Goal: Task Accomplishment & Management: Manage account settings

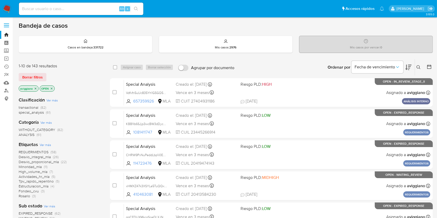
click at [36, 86] on p "aviggiano" at bounding box center [28, 89] width 19 height 6
click at [36, 88] on icon "close-filter" at bounding box center [36, 89] width 2 height 2
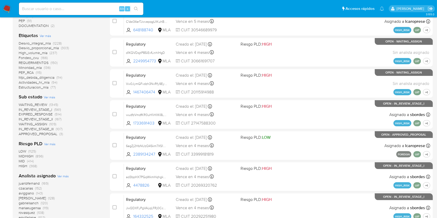
scroll to position [172, 0]
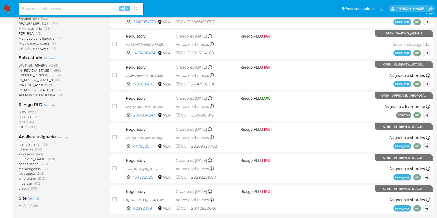
click at [25, 154] on span "aviggiano" at bounding box center [26, 154] width 15 height 5
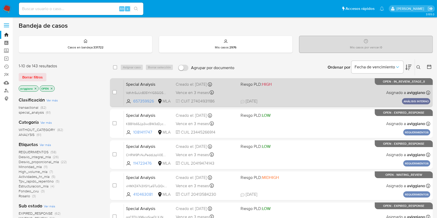
click at [313, 93] on div "Special Analysis Vdfvfn5uUc835Yh1G5GQ5PJo 657359926 MLA Riesgo PLD: HIGH Creado…" at bounding box center [277, 93] width 306 height 26
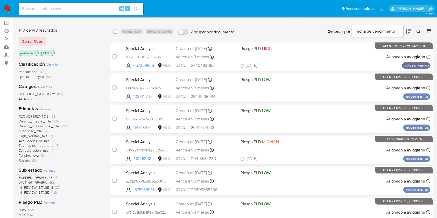
scroll to position [69, 0]
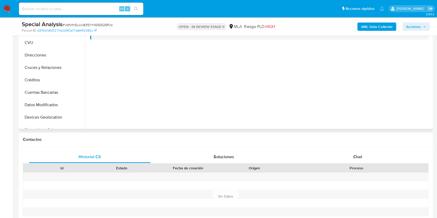
select select "10"
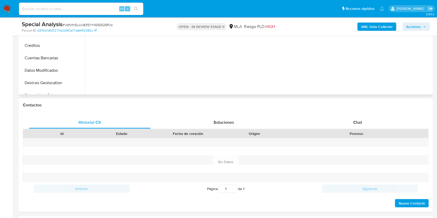
scroll to position [34, 0]
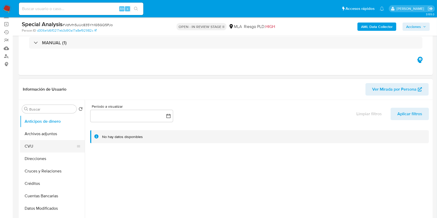
click at [38, 140] on button "CVU" at bounding box center [50, 146] width 61 height 12
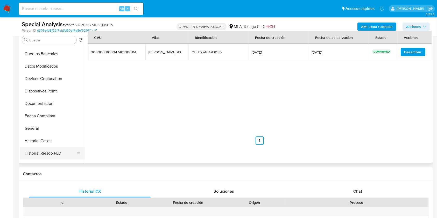
scroll to position [104, 0]
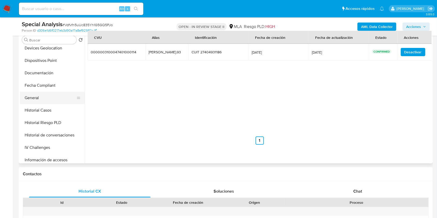
click at [40, 97] on button "General" at bounding box center [50, 98] width 61 height 12
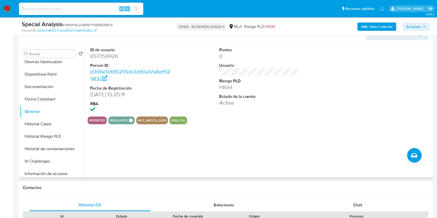
scroll to position [69, 0]
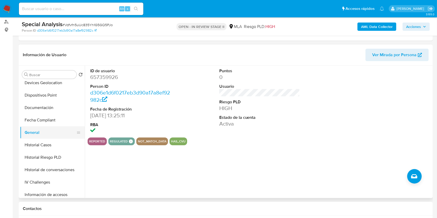
click at [44, 136] on button "General" at bounding box center [50, 132] width 61 height 12
click at [44, 143] on button "Historial Casos" at bounding box center [50, 145] width 61 height 12
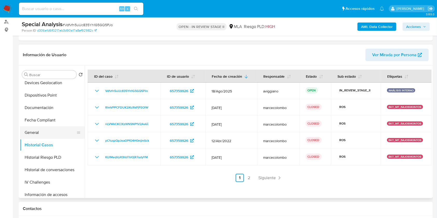
click at [64, 133] on button "General" at bounding box center [50, 132] width 61 height 12
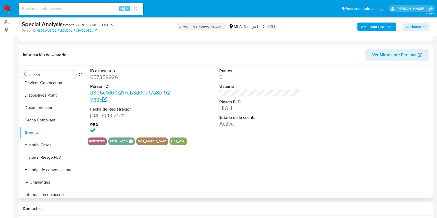
click at [104, 76] on dd "657359926" at bounding box center [130, 77] width 81 height 7
copy dd "657359926"
click at [49, 144] on button "Historial Casos" at bounding box center [50, 145] width 61 height 12
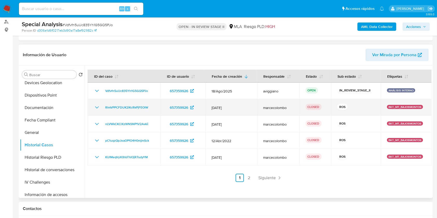
click at [97, 105] on icon "Mostrar/Ocultar" at bounding box center [97, 107] width 6 height 6
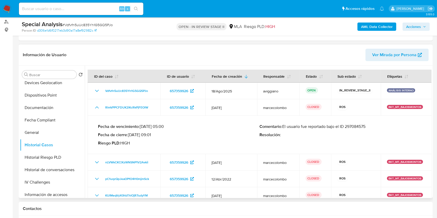
click at [354, 126] on p "Comentario : El usuario fue reportado bajo el ID 297084575" at bounding box center [341, 126] width 162 height 5
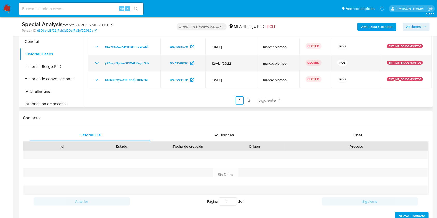
scroll to position [242, 0]
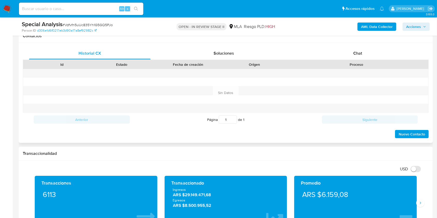
click at [365, 46] on div "Historial CX Soluciones Chat Id Estado Fecha de creación Origen Proceso Anterio…" at bounding box center [226, 93] width 414 height 100
click at [364, 51] on div "Chat" at bounding box center [357, 53] width 121 height 12
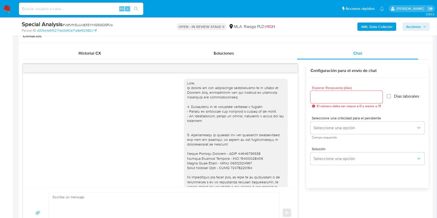
scroll to position [67, 0]
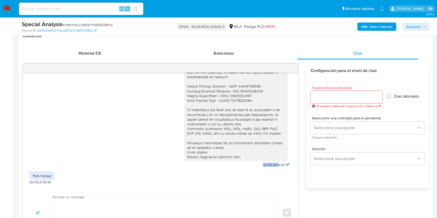
drag, startPoint x: 253, startPoint y: 167, endPoint x: 267, endPoint y: 166, distance: 14.5
click at [267, 166] on div "18/08/2025 18:54:05" at bounding box center [237, 88] width 107 height 161
copy span "18/08/2025"
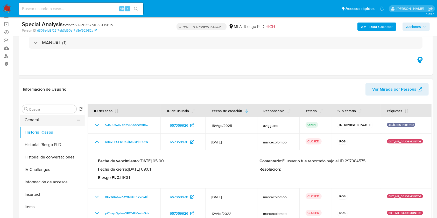
scroll to position [207, 0]
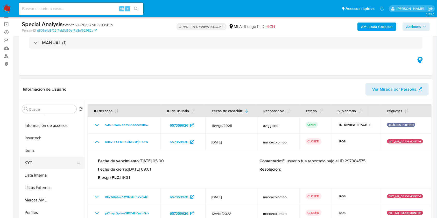
click at [44, 161] on button "KYC" at bounding box center [50, 163] width 61 height 12
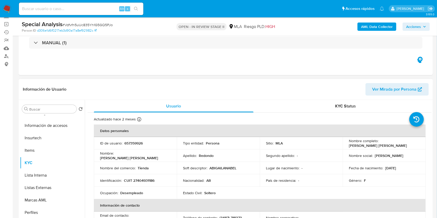
click at [142, 179] on p "CUIT 27404931186" at bounding box center [139, 180] width 31 height 5
copy p "27404931186"
drag, startPoint x: 345, startPoint y: 147, endPoint x: 393, endPoint y: 145, distance: 48.2
click at [393, 145] on td "Nombre completo : Abigail Anabella Redondo" at bounding box center [383, 143] width 83 height 12
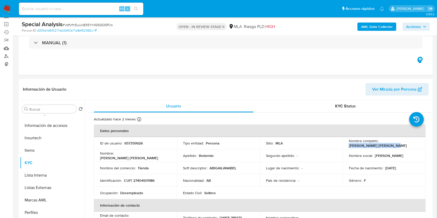
copy p "Abigail Anabella Redondo"
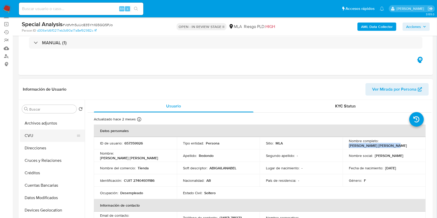
scroll to position [0, 0]
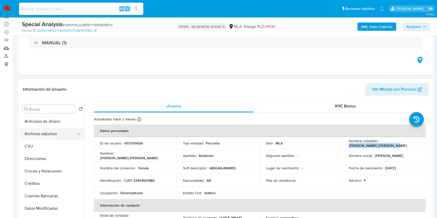
click at [52, 137] on button "Archivos adjuntos" at bounding box center [50, 134] width 61 height 12
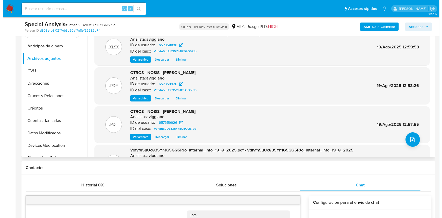
scroll to position [138, 0]
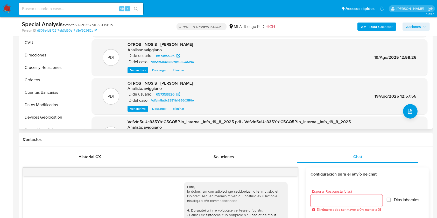
click at [414, 103] on div ".PDF OTROS - NOSIS - Abigail Redondo Analista: aviggiano ID de usuario: 6573599…" at bounding box center [259, 97] width 330 height 32
click at [407, 109] on icon "upload-file" at bounding box center [410, 111] width 6 height 6
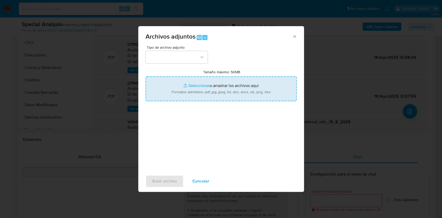
click at [182, 89] on input "Tamaño máximo: 50MB Seleccionar archivos" at bounding box center [221, 88] width 151 height 25
type input "C:\fakepath\Caselog Vdfvfn5uUc835Yh1G5GQ5PJo_2025_08_19_16_54_54.docx"
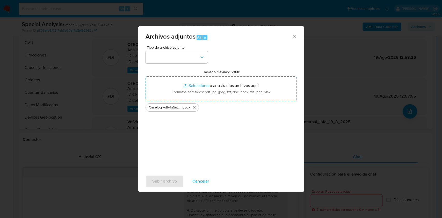
click at [175, 49] on span "Tipo de archivo adjunto" at bounding box center [178, 48] width 62 height 4
click at [175, 54] on button "button" at bounding box center [177, 57] width 62 height 12
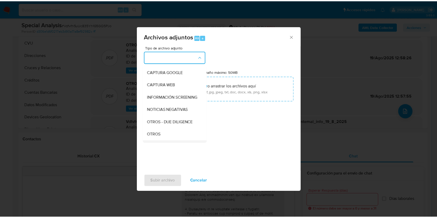
scroll to position [69, 0]
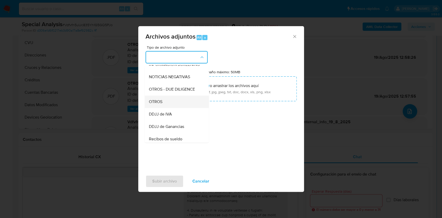
click at [158, 103] on div "OTROS" at bounding box center [175, 102] width 53 height 12
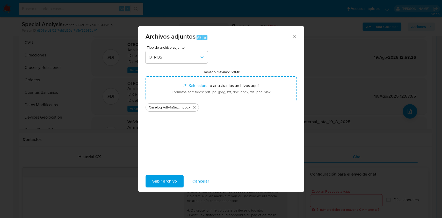
click at [166, 178] on span "Subir archivo" at bounding box center [164, 181] width 25 height 11
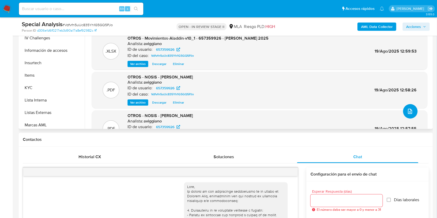
scroll to position [244, 0]
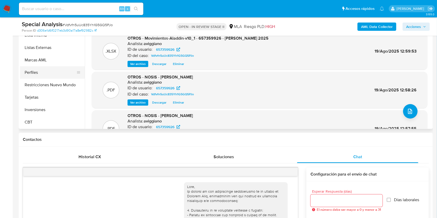
click at [59, 78] on button "Perfiles" at bounding box center [50, 72] width 61 height 12
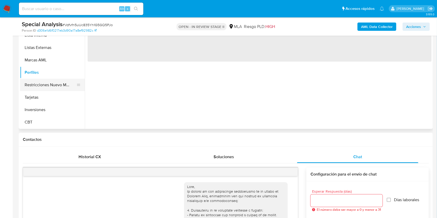
click at [57, 82] on button "Restricciones Nuevo Mundo" at bounding box center [50, 85] width 61 height 12
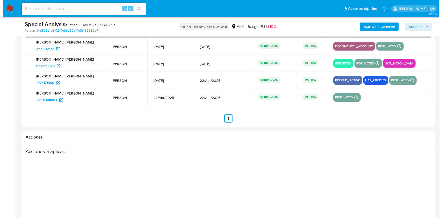
scroll to position [962, 0]
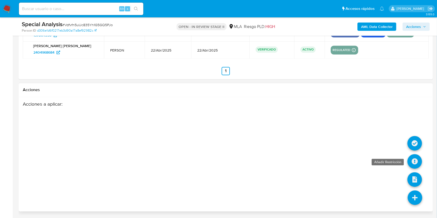
click at [415, 162] on icon at bounding box center [414, 161] width 15 height 15
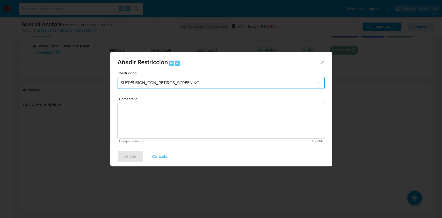
click at [220, 84] on span "SUSPENSION_CON_RETIROS_SCREENING" at bounding box center [219, 82] width 196 height 5
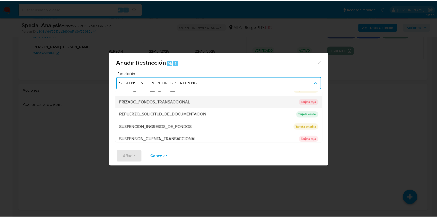
scroll to position [104, 0]
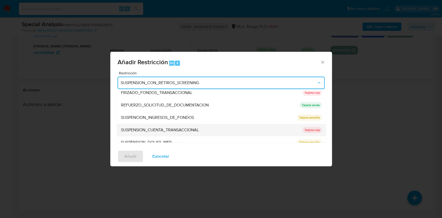
click at [167, 130] on span "SUSPENSION_CUENTA_TRANSACCIONAL" at bounding box center [160, 129] width 78 height 5
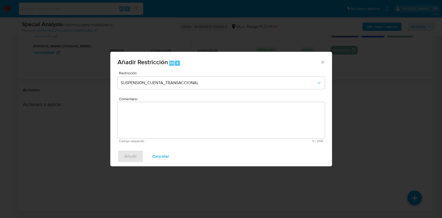
click at [165, 123] on textarea "Comentario" at bounding box center [221, 120] width 207 height 36
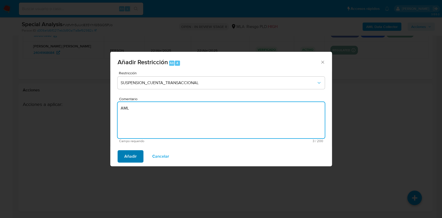
type textarea "AML"
click at [123, 158] on button "Añadir" at bounding box center [131, 156] width 26 height 12
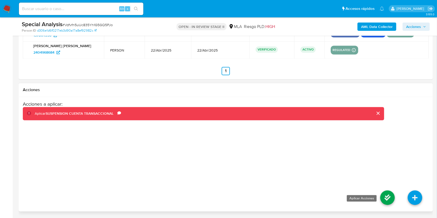
click at [385, 195] on icon at bounding box center [387, 198] width 15 height 15
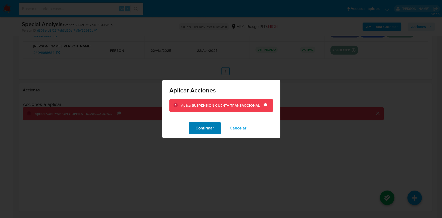
click at [191, 129] on button "Confirmar" at bounding box center [205, 128] width 32 height 12
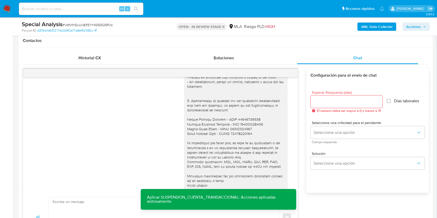
scroll to position [67, 0]
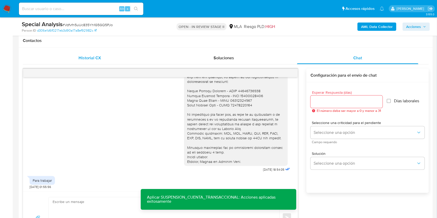
click at [97, 60] on span "Historial CX" at bounding box center [89, 58] width 23 height 6
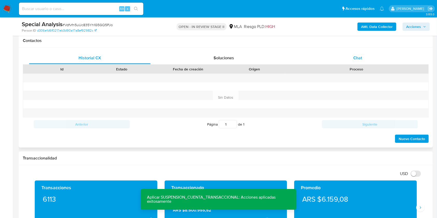
click at [346, 52] on div "Chat" at bounding box center [357, 58] width 121 height 12
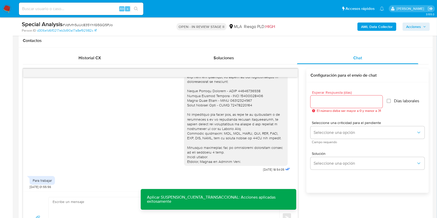
click at [290, 72] on div at bounding box center [160, 73] width 275 height 8
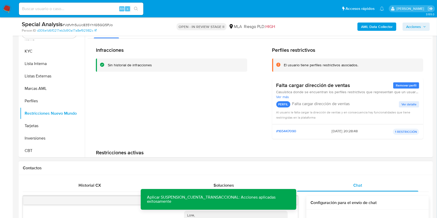
scroll to position [99, 0]
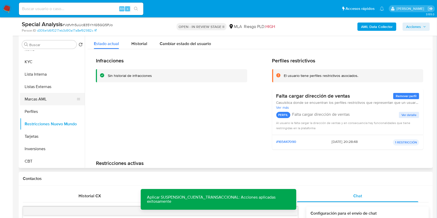
click at [39, 103] on button "Marcas AML" at bounding box center [50, 99] width 61 height 12
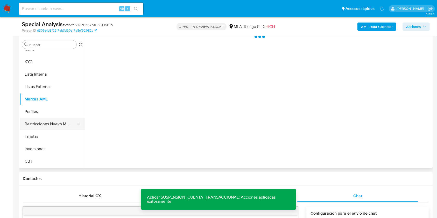
click at [37, 121] on button "Restricciones Nuevo Mundo" at bounding box center [50, 124] width 61 height 12
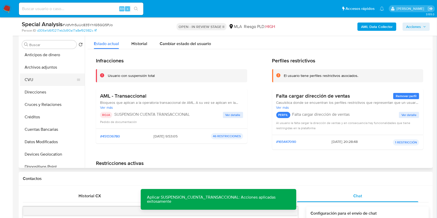
scroll to position [0, 0]
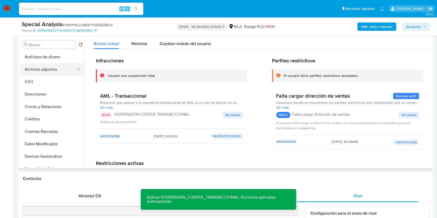
click at [59, 73] on button "Archivos adjuntos" at bounding box center [50, 69] width 61 height 12
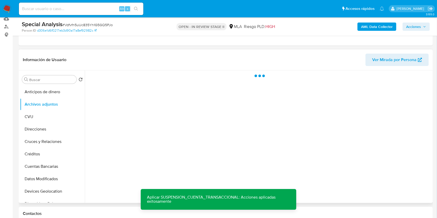
scroll to position [30, 0]
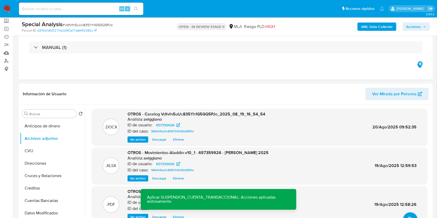
click at [417, 21] on div "AML Data Collector Acciones" at bounding box center [362, 26] width 134 height 12
click at [419, 26] on span "Acciones" at bounding box center [413, 27] width 15 height 8
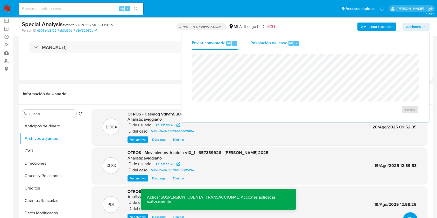
click at [284, 42] on span "Resolución del caso" at bounding box center [268, 43] width 37 height 6
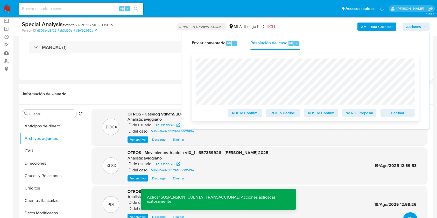
click at [406, 115] on span "Declinar" at bounding box center [397, 112] width 27 height 7
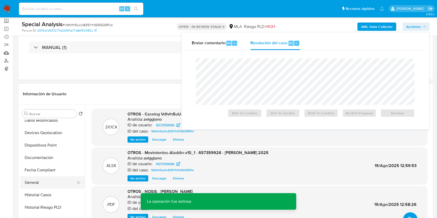
scroll to position [104, 0]
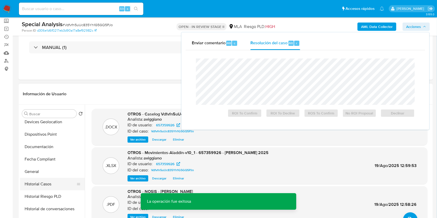
click at [47, 187] on button "Historial Casos" at bounding box center [50, 184] width 61 height 12
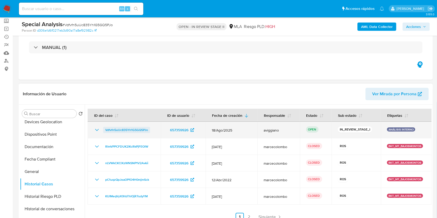
click at [130, 131] on span "Vdfvfn5uUc835Yh1G5GQ5PJo" at bounding box center [126, 130] width 43 height 6
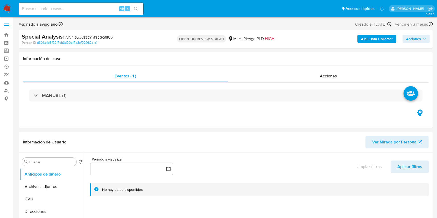
select select "10"
click at [425, 44] on div "AML Data Collector Acciones" at bounding box center [362, 39] width 134 height 12
click at [424, 41] on span "Acciones" at bounding box center [416, 38] width 20 height 7
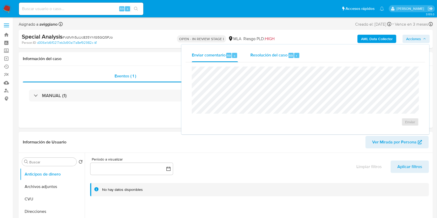
click at [289, 55] on span "Alt" at bounding box center [291, 55] width 4 height 5
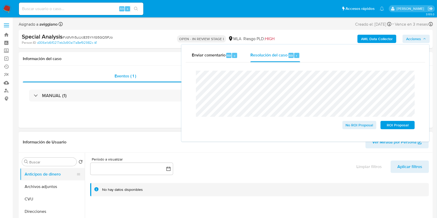
drag, startPoint x: 404, startPoint y: 124, endPoint x: 65, endPoint y: 179, distance: 343.3
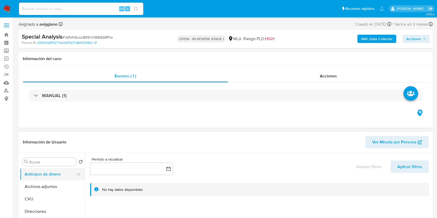
click at [64, 179] on button "Anticipos de dinero" at bounding box center [50, 174] width 61 height 12
click at [61, 184] on button "Archivos adjuntos" at bounding box center [50, 187] width 61 height 12
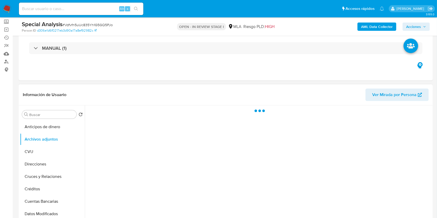
scroll to position [69, 0]
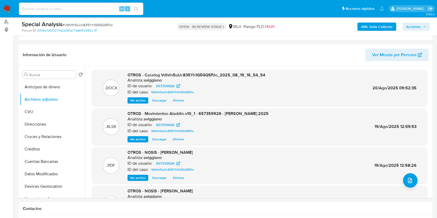
click at [409, 28] on span "Acciones" at bounding box center [413, 27] width 15 height 8
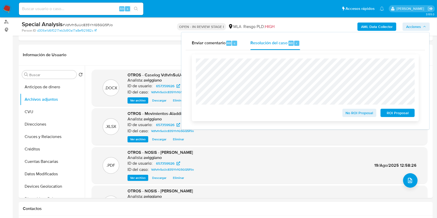
click at [387, 114] on span "ROI Proposal" at bounding box center [397, 112] width 27 height 7
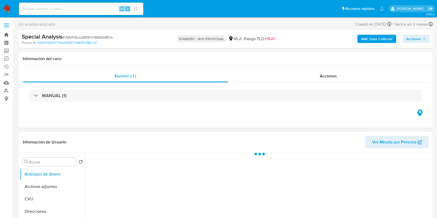
click at [6, 34] on link "Bandeja" at bounding box center [31, 35] width 62 height 8
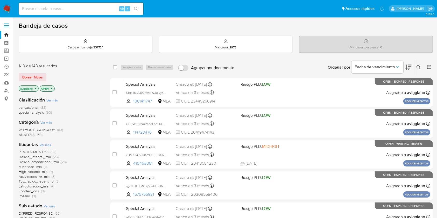
click at [33, 88] on p "aviggiano" at bounding box center [28, 89] width 19 height 6
click at [36, 88] on icon "close-filter" at bounding box center [35, 88] width 3 height 3
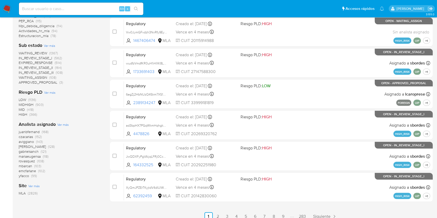
scroll to position [191, 0]
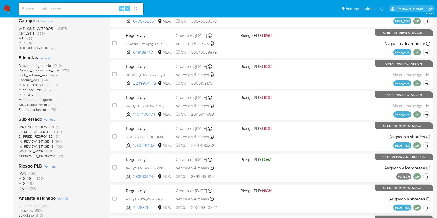
scroll to position [69, 0]
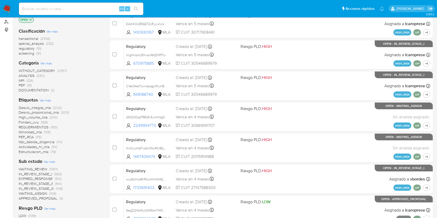
click at [53, 9] on input at bounding box center [81, 8] width 124 height 7
paste input "2466670900"
type input "2466670900"
click at [137, 8] on icon "search-icon" at bounding box center [136, 9] width 4 height 4
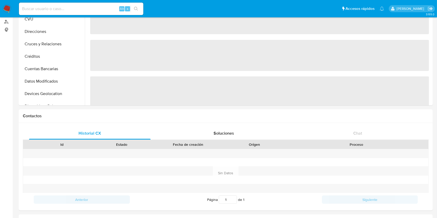
select select "10"
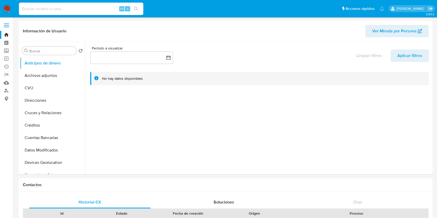
click at [51, 7] on input at bounding box center [81, 8] width 124 height 7
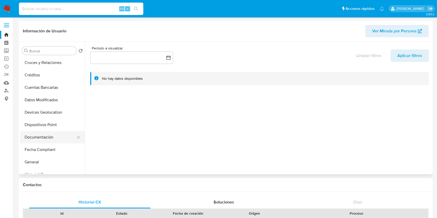
scroll to position [69, 0]
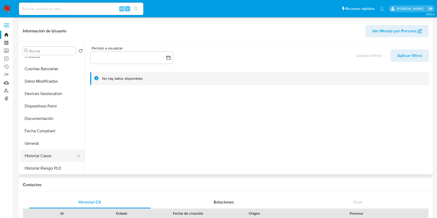
click at [37, 155] on button "Historial Casos" at bounding box center [50, 156] width 61 height 12
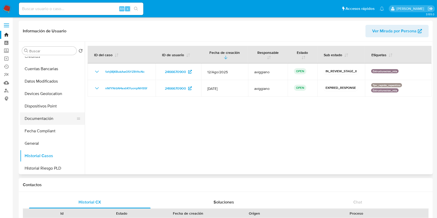
scroll to position [172, 0]
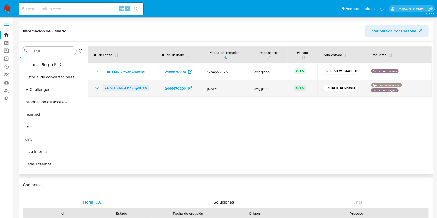
click at [133, 88] on span "nNfYNrbN4exIrKYuonpNHS5f" at bounding box center [126, 88] width 42 height 6
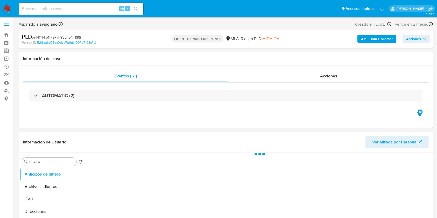
click at [385, 40] on b "AML Data Collector" at bounding box center [377, 39] width 32 height 8
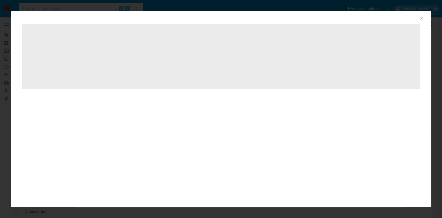
select select "10"
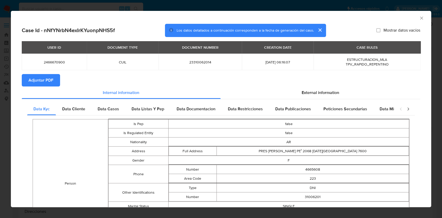
click at [419, 17] on icon "Cerrar ventana" at bounding box center [421, 18] width 5 height 5
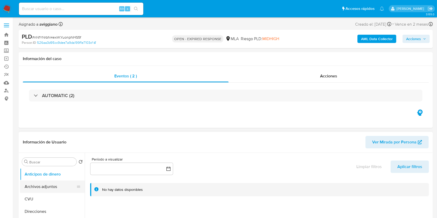
click at [47, 185] on button "Archivos adjuntos" at bounding box center [50, 187] width 61 height 12
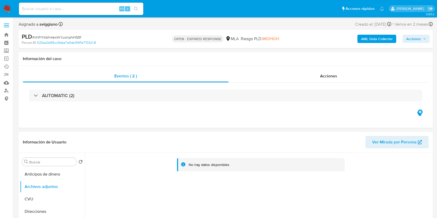
click at [378, 40] on b "AML Data Collector" at bounding box center [377, 39] width 32 height 8
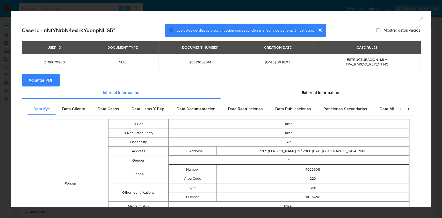
click at [30, 84] on span "Adjuntar PDF" at bounding box center [40, 80] width 25 height 11
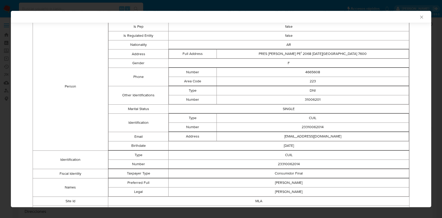
scroll to position [102, 0]
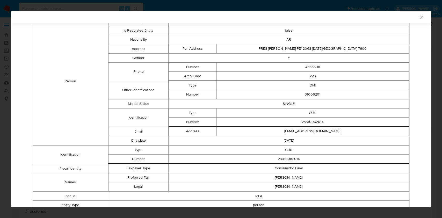
click at [302, 122] on td "23310062014" at bounding box center [313, 122] width 192 height 9
click at [302, 123] on td "23310062014" at bounding box center [313, 122] width 192 height 9
copy td "23310062014"
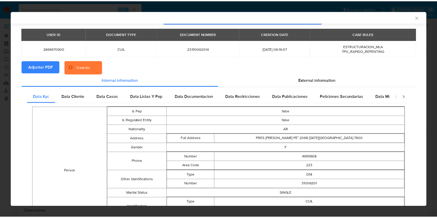
scroll to position [0, 0]
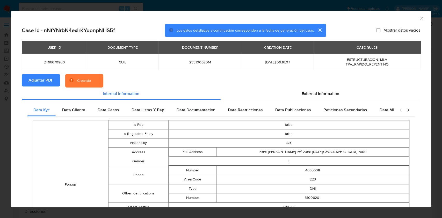
click at [419, 19] on div "AML Data Collector" at bounding box center [221, 17] width 420 height 13
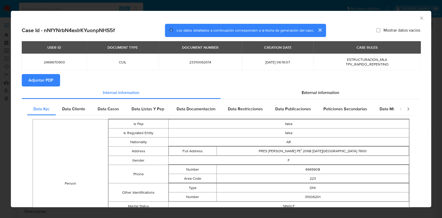
click at [419, 18] on icon "Cerrar ventana" at bounding box center [421, 18] width 5 height 5
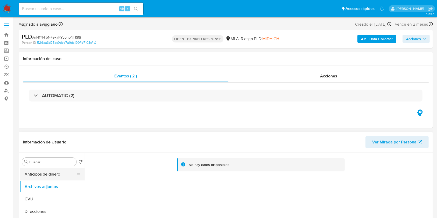
click at [35, 173] on button "Anticipos de dinero" at bounding box center [50, 174] width 61 height 12
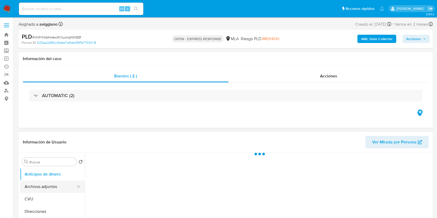
click at [34, 183] on button "Archivos adjuntos" at bounding box center [50, 187] width 61 height 12
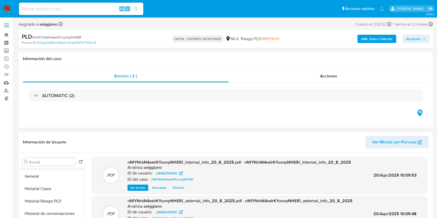
scroll to position [138, 0]
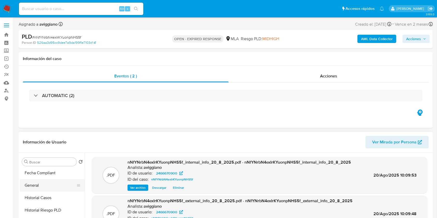
click at [39, 186] on button "General" at bounding box center [50, 185] width 61 height 12
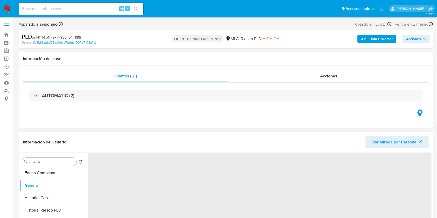
scroll to position [34, 0]
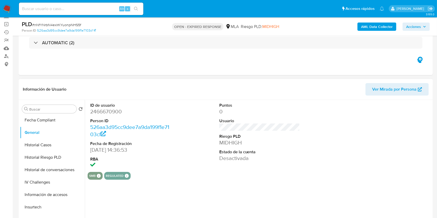
click at [110, 110] on dd "2466670900" at bounding box center [130, 111] width 81 height 7
copy dd "2466670900"
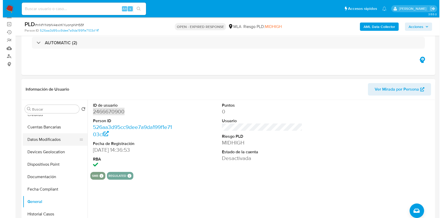
scroll to position [0, 0]
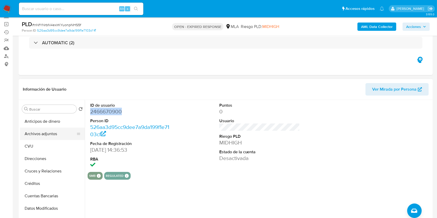
click at [45, 136] on button "Archivos adjuntos" at bounding box center [50, 134] width 61 height 12
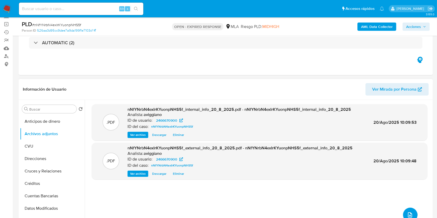
click at [410, 214] on icon "upload-file" at bounding box center [410, 215] width 6 height 6
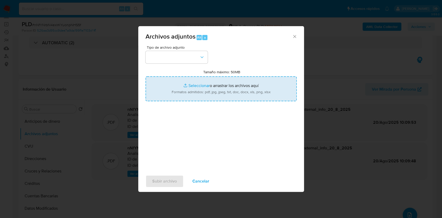
click at [243, 84] on input "Tamaño máximo: 50MB Seleccionar archivos" at bounding box center [221, 88] width 151 height 25
type input "C:\fakepath\Nosis - 2466670900.pdf"
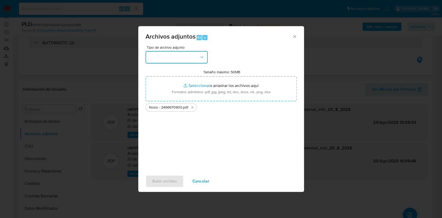
click at [193, 60] on button "button" at bounding box center [177, 57] width 62 height 12
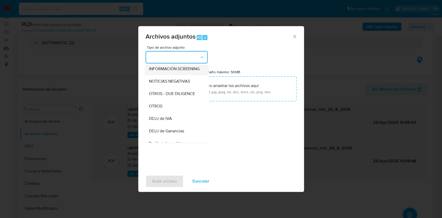
scroll to position [104, 0]
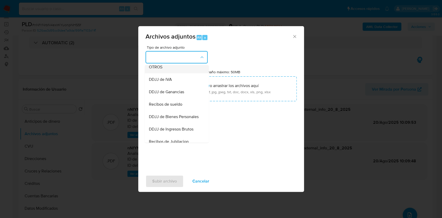
click at [170, 73] on div "OTROS" at bounding box center [175, 67] width 53 height 12
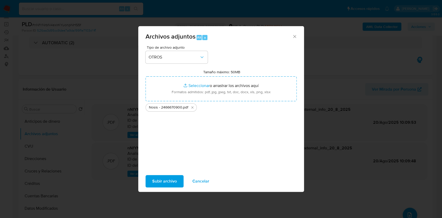
click at [163, 180] on span "Subir archivo" at bounding box center [164, 181] width 25 height 11
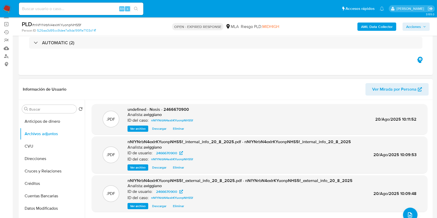
click at [180, 105] on div ".PDF undefined - Nosis - 2466670900 Analista: aviggiano ID del caso: nNfYNrbN4e…" at bounding box center [259, 119] width 335 height 31
click at [177, 110] on span "undefined - Nosis - 2466670900" at bounding box center [157, 109] width 61 height 6
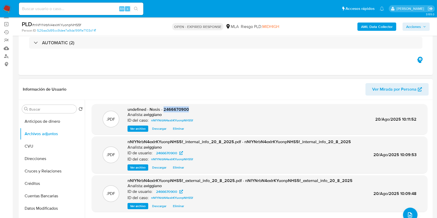
copy span "2466670900"
click at [407, 213] on icon "upload-file" at bounding box center [410, 215] width 6 height 6
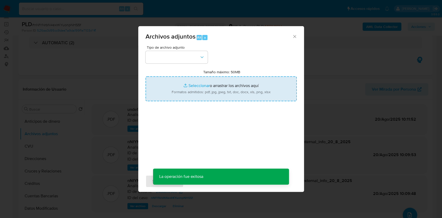
click at [208, 92] on input "Tamaño máximo: 50MB Seleccionar archivos" at bounding box center [221, 88] width 151 height 25
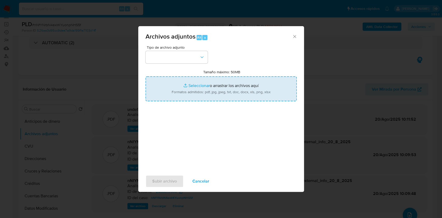
type input "C:\fakepath\Movimientos-Aladdin-v10_1 - 2466670900.xlsx"
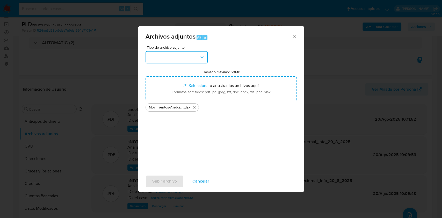
click at [194, 53] on button "button" at bounding box center [177, 57] width 62 height 12
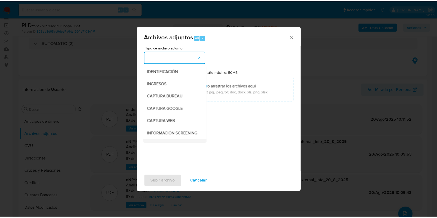
scroll to position [34, 0]
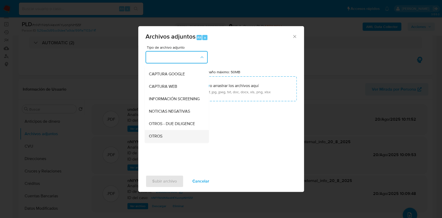
click at [167, 140] on div "OTROS" at bounding box center [175, 136] width 53 height 12
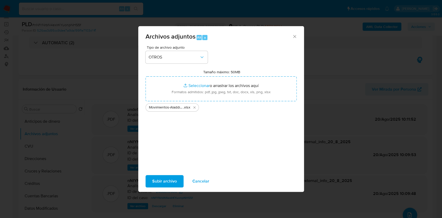
click at [160, 176] on span "Subir archivo" at bounding box center [164, 181] width 25 height 11
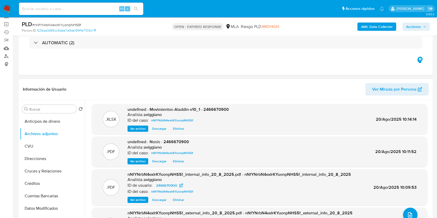
click at [219, 111] on span "undefined - Movimientos-Aladdin-v10_1 - 2466670900" at bounding box center [177, 109] width 101 height 6
copy span "2466670900"
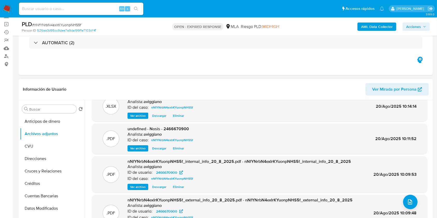
scroll to position [17, 0]
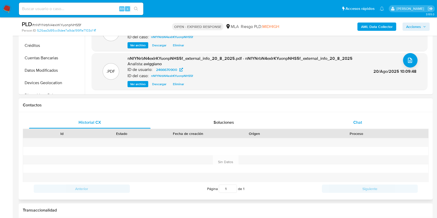
click at [362, 127] on div "Chat" at bounding box center [357, 122] width 121 height 12
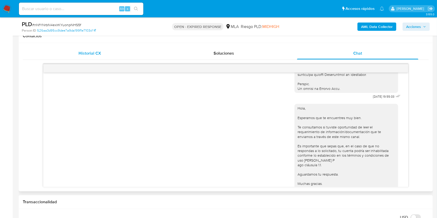
scroll to position [104, 0]
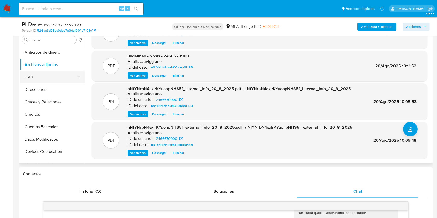
click at [38, 82] on button "CVU" at bounding box center [50, 77] width 61 height 12
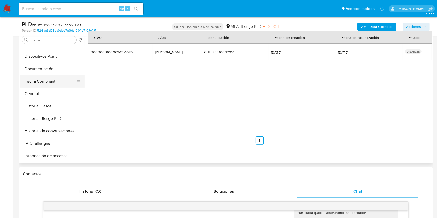
scroll to position [138, 0]
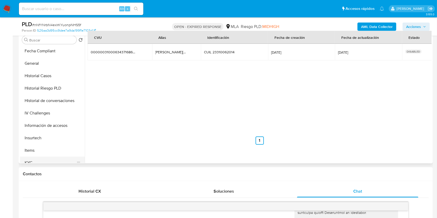
click at [27, 159] on button "KYC" at bounding box center [50, 163] width 61 height 12
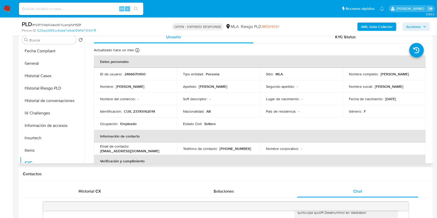
drag, startPoint x: 378, startPoint y: 74, endPoint x: 405, endPoint y: 76, distance: 26.6
click at [405, 76] on td "Nombre completo : Ruth Elvira Silva" at bounding box center [383, 74] width 83 height 12
copy p "[PERSON_NAME]"
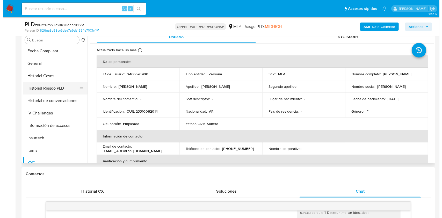
scroll to position [0, 0]
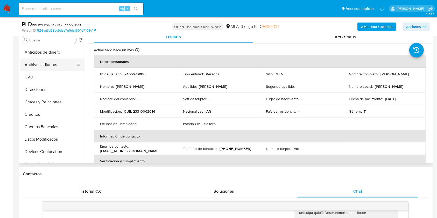
click at [56, 66] on button "Archivos adjuntos" at bounding box center [50, 65] width 61 height 12
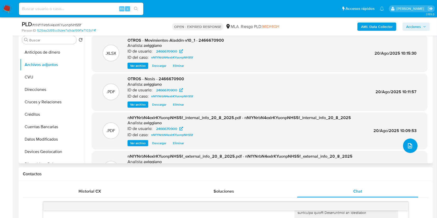
click at [408, 145] on icon "upload-file" at bounding box center [410, 146] width 6 height 6
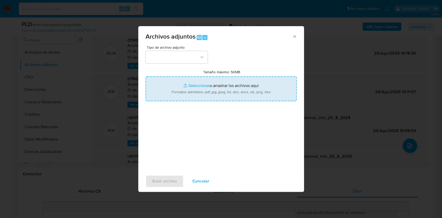
click at [219, 76] on input "Tamaño máximo: 50MB Seleccionar archivos" at bounding box center [221, 88] width 151 height 25
click at [191, 82] on input "Tamaño máximo: 50MB Seleccionar archivos" at bounding box center [221, 88] width 151 height 25
type input "C:\fakepath\Caselog 1zhjI8jKBukAwO5YZRt1tcNc_2025_08_19_03_49_03.docx"
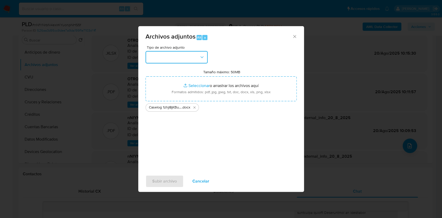
click at [198, 63] on button "button" at bounding box center [177, 57] width 62 height 12
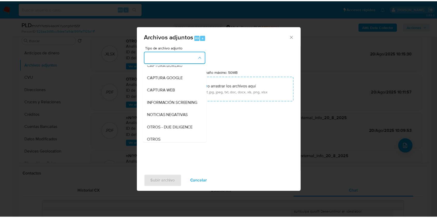
scroll to position [69, 0]
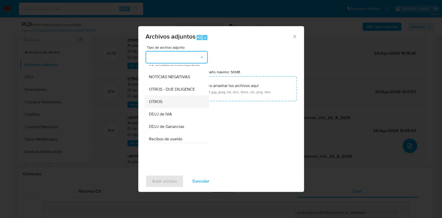
click at [159, 104] on span "OTROS" at bounding box center [155, 101] width 13 height 5
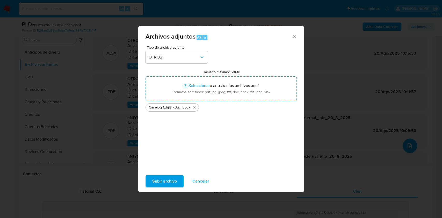
click at [163, 187] on span "Subir archivo" at bounding box center [164, 181] width 25 height 11
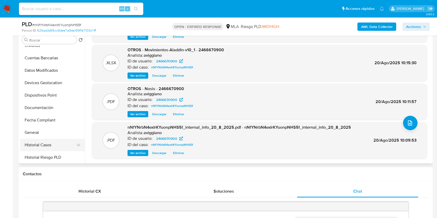
click at [44, 148] on button "Historial Casos" at bounding box center [50, 145] width 61 height 12
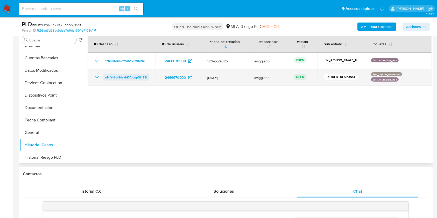
drag, startPoint x: 149, startPoint y: 77, endPoint x: 103, endPoint y: 75, distance: 46.4
click at [103, 75] on td "nNfYNrbN4exIrKYuonpNHS5f" at bounding box center [122, 77] width 68 height 17
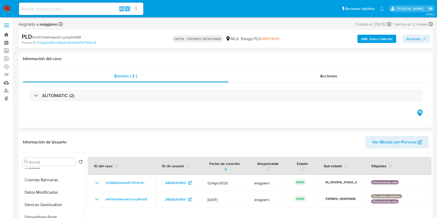
click at [8, 35] on link "Bandeja" at bounding box center [31, 35] width 62 height 8
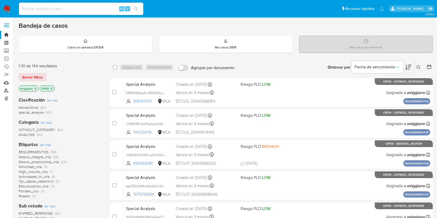
click at [5, 90] on link "Buscador de personas" at bounding box center [31, 91] width 62 height 8
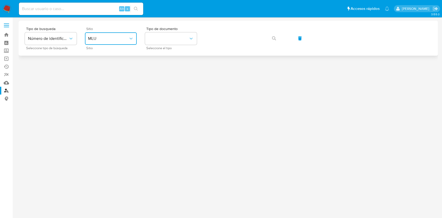
click at [100, 42] on button "MLU" at bounding box center [111, 38] width 52 height 12
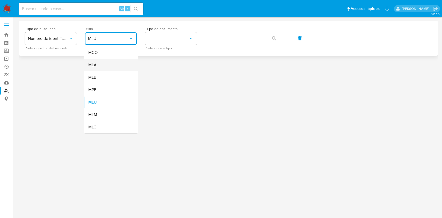
click div "MLA"
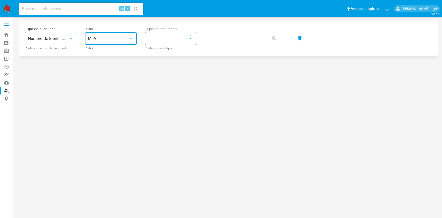
click button "identificationType"
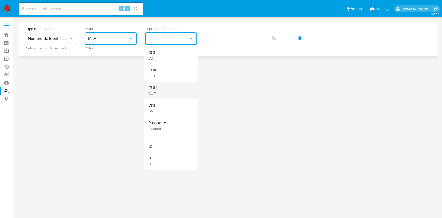
click div "CUIT CUIT"
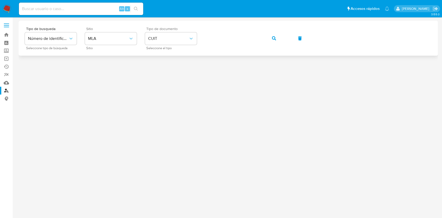
click button "button"
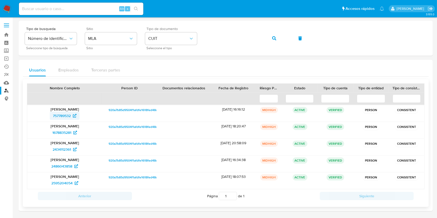
click span "757789532"
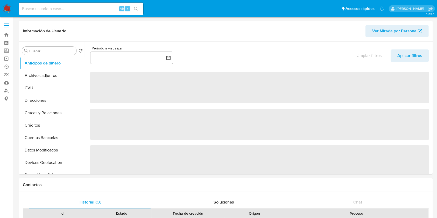
select select "10"
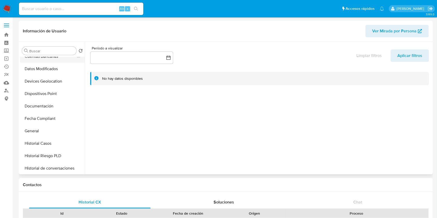
scroll to position [138, 0]
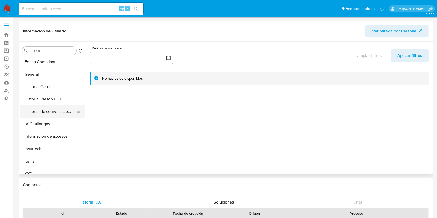
click at [53, 116] on button "Historial de conversaciones" at bounding box center [50, 111] width 61 height 12
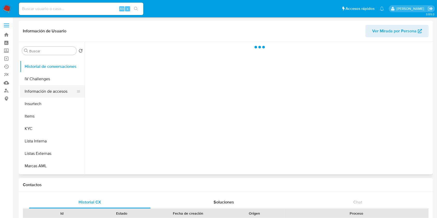
scroll to position [242, 0]
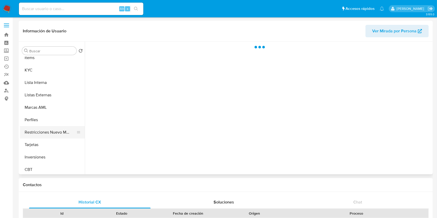
click at [52, 132] on button "Restricciones Nuevo Mundo" at bounding box center [50, 132] width 61 height 12
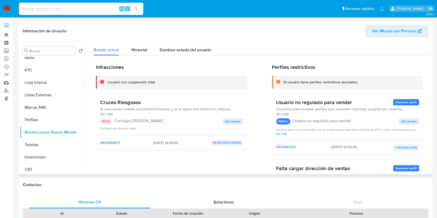
click at [229, 123] on span "Ver detalle" at bounding box center [232, 121] width 15 height 5
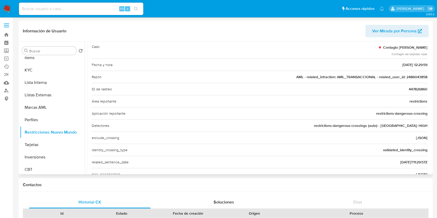
scroll to position [0, 0]
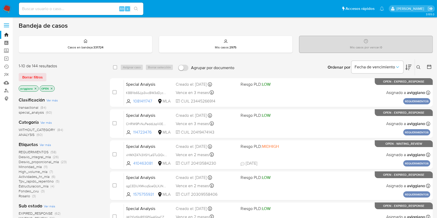
click at [417, 65] on icon at bounding box center [418, 67] width 4 height 4
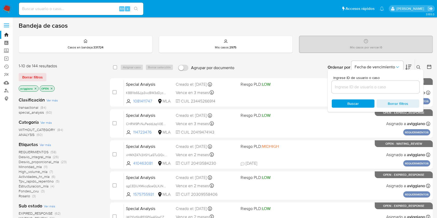
click at [373, 88] on input at bounding box center [376, 87] width 88 height 7
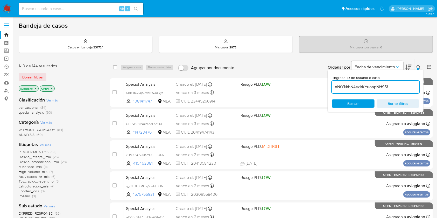
type input "nNfYNrbN4exIrKYuonpNHS5f"
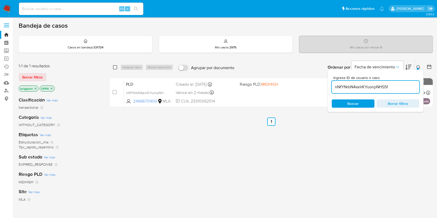
click at [116, 68] on input "checkbox" at bounding box center [115, 67] width 4 height 4
checkbox input "true"
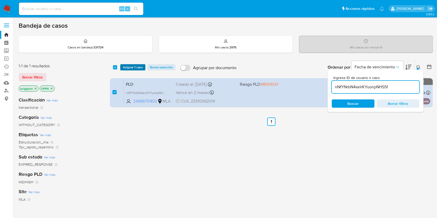
click at [126, 67] on span "Asignar 1 caso" at bounding box center [133, 67] width 20 height 5
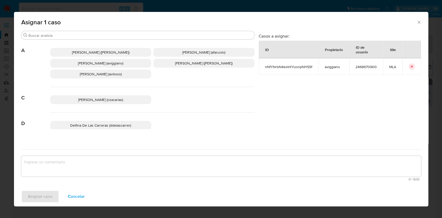
click at [91, 65] on span "Agustina Belen Viggiano (aviggiano)" at bounding box center [100, 63] width 45 height 5
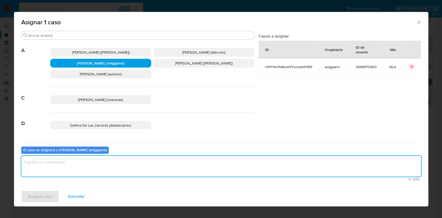
drag, startPoint x: 68, startPoint y: 161, endPoint x: 56, endPoint y: 188, distance: 29.6
click at [68, 161] on textarea "assign-modal" at bounding box center [221, 166] width 400 height 21
click at [33, 196] on span "Asignar caso" at bounding box center [40, 196] width 24 height 11
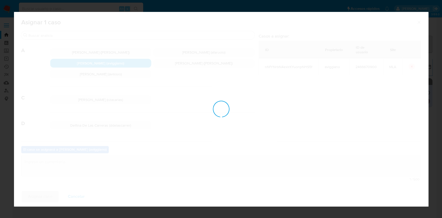
checkbox input "false"
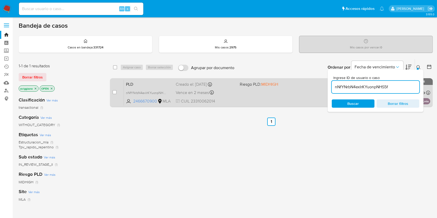
click at [232, 92] on div "Vence en 2 meses Vence el 10/10/2025 03:16:07" at bounding box center [206, 92] width 60 height 7
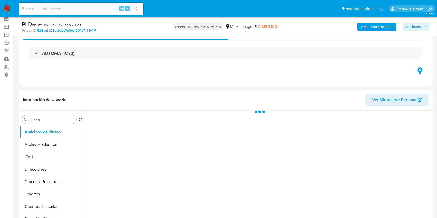
scroll to position [34, 0]
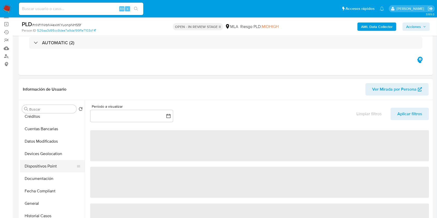
select select "10"
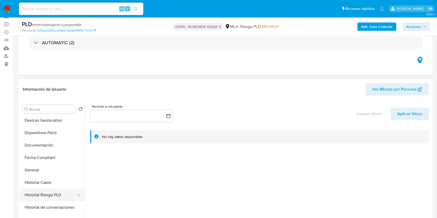
scroll to position [138, 0]
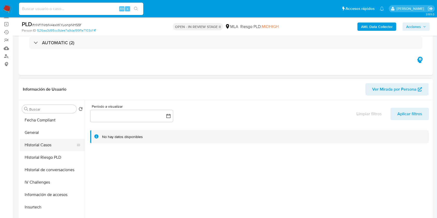
click at [49, 150] on button "Historial Casos" at bounding box center [50, 145] width 61 height 12
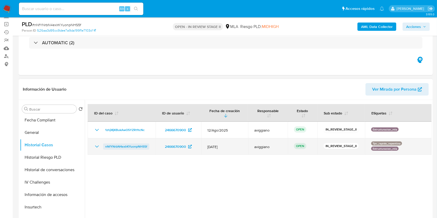
click at [112, 149] on span "nNfYNrbN4exIrKYuonpNHS5f" at bounding box center [126, 146] width 42 height 6
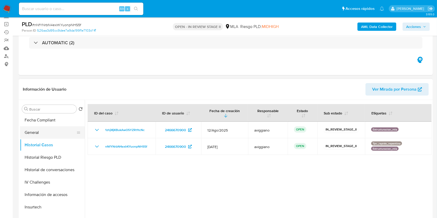
click at [47, 135] on button "General" at bounding box center [50, 132] width 61 height 12
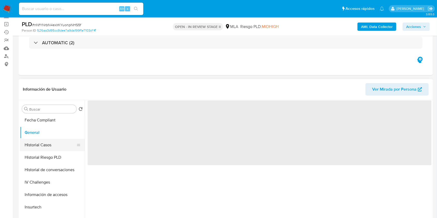
click at [50, 142] on button "Historial Casos" at bounding box center [50, 145] width 61 height 12
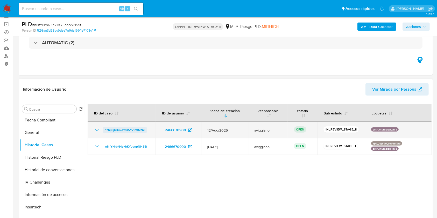
click at [124, 131] on span "1zhjI8jKBukAwO5YZRt1tcNc" at bounding box center [124, 130] width 39 height 6
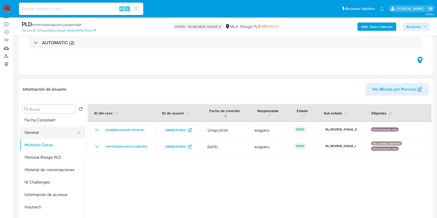
drag, startPoint x: 46, startPoint y: 126, endPoint x: 46, endPoint y: 129, distance: 3.0
click at [46, 126] on button "General" at bounding box center [50, 132] width 61 height 12
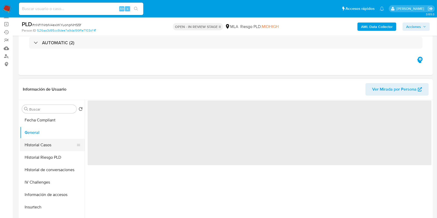
click at [43, 146] on button "Historial Casos" at bounding box center [50, 145] width 61 height 12
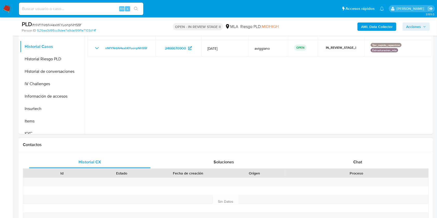
scroll to position [207, 0]
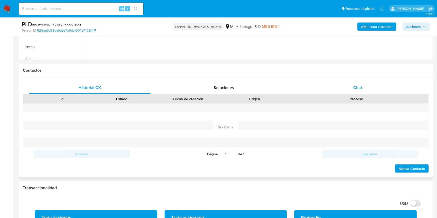
click at [349, 84] on div "Chat" at bounding box center [357, 88] width 121 height 12
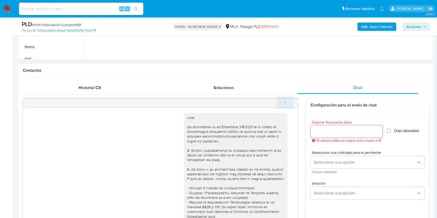
scroll to position [293, 0]
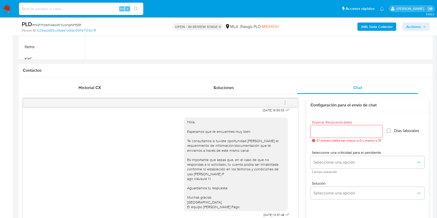
click at [279, 103] on button "menu-action" at bounding box center [284, 103] width 17 height 12
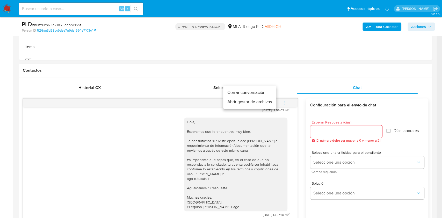
click at [232, 94] on li "Cerrar conversación" at bounding box center [249, 92] width 53 height 9
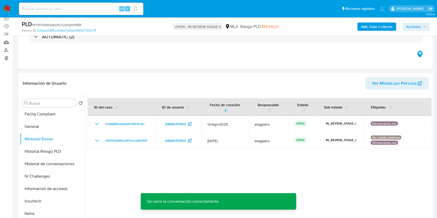
scroll to position [34, 0]
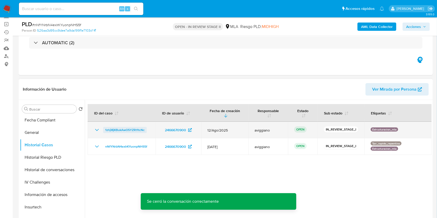
click at [127, 128] on span "1zhjI8jKBukAwO5YZRt1tcNc" at bounding box center [124, 130] width 39 height 6
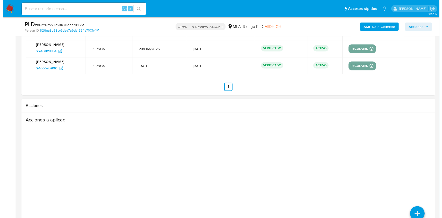
scroll to position [962, 0]
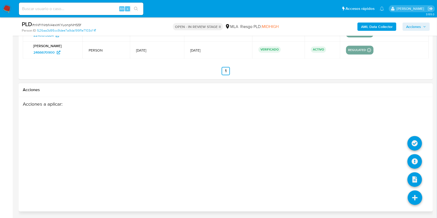
click at [413, 153] on li at bounding box center [414, 144] width 15 height 21
click at [411, 160] on icon at bounding box center [414, 161] width 15 height 15
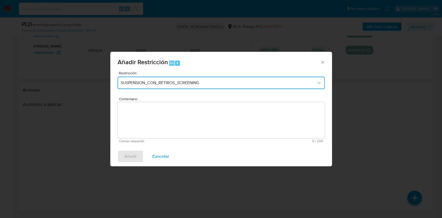
click at [166, 78] on button "SUSPENSION_CON_RETIROS_SCREENING" at bounding box center [221, 83] width 207 height 12
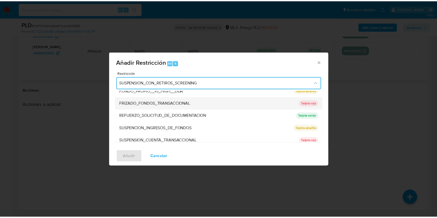
scroll to position [104, 0]
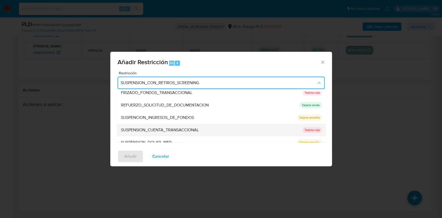
click at [159, 126] on div "SUSPENSION_CUENTA_TRANSACCIONAL" at bounding box center [210, 130] width 178 height 12
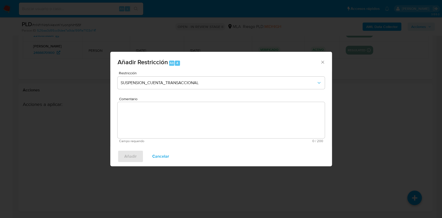
click at [140, 116] on textarea "Comentario" at bounding box center [221, 120] width 207 height 36
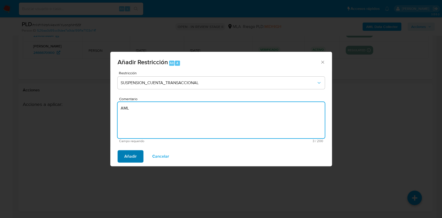
type textarea "AML"
click at [128, 156] on span "Añadir" at bounding box center [130, 156] width 12 height 11
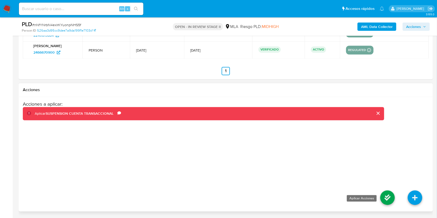
click at [385, 199] on icon at bounding box center [387, 198] width 15 height 15
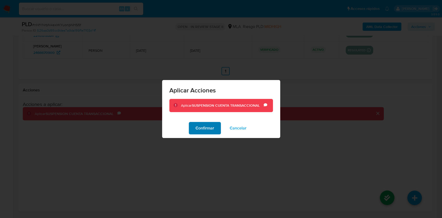
click at [206, 127] on span "Confirmar" at bounding box center [205, 128] width 19 height 11
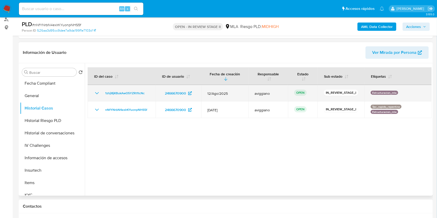
scroll to position [69, 0]
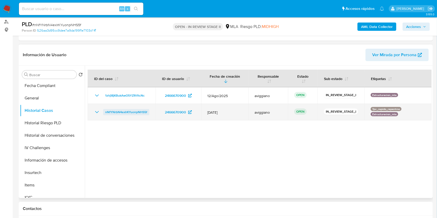
click at [126, 111] on span "nNfYNrbN4exIrKYuonpNHS5f" at bounding box center [126, 112] width 42 height 6
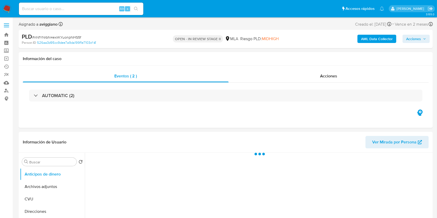
click at [420, 40] on span "Acciones" at bounding box center [413, 39] width 15 height 8
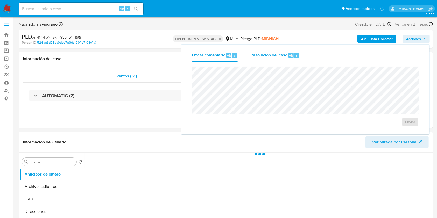
click at [280, 62] on div "Resolución del caso Alt r" at bounding box center [274, 55] width 49 height 13
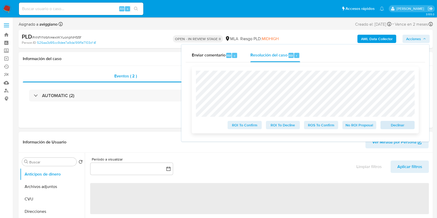
select select "10"
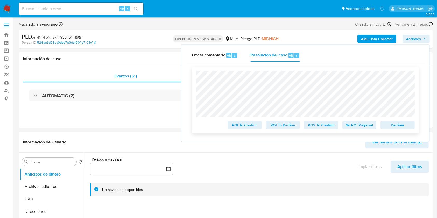
click at [393, 128] on span "Declinar" at bounding box center [397, 124] width 27 height 7
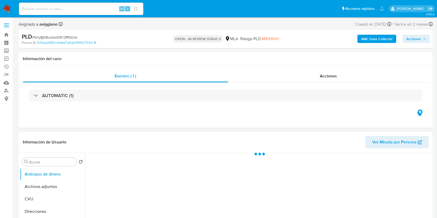
click at [407, 41] on span "Acciones" at bounding box center [413, 39] width 15 height 8
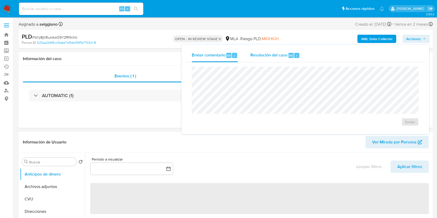
click at [290, 58] on div "Alt" at bounding box center [290, 55] width 5 height 5
select select "10"
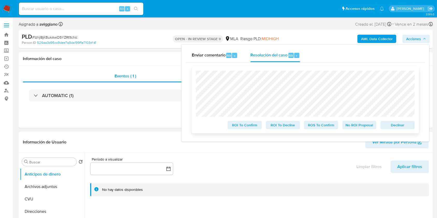
click at [392, 127] on span "Declinar" at bounding box center [397, 124] width 27 height 7
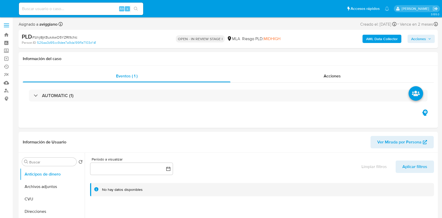
select select "10"
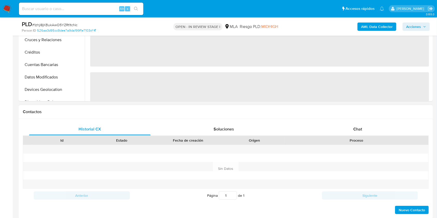
scroll to position [172, 0]
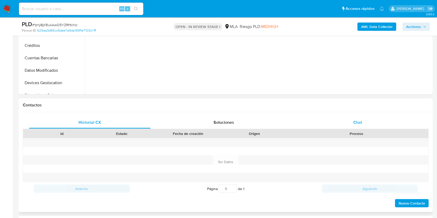
click at [358, 123] on span "Chat" at bounding box center [357, 122] width 9 height 6
select select "10"
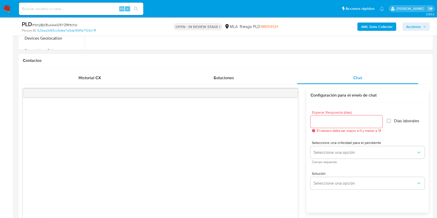
scroll to position [242, 0]
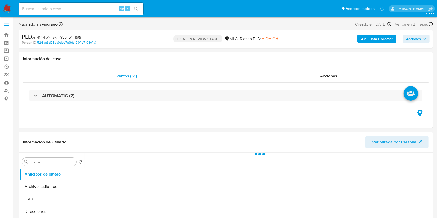
click at [407, 40] on span "Acciones" at bounding box center [413, 39] width 15 height 8
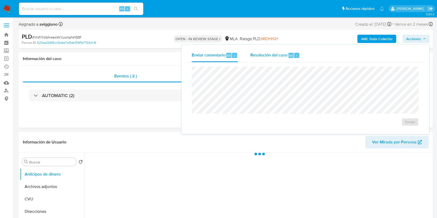
click at [287, 54] on div "Resolución del caso Alt r" at bounding box center [274, 55] width 49 height 13
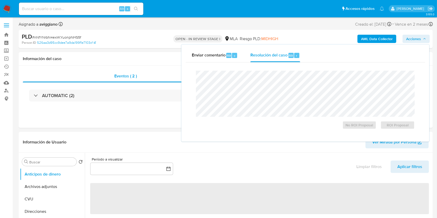
select select "10"
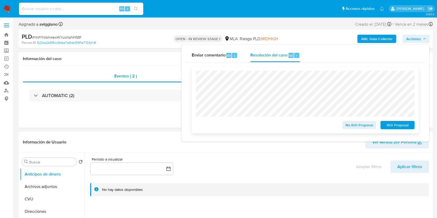
click at [390, 129] on span "ROI Proposal" at bounding box center [397, 124] width 27 height 7
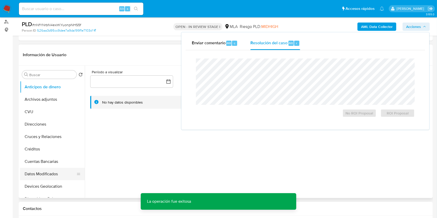
scroll to position [104, 0]
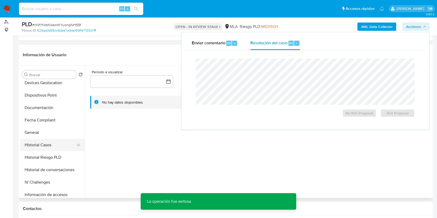
click at [47, 144] on button "Historial Casos" at bounding box center [50, 145] width 61 height 12
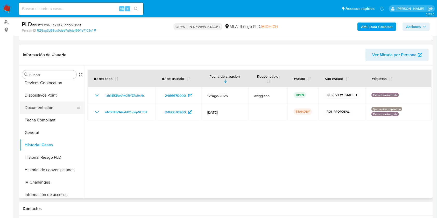
scroll to position [0, 0]
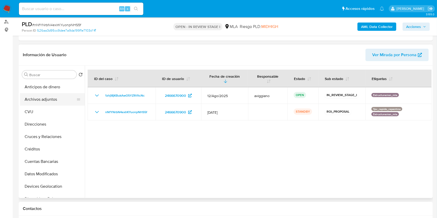
click at [50, 98] on button "Archivos adjuntos" at bounding box center [50, 99] width 61 height 12
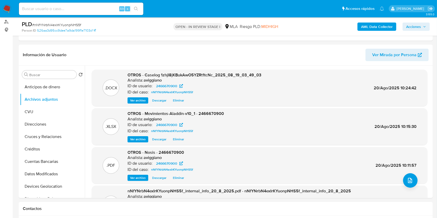
click at [409, 28] on span "Acciones" at bounding box center [413, 27] width 15 height 8
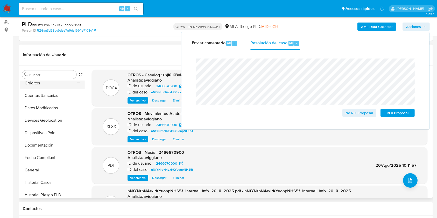
scroll to position [104, 0]
click at [47, 145] on button "Historial Casos" at bounding box center [50, 145] width 61 height 12
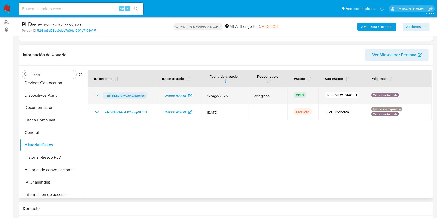
click at [112, 95] on span "1zhjI8jKBukAwO5YZRt1tcNc" at bounding box center [124, 95] width 39 height 6
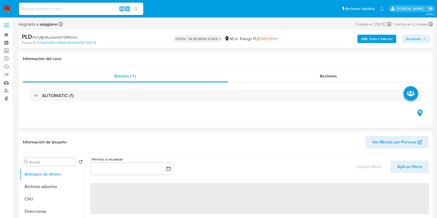
select select "10"
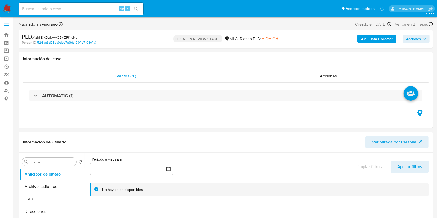
click at [420, 37] on span "Acciones" at bounding box center [413, 39] width 15 height 8
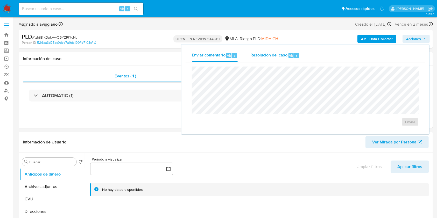
click at [288, 58] on div "Resolución del caso Alt r" at bounding box center [274, 55] width 49 height 13
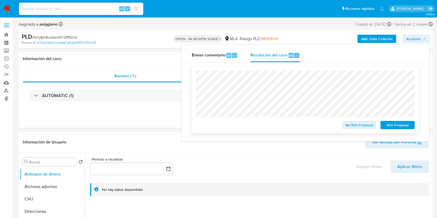
click at [399, 126] on span "ROI Proposal" at bounding box center [397, 124] width 27 height 7
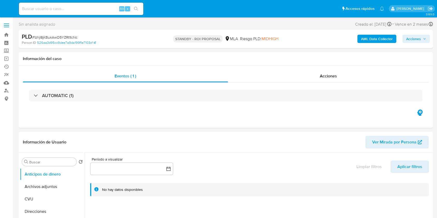
select select "10"
click at [8, 36] on link "Bandeja" at bounding box center [31, 35] width 62 height 8
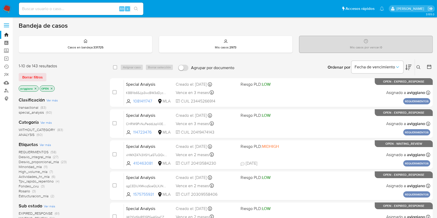
click at [35, 88] on icon "close-filter" at bounding box center [35, 88] width 3 height 3
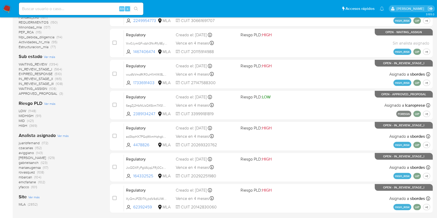
scroll to position [191, 0]
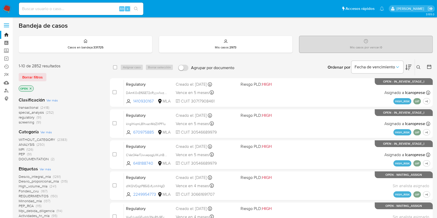
click at [58, 4] on div "Alt s" at bounding box center [81, 9] width 124 height 12
click at [59, 9] on input at bounding box center [81, 8] width 124 height 7
paste input "78904951"
type input "78904951"
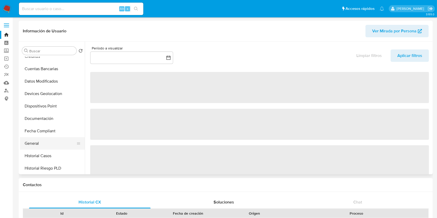
scroll to position [104, 0]
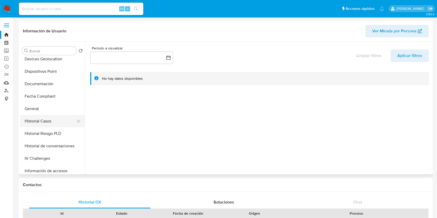
click at [43, 121] on button "Historial Casos" at bounding box center [50, 121] width 61 height 12
select select "10"
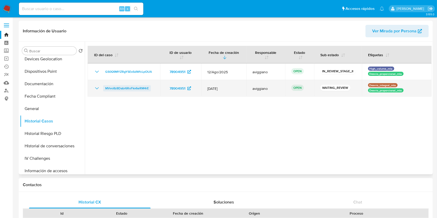
click at [134, 89] on span "MVvo8z8Dabr6RoFkv6eRM4rE" at bounding box center [127, 88] width 44 height 6
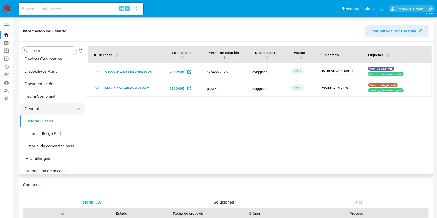
click at [42, 109] on button "General" at bounding box center [50, 109] width 61 height 12
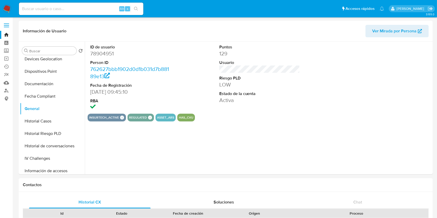
click at [107, 51] on dd "78904951" at bounding box center [130, 53] width 81 height 7
copy dd "78904951"
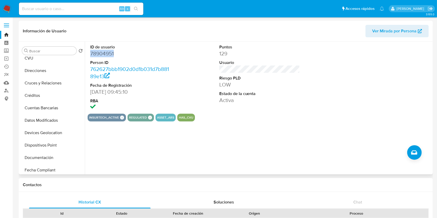
scroll to position [0, 0]
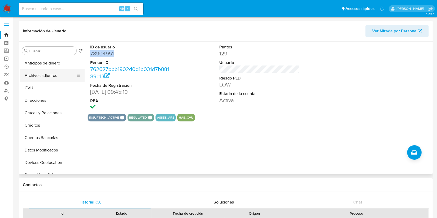
click at [61, 79] on button "Archivos adjuntos" at bounding box center [50, 75] width 61 height 12
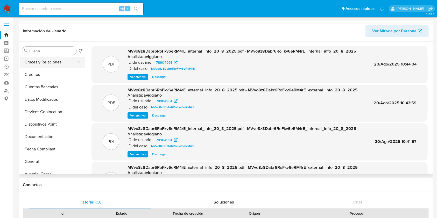
scroll to position [104, 0]
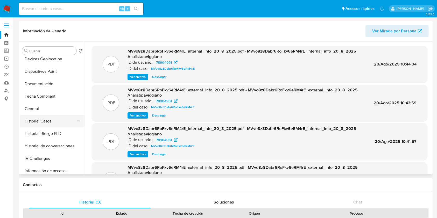
click at [53, 118] on button "Historial Casos" at bounding box center [50, 121] width 61 height 12
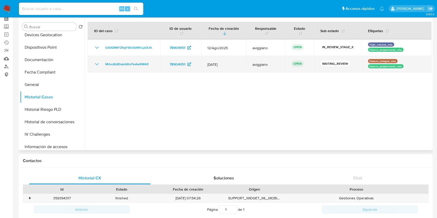
scroll to position [0, 0]
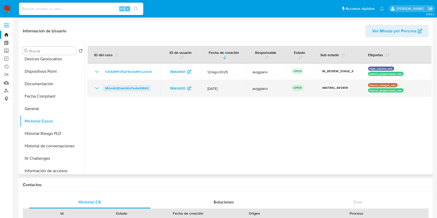
drag, startPoint x: 150, startPoint y: 88, endPoint x: 104, endPoint y: 90, distance: 46.7
click at [104, 90] on div "MVvo8z8Dabr6RoFkv6eRM4rE" at bounding box center [124, 88] width 60 height 6
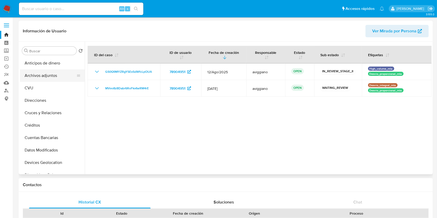
click at [43, 79] on button "Archivos adjuntos" at bounding box center [50, 75] width 61 height 12
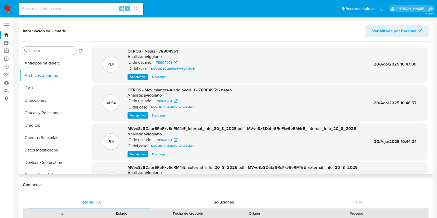
click at [171, 52] on span "OTROS - Nosis - 78904951" at bounding box center [152, 51] width 50 height 6
copy span "78904951"
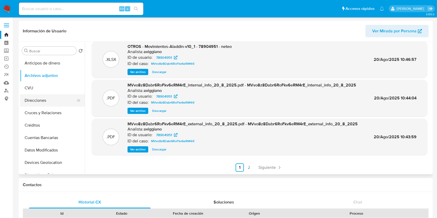
scroll to position [69, 0]
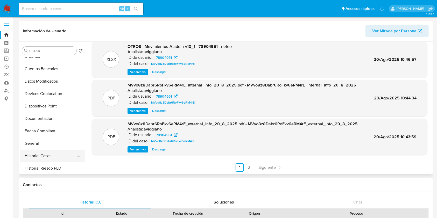
click at [46, 156] on button "Historial Casos" at bounding box center [50, 156] width 61 height 12
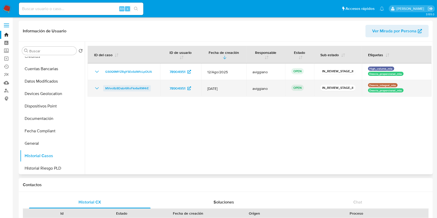
click at [124, 89] on span "MVvo8z8Dabr6RoFkv6eRM4rE" at bounding box center [127, 88] width 44 height 6
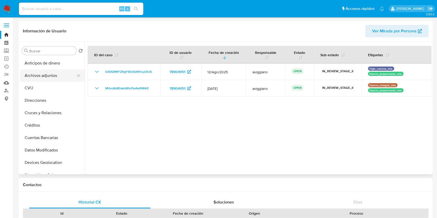
click at [45, 79] on button "Archivos adjuntos" at bounding box center [50, 75] width 61 height 12
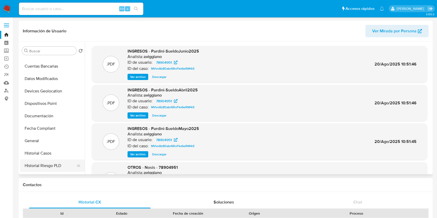
scroll to position [104, 0]
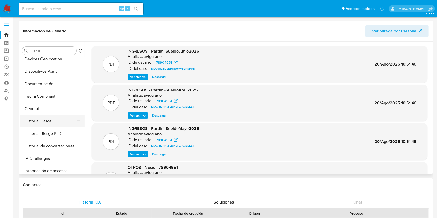
click at [59, 123] on button "Historial Casos" at bounding box center [50, 121] width 61 height 12
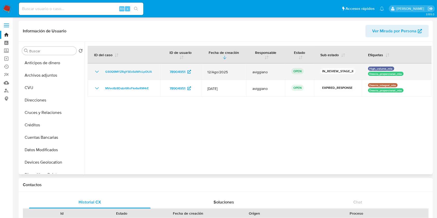
scroll to position [0, 0]
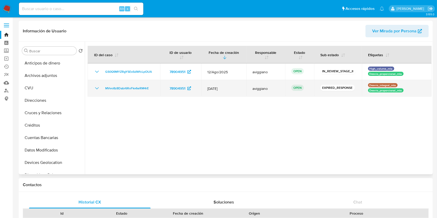
drag, startPoint x: 151, startPoint y: 88, endPoint x: 102, endPoint y: 84, distance: 49.6
click at [102, 84] on td "MVvo8z8Dabr6RoFkv6eRM4rE" at bounding box center [124, 88] width 73 height 17
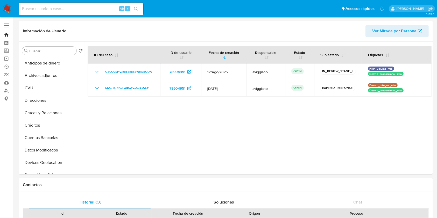
click at [9, 33] on link "Bandeja" at bounding box center [31, 35] width 62 height 8
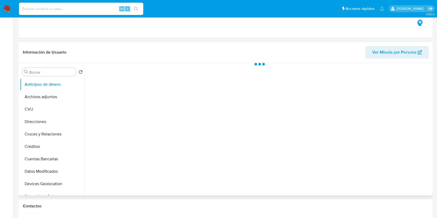
scroll to position [138, 0]
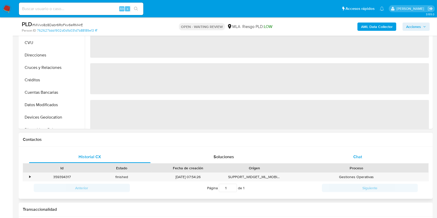
click at [359, 158] on span "Chat" at bounding box center [357, 157] width 9 height 6
select select "10"
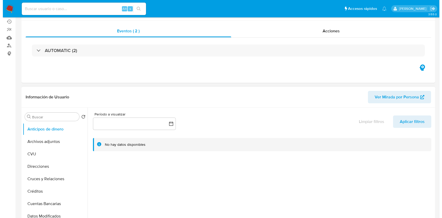
scroll to position [69, 0]
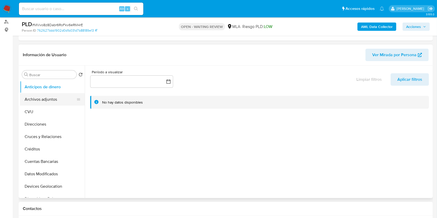
click at [44, 100] on button "Archivos adjuntos" at bounding box center [50, 99] width 61 height 12
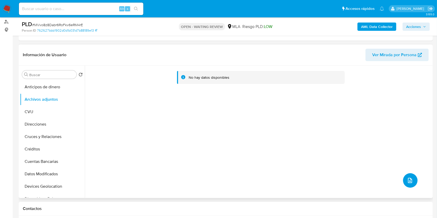
click at [407, 178] on icon "upload-file" at bounding box center [410, 180] width 6 height 6
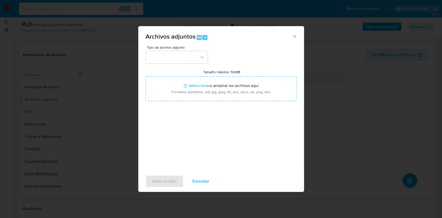
click at [297, 35] on icon "Cerrar" at bounding box center [294, 36] width 5 height 5
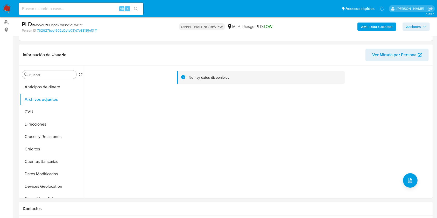
click at [383, 23] on b "AML Data Collector" at bounding box center [377, 27] width 32 height 8
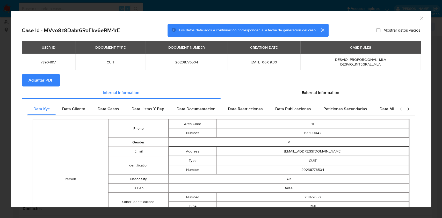
click at [34, 78] on span "Adjuntar PDF" at bounding box center [40, 80] width 25 height 11
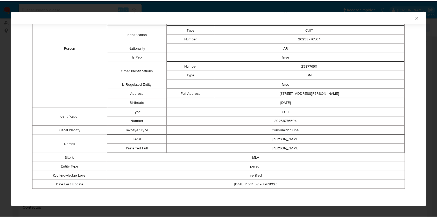
scroll to position [0, 0]
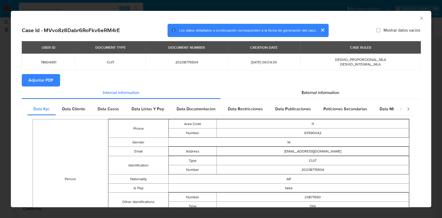
click at [417, 22] on div "AML Data Collector" at bounding box center [221, 17] width 420 height 13
click at [419, 20] on icon "Cerrar ventana" at bounding box center [421, 18] width 5 height 5
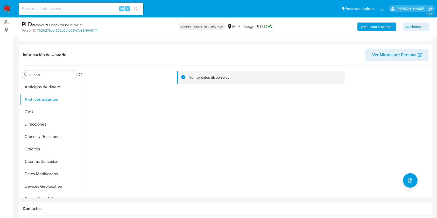
click at [375, 22] on div "AML Data Collector Acciones" at bounding box center [362, 26] width 134 height 12
click at [375, 24] on b "AML Data Collector" at bounding box center [377, 27] width 32 height 8
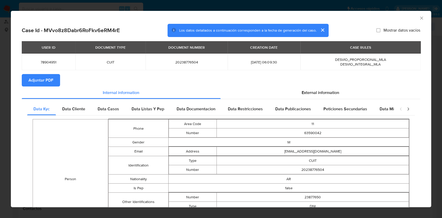
click at [41, 80] on span "Adjuntar PDF" at bounding box center [40, 80] width 25 height 11
click at [420, 19] on icon "Cerrar ventana" at bounding box center [421, 18] width 3 height 3
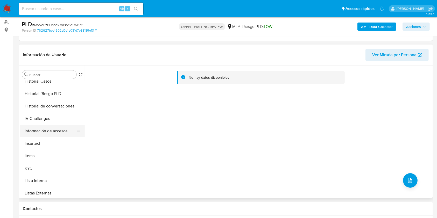
scroll to position [207, 0]
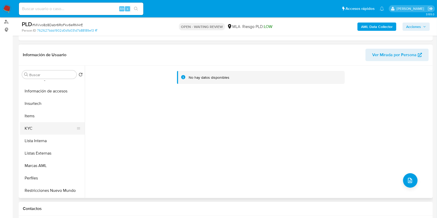
click at [36, 128] on button "KYC" at bounding box center [50, 128] width 61 height 12
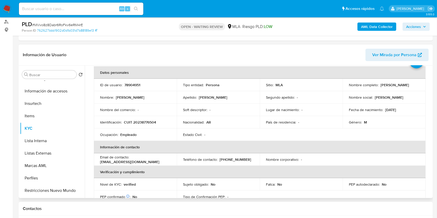
scroll to position [34, 0]
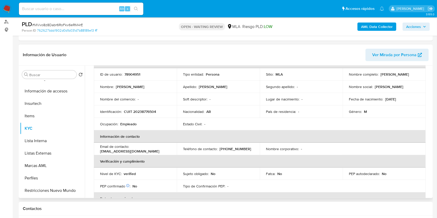
click at [149, 114] on td "Identificación : CUIT 20238776504" at bounding box center [135, 111] width 83 height 12
click at [149, 111] on p "CUIT 20238776504" at bounding box center [140, 111] width 32 height 5
copy p "20238776504"
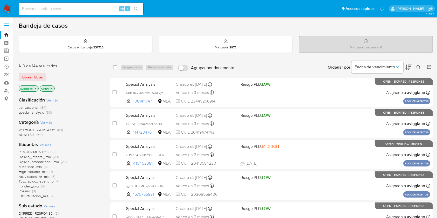
click at [416, 68] on button at bounding box center [419, 67] width 9 height 6
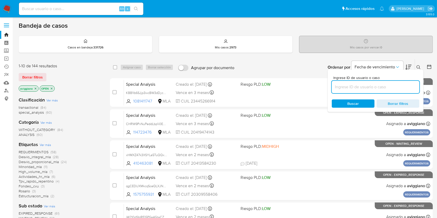
click at [399, 87] on input at bounding box center [376, 87] width 88 height 7
type input "MVvo8z8Dabr6RoFkv6eRM4rE"
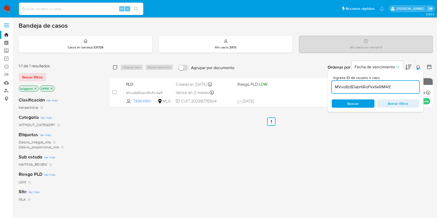
click at [113, 67] on input "checkbox" at bounding box center [115, 67] width 4 height 4
checkbox input "true"
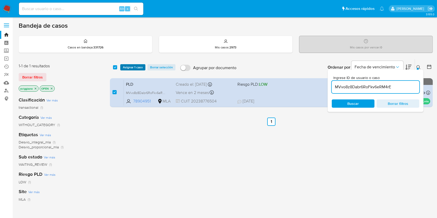
click at [124, 65] on span "Asignar 1 caso" at bounding box center [133, 67] width 20 height 5
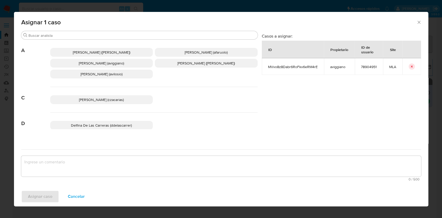
click at [113, 63] on span "Agustina Belen Viggiano (aviggiano)" at bounding box center [101, 63] width 45 height 5
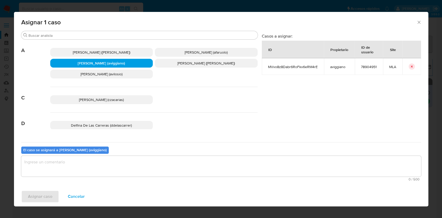
click at [79, 172] on textarea "assign-modal" at bounding box center [221, 166] width 400 height 21
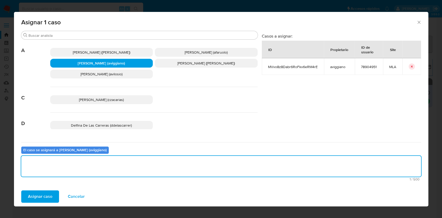
click at [41, 198] on span "Asignar caso" at bounding box center [40, 196] width 24 height 11
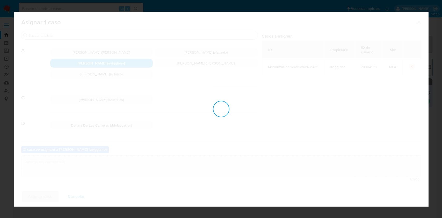
checkbox input "false"
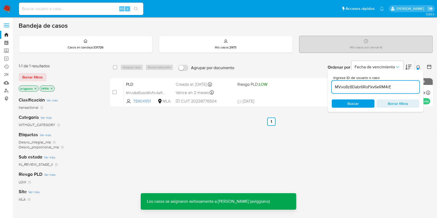
click at [279, 98] on div "PLD MVvo8z8Dabr6RoFkv6eRM4rE 78904951 MLA Riesgo PLD: LOW Creado el: 12/07/2025…" at bounding box center [277, 93] width 306 height 26
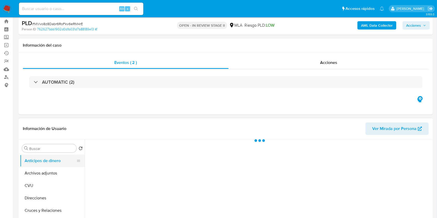
scroll to position [34, 0]
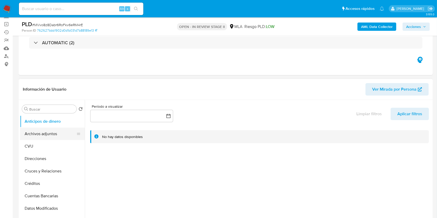
click at [33, 129] on button "Archivos adjuntos" at bounding box center [50, 134] width 61 height 12
select select "10"
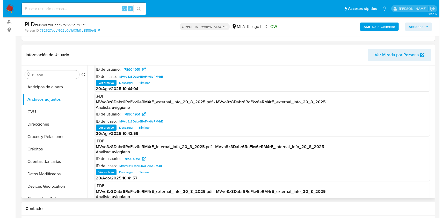
scroll to position [29, 0]
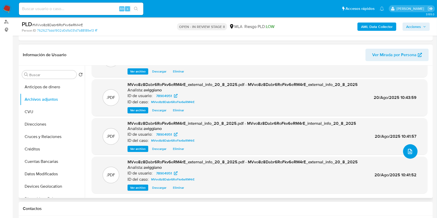
click at [404, 152] on button "upload-file" at bounding box center [410, 151] width 15 height 15
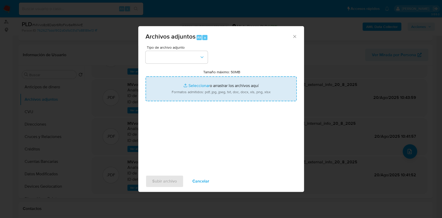
click at [226, 97] on input "Tamaño máximo: 50MB Seleccionar archivos" at bounding box center [221, 88] width 151 height 25
type input "C:\fakepath\Movimientos-Aladdin-v10_1 - 78904951 - neteo.xlsx"
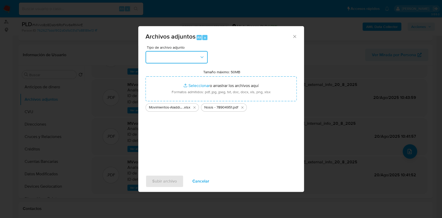
click at [199, 54] on button "button" at bounding box center [177, 57] width 62 height 12
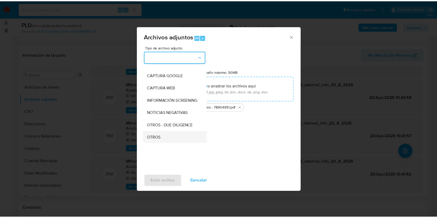
scroll to position [69, 0]
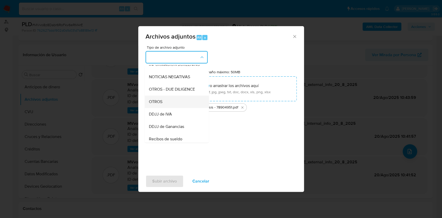
click at [169, 104] on div "OTROS" at bounding box center [175, 102] width 53 height 12
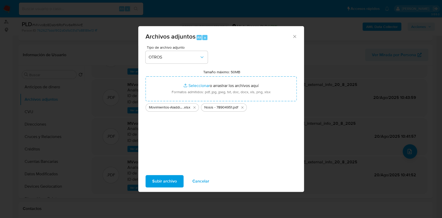
click at [166, 183] on span "Subir archivo" at bounding box center [164, 181] width 25 height 11
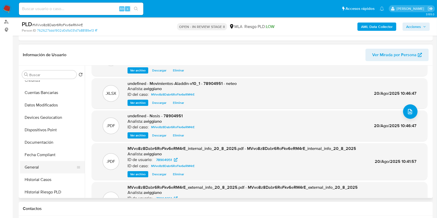
click at [38, 165] on button "General" at bounding box center [50, 167] width 61 height 12
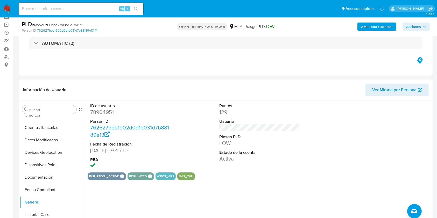
scroll to position [0, 0]
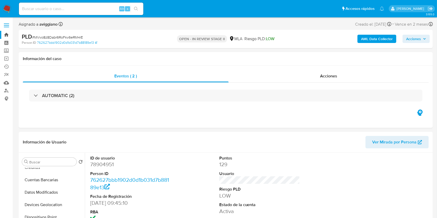
click at [8, 37] on link "Bandeja" at bounding box center [31, 35] width 62 height 8
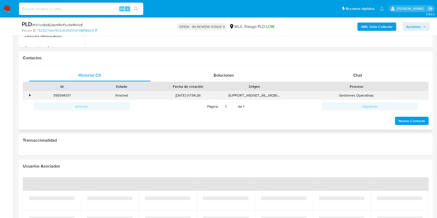
scroll to position [242, 0]
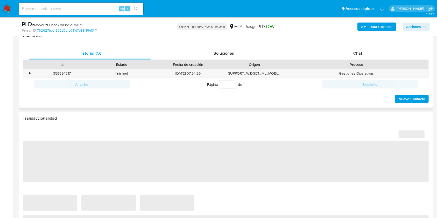
click at [358, 62] on div "Proceso" at bounding box center [356, 64] width 137 height 5
click at [359, 56] on span "Chat" at bounding box center [357, 53] width 9 height 6
select select "10"
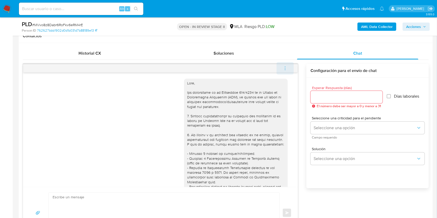
scroll to position [244, 0]
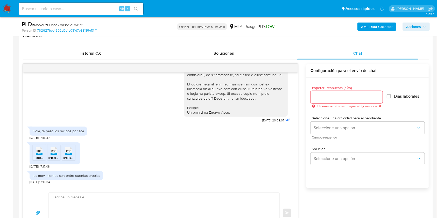
click at [287, 69] on icon "menu-action" at bounding box center [285, 68] width 5 height 5
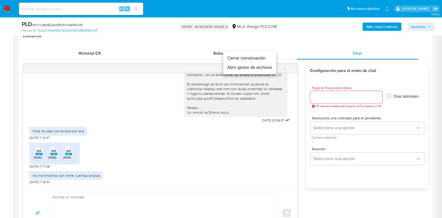
drag, startPoint x: 259, startPoint y: 73, endPoint x: 260, endPoint y: 70, distance: 2.6
click at [259, 73] on ul "Cerrar conversación Abrir gestor de archivos" at bounding box center [249, 63] width 53 height 23
click at [259, 70] on li "Abrir gestor de archivos" at bounding box center [249, 67] width 53 height 9
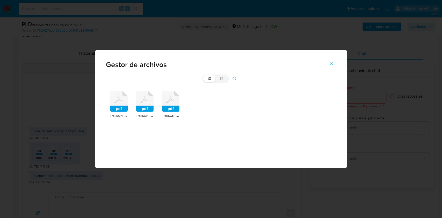
click at [126, 102] on icon at bounding box center [119, 101] width 18 height 21
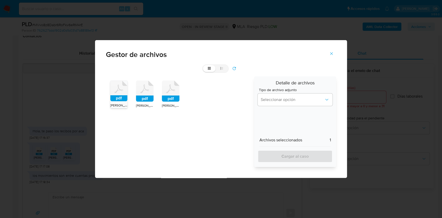
click at [138, 96] on rect at bounding box center [145, 99] width 18 height 6
click at [127, 94] on icon at bounding box center [118, 91] width 17 height 20
click at [285, 109] on div "Detalle de archivos Tipo de archivo adjunto Seleccionar opción Archivos selecci…" at bounding box center [295, 121] width 82 height 91
click at [286, 101] on span "Seleccionar opción" at bounding box center [293, 99] width 64 height 5
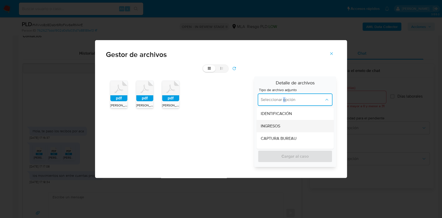
click at [281, 123] on div "INGRESOS" at bounding box center [294, 126] width 66 height 12
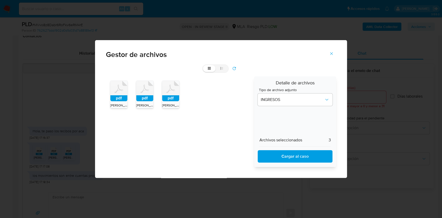
click at [284, 160] on span "Cargar al caso" at bounding box center [295, 156] width 62 height 11
click at [335, 49] on button "Cerrar" at bounding box center [331, 53] width 18 height 12
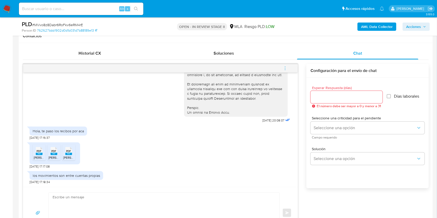
click at [31, 156] on div "PDF PDF Pardini-SueldoMayo2025.pdf PDF PDF Pardini-SueldoAbril2025.pdf PDF PDF …" at bounding box center [55, 153] width 51 height 22
click at [38, 154] on rect at bounding box center [39, 154] width 7 height 2
click at [47, 155] on ul "PDF PDF Pardini-SueldoMayo2025.pdf PDF PDF Pardini-SueldoAbril2025.pdf PDF PDF …" at bounding box center [55, 154] width 44 height 18
click at [55, 157] on span "Pardini-SueldoAbril2025.pdf" at bounding box center [75, 157] width 54 height 4
click at [64, 156] on span "Pardini-SueldoJunio2025.pdf" at bounding box center [90, 157] width 55 height 4
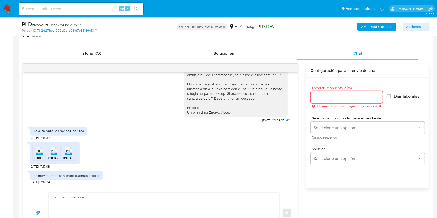
drag, startPoint x: 93, startPoint y: 200, endPoint x: 117, endPoint y: 191, distance: 25.3
click at [93, 200] on textarea at bounding box center [163, 213] width 220 height 41
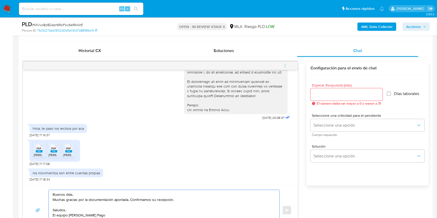
type textarea "Buenos días, Muchas gracias por la documentación aportada. Confirmamos su recep…"
click at [325, 95] on input "Esperar Respuesta (días)" at bounding box center [346, 94] width 72 height 7
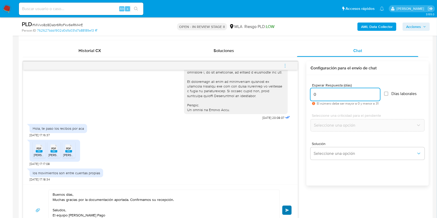
type input "0"
click at [284, 208] on button "Enviar" at bounding box center [286, 210] width 9 height 9
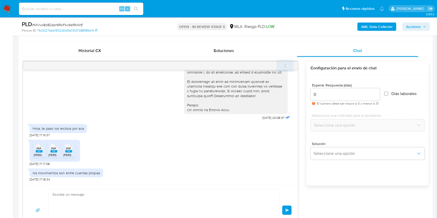
scroll to position [287, 0]
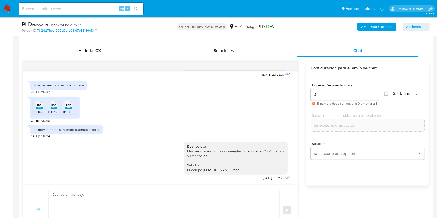
click at [281, 67] on button "menu-action" at bounding box center [284, 66] width 17 height 12
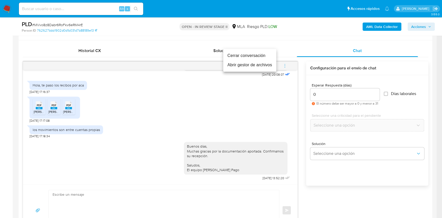
click at [242, 59] on li "Cerrar conversación" at bounding box center [249, 55] width 53 height 9
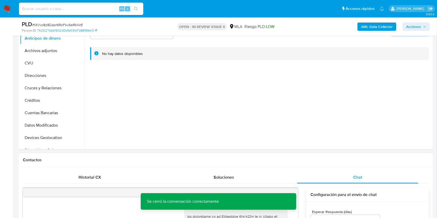
scroll to position [71, 0]
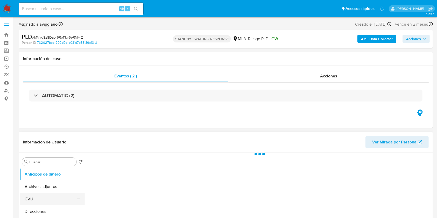
click at [32, 194] on button "CVU" at bounding box center [50, 199] width 61 height 12
click at [38, 186] on button "Archivos adjuntos" at bounding box center [50, 187] width 61 height 12
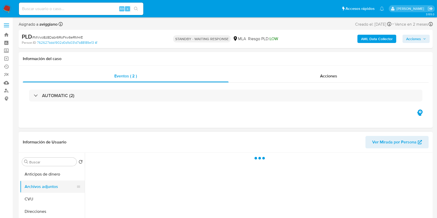
select select "10"
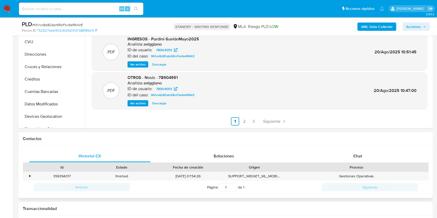
scroll to position [172, 0]
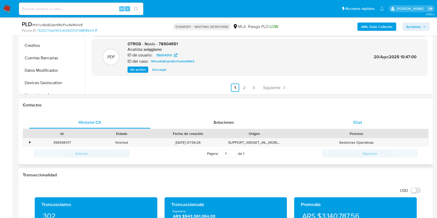
click at [355, 126] on div "Chat" at bounding box center [357, 122] width 121 height 12
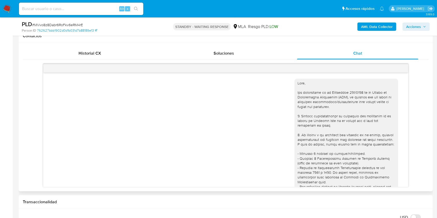
scroll to position [287, 0]
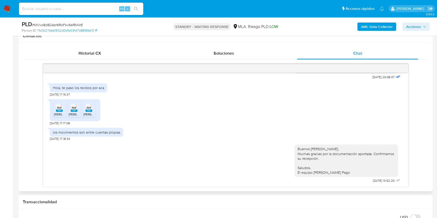
click at [61, 114] on span "Pardini-SueldoMayo2025.pdf" at bounding box center [81, 114] width 55 height 4
click at [63, 109] on icon at bounding box center [59, 108] width 7 height 8
click at [87, 109] on span "PDF" at bounding box center [89, 107] width 5 height 3
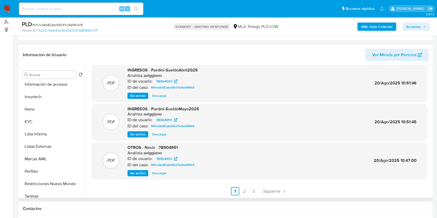
scroll to position [175, 0]
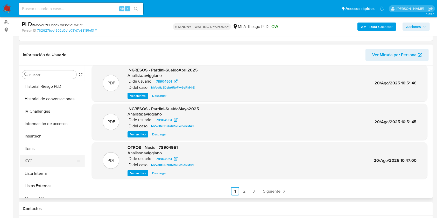
click at [42, 157] on button "KYC" at bounding box center [50, 161] width 61 height 12
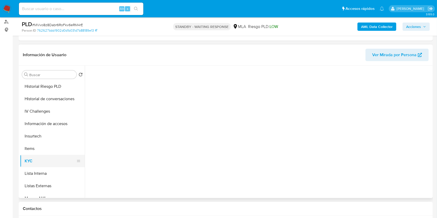
scroll to position [0, 0]
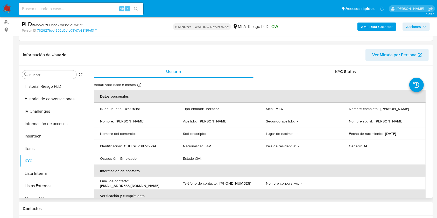
click at [150, 149] on td "Identificación : CUIT 20238776504" at bounding box center [135, 146] width 83 height 12
drag, startPoint x: 379, startPoint y: 109, endPoint x: 420, endPoint y: 105, distance: 41.1
click at [420, 105] on td "Nombre completo : Fernando Luis Pardini" at bounding box center [383, 109] width 83 height 12
copy p "[PERSON_NAME]"
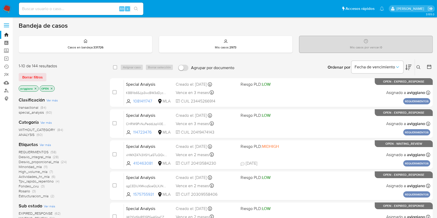
click at [420, 68] on icon at bounding box center [418, 67] width 4 height 4
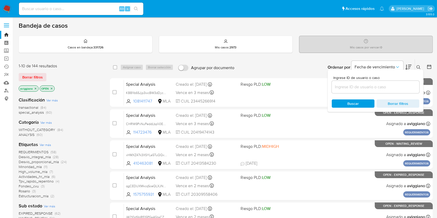
click at [381, 88] on input at bounding box center [376, 87] width 88 height 7
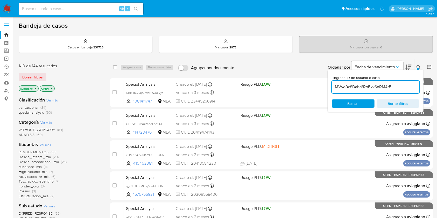
type input "MVvo8z8Dabr6RoFkv6eRM4rE"
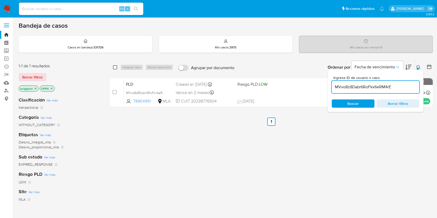
click at [114, 67] on input "checkbox" at bounding box center [115, 67] width 4 height 4
checkbox input "true"
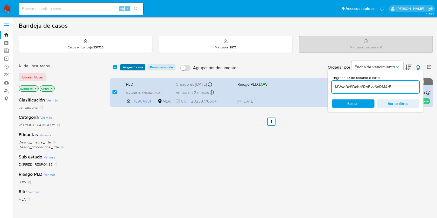
click at [122, 68] on button "Asignar 1 caso" at bounding box center [132, 67] width 25 height 6
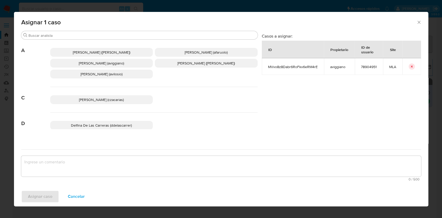
click at [110, 63] on span "[PERSON_NAME] (aviggiano)" at bounding box center [101, 63] width 45 height 5
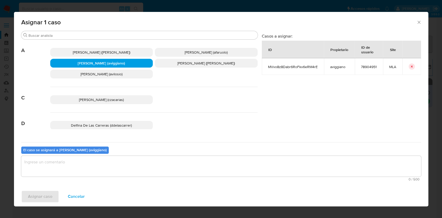
click at [107, 160] on textarea "assign-modal" at bounding box center [221, 166] width 400 height 21
click at [57, 196] on button "Asignar caso" at bounding box center [40, 196] width 38 height 12
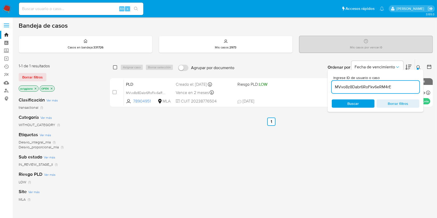
click at [116, 67] on input "checkbox" at bounding box center [115, 67] width 4 height 4
checkbox input "true"
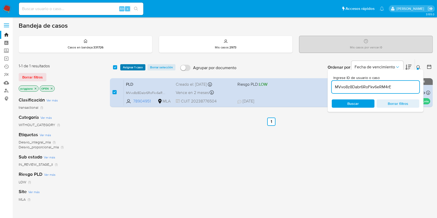
click at [123, 65] on button "Asignar 1 caso" at bounding box center [132, 67] width 25 height 6
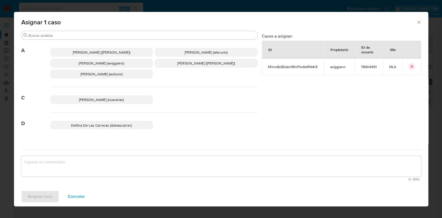
click at [121, 64] on span "Agustina Belen Viggiano (aviggiano)" at bounding box center [101, 63] width 45 height 5
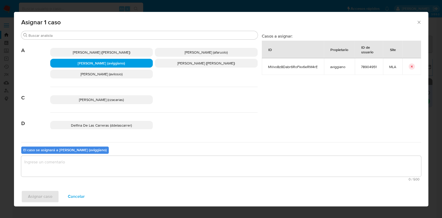
click at [98, 156] on textarea "assign-modal" at bounding box center [221, 166] width 400 height 21
click at [41, 198] on span "Asignar caso" at bounding box center [40, 196] width 24 height 11
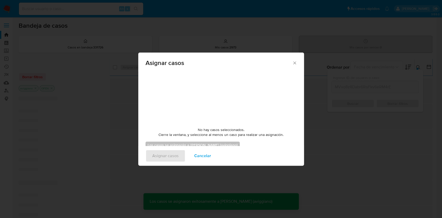
checkbox input "false"
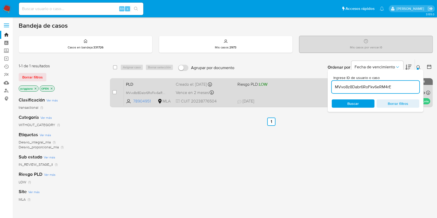
click at [286, 102] on span "18/07/2025 18/07/2025 14:18" at bounding box center [296, 101] width 119 height 6
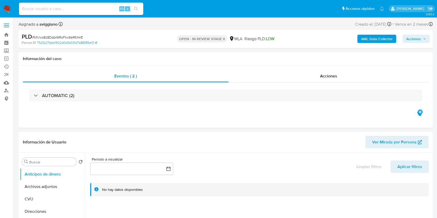
select select "10"
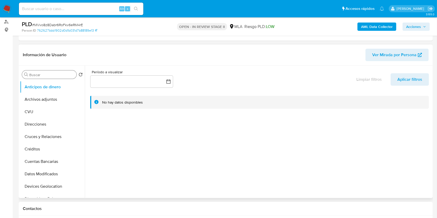
scroll to position [69, 0]
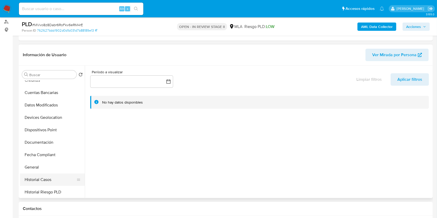
click at [40, 178] on button "Historial Casos" at bounding box center [50, 180] width 61 height 12
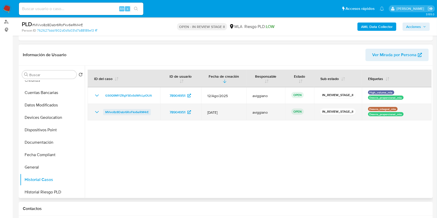
click at [143, 111] on span "MVvo8z8Dabr6RoFkv6eRM4rE" at bounding box center [127, 112] width 44 height 6
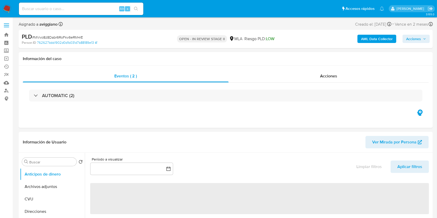
select select "10"
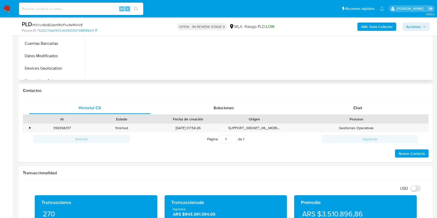
scroll to position [207, 0]
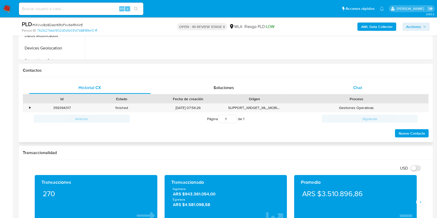
click at [359, 87] on span "Chat" at bounding box center [357, 88] width 9 height 6
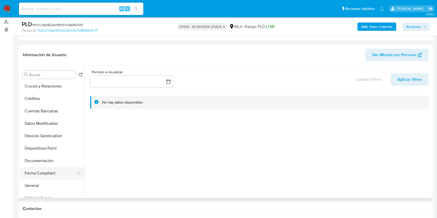
scroll to position [69, 0]
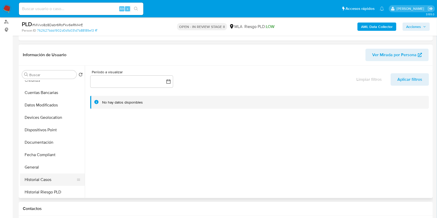
click at [48, 176] on button "Historial Casos" at bounding box center [50, 180] width 61 height 12
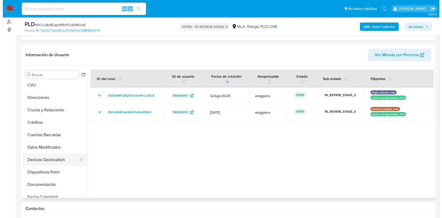
scroll to position [0, 0]
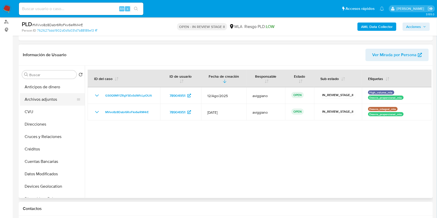
click at [44, 104] on button "Archivos adjuntos" at bounding box center [50, 99] width 61 height 12
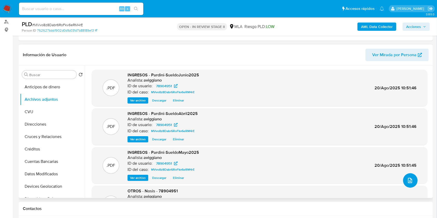
click at [408, 178] on icon "upload-file" at bounding box center [410, 180] width 6 height 6
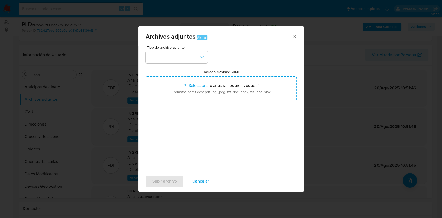
click at [201, 101] on input "Tamaño máximo: 50MB Seleccionar archivos" at bounding box center [221, 88] width 151 height 25
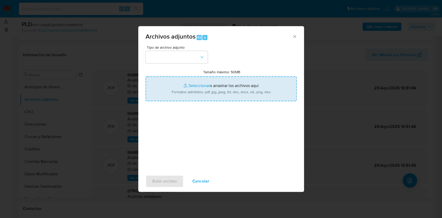
click at [239, 81] on input "Tamaño máximo: 50MB Seleccionar archivos" at bounding box center [221, 88] width 151 height 25
type input "C:\fakepath\Caselog GS0Q9MYZRgYSExSdWfcLpOUA_2025_08_18_23_33_27.docx"
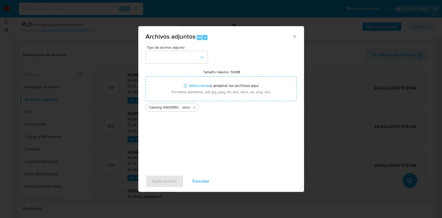
click at [164, 65] on div "Tipo de archivo adjunto Tamaño máximo: 50MB Seleccionar archivos Seleccionar o …" at bounding box center [221, 107] width 151 height 122
click at [164, 64] on div "Tipo de archivo adjunto Tamaño máximo: 50MB Seleccionar archivos Seleccionar o …" at bounding box center [221, 107] width 151 height 122
click at [163, 62] on button "button" at bounding box center [177, 57] width 62 height 12
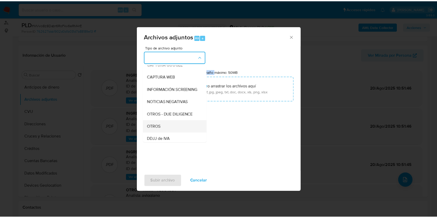
scroll to position [69, 0]
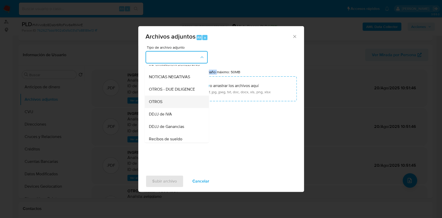
click at [160, 108] on div "OTROS" at bounding box center [175, 102] width 53 height 12
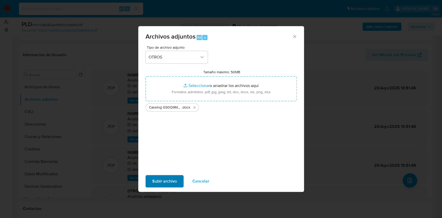
drag, startPoint x: 158, startPoint y: 169, endPoint x: 158, endPoint y: 179, distance: 10.4
click at [158, 172] on div "Archivos adjuntos Alt a Tipo de archivo adjunto OTROS Tamaño máximo: 50MB Selec…" at bounding box center [221, 109] width 166 height 166
click at [159, 181] on span "Subir archivo" at bounding box center [164, 181] width 25 height 11
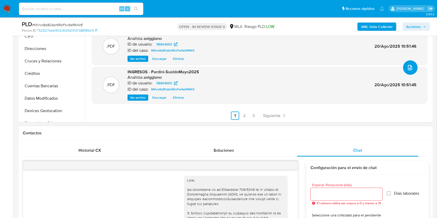
scroll to position [34, 0]
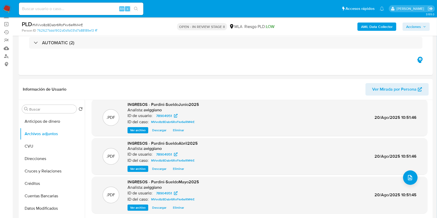
click at [422, 25] on span "Acciones" at bounding box center [416, 26] width 20 height 7
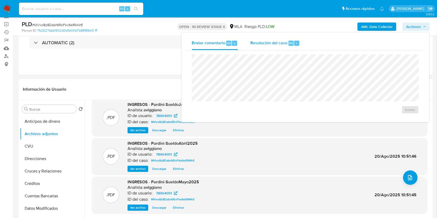
click at [289, 39] on div "Resolución del caso Alt r" at bounding box center [274, 43] width 49 height 13
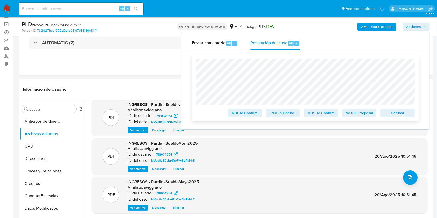
click at [396, 113] on span "Declinar" at bounding box center [397, 112] width 27 height 7
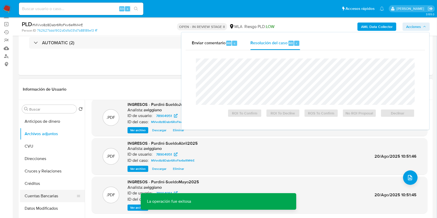
scroll to position [69, 0]
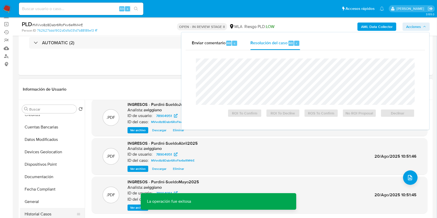
click at [39, 213] on button "Historial Casos" at bounding box center [50, 214] width 61 height 12
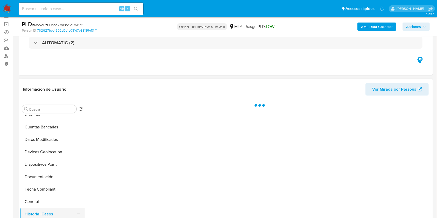
scroll to position [0, 0]
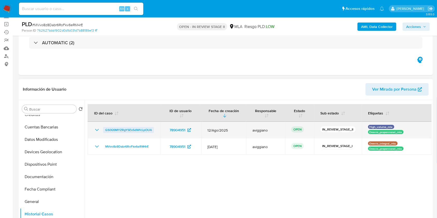
click at [125, 127] on span "GS0Q9MYZRgYSExSdWfcLpOUA" at bounding box center [128, 130] width 47 height 6
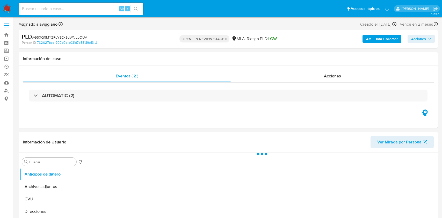
select select "10"
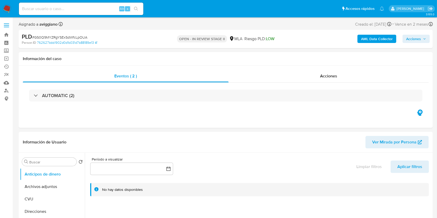
click at [410, 40] on span "Acciones" at bounding box center [413, 39] width 15 height 8
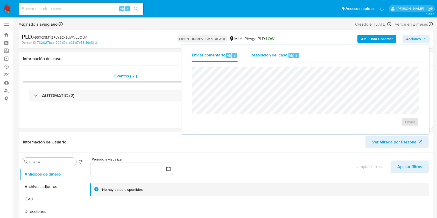
click at [292, 51] on div "Resolución del caso Alt r" at bounding box center [274, 55] width 49 height 13
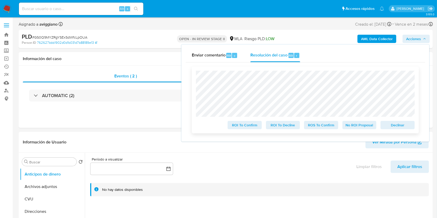
click at [398, 124] on span "Declinar" at bounding box center [397, 124] width 27 height 7
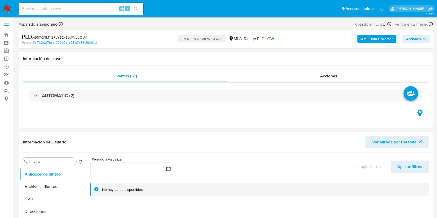
select select "10"
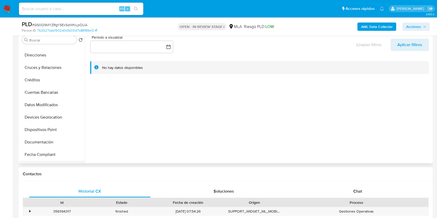
scroll to position [104, 0]
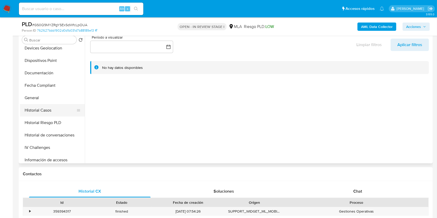
click at [48, 111] on button "Historial Casos" at bounding box center [50, 110] width 61 height 12
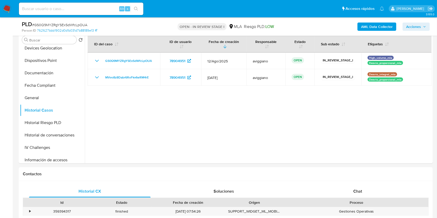
click at [414, 26] on span "Acciones" at bounding box center [413, 27] width 15 height 8
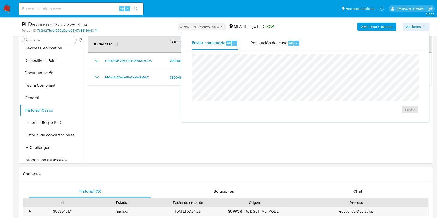
click at [274, 51] on div "Enviar" at bounding box center [304, 84] width 239 height 68
click at [277, 46] on span "Resolución del caso" at bounding box center [268, 43] width 37 height 6
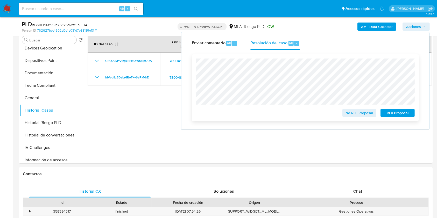
click at [348, 116] on span "No ROI Proposal" at bounding box center [359, 112] width 27 height 7
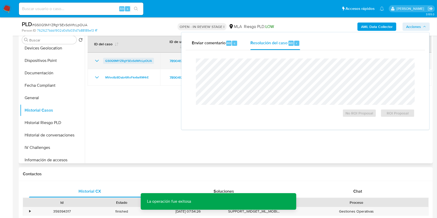
click at [126, 62] on span "GS0Q9MYZRgYSExSdWfcLpOUA" at bounding box center [128, 61] width 47 height 6
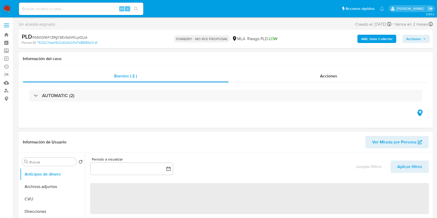
click at [422, 41] on span "Acciones" at bounding box center [416, 38] width 20 height 7
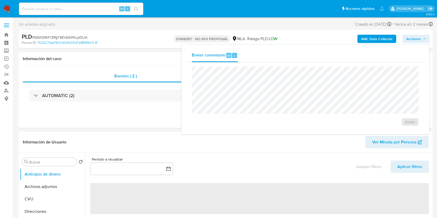
select select "10"
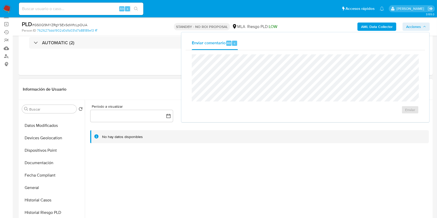
scroll to position [104, 0]
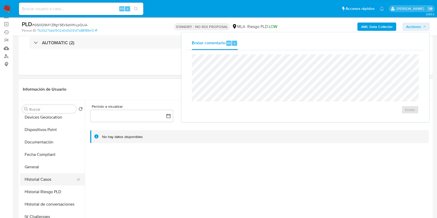
click at [44, 174] on button "Historial Casos" at bounding box center [50, 179] width 61 height 12
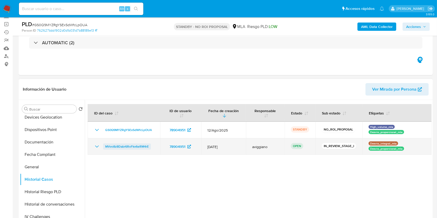
click at [118, 147] on span "MVvo8z8Dabr6RoFkv6eRM4rE" at bounding box center [127, 146] width 44 height 6
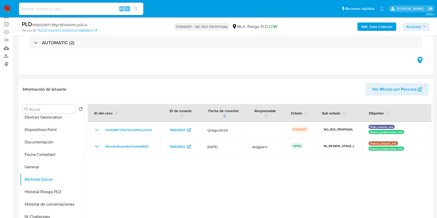
click at [90, 12] on div "Alt s" at bounding box center [81, 9] width 124 height 12
drag, startPoint x: 47, startPoint y: 155, endPoint x: 46, endPoint y: 165, distance: 10.6
click at [46, 155] on button "Fecha Compliant" at bounding box center [52, 154] width 65 height 12
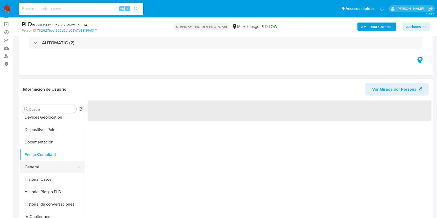
click at [42, 171] on button "General" at bounding box center [50, 167] width 61 height 12
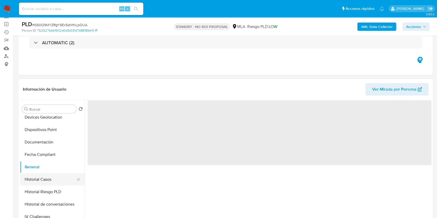
click at [47, 176] on button "Historial Casos" at bounding box center [50, 179] width 61 height 12
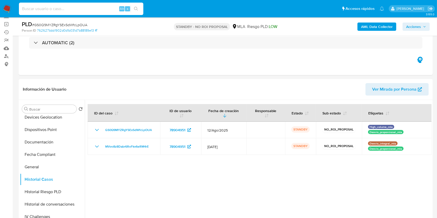
click at [80, 9] on input at bounding box center [81, 8] width 124 height 7
paste input "1KyXrcgTxZDJwVb5DjQz5Ray"
type input "1KyXrcgTxZDJwVb5DjQz5Ray"
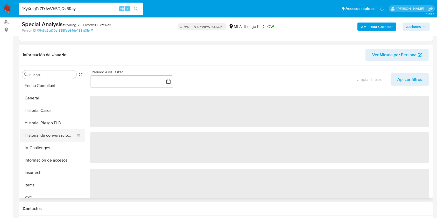
scroll to position [256, 0]
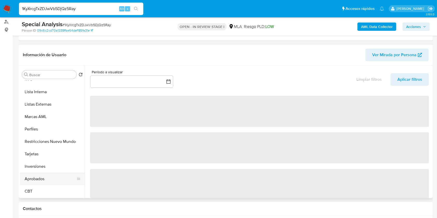
select select "10"
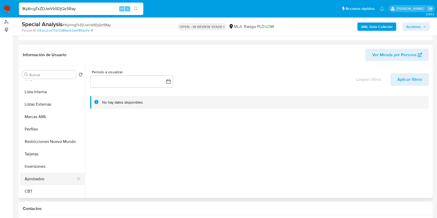
click at [48, 181] on button "Aprobados" at bounding box center [50, 179] width 61 height 12
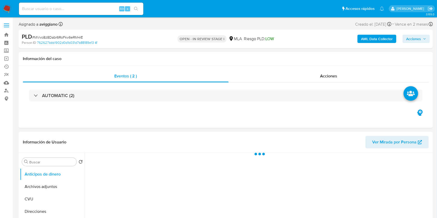
click at [429, 37] on button "Acciones" at bounding box center [415, 39] width 27 height 8
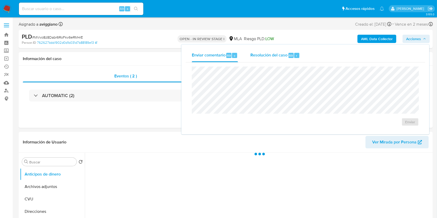
click at [294, 56] on div "r" at bounding box center [296, 55] width 5 height 5
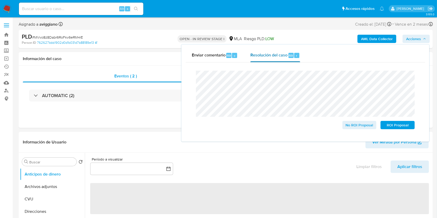
select select "10"
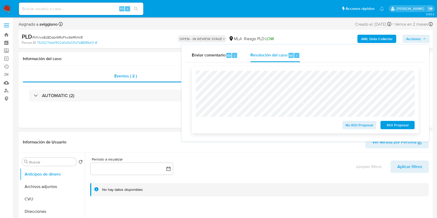
click at [363, 125] on span "No ROI Proposal" at bounding box center [359, 124] width 27 height 7
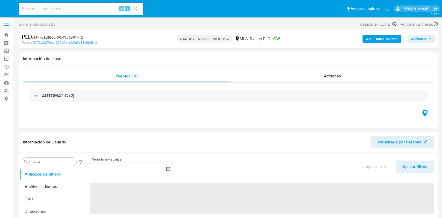
select select "10"
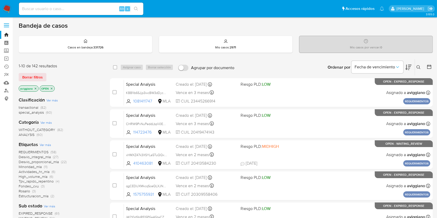
click at [33, 88] on p "aviggiano" at bounding box center [28, 89] width 19 height 6
click at [35, 88] on icon "close-filter" at bounding box center [35, 88] width 3 height 3
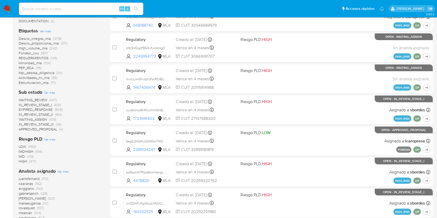
scroll to position [191, 0]
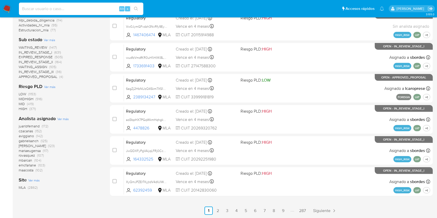
click at [75, 11] on input at bounding box center [81, 8] width 124 height 7
paste input "2492432739"
type input "2492432739"
click at [134, 12] on button "search-icon" at bounding box center [136, 8] width 11 height 7
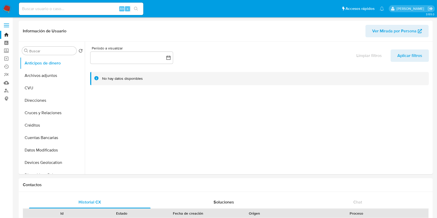
select select "10"
click at [54, 83] on button "CVU" at bounding box center [50, 88] width 61 height 12
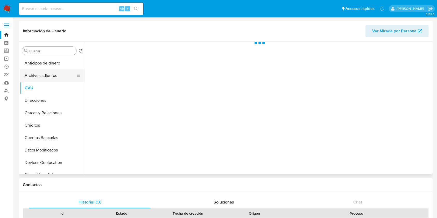
click at [62, 76] on button "Archivos adjuntos" at bounding box center [50, 75] width 61 height 12
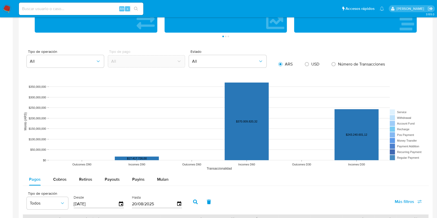
scroll to position [345, 0]
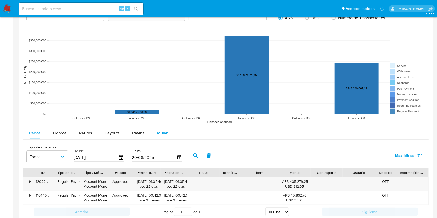
click at [163, 134] on span "Mulan" at bounding box center [162, 133] width 11 height 6
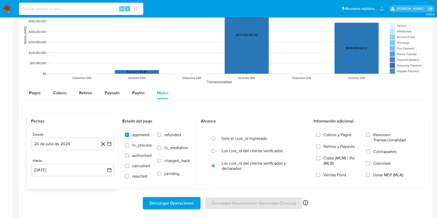
scroll to position [414, 0]
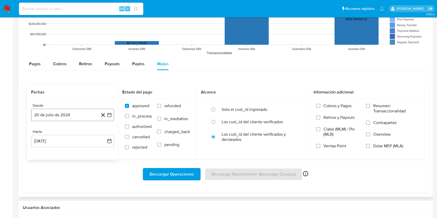
click at [68, 118] on button "20 de julio de 2024" at bounding box center [72, 115] width 83 height 12
click at [98, 95] on div "Fechas" at bounding box center [72, 92] width 91 height 14
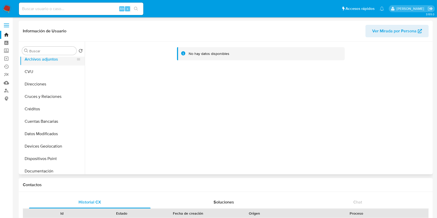
scroll to position [0, 0]
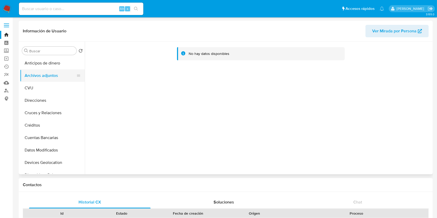
click at [45, 77] on button "Archivos adjuntos" at bounding box center [50, 75] width 61 height 12
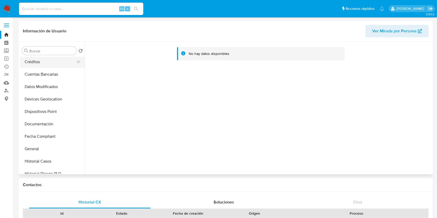
scroll to position [104, 0]
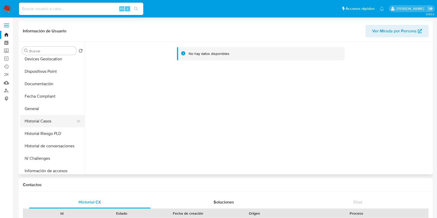
click at [49, 117] on button "Historial Casos" at bounding box center [50, 121] width 61 height 12
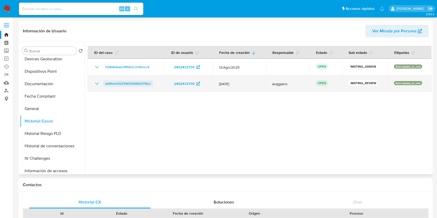
click at [110, 82] on span "wQ4vvoHO27lWVOQSB2VTNslJ" at bounding box center [128, 84] width 46 height 6
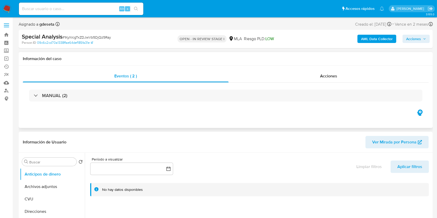
select select "10"
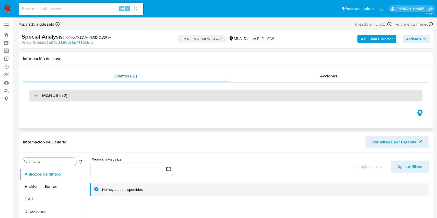
click at [57, 97] on h3 "MANUAL (2)" at bounding box center [54, 96] width 25 height 6
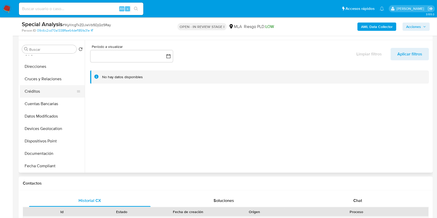
scroll to position [69, 0]
click at [45, 152] on button "Historial Casos" at bounding box center [50, 154] width 61 height 12
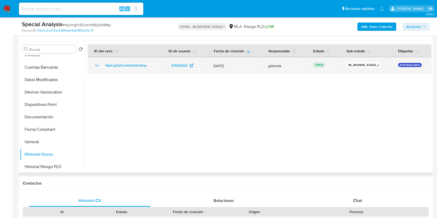
drag, startPoint x: 153, startPoint y: 63, endPoint x: 101, endPoint y: 64, distance: 51.5
click at [101, 64] on div "1KyXrcgTxZDJwVb5DjQz5Ray" at bounding box center [125, 65] width 62 height 6
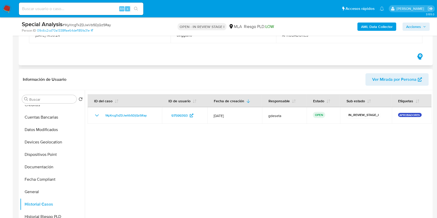
scroll to position [34, 0]
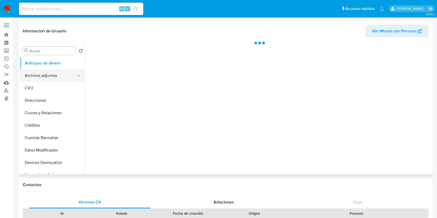
click at [54, 78] on button "Archivos adjuntos" at bounding box center [50, 75] width 61 height 12
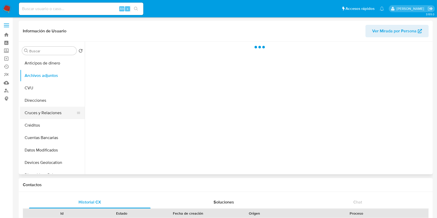
scroll to position [69, 0]
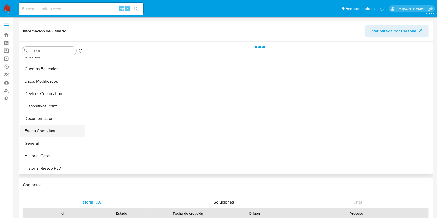
select select "10"
click at [48, 154] on button "Historial Casos" at bounding box center [50, 156] width 61 height 12
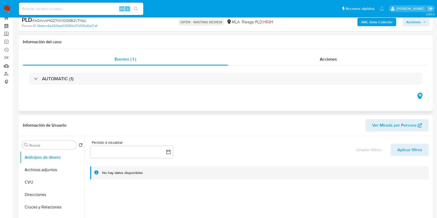
select select "10"
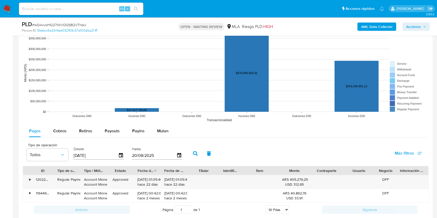
scroll to position [449, 0]
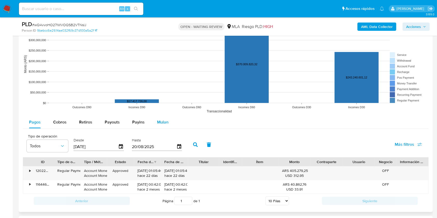
click at [159, 120] on span "Mulan" at bounding box center [162, 122] width 11 height 6
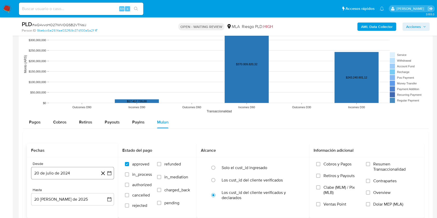
click at [79, 173] on button "20 de julio de 2024" at bounding box center [72, 173] width 83 height 12
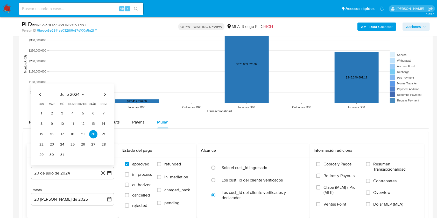
click at [37, 94] on icon "Mes anterior" at bounding box center [40, 94] width 6 height 6
click at [39, 96] on icon "Mes anterior" at bounding box center [40, 94] width 6 height 6
click at [86, 115] on button "1" at bounding box center [83, 114] width 8 height 8
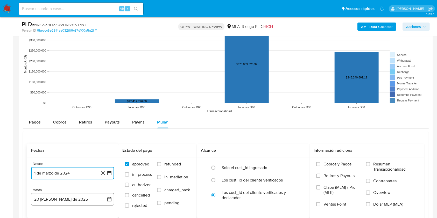
click at [59, 202] on button "20 de agosto de 2025" at bounding box center [72, 199] width 83 height 12
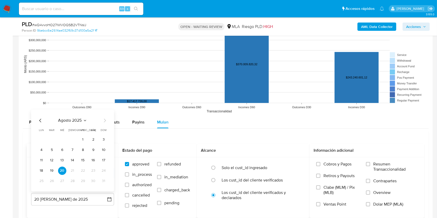
click at [39, 118] on icon "Mes anterior" at bounding box center [40, 121] width 6 height 6
click at [74, 181] on button "31" at bounding box center [72, 181] width 8 height 8
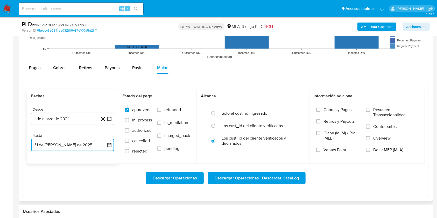
scroll to position [552, 0]
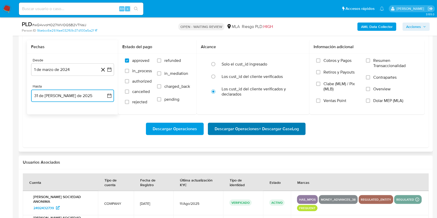
click span "Descargar Operaciones + Descargar CaseLog"
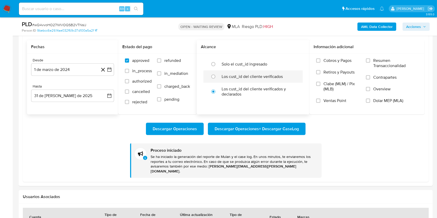
click div
radio input "true"
click label "Dolar MEP (MLA)"
click input "Dolar MEP (MLA)"
click span "Descargar Operaciones + Descargar CaseLog"
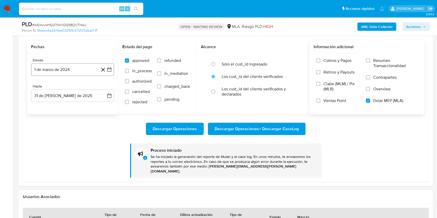
click button "1 de marzo de 2024"
click button "marzo 2024"
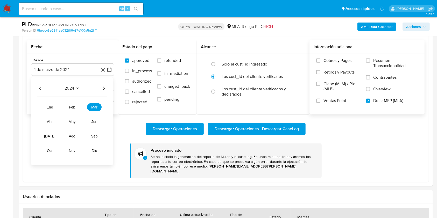
click icon "Año siguiente"
click span "may"
click button "1"
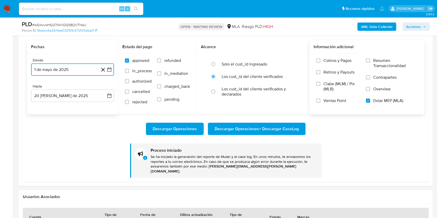
click button "1 de mayo de 2025"
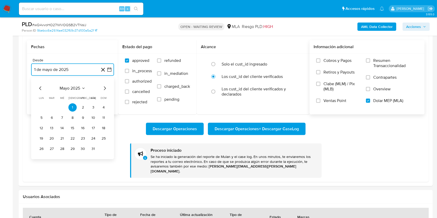
click icon "Mes anterior"
click button "1"
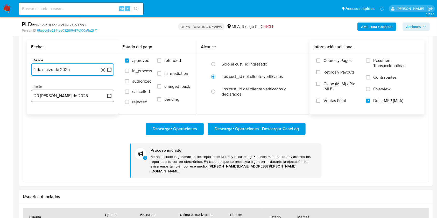
click button "20 de agosto de 2025"
click icon "Mes anterior"
click button "31"
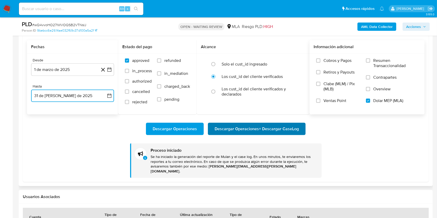
click span "Descargar Operaciones + Descargar CaseLog"
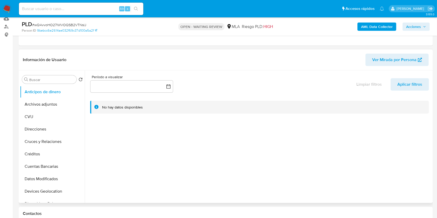
scroll to position [34, 0]
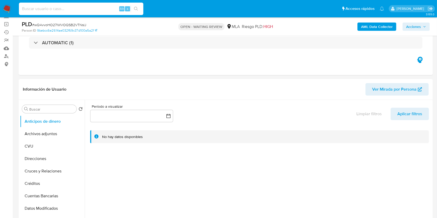
drag, startPoint x: 65, startPoint y: 13, endPoint x: 59, endPoint y: 8, distance: 7.9
paste input "gNebo65oFXxG5ND78DbhQ9Nq"
type input "gNebo65oFXxG5ND78DbhQ9Nq"
click button "search-icon"
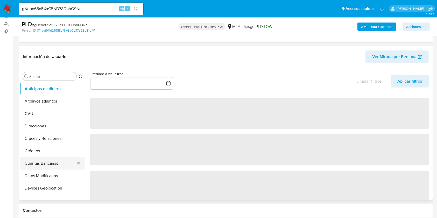
scroll to position [104, 0]
select select "10"
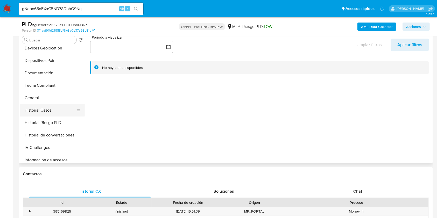
click button "Historial Casos"
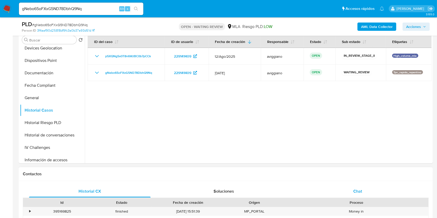
click div "Chat"
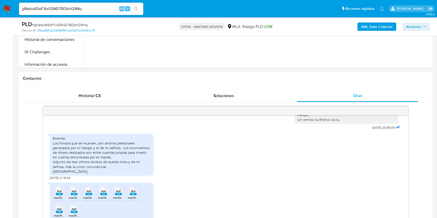
scroll to position [172, 0]
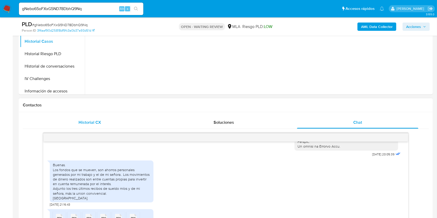
click span "Historial CX"
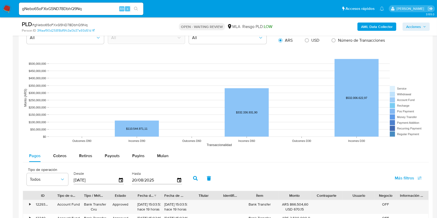
scroll to position [518, 0]
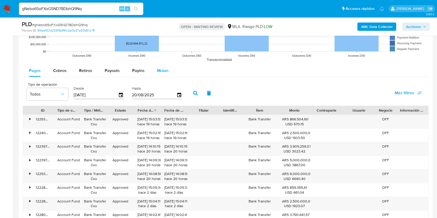
click button "Mulan"
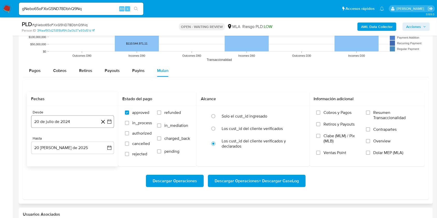
click button "20 de julio de 2024"
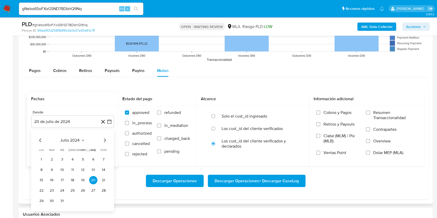
click icon "Mes siguiente"
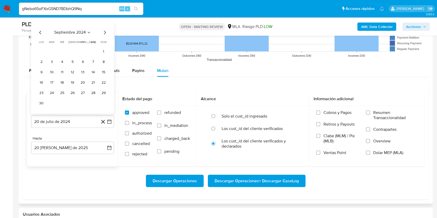
click button "20 de agosto de 2025"
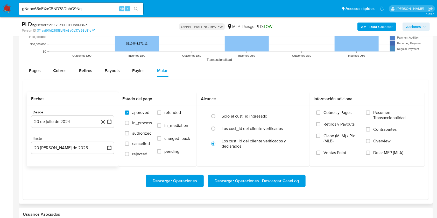
click div "Fechas Desde 20 de julio de 2024 20-07-2024 Hasta 20 de agosto de 2025 20-08-20…"
click button "20 de julio de 2024"
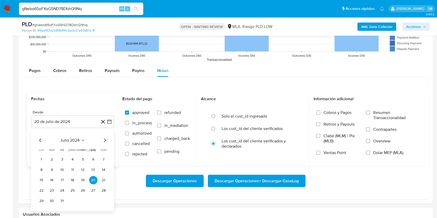
click div "julio 2024 julio 2024 lun lunes mar martes mié miércoles jue jueves vie viernes…"
click icon "Mes siguiente"
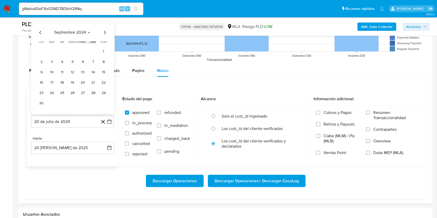
click icon "Mes siguiente"
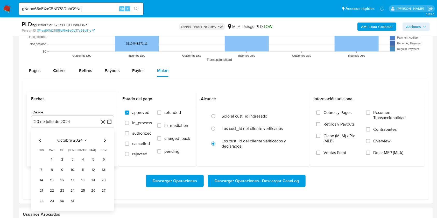
click icon "Mes siguiente"
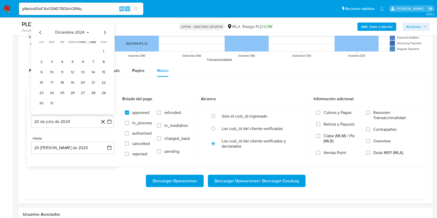
click icon "Mes siguiente"
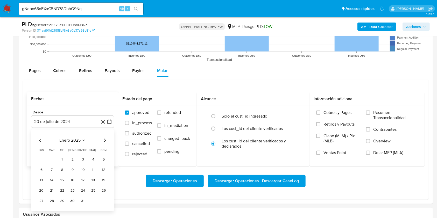
click icon "Mes siguiente"
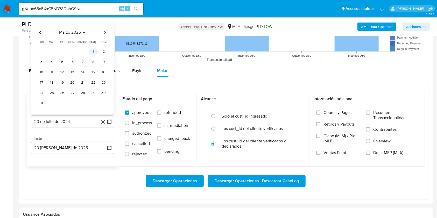
click button "1"
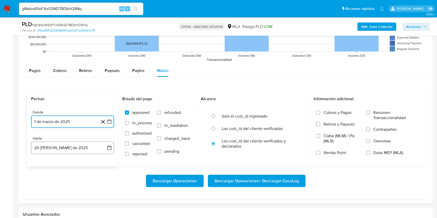
click button "20 de agosto de 2025"
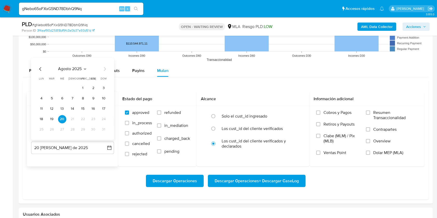
click icon "Mes anterior"
click button "31"
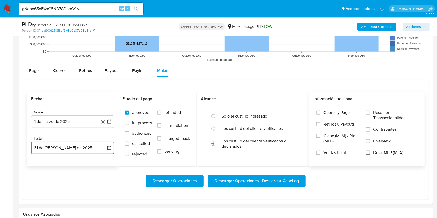
click input "Dolar MEP (MLA)"
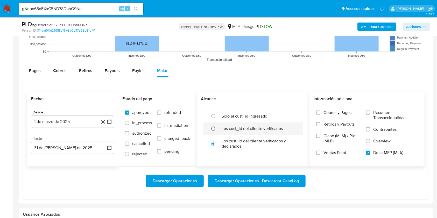
click input "radio"
radio input "true"
click span "Descargar Operaciones + Descargar CaseLog"
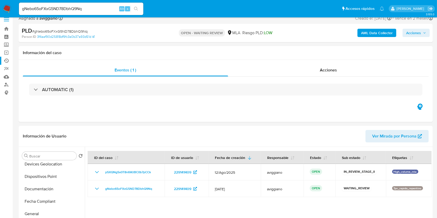
scroll to position [0, 0]
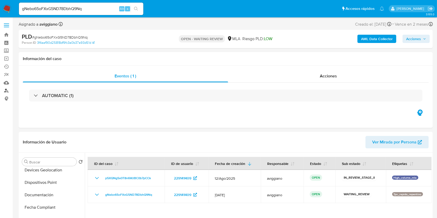
click link "Buscador de personas"
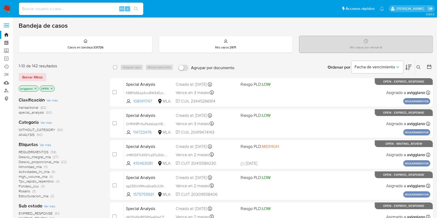
click at [50, 10] on input at bounding box center [81, 8] width 124 height 7
paste input "WGodCun8jOjMP6nTuz1PB3Yz"
type input "WGodCun8jOjMP6nTuz1PB3Yz"
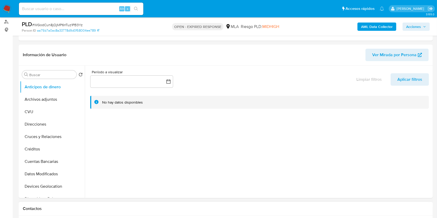
select select "10"
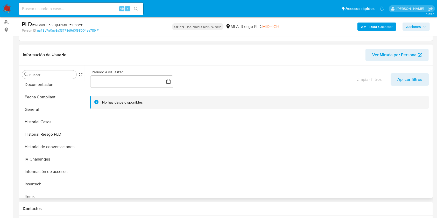
scroll to position [138, 0]
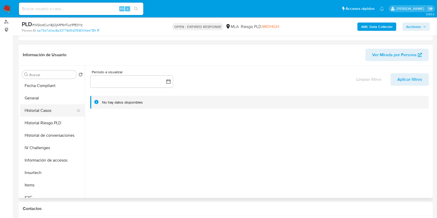
click at [50, 111] on button "Historial Casos" at bounding box center [50, 110] width 61 height 12
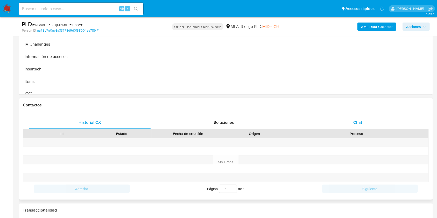
click at [349, 127] on div "Chat" at bounding box center [357, 122] width 121 height 12
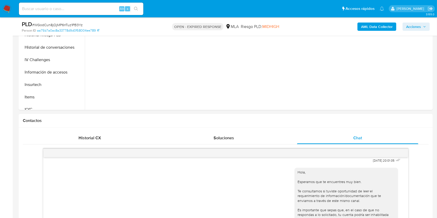
scroll to position [69, 0]
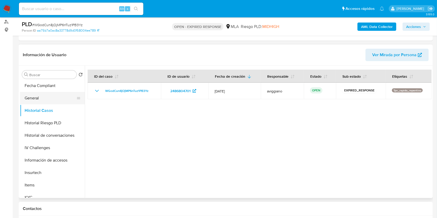
click at [47, 102] on button "General" at bounding box center [50, 98] width 61 height 12
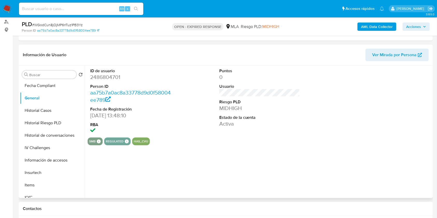
click at [109, 74] on dd "2486804701" at bounding box center [130, 77] width 81 height 7
copy dd "2486804701"
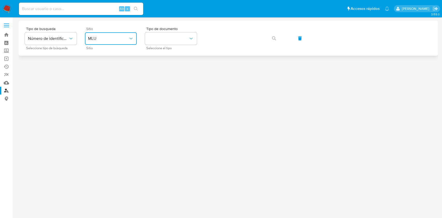
click at [131, 39] on icon "site_id" at bounding box center [130, 38] width 5 height 5
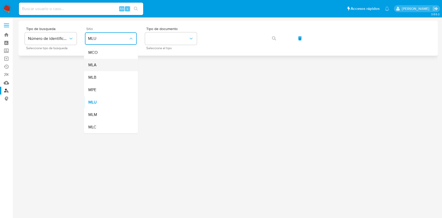
click at [107, 64] on div "MLA" at bounding box center [109, 65] width 42 height 12
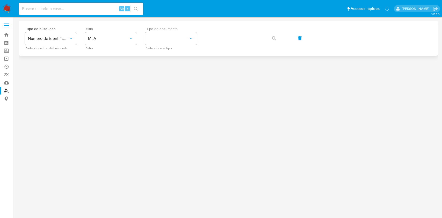
click at [164, 45] on div "Tipo de documento Seleccione el tipo" at bounding box center [171, 38] width 52 height 23
click at [164, 41] on button "identificationType" at bounding box center [171, 38] width 52 height 12
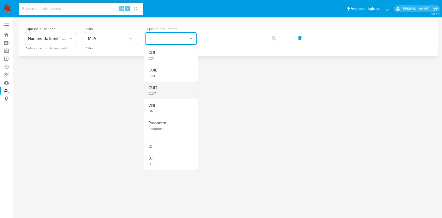
click at [162, 89] on div "CUIT CUIT" at bounding box center [169, 91] width 42 height 18
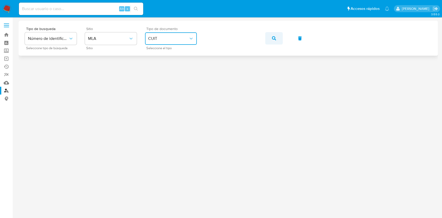
click at [268, 35] on button "button" at bounding box center [274, 38] width 18 height 12
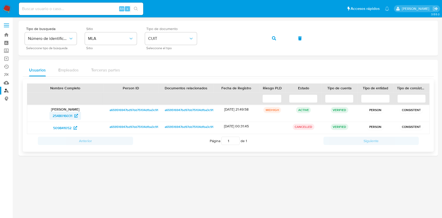
click at [65, 113] on span "2548016031" at bounding box center [63, 116] width 20 height 8
click at [278, 35] on button "button" at bounding box center [274, 38] width 18 height 12
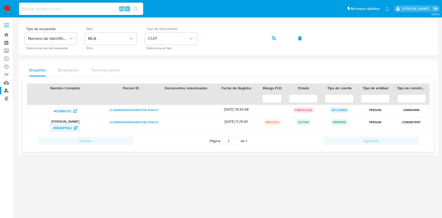
click at [57, 127] on span "496087562" at bounding box center [62, 128] width 19 height 8
click at [270, 40] on button "button" at bounding box center [274, 38] width 18 height 12
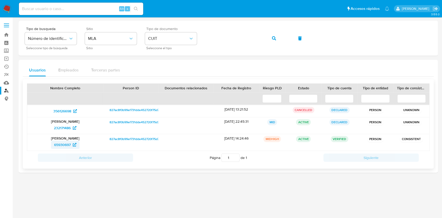
click at [62, 143] on span "65930697" at bounding box center [62, 145] width 17 height 8
click at [272, 38] on icon "button" at bounding box center [274, 38] width 4 height 4
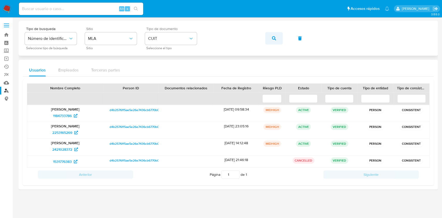
click at [273, 42] on span "button" at bounding box center [274, 38] width 4 height 11
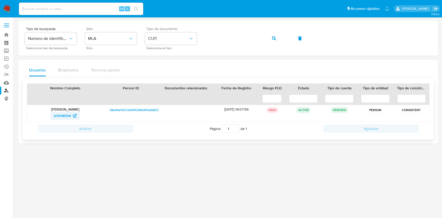
click at [62, 115] on span "209118594" at bounding box center [62, 116] width 17 height 8
click at [273, 39] on icon "button" at bounding box center [274, 38] width 4 height 4
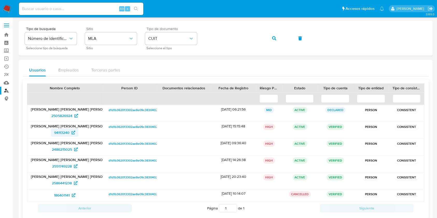
click at [60, 129] on span "94113240" at bounding box center [61, 132] width 15 height 8
click at [263, 35] on div "Tipo de busqueda Número de identificación Seleccione tipo de búsqueda Sitio MLA…" at bounding box center [225, 38] width 401 height 23
click at [267, 39] on button "button" at bounding box center [274, 38] width 18 height 12
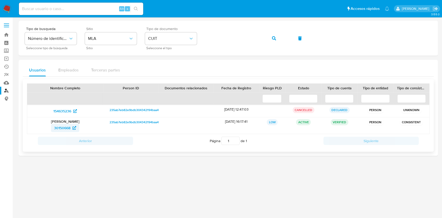
click at [71, 127] on span "30150668" at bounding box center [65, 128] width 22 height 8
click at [276, 40] on button "button" at bounding box center [274, 38] width 18 height 12
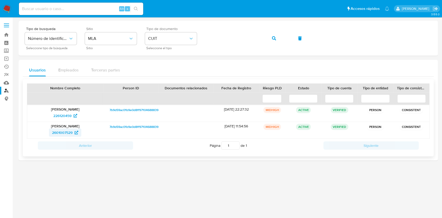
drag, startPoint x: 60, startPoint y: 140, endPoint x: 60, endPoint y: 135, distance: 4.2
click at [59, 140] on div "Anterior Página 1 de 1 Siguiente" at bounding box center [228, 145] width 403 height 13
click at [60, 131] on span "2601007529" at bounding box center [62, 132] width 20 height 8
click at [276, 34] on button "button" at bounding box center [274, 38] width 18 height 12
click at [56, 133] on span "347011578" at bounding box center [62, 132] width 17 height 8
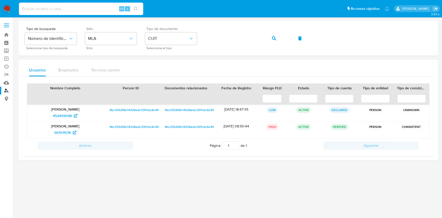
click at [40, 8] on input at bounding box center [81, 8] width 124 height 7
paste input "2486804701"
type input "2486804701"
click at [133, 12] on div "2486804701 Alt s" at bounding box center [81, 9] width 124 height 12
click at [137, 8] on icon "search-icon" at bounding box center [136, 9] width 4 height 4
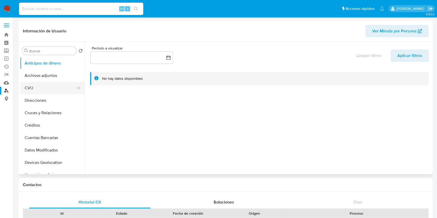
select select "10"
click at [48, 82] on button "CVU" at bounding box center [50, 88] width 61 height 12
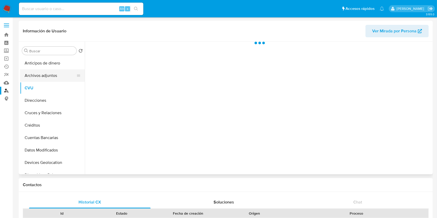
click at [48, 76] on button "Archivos adjuntos" at bounding box center [50, 75] width 61 height 12
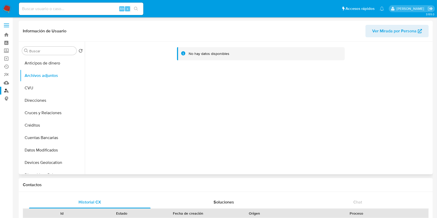
scroll to position [104, 0]
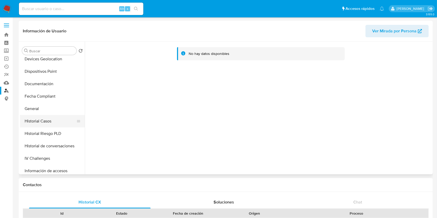
click at [48, 120] on button "Historial Casos" at bounding box center [50, 121] width 61 height 12
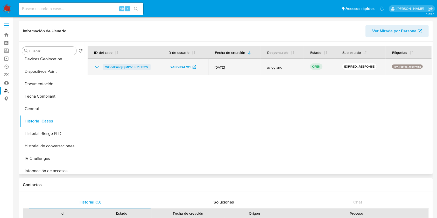
click at [114, 67] on span "WGodCun8jOjMP6nTuz1PB3Yz" at bounding box center [126, 67] width 43 height 6
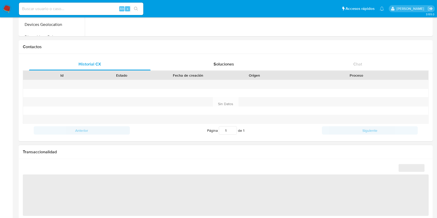
select select "10"
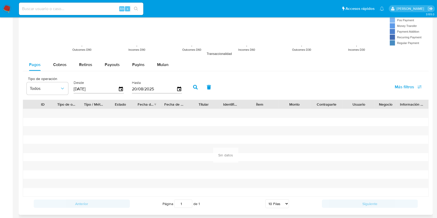
scroll to position [542, 0]
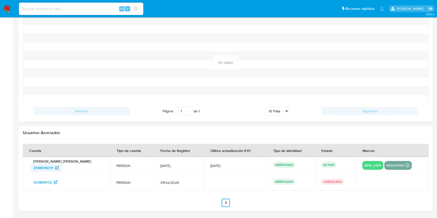
click at [48, 164] on span "2548016031" at bounding box center [43, 168] width 20 height 8
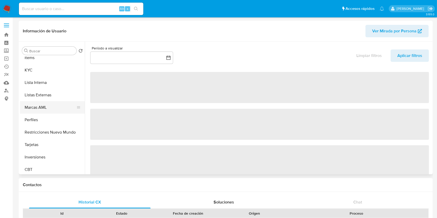
select select "10"
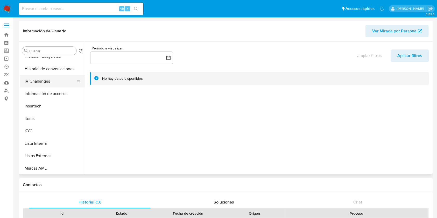
scroll to position [138, 0]
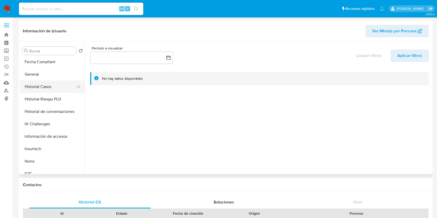
click at [57, 91] on button "Historial Casos" at bounding box center [50, 87] width 61 height 12
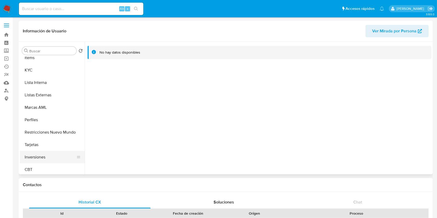
scroll to position [244, 0]
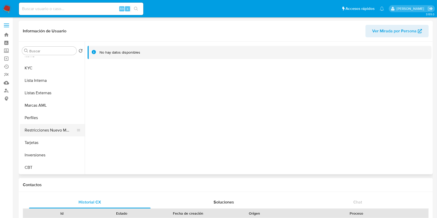
click at [58, 132] on button "Restricciones Nuevo Mundo" at bounding box center [50, 130] width 61 height 12
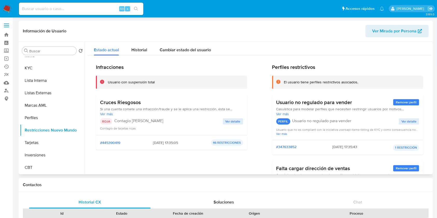
click at [225, 121] on span "Ver detalle" at bounding box center [232, 121] width 15 height 5
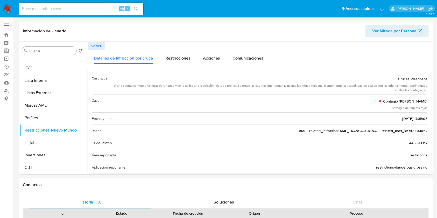
drag, startPoint x: 282, startPoint y: 130, endPoint x: 434, endPoint y: 125, distance: 151.6
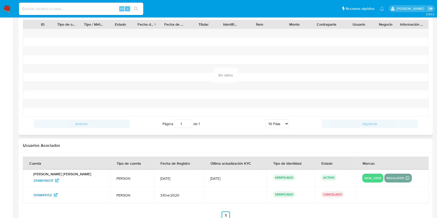
scroll to position [542, 0]
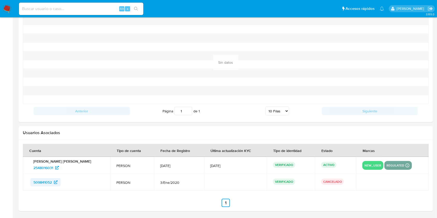
click at [38, 183] on span "509841052" at bounding box center [42, 182] width 18 height 8
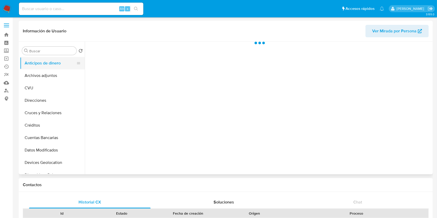
click at [56, 68] on button "Anticipos de dinero" at bounding box center [50, 63] width 61 height 12
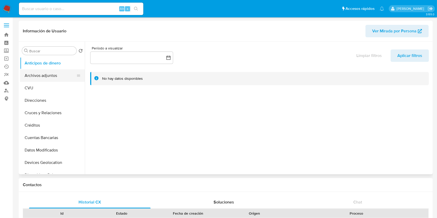
click at [53, 76] on button "Archivos adjuntos" at bounding box center [50, 75] width 61 height 12
select select "10"
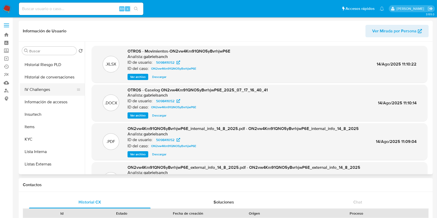
scroll to position [138, 0]
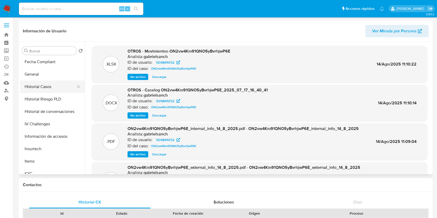
click at [39, 91] on button "Historial Casos" at bounding box center [50, 87] width 61 height 12
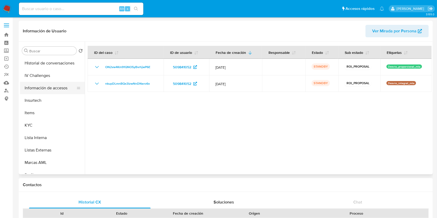
scroll to position [207, 0]
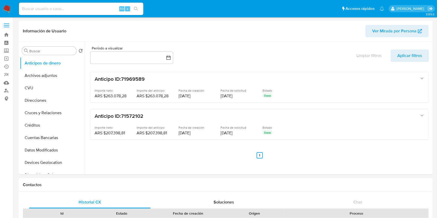
select select "10"
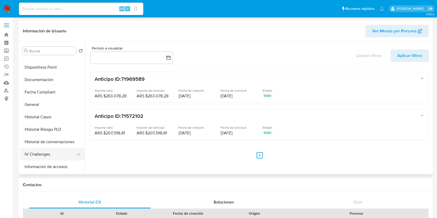
scroll to position [138, 0]
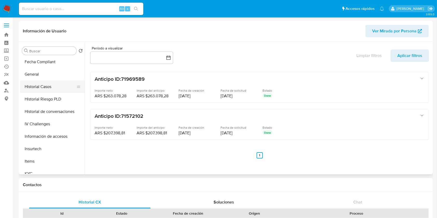
click at [54, 81] on button "Historial Casos" at bounding box center [50, 87] width 61 height 12
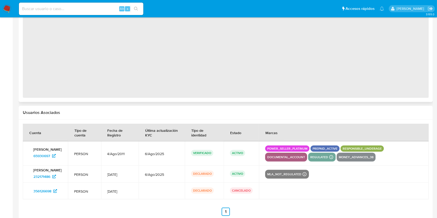
scroll to position [455, 0]
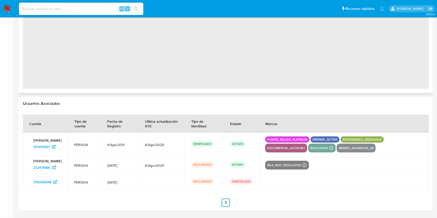
select select "10"
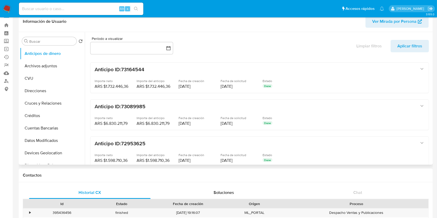
scroll to position [0, 0]
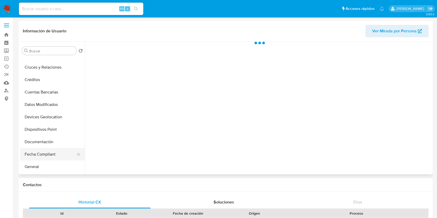
scroll to position [69, 0]
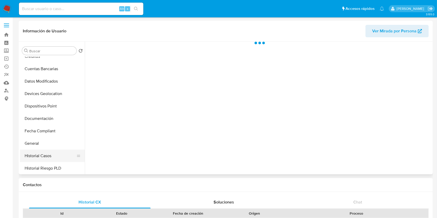
click at [54, 157] on button "Historial Casos" at bounding box center [50, 156] width 61 height 12
select select "10"
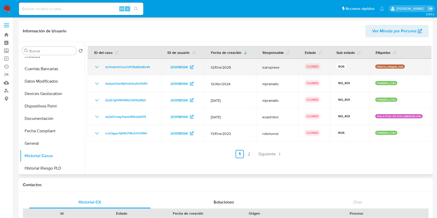
click at [96, 64] on icon "Mostrar/Ocultar" at bounding box center [97, 67] width 6 height 6
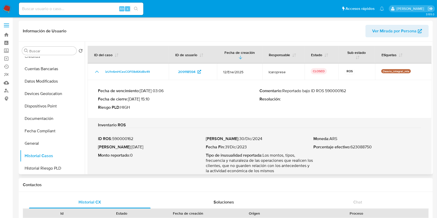
drag, startPoint x: 283, startPoint y: 92, endPoint x: 359, endPoint y: 89, distance: 76.2
click at [359, 89] on p "Comentario : Reportado bajo ID ROS 590000162" at bounding box center [341, 90] width 162 height 5
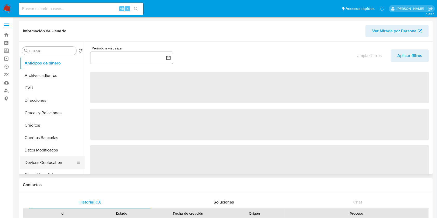
scroll to position [69, 0]
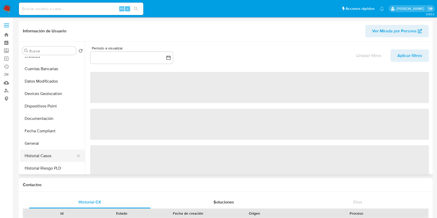
select select "10"
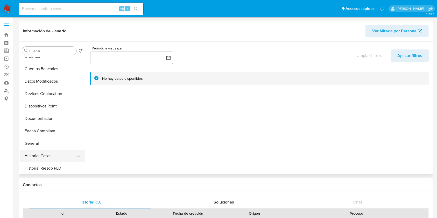
click at [45, 158] on button "Historial Casos" at bounding box center [50, 156] width 61 height 12
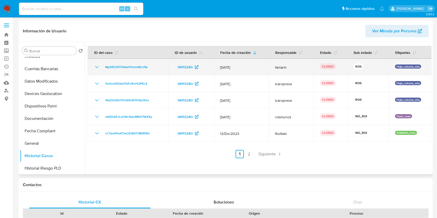
click at [95, 64] on icon "Mostrar/Ocultar" at bounding box center [97, 67] width 6 height 6
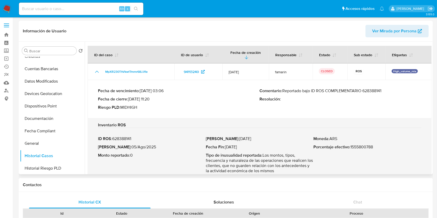
drag, startPoint x: 297, startPoint y: 93, endPoint x: 385, endPoint y: 94, distance: 87.8
click at [385, 94] on div "Comentario : Reportado bajo ID ROS COMPLEMENTARIO 628388141 Resolución :" at bounding box center [341, 99] width 162 height 22
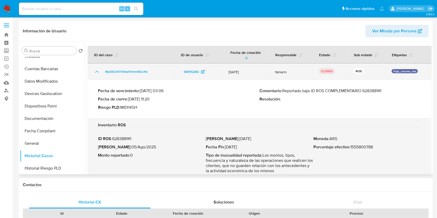
click at [99, 74] on icon "Mostrar/Ocultar" at bounding box center [97, 72] width 6 height 6
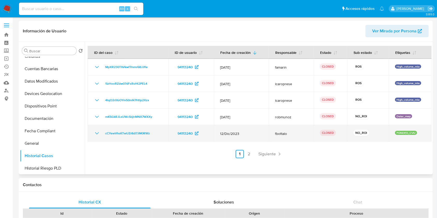
click at [97, 133] on icon "Mostrar/Ocultar" at bounding box center [97, 133] width 6 height 6
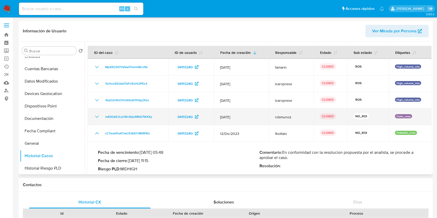
click at [98, 115] on icon "Mostrar/Ocultar" at bounding box center [97, 117] width 6 height 6
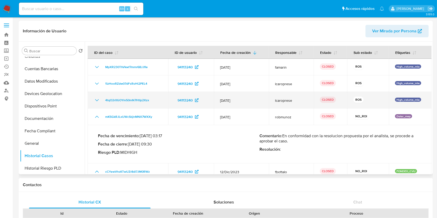
click at [92, 103] on td "4tqO2r0GOYm50mN7HtIp2Xzx" at bounding box center [128, 100] width 81 height 17
click at [95, 100] on icon "Mostrar/Ocultar" at bounding box center [97, 100] width 6 height 6
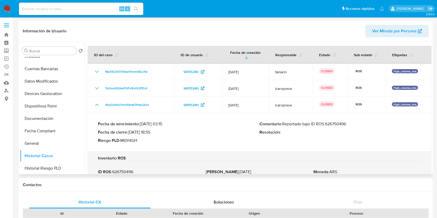
drag, startPoint x: 283, startPoint y: 125, endPoint x: 349, endPoint y: 127, distance: 66.3
click at [349, 127] on div "Comentario : Reportado bajo ID ROS 626750496 Resolución :" at bounding box center [341, 132] width 162 height 22
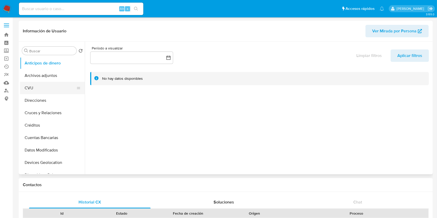
select select "10"
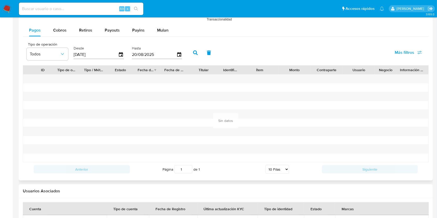
scroll to position [542, 0]
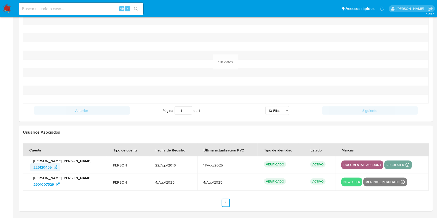
click at [43, 165] on span "226120459" at bounding box center [42, 167] width 18 height 8
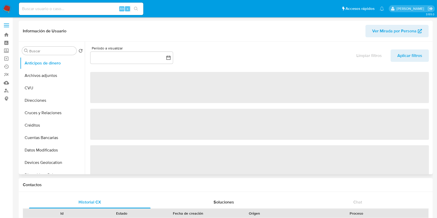
select select "10"
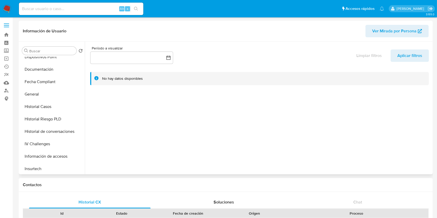
scroll to position [138, 0]
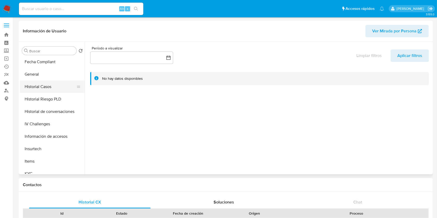
click at [44, 83] on button "Historial Casos" at bounding box center [50, 87] width 61 height 12
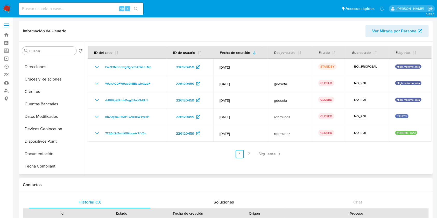
scroll to position [0, 0]
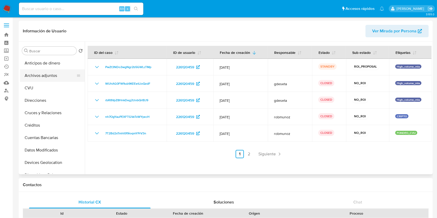
click at [46, 71] on button "Archivos adjuntos" at bounding box center [50, 75] width 61 height 12
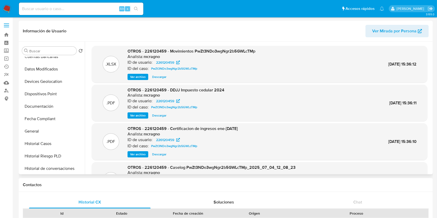
scroll to position [104, 0]
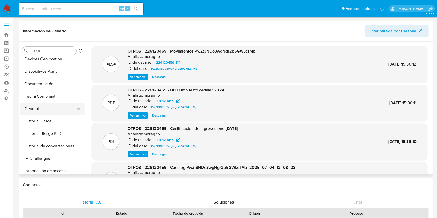
click at [50, 108] on button "General" at bounding box center [50, 109] width 61 height 12
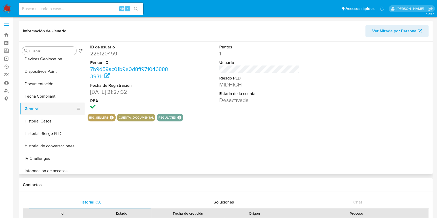
scroll to position [207, 0]
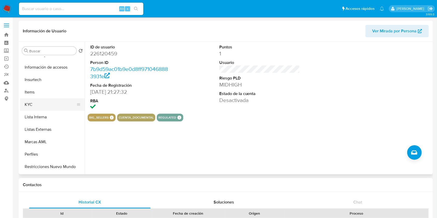
click at [48, 102] on button "KYC" at bounding box center [50, 104] width 61 height 12
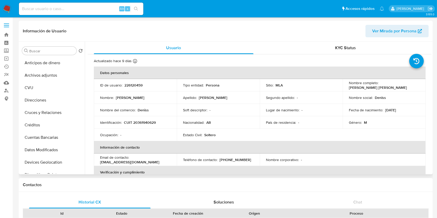
scroll to position [0, 0]
click at [51, 78] on button "Archivos adjuntos" at bounding box center [50, 75] width 61 height 12
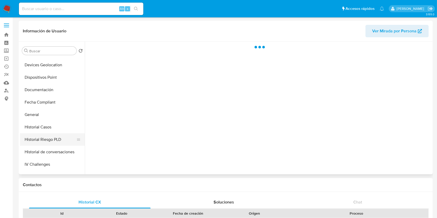
scroll to position [104, 0]
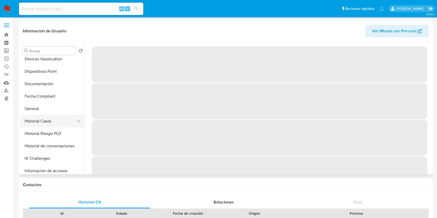
click at [45, 125] on button "Historial Casos" at bounding box center [50, 121] width 61 height 12
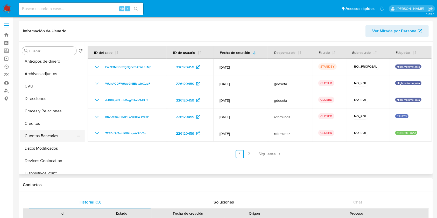
scroll to position [0, 0]
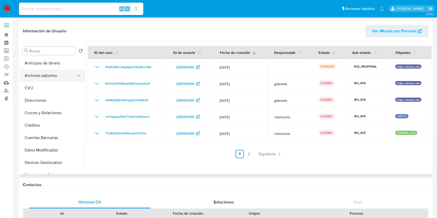
click at [57, 79] on button "Archivos adjuntos" at bounding box center [50, 75] width 61 height 12
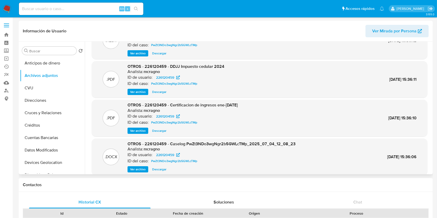
scroll to position [44, 0]
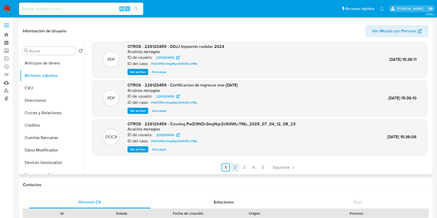
click at [232, 167] on link "2" at bounding box center [235, 167] width 8 height 8
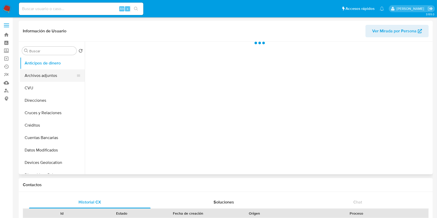
click at [52, 76] on button "Archivos adjuntos" at bounding box center [50, 75] width 61 height 12
select select "10"
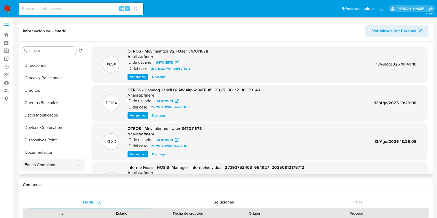
scroll to position [69, 0]
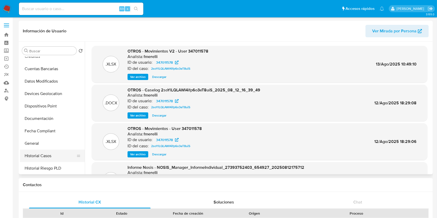
click at [53, 154] on button "Historial Casos" at bounding box center [50, 156] width 61 height 12
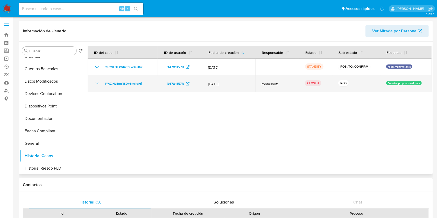
click at [96, 83] on icon "Mostrar/Ocultar" at bounding box center [97, 84] width 6 height 6
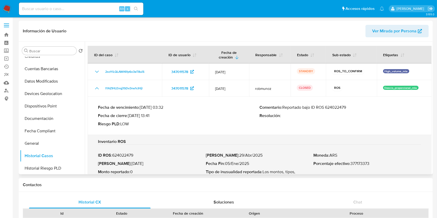
drag, startPoint x: 282, startPoint y: 109, endPoint x: 355, endPoint y: 108, distance: 73.0
click at [355, 108] on p "Comentario : Reportado bajo ID ROS 624022479" at bounding box center [341, 107] width 162 height 5
click at [37, 141] on button "General" at bounding box center [50, 143] width 61 height 12
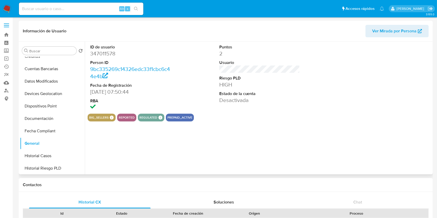
click at [105, 55] on dd "347011578" at bounding box center [130, 53] width 81 height 7
copy dd "347011578"
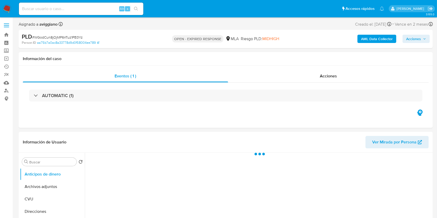
click at [384, 40] on b "AML Data Collector" at bounding box center [377, 39] width 32 height 8
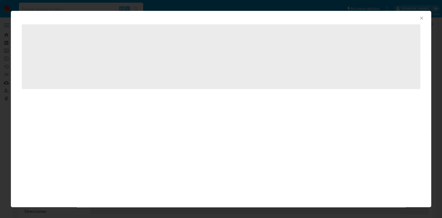
select select "10"
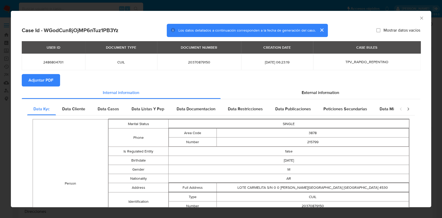
click at [41, 81] on span "Adjuntar PDF" at bounding box center [40, 80] width 25 height 11
click at [417, 14] on div "AML Data Collector" at bounding box center [221, 17] width 420 height 13
click at [419, 17] on icon "Cerrar ventana" at bounding box center [421, 18] width 5 height 5
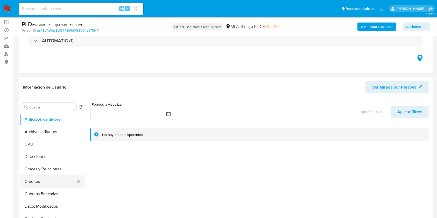
scroll to position [69, 0]
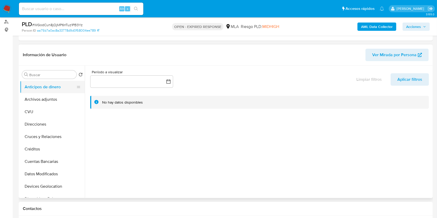
click at [46, 92] on button "Anticipos de dinero" at bounding box center [50, 87] width 61 height 12
click at [46, 97] on button "Archivos adjuntos" at bounding box center [50, 99] width 61 height 12
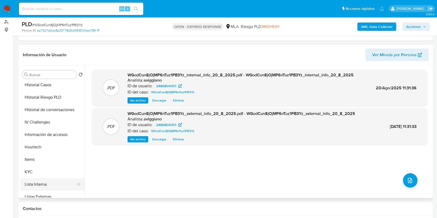
scroll to position [172, 0]
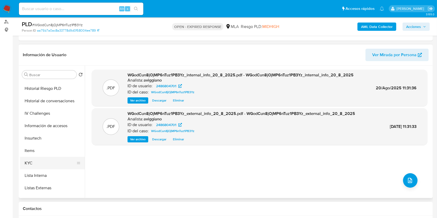
click at [32, 162] on button "KYC" at bounding box center [50, 163] width 61 height 12
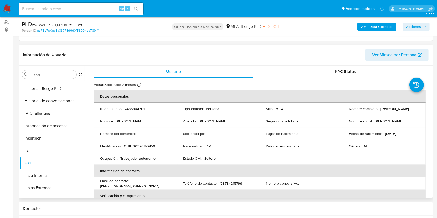
click at [133, 146] on p "CUIL 20370879150" at bounding box center [139, 146] width 31 height 5
click at [135, 147] on p "CUIL 20370879150" at bounding box center [139, 146] width 31 height 5
copy p "20370879150"
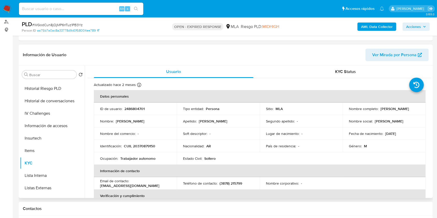
click at [131, 109] on p "2486804701" at bounding box center [134, 108] width 20 height 5
copy p "2486804701"
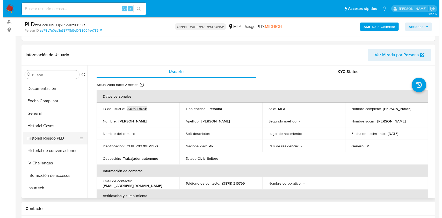
scroll to position [0, 0]
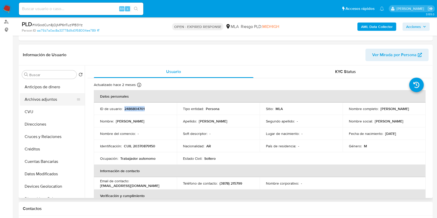
click at [53, 104] on button "Archivos adjuntos" at bounding box center [50, 99] width 61 height 12
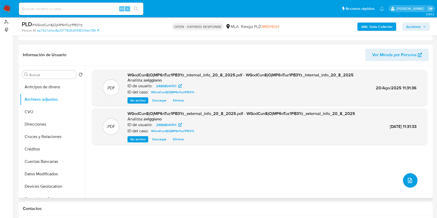
click at [408, 184] on button "upload-file" at bounding box center [410, 180] width 15 height 15
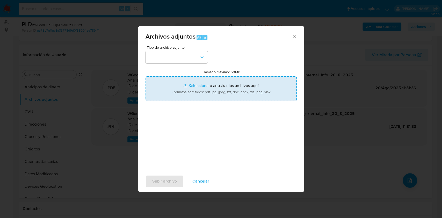
click at [239, 91] on input "Tamaño máximo: 50MB Seleccionar archivos" at bounding box center [221, 88] width 151 height 25
type input "C:\fakepath\Nosis - 2486804701.pdf"
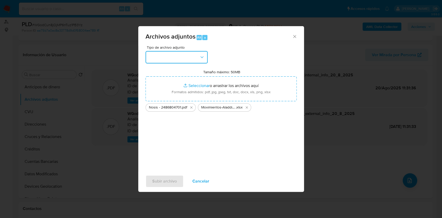
click at [203, 60] on button "button" at bounding box center [177, 57] width 62 height 12
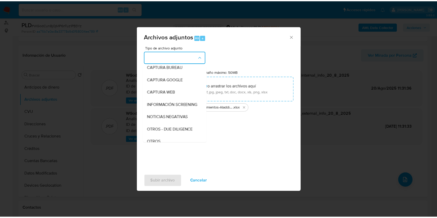
scroll to position [69, 0]
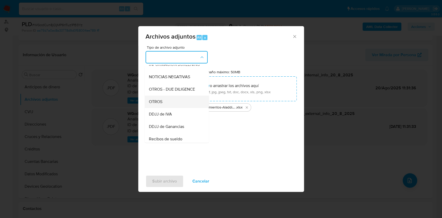
click at [157, 104] on span "OTROS" at bounding box center [155, 101] width 13 height 5
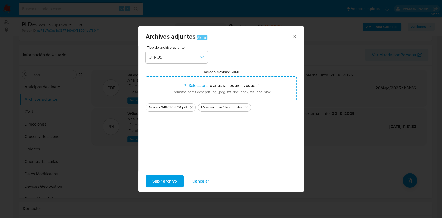
click at [164, 178] on span "Subir archivo" at bounding box center [164, 181] width 25 height 11
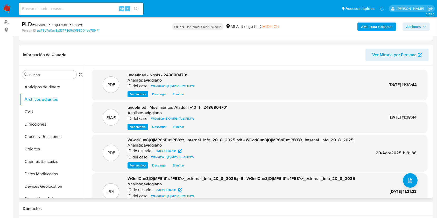
click at [176, 73] on span "undefined - Nosis - 2486804701" at bounding box center [157, 75] width 60 height 6
copy span "2486804701"
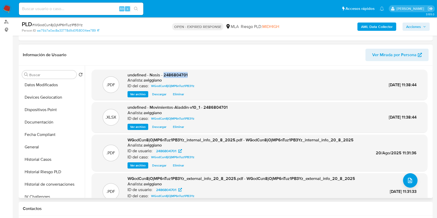
scroll to position [138, 0]
click at [39, 194] on button "KYC" at bounding box center [50, 197] width 61 height 12
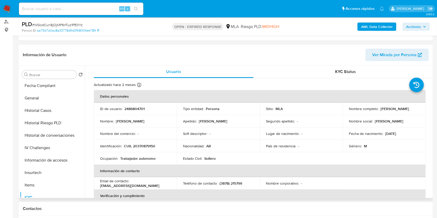
drag, startPoint x: 378, startPoint y: 107, endPoint x: 415, endPoint y: 109, distance: 37.6
click at [415, 109] on div "Nombre completo : Jorge Ruben Ramos" at bounding box center [384, 108] width 70 height 5
copy div "Jorge Ruben Ramos"
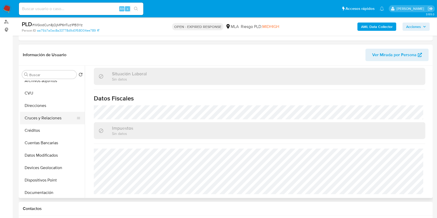
scroll to position [34, 0]
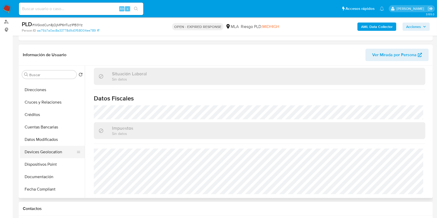
click at [47, 148] on button "Devices Geolocation" at bounding box center [50, 152] width 61 height 12
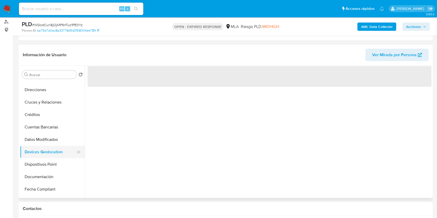
scroll to position [0, 0]
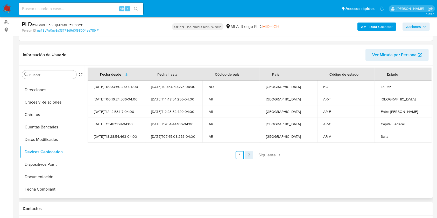
click at [247, 154] on link "2" at bounding box center [249, 155] width 8 height 8
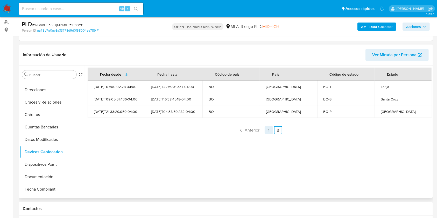
click at [267, 129] on link "1" at bounding box center [268, 130] width 8 height 8
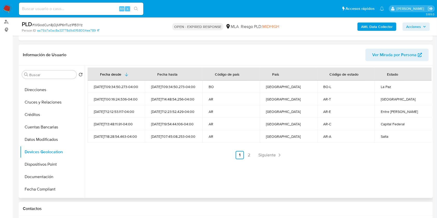
click at [250, 152] on link "2" at bounding box center [249, 155] width 8 height 8
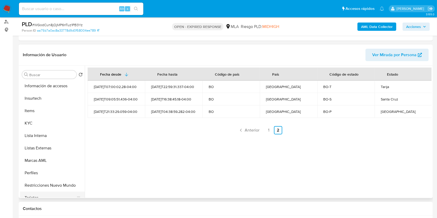
scroll to position [244, 0]
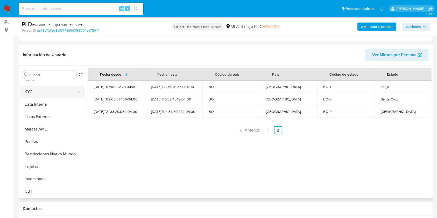
click at [37, 91] on button "KYC" at bounding box center [50, 92] width 61 height 12
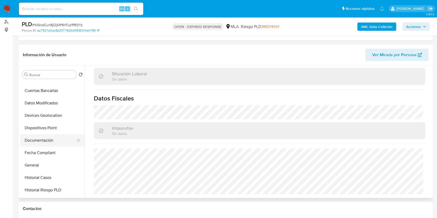
scroll to position [37, 0]
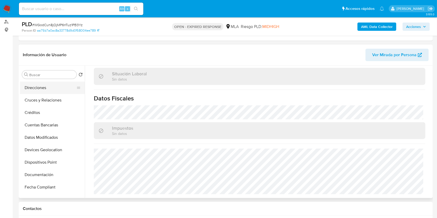
click at [37, 90] on button "Direcciones" at bounding box center [50, 88] width 61 height 12
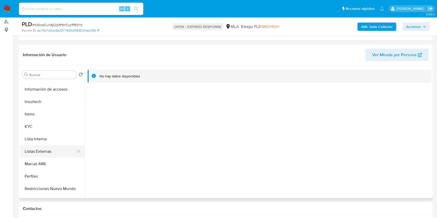
scroll to position [209, 0]
click at [34, 125] on button "KYC" at bounding box center [50, 126] width 61 height 12
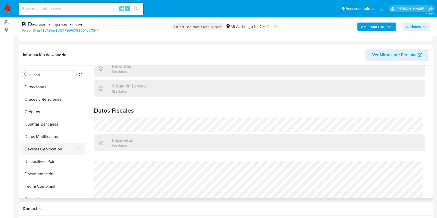
scroll to position [37, 0]
drag, startPoint x: 20, startPoint y: 151, endPoint x: 154, endPoint y: 152, distance: 134.2
click at [154, 152] on div "Buscar Volver al orden por defecto Anticipos de dinero Archivos adjuntos CVU Di…" at bounding box center [225, 132] width 411 height 133
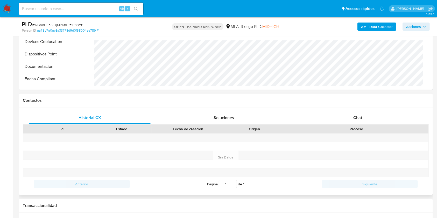
scroll to position [207, 0]
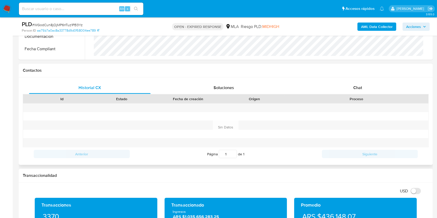
click at [348, 98] on div "Proceso" at bounding box center [356, 98] width 137 height 5
click at [348, 91] on div "Chat" at bounding box center [357, 88] width 121 height 12
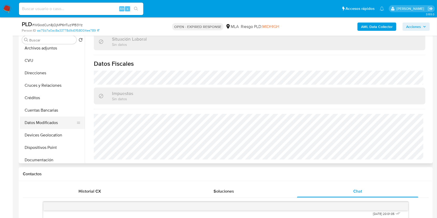
scroll to position [0, 0]
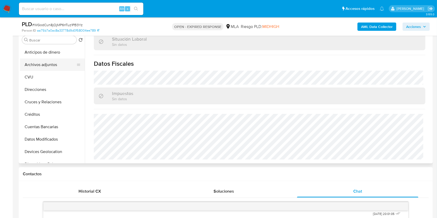
click at [62, 60] on button "Archivos adjuntos" at bounding box center [50, 65] width 61 height 12
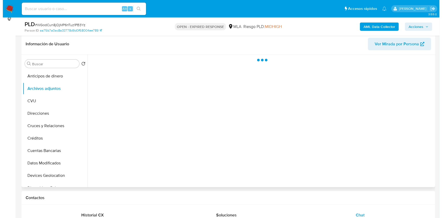
scroll to position [69, 0]
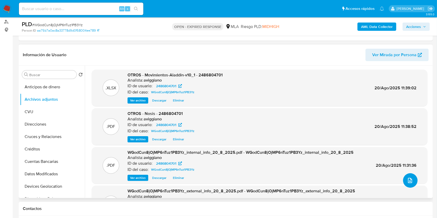
click at [407, 180] on icon "upload-file" at bounding box center [410, 180] width 6 height 6
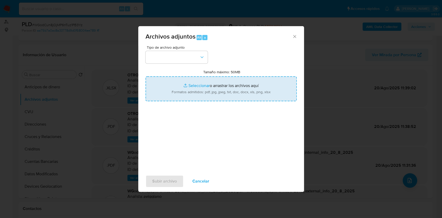
click at [227, 94] on input "Tamaño máximo: 50MB Seleccionar archivos" at bounding box center [221, 88] width 151 height 25
click at [207, 81] on input "Tamaño máximo: 50MB Seleccionar archivos" at bounding box center [221, 88] width 151 height 25
type input "C:\fakepath\Caselog WGodCun8jOjMP6nTuz1PB3Yz_2025_07_18_18_08_36.docx"
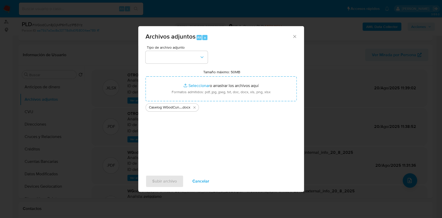
click at [200, 47] on span "Tipo de archivo adjunto" at bounding box center [178, 48] width 62 height 4
click at [195, 56] on button "button" at bounding box center [177, 57] width 62 height 12
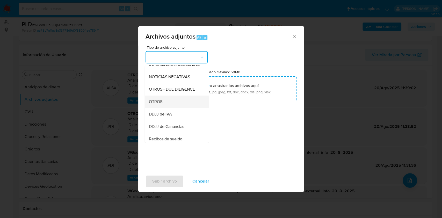
click at [167, 106] on div "OTROS" at bounding box center [175, 102] width 53 height 12
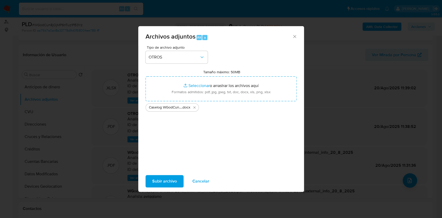
click at [171, 182] on span "Subir archivo" at bounding box center [164, 181] width 25 height 11
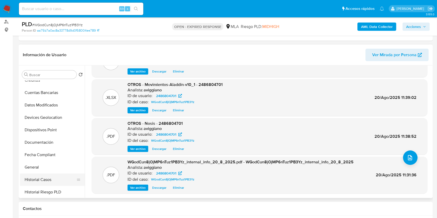
click at [62, 181] on button "Historial Casos" at bounding box center [50, 180] width 61 height 12
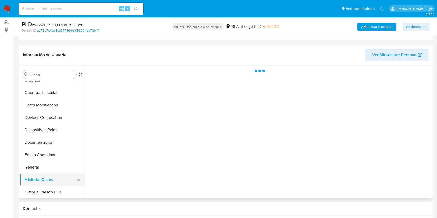
scroll to position [0, 0]
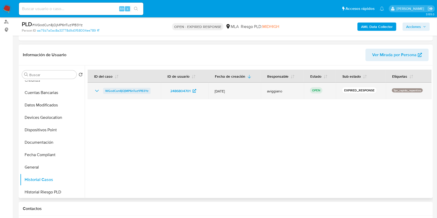
drag, startPoint x: 154, startPoint y: 92, endPoint x: 108, endPoint y: 91, distance: 46.1
click at [104, 92] on td "WGodCun8jOjMP6nTuz1PB3Yz" at bounding box center [124, 91] width 73 height 17
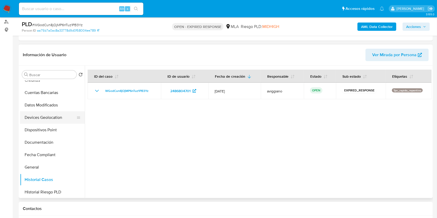
click at [63, 117] on button "Devices Geolocation" at bounding box center [50, 117] width 61 height 12
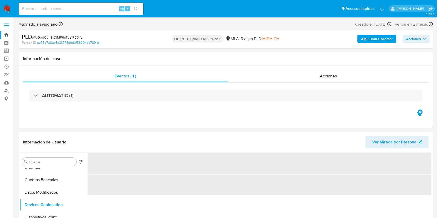
click at [6, 35] on link "Bandeja" at bounding box center [31, 35] width 62 height 8
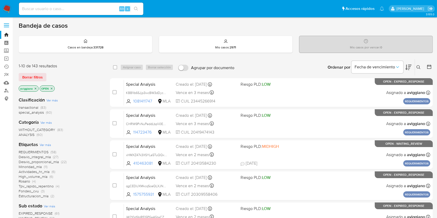
click at [418, 69] on button at bounding box center [419, 67] width 9 height 6
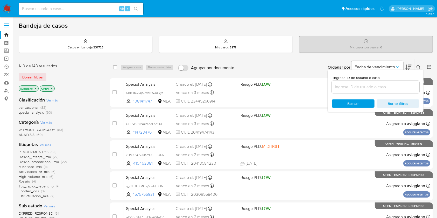
click at [395, 82] on div at bounding box center [376, 87] width 88 height 12
click at [397, 90] on input at bounding box center [376, 87] width 88 height 7
paste input "WGodCun8jOjMP6nTuz1PB3Yz"
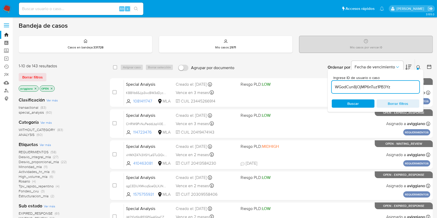
type input "WGodCun8jOjMP6nTuz1PB3Yz"
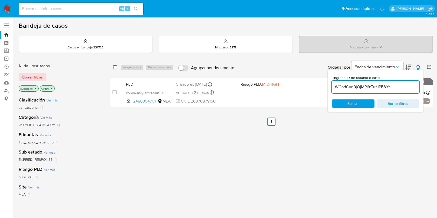
click at [114, 68] on input "checkbox" at bounding box center [115, 67] width 4 height 4
checkbox input "true"
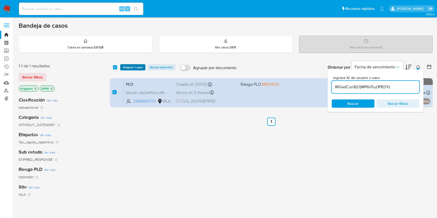
click at [121, 67] on button "Asignar 1 caso" at bounding box center [132, 67] width 25 height 6
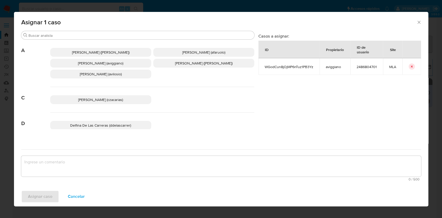
drag, startPoint x: 116, startPoint y: 80, endPoint x: 102, endPoint y: 65, distance: 21.3
click at [102, 67] on div "Abril Karina Medzovich (amedzovich) Agostina Dinora Faruolo (afaruolo) Agustina…" at bounding box center [152, 63] width 204 height 47
click at [102, 64] on span "Agustina Belen Viggiano (aviggiano)" at bounding box center [100, 63] width 45 height 5
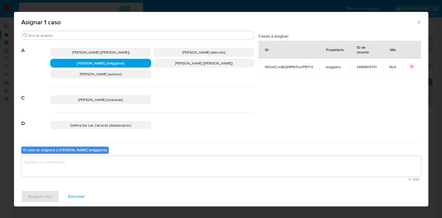
click at [103, 169] on textarea "assign-modal" at bounding box center [221, 166] width 400 height 21
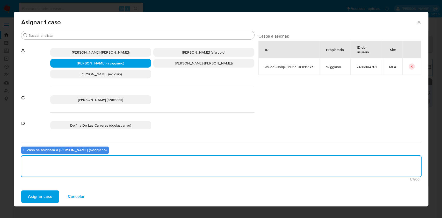
click at [50, 196] on span "Asignar caso" at bounding box center [40, 196] width 24 height 11
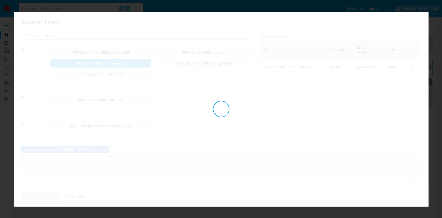
checkbox input "false"
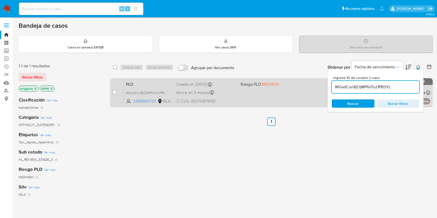
click at [289, 89] on div "PLD WGodCun8jOjMP6nTuz1PB3Yz 2486804701 MLA Riesgo PLD: MIDHIGH Creado el: 12/0…" at bounding box center [277, 93] width 306 height 26
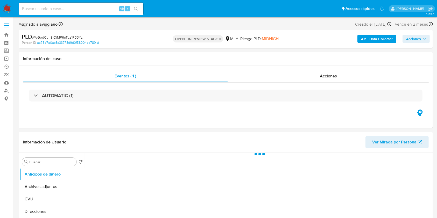
click at [421, 38] on span "Acciones" at bounding box center [416, 38] width 20 height 7
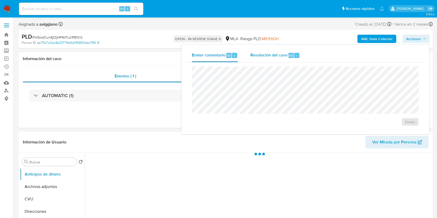
click at [244, 50] on button "Resolución del caso Alt r" at bounding box center [275, 55] width 62 height 13
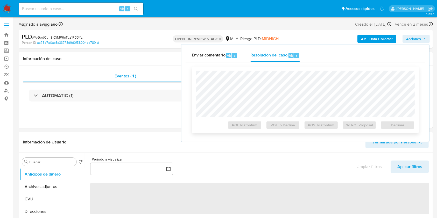
select select "10"
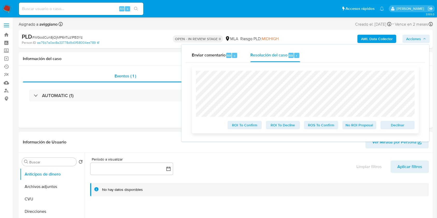
click at [398, 129] on span "Declinar" at bounding box center [397, 124] width 27 height 7
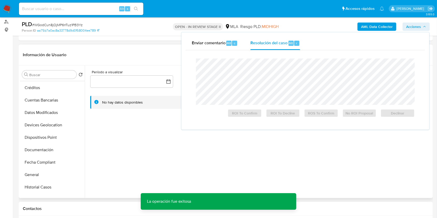
scroll to position [104, 0]
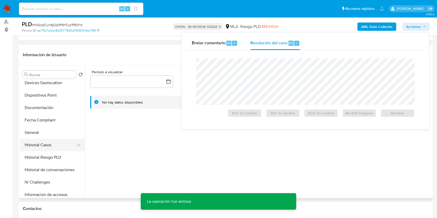
click at [46, 142] on button "Historial Casos" at bounding box center [50, 145] width 61 height 12
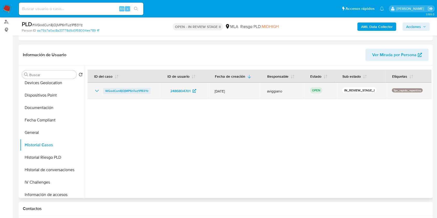
click at [109, 92] on span "WGodCun8jOjMP6nTuz1PB3Yz" at bounding box center [126, 91] width 43 height 6
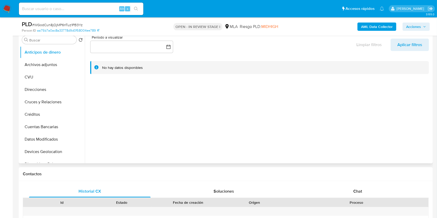
select select "10"
click at [363, 194] on div "Chat" at bounding box center [357, 191] width 121 height 12
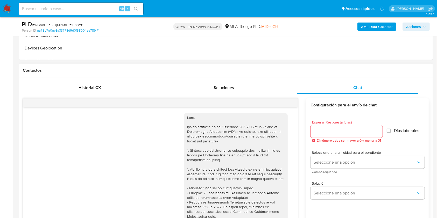
scroll to position [293, 0]
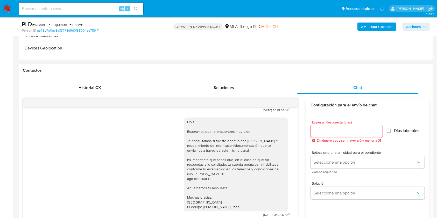
click at [285, 101] on icon "menu-action" at bounding box center [285, 101] width 1 height 1
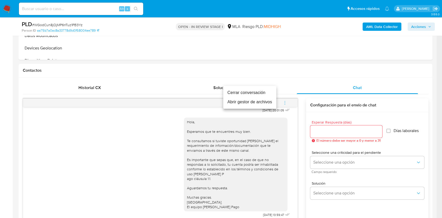
click at [232, 90] on li "Cerrar conversación" at bounding box center [249, 92] width 53 height 9
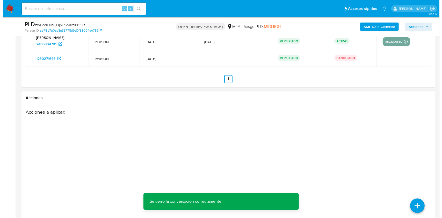
scroll to position [927, 0]
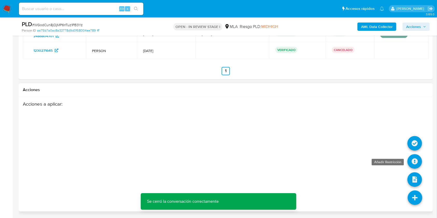
click at [413, 161] on icon at bounding box center [414, 161] width 15 height 15
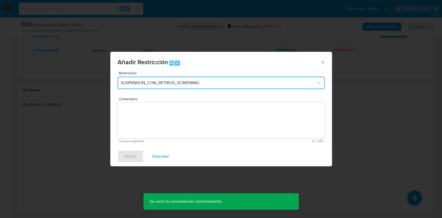
click at [233, 84] on span "SUSPENSION_CON_RETIROS_SCREENING" at bounding box center [219, 82] width 196 height 5
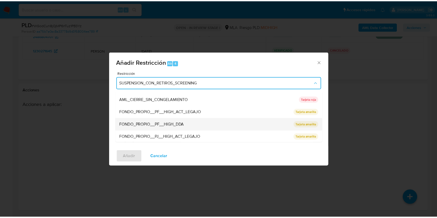
scroll to position [104, 0]
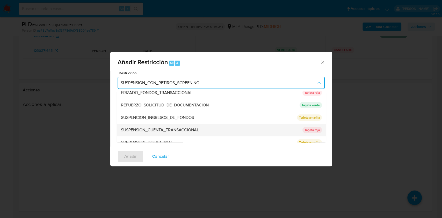
click at [181, 127] on span "SUSPENSION_CUENTA_TRANSACCIONAL" at bounding box center [160, 129] width 78 height 5
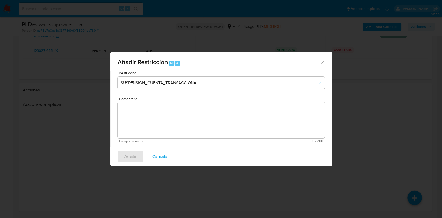
click at [176, 131] on textarea "Comentario" at bounding box center [221, 120] width 207 height 36
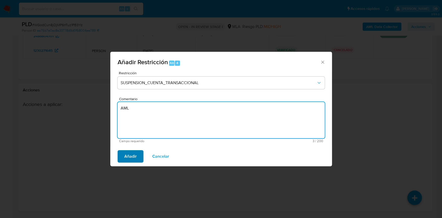
type textarea "AML"
click at [134, 156] on span "Añadir" at bounding box center [130, 156] width 12 height 11
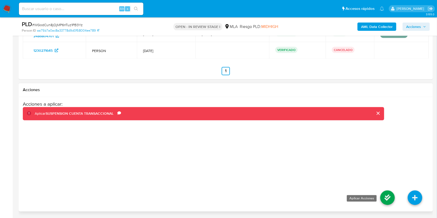
click at [388, 197] on icon at bounding box center [387, 198] width 15 height 15
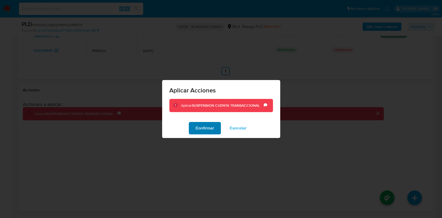
click at [202, 129] on span "Confirmar" at bounding box center [205, 128] width 19 height 11
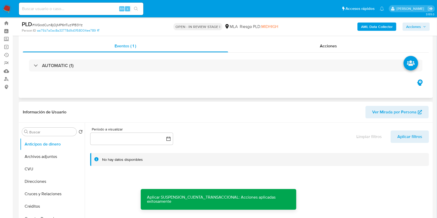
scroll to position [0, 0]
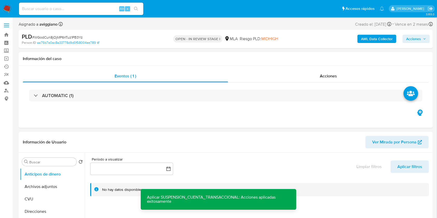
click at [418, 32] on div "PLD # WGodCun8jOjMP6nTuz1PB3Yz Person ID aa75b7a0ac8a33778d9d0f58004ee789 OPEN …" at bounding box center [226, 39] width 414 height 18
click at [417, 40] on span "Acciones" at bounding box center [413, 39] width 15 height 8
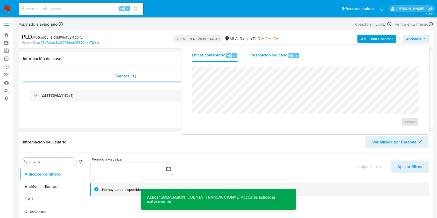
click at [283, 61] on div "Resolución del caso Alt r" at bounding box center [274, 55] width 49 height 13
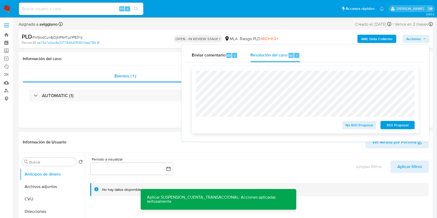
click at [394, 125] on span "ROI Proposal" at bounding box center [397, 124] width 27 height 7
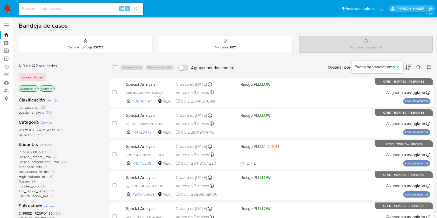
click at [35, 89] on icon "close-filter" at bounding box center [35, 88] width 3 height 3
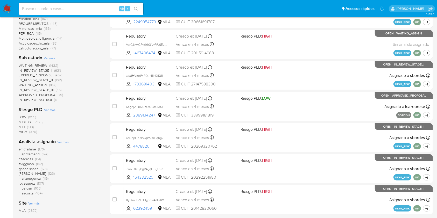
scroll to position [195, 0]
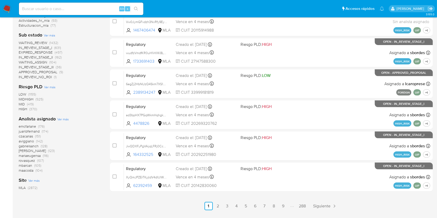
click at [20, 127] on span "emcfarlane" at bounding box center [27, 126] width 17 height 5
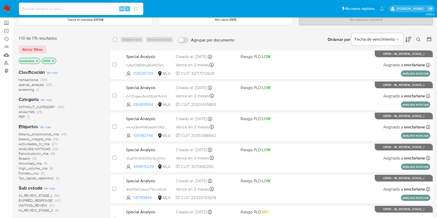
scroll to position [18, 0]
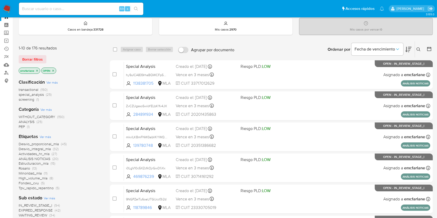
click at [54, 69] on icon "close-filter" at bounding box center [53, 70] width 3 height 3
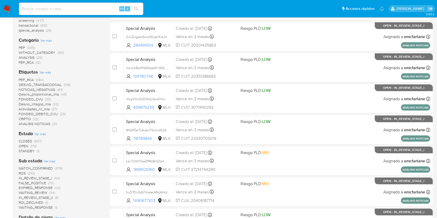
scroll to position [52, 0]
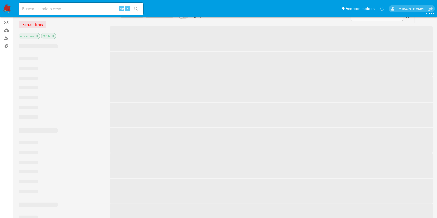
scroll to position [18, 0]
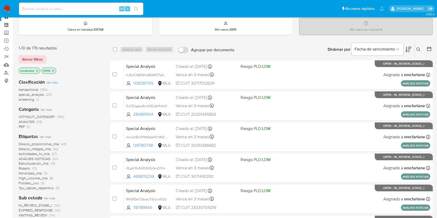
click at [37, 70] on icon "close-filter" at bounding box center [37, 71] width 2 height 2
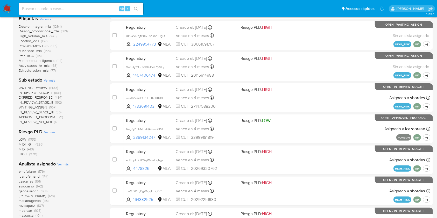
scroll to position [191, 0]
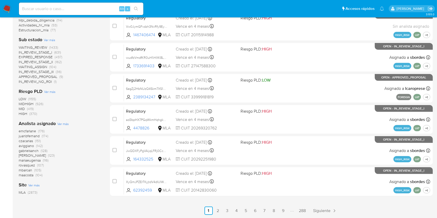
click at [24, 145] on span "aviggiano" at bounding box center [26, 145] width 15 height 5
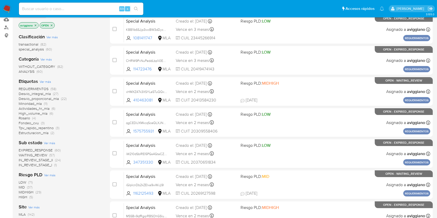
scroll to position [52, 0]
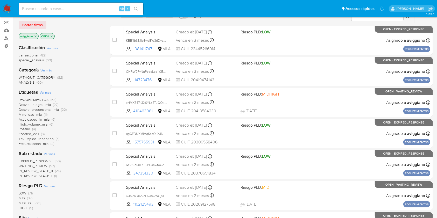
click at [53, 35] on icon "close-filter" at bounding box center [51, 36] width 3 height 3
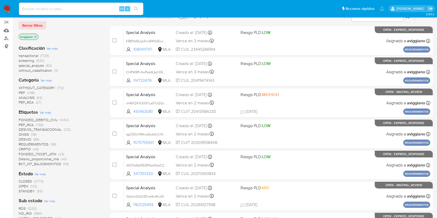
click at [25, 185] on span "OPEN" at bounding box center [24, 186] width 10 height 5
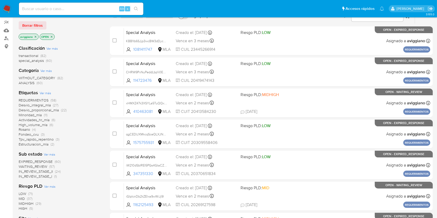
click at [35, 38] on icon "close-filter" at bounding box center [35, 36] width 3 height 3
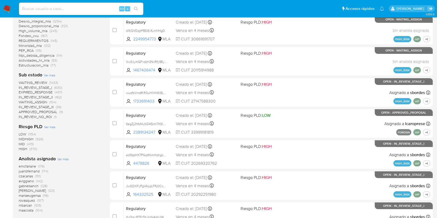
scroll to position [196, 0]
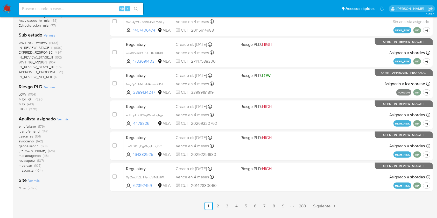
click at [24, 140] on span "aviggiano" at bounding box center [26, 141] width 15 height 5
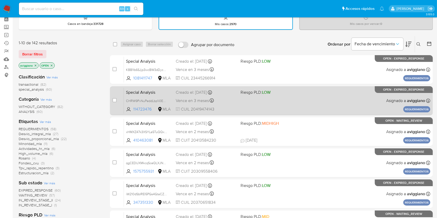
scroll to position [34, 0]
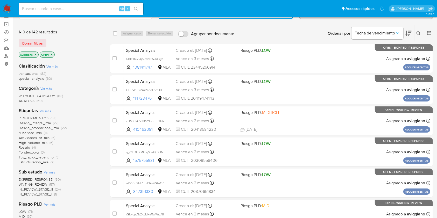
click at [51, 53] on icon "close-filter" at bounding box center [51, 54] width 3 height 3
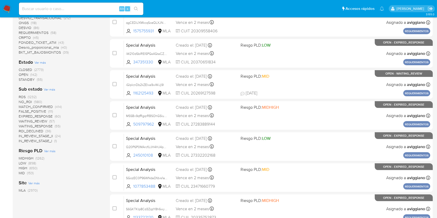
scroll to position [191, 0]
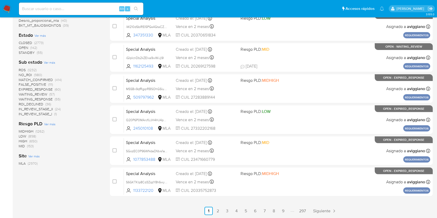
click at [24, 47] on span "OPEN" at bounding box center [24, 47] width 10 height 5
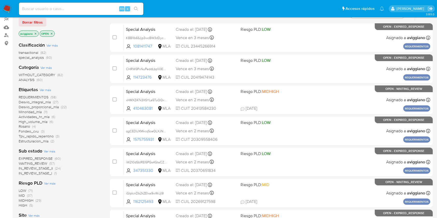
scroll to position [53, 0]
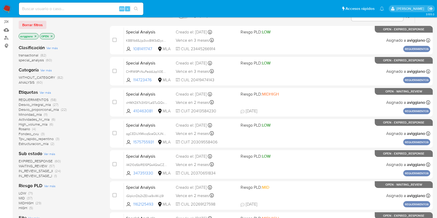
click at [52, 35] on icon "close-filter" at bounding box center [51, 36] width 3 height 3
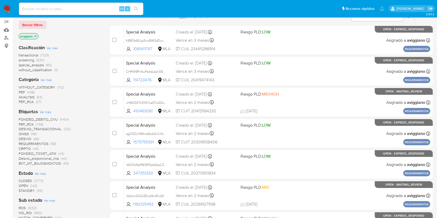
click at [35, 36] on icon "close-filter" at bounding box center [36, 36] width 2 height 2
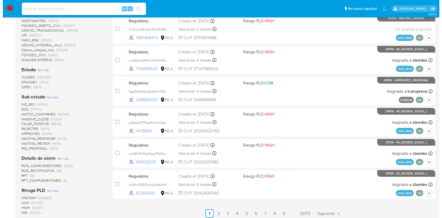
scroll to position [292, 0]
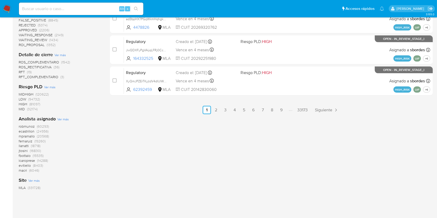
click at [65, 118] on span "Ver más" at bounding box center [62, 119] width 11 height 5
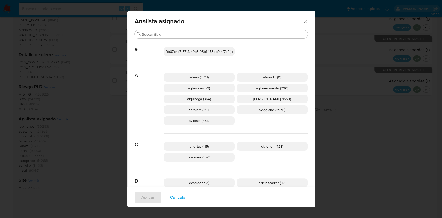
click at [259, 111] on span "aviggiano (2970)" at bounding box center [272, 109] width 26 height 5
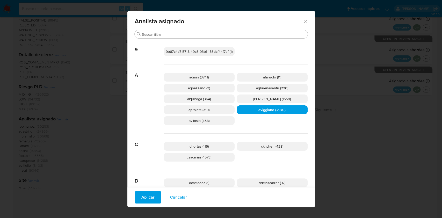
click at [131, 198] on div "Aplicar Cancelar" at bounding box center [221, 197] width 188 height 20
click at [135, 201] on button "Aplicar" at bounding box center [148, 197] width 27 height 12
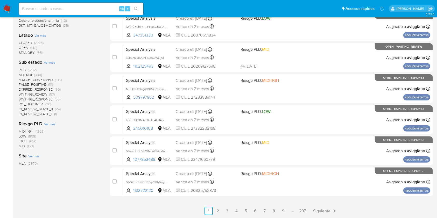
scroll to position [156, 0]
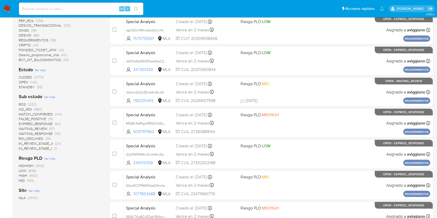
click at [26, 83] on span "OPEN" at bounding box center [24, 82] width 10 height 5
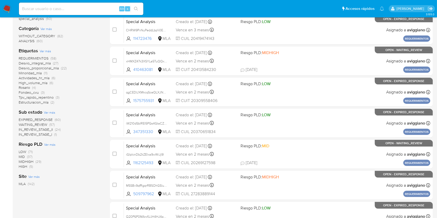
scroll to position [18, 0]
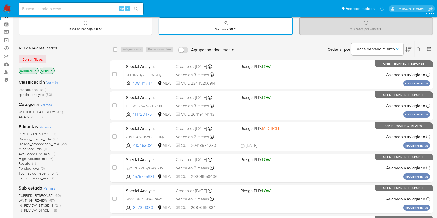
click at [29, 90] on span "transactional" at bounding box center [29, 89] width 20 height 5
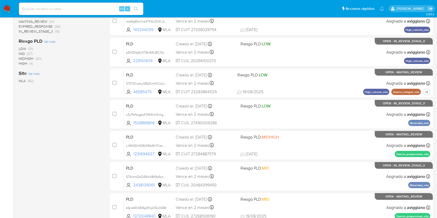
scroll to position [191, 0]
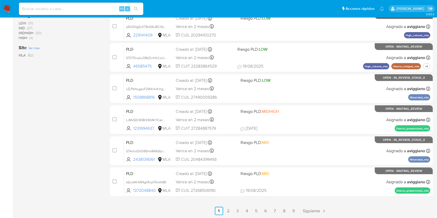
click at [71, 10] on input at bounding box center [81, 8] width 124 height 7
paste input "L7fYn7U8VsEqwDWVQflkIsFi"
type input "L7fYn7U8VsEqwDWVQflkIsFi"
click at [130, 8] on div "s" at bounding box center [127, 8] width 5 height 5
click at [133, 10] on button "search-icon" at bounding box center [136, 8] width 11 height 7
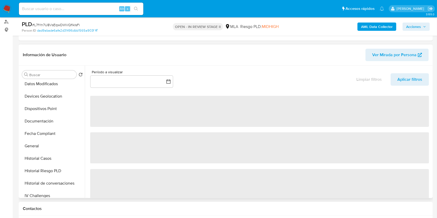
scroll to position [104, 0]
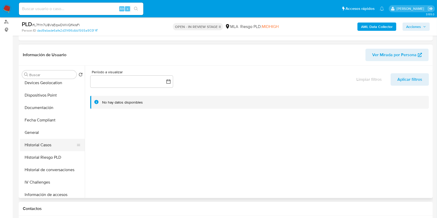
click at [61, 140] on button "Historial Casos" at bounding box center [50, 145] width 61 height 12
select select "10"
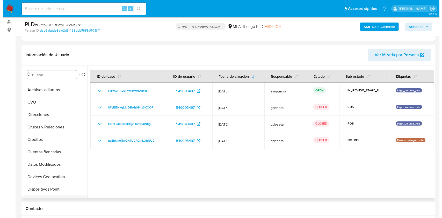
scroll to position [0, 0]
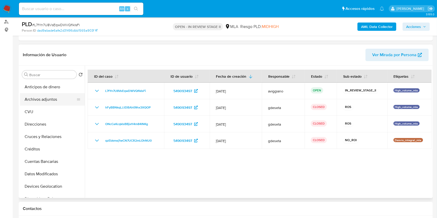
click at [61, 104] on button "Archivos adjuntos" at bounding box center [50, 99] width 61 height 12
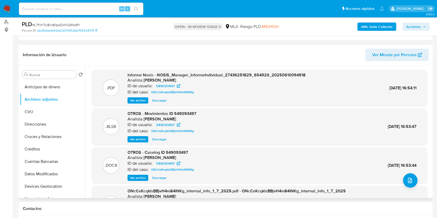
click at [143, 176] on span "Ver archivo" at bounding box center [138, 177] width 16 height 5
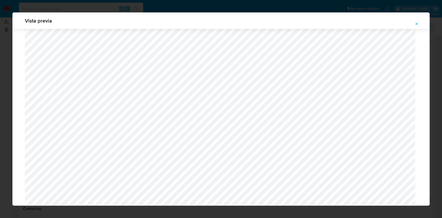
scroll to position [197, 0]
click at [422, 25] on button "Attachment preview" at bounding box center [416, 24] width 11 height 8
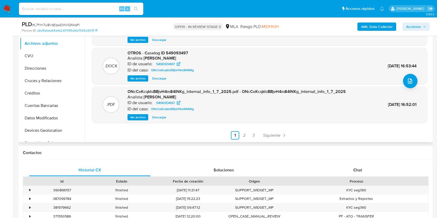
scroll to position [172, 0]
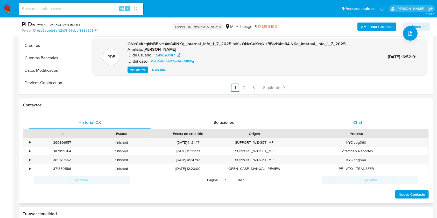
click at [354, 127] on div "Chat" at bounding box center [357, 122] width 121 height 12
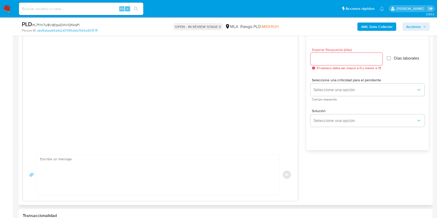
scroll to position [242, 0]
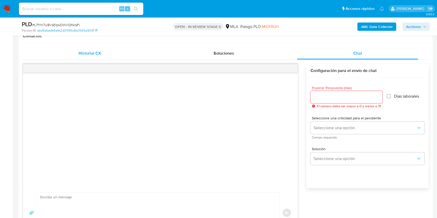
click at [89, 54] on span "Historial CX" at bounding box center [89, 53] width 23 height 6
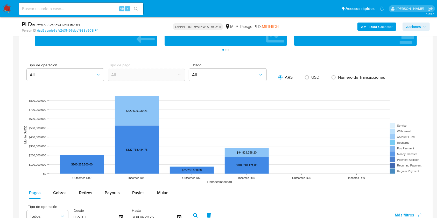
scroll to position [483, 0]
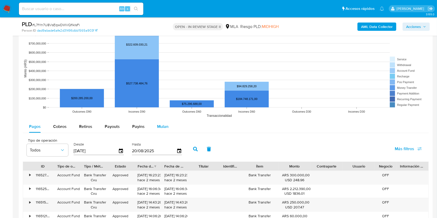
click at [163, 126] on span "Mulan" at bounding box center [162, 127] width 11 height 6
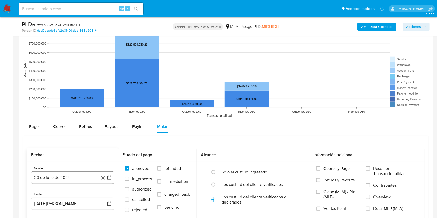
click at [79, 174] on button "20 de julio de 2024" at bounding box center [72, 177] width 83 height 12
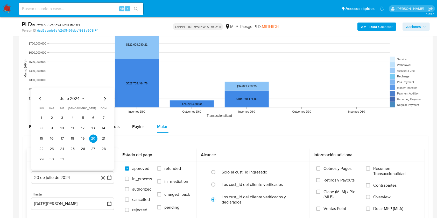
click at [107, 98] on icon "Mes siguiente" at bounding box center [105, 99] width 6 height 6
click at [106, 98] on icon "Mes siguiente" at bounding box center [105, 99] width 6 height 6
click at [106, 98] on th "dom domingo" at bounding box center [103, 98] width 8 height 4
click at [104, 91] on icon "Mes siguiente" at bounding box center [105, 88] width 6 height 6
click at [102, 98] on icon "Mes siguiente" at bounding box center [105, 99] width 6 height 6
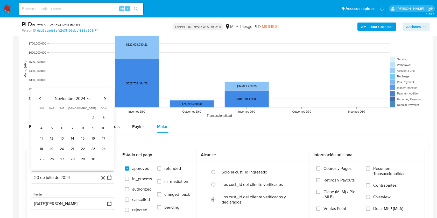
click at [102, 98] on icon "Mes siguiente" at bounding box center [105, 99] width 6 height 6
click at [102, 90] on icon "Mes siguiente" at bounding box center [105, 88] width 6 height 6
click at [104, 101] on icon "Mes siguiente" at bounding box center [105, 99] width 6 height 6
click at [105, 98] on icon "Mes siguiente" at bounding box center [105, 99] width 6 height 6
click at [105, 90] on icon "Mes siguiente" at bounding box center [105, 88] width 6 height 6
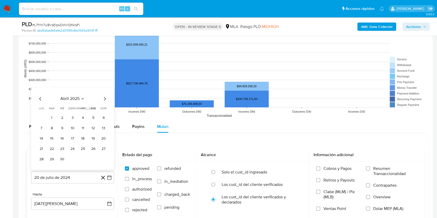
click at [103, 100] on icon "Mes siguiente" at bounding box center [105, 99] width 6 height 6
click at [104, 98] on icon "Mes siguiente" at bounding box center [105, 99] width 6 height 6
click at [102, 110] on button "1" at bounding box center [103, 108] width 8 height 8
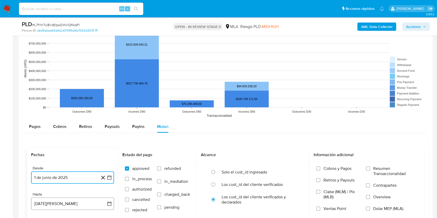
click at [59, 203] on button "20 de agosto de 2025" at bounding box center [72, 204] width 83 height 12
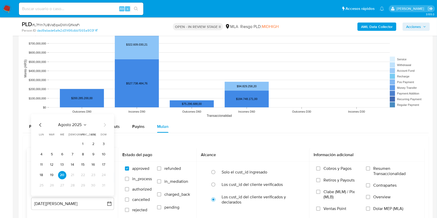
click at [42, 124] on icon "Mes anterior" at bounding box center [40, 125] width 6 height 6
click at [72, 182] on button "31" at bounding box center [72, 186] width 8 height 8
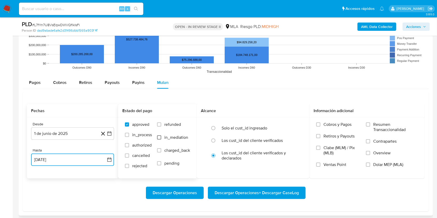
scroll to position [552, 0]
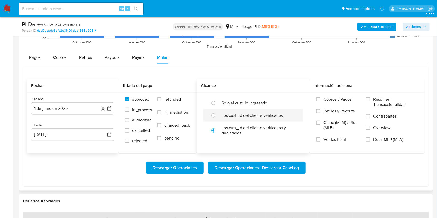
click at [259, 113] on label "Los cust_id del cliente verificados" at bounding box center [251, 115] width 61 height 5
click at [217, 113] on input "radio" at bounding box center [213, 115] width 8 height 8
radio input "true"
click at [375, 138] on span "Dolar MEP (MLA)" at bounding box center [388, 139] width 30 height 5
click at [370, 138] on input "Dolar MEP (MLA)" at bounding box center [368, 140] width 4 height 4
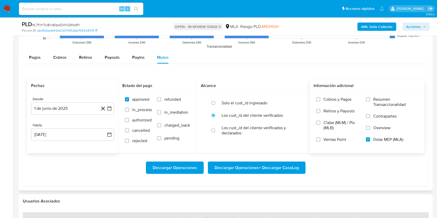
click at [281, 162] on span "Descargar Operaciones + Descargar CaseLog" at bounding box center [256, 167] width 84 height 11
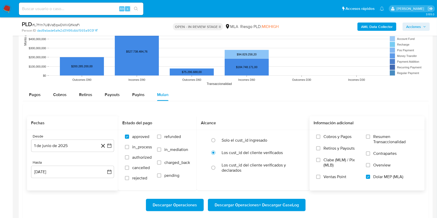
scroll to position [518, 0]
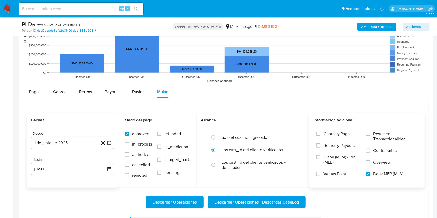
click at [68, 9] on input at bounding box center [81, 8] width 124 height 7
paste input "Plc8vSbrJYFXuiV0uyPGQ6Wz"
type input "Plc8vSbrJYFXuiV0uyPGQ6Wz"
click at [138, 10] on icon "search-icon" at bounding box center [136, 9] width 4 height 4
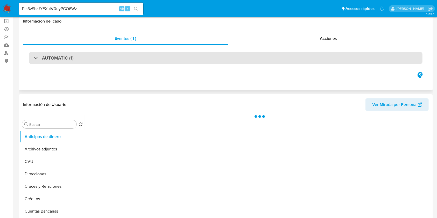
scroll to position [69, 0]
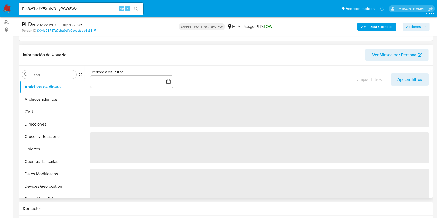
select select "10"
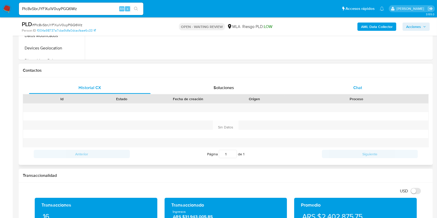
click at [355, 92] on div "Chat" at bounding box center [357, 88] width 121 height 12
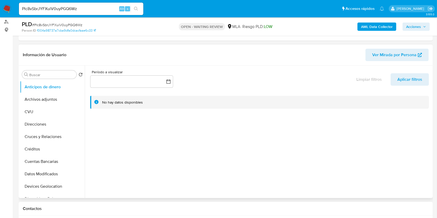
scroll to position [104, 0]
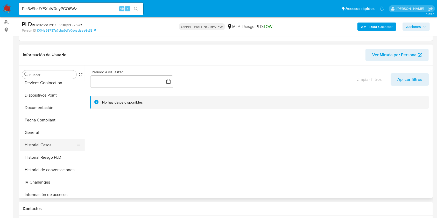
click at [36, 145] on button "Historial Casos" at bounding box center [50, 145] width 61 height 12
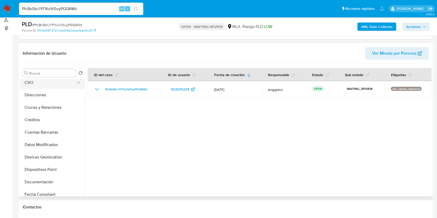
scroll to position [0, 0]
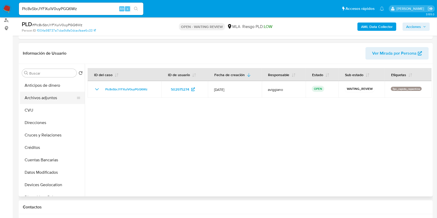
click at [46, 95] on button "Archivos adjuntos" at bounding box center [50, 98] width 61 height 12
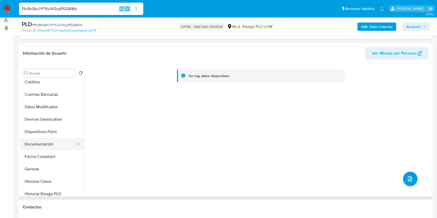
scroll to position [69, 0]
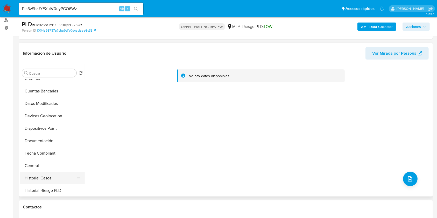
click at [42, 180] on button "Historial Casos" at bounding box center [50, 178] width 61 height 12
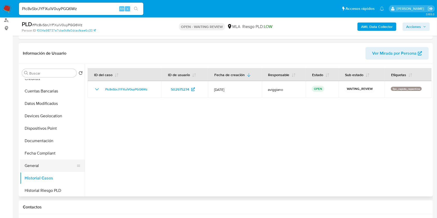
click at [44, 166] on button "General" at bounding box center [50, 166] width 61 height 12
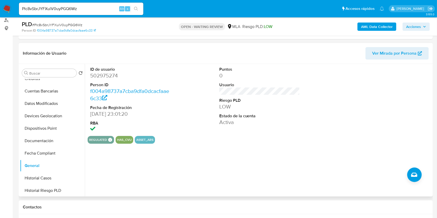
click at [93, 77] on dd "502975274" at bounding box center [130, 75] width 81 height 7
copy dd "502975274"
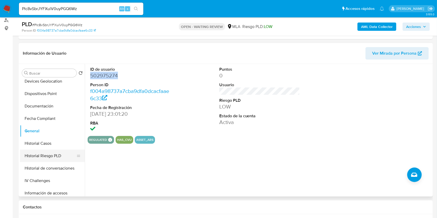
scroll to position [138, 0]
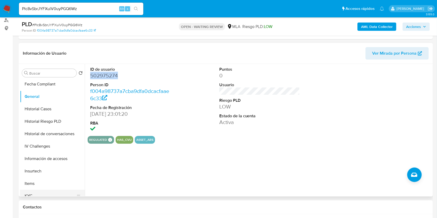
click at [33, 194] on button "KYC" at bounding box center [50, 196] width 61 height 12
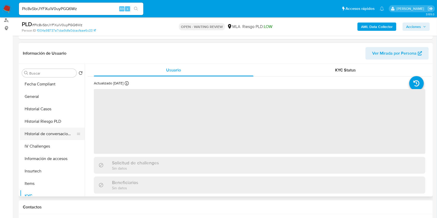
scroll to position [104, 0]
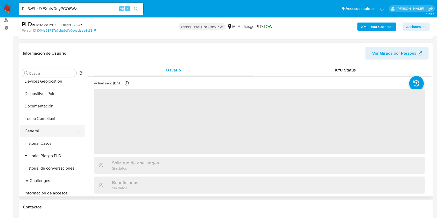
click at [45, 127] on button "General" at bounding box center [50, 131] width 61 height 12
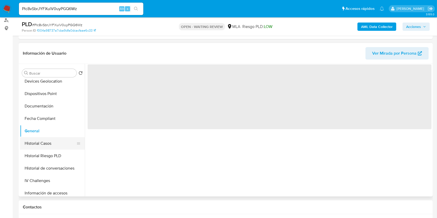
click at [47, 140] on button "Historial Casos" at bounding box center [50, 143] width 61 height 12
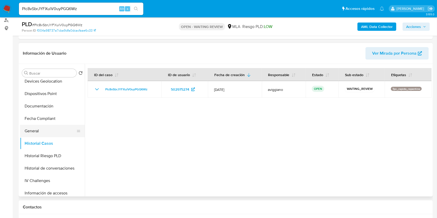
click at [50, 134] on button "General" at bounding box center [50, 131] width 61 height 12
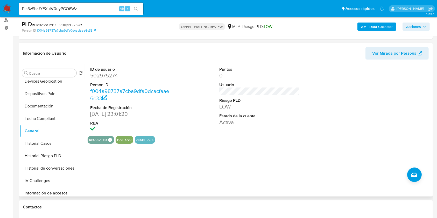
click at [105, 77] on dd "502975274" at bounding box center [130, 75] width 81 height 7
copy dd "502975274"
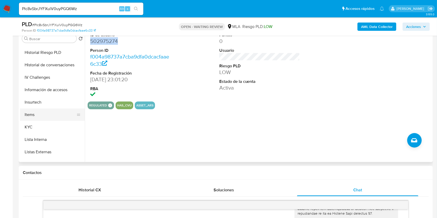
scroll to position [242, 0]
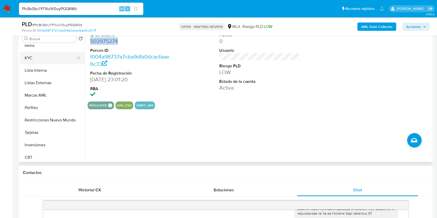
click at [43, 52] on button "KYC" at bounding box center [50, 58] width 61 height 12
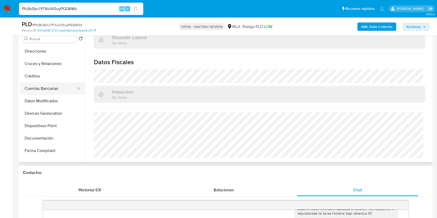
scroll to position [34, 0]
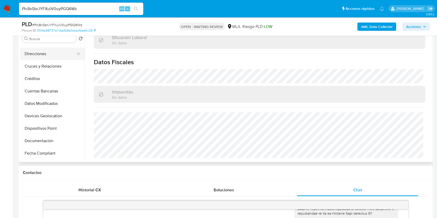
click at [49, 57] on button "Direcciones" at bounding box center [50, 54] width 61 height 12
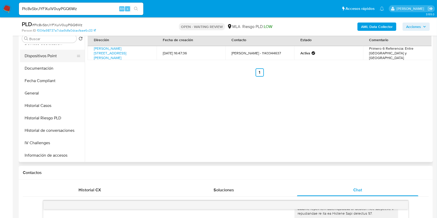
scroll to position [138, 0]
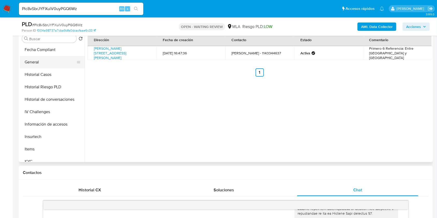
click at [53, 59] on button "General" at bounding box center [50, 62] width 61 height 12
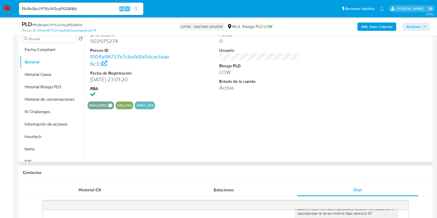
click at [106, 42] on dd "502975274" at bounding box center [130, 41] width 81 height 7
copy dd "502975274"
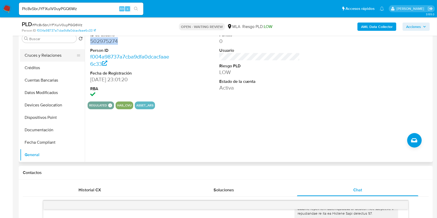
scroll to position [34, 0]
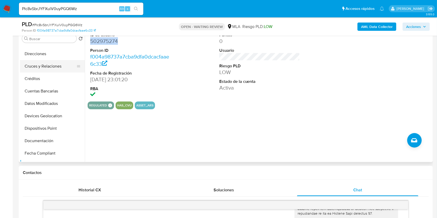
click at [66, 64] on button "Cruces y Relaciones" at bounding box center [50, 66] width 61 height 12
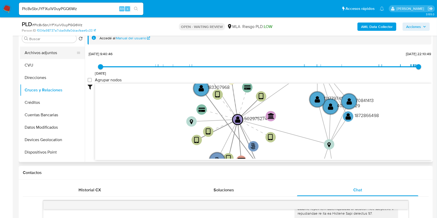
scroll to position [0, 0]
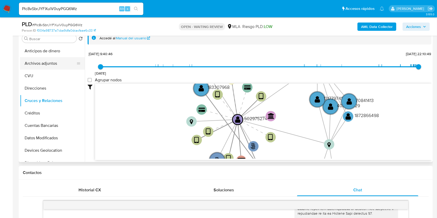
click at [46, 63] on button "Archivos adjuntos" at bounding box center [50, 63] width 61 height 12
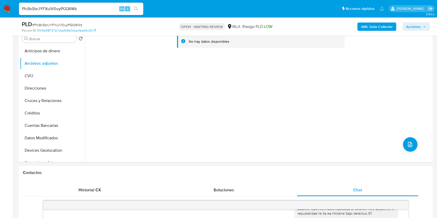
click at [383, 28] on b "AML Data Collector" at bounding box center [377, 27] width 32 height 8
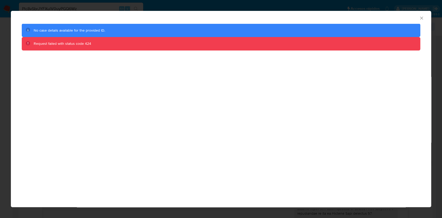
click at [423, 18] on icon "Cerrar ventana" at bounding box center [421, 18] width 5 height 5
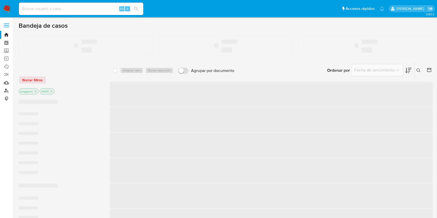
click at [7, 91] on link "Buscador de personas" at bounding box center [31, 91] width 62 height 8
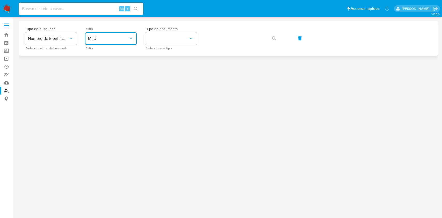
click at [101, 39] on span "MLU" at bounding box center [108, 38] width 40 height 5
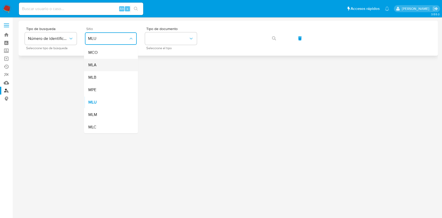
click at [105, 66] on div "MLA" at bounding box center [109, 65] width 42 height 12
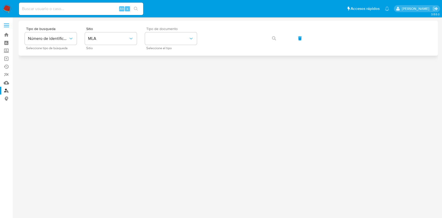
click at [153, 47] on span "Seleccione el tipo" at bounding box center [172, 48] width 52 height 3
click at [154, 40] on button "identificationType" at bounding box center [171, 38] width 52 height 12
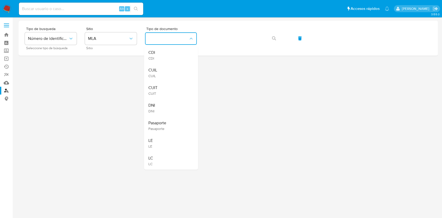
click at [158, 88] on div "CUIT CUIT" at bounding box center [169, 91] width 42 height 18
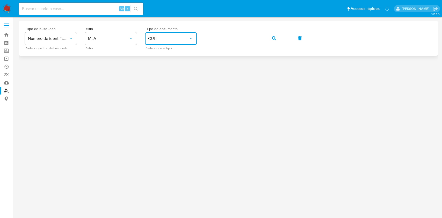
click at [267, 36] on button "button" at bounding box center [274, 38] width 18 height 12
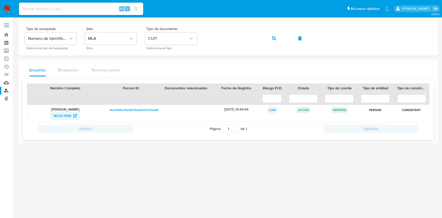
click at [56, 117] on span "183307968" at bounding box center [62, 116] width 18 height 8
click at [5, 32] on link "Bandeja" at bounding box center [31, 35] width 62 height 8
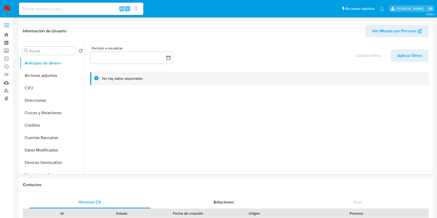
select select "10"
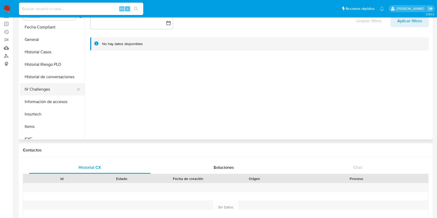
scroll to position [21, 0]
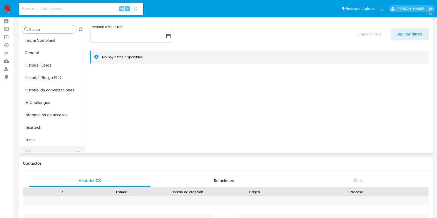
click at [31, 148] on button "KYC" at bounding box center [50, 152] width 61 height 12
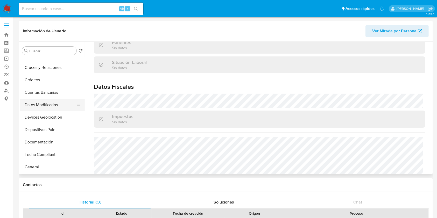
scroll to position [34, 0]
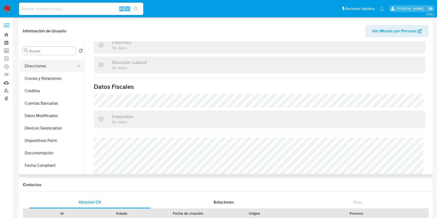
drag, startPoint x: 45, startPoint y: 71, endPoint x: 45, endPoint y: 68, distance: 3.4
click at [45, 69] on button "Direcciones" at bounding box center [50, 66] width 61 height 12
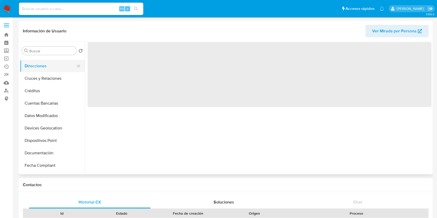
scroll to position [0, 0]
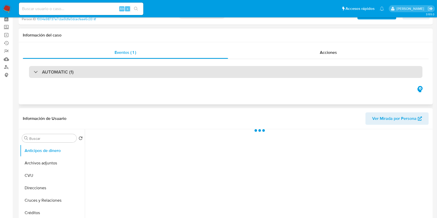
scroll to position [34, 0]
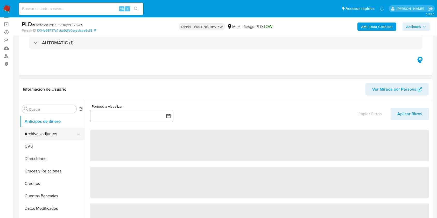
click at [45, 131] on button "Archivos adjuntos" at bounding box center [50, 134] width 61 height 12
select select "10"
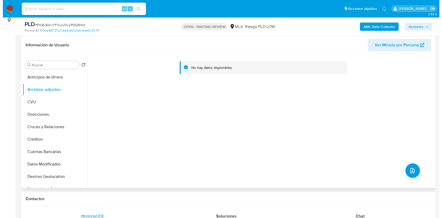
scroll to position [104, 0]
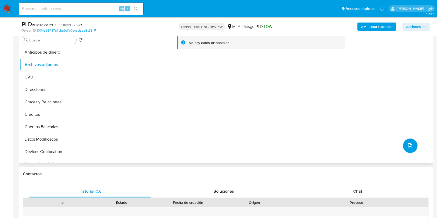
click at [410, 144] on icon "upload-file" at bounding box center [410, 146] width 6 height 6
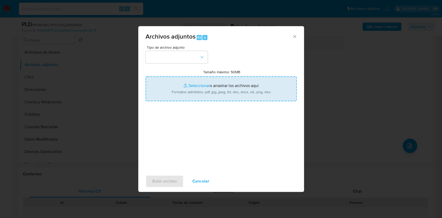
click at [168, 87] on input "Tamaño máximo: 50MB Seleccionar archivos" at bounding box center [221, 88] width 151 height 25
type input "C:\fakepath\Nosis - 502975274.pdf"
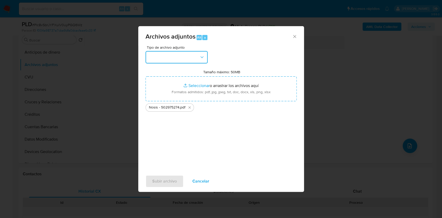
click at [190, 57] on button "button" at bounding box center [177, 57] width 62 height 12
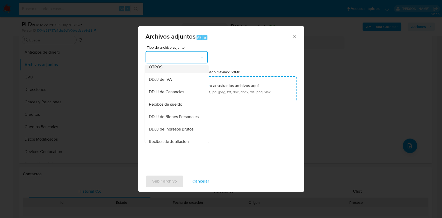
click at [160, 70] on span "OTROS" at bounding box center [155, 66] width 13 height 5
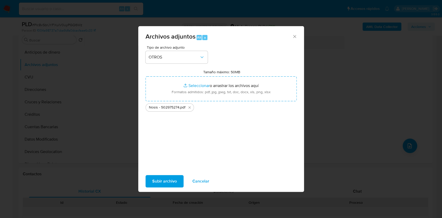
click at [174, 179] on span "Subir archivo" at bounding box center [164, 181] width 25 height 11
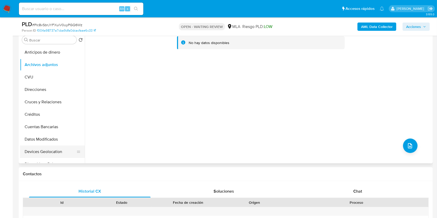
click at [52, 145] on button "Datos Modificados" at bounding box center [52, 139] width 65 height 12
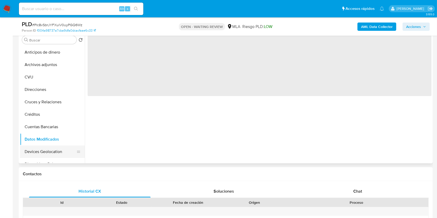
scroll to position [138, 0]
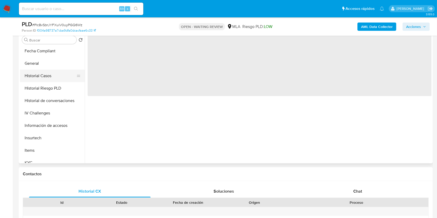
click at [44, 79] on button "Historial Casos" at bounding box center [50, 76] width 61 height 12
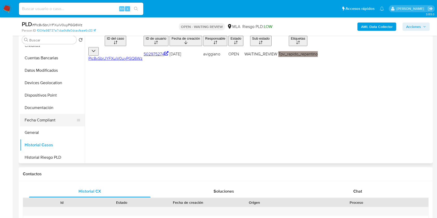
scroll to position [0, 0]
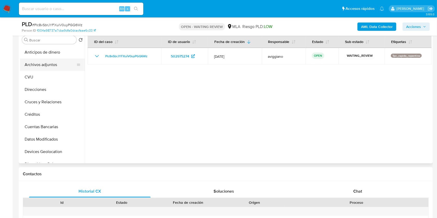
click at [37, 70] on button "Archivos adjuntos" at bounding box center [50, 65] width 61 height 12
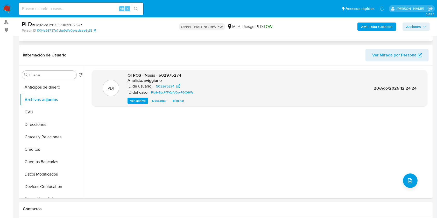
scroll to position [34, 0]
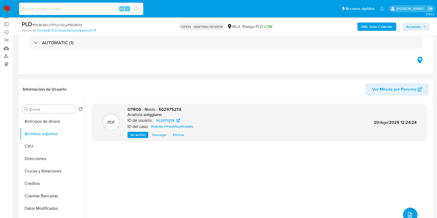
click at [378, 27] on b "AML Data Collector" at bounding box center [377, 27] width 32 height 8
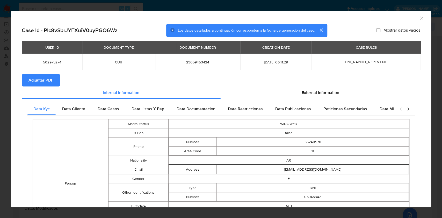
click at [55, 78] on button "Adjuntar PDF" at bounding box center [41, 80] width 38 height 12
click at [419, 18] on icon "Cerrar ventana" at bounding box center [421, 18] width 5 height 5
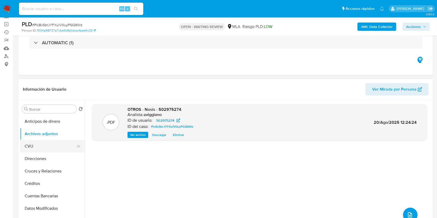
click at [51, 150] on button "CVU" at bounding box center [50, 146] width 61 height 12
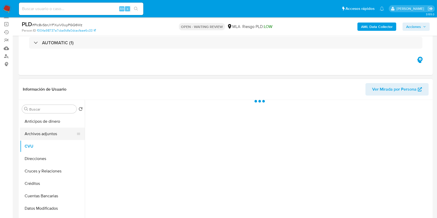
click at [51, 138] on button "Archivos adjuntos" at bounding box center [50, 134] width 61 height 12
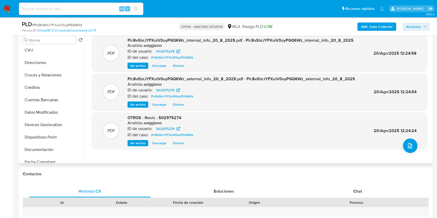
scroll to position [104, 0]
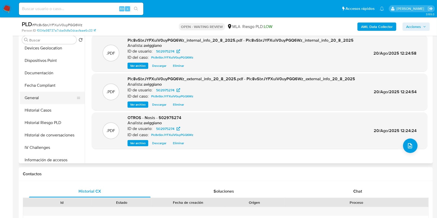
click at [33, 102] on button "General" at bounding box center [50, 98] width 61 height 12
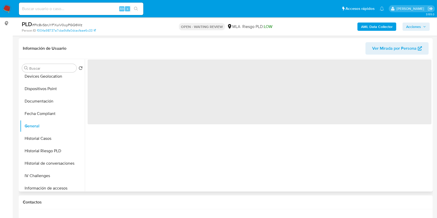
scroll to position [69, 0]
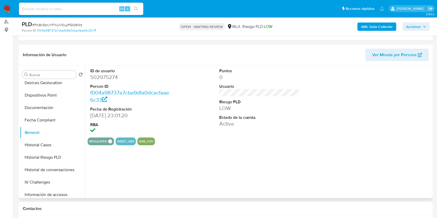
click at [114, 78] on dd "502975274" at bounding box center [130, 77] width 81 height 7
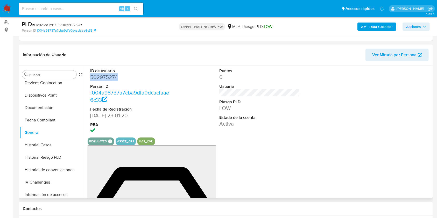
copy dd "502975274"
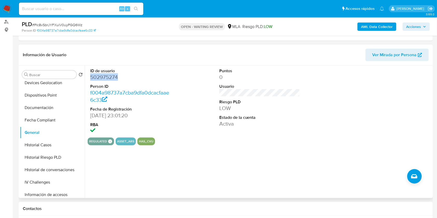
copy dd "502975274"
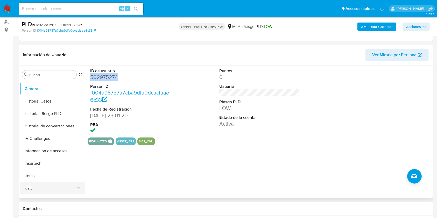
scroll to position [172, 0]
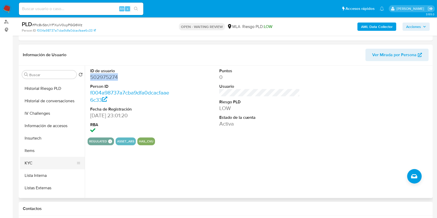
click at [37, 165] on button "KYC" at bounding box center [50, 163] width 61 height 12
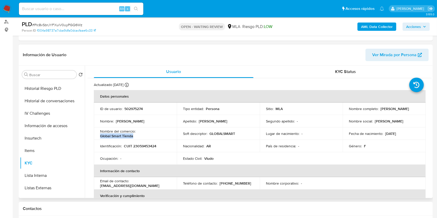
drag, startPoint x: 99, startPoint y: 135, endPoint x: 142, endPoint y: 138, distance: 42.3
click at [142, 138] on td "Nombre del comercio : Global Smart Tienda" at bounding box center [135, 133] width 83 height 12
click at [138, 106] on p "502975274" at bounding box center [133, 108] width 18 height 5
copy p "502975274"
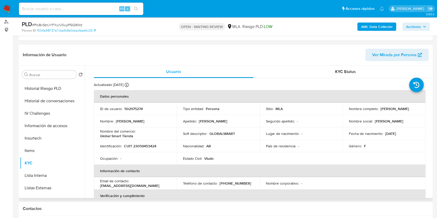
click at [144, 148] on p "CUIT 23059453424" at bounding box center [140, 146] width 32 height 5
copy p "23059453424"
click at [131, 113] on td "ID de usuario : 502975274" at bounding box center [135, 109] width 83 height 12
click at [131, 111] on p "502975274" at bounding box center [133, 108] width 18 height 5
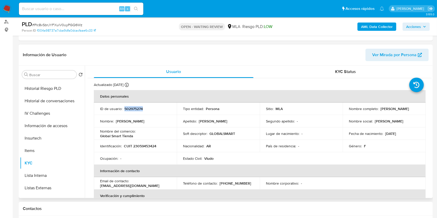
click at [131, 111] on p "502975274" at bounding box center [133, 108] width 18 height 5
copy p "502975274"
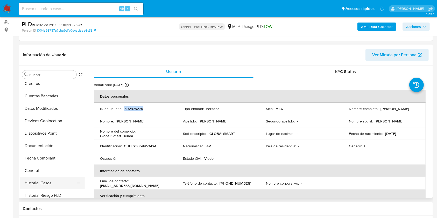
scroll to position [0, 0]
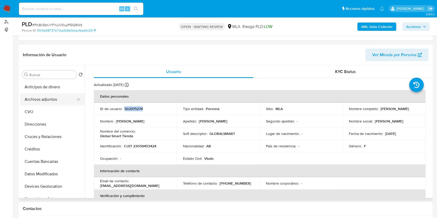
click at [52, 95] on button "Archivos adjuntos" at bounding box center [50, 99] width 61 height 12
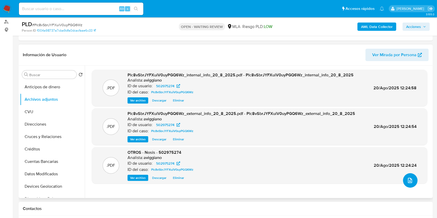
click at [408, 179] on icon "upload-file" at bounding box center [410, 180] width 4 height 5
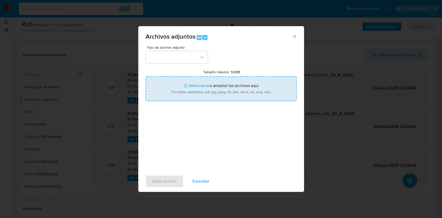
click at [219, 96] on input "Tamaño máximo: 50MB Seleccionar archivos" at bounding box center [221, 88] width 151 height 25
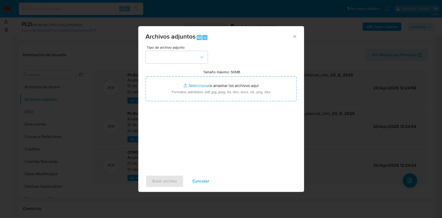
click at [295, 33] on div "Archivos adjuntos Alt a" at bounding box center [221, 35] width 166 height 19
click at [295, 35] on icon "Cerrar" at bounding box center [294, 36] width 5 height 5
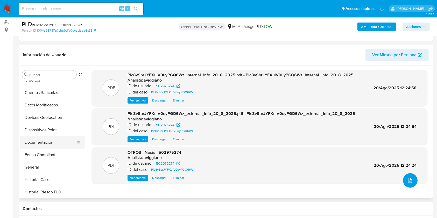
scroll to position [104, 0]
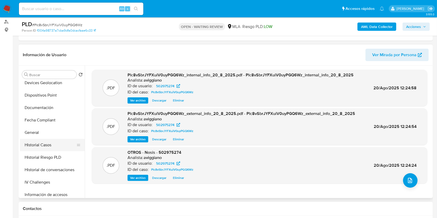
click at [52, 142] on button "Historial Casos" at bounding box center [50, 145] width 61 height 12
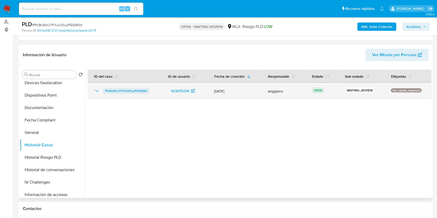
drag, startPoint x: 154, startPoint y: 88, endPoint x: 104, endPoint y: 91, distance: 50.3
click at [104, 91] on div "Plc8vSbrJYFXuiV0uyPGQ6Wz" at bounding box center [124, 91] width 61 height 6
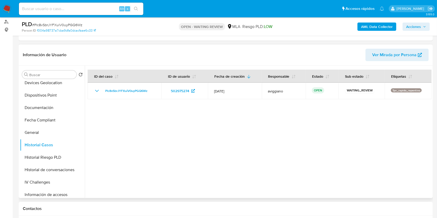
click at [131, 109] on div at bounding box center [258, 132] width 347 height 133
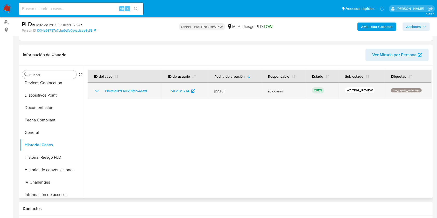
drag, startPoint x: 152, startPoint y: 90, endPoint x: 110, endPoint y: 87, distance: 41.9
click at [110, 87] on td "Plc8vSbrJYFXuiV0uyPGQ6Wz" at bounding box center [125, 91] width 74 height 17
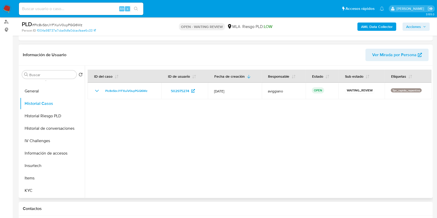
scroll to position [244, 0]
click at [34, 89] on button "KYC" at bounding box center [50, 92] width 61 height 12
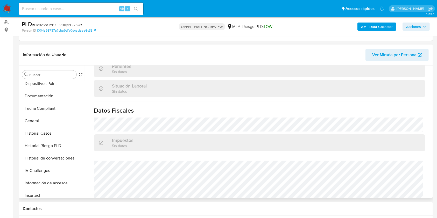
scroll to position [106, 0]
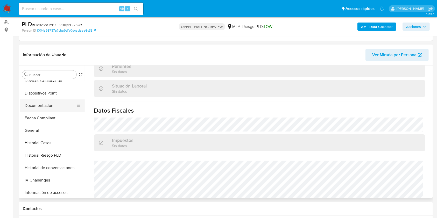
click at [46, 103] on button "Documentación" at bounding box center [50, 105] width 61 height 12
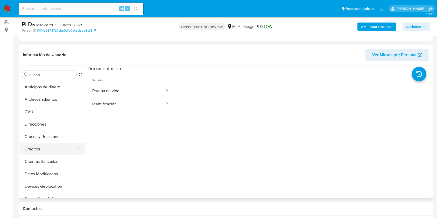
scroll to position [0, 0]
click at [48, 128] on button "Direcciones" at bounding box center [50, 124] width 61 height 12
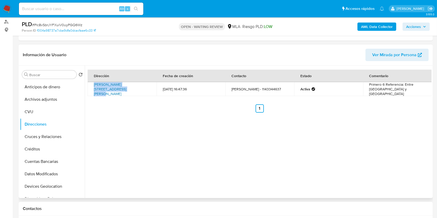
drag, startPoint x: 91, startPoint y: 85, endPoint x: 110, endPoint y: 89, distance: 19.0
click at [110, 89] on td "Bernardo De Irigoyen 472, Monserrat, Capital Federal, 1072, Argentina 472" at bounding box center [122, 89] width 69 height 14
copy link "Bernardo De Irigoyen 472, Monserrat"
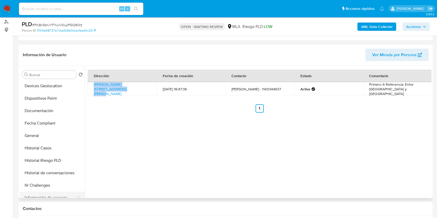
scroll to position [172, 0]
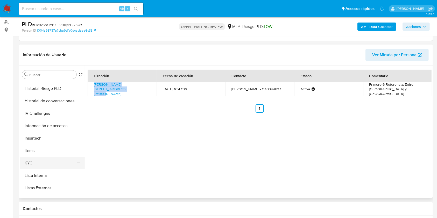
click at [28, 160] on button "KYC" at bounding box center [50, 163] width 61 height 12
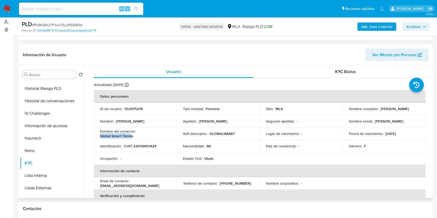
drag, startPoint x: 98, startPoint y: 136, endPoint x: 131, endPoint y: 138, distance: 32.9
click at [131, 138] on td "Nombre del comercio : Global Smart Tienda" at bounding box center [135, 133] width 83 height 12
copy p "Global Smart Tiend"
click at [133, 138] on td "Nombre del comercio : Global Smart Tienda" at bounding box center [135, 133] width 83 height 12
drag, startPoint x: 98, startPoint y: 135, endPoint x: 135, endPoint y: 138, distance: 36.9
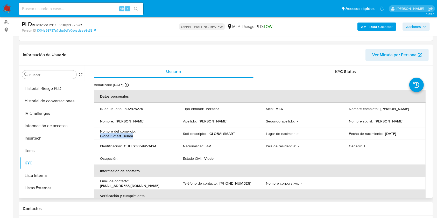
click at [135, 138] on td "Nombre del comercio : Global Smart Tienda" at bounding box center [135, 133] width 83 height 12
copy p "Global Smart Tienda"
drag, startPoint x: 379, startPoint y: 109, endPoint x: 416, endPoint y: 106, distance: 37.4
click at [416, 106] on div "Nombre completo : Aida Isabel Cusato" at bounding box center [384, 108] width 70 height 5
copy p "Aida Isabel Cusato"
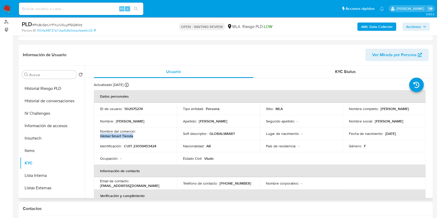
scroll to position [69, 0]
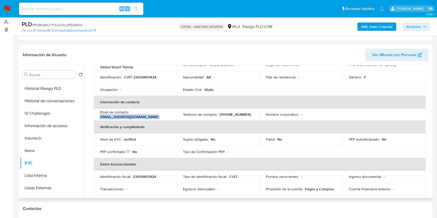
drag, startPoint x: 100, startPoint y: 118, endPoint x: 152, endPoint y: 119, distance: 51.8
click at [152, 119] on td "Email de contacto : globalsmarttienda@gmail.com" at bounding box center [135, 114] width 83 height 12
copy p "globalsmarttienda@gmail.com"
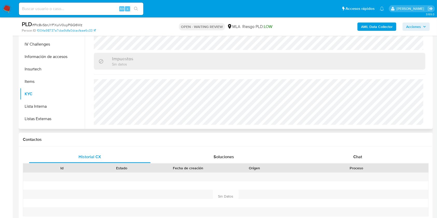
scroll to position [207, 0]
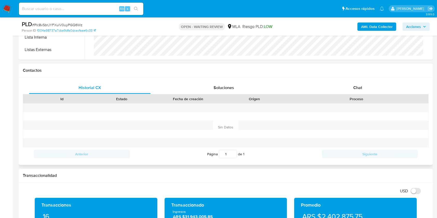
click at [374, 77] on div "Contactos" at bounding box center [226, 71] width 414 height 14
click at [363, 85] on div "Chat" at bounding box center [357, 88] width 121 height 12
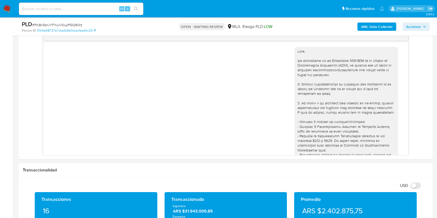
scroll to position [276, 0]
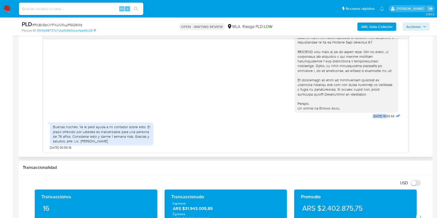
drag, startPoint x: 349, startPoint y: 118, endPoint x: 376, endPoint y: 117, distance: 26.9
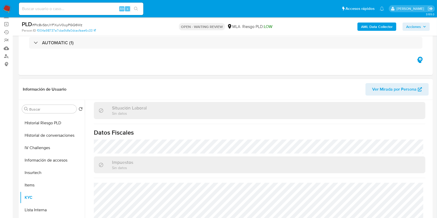
scroll to position [135, 0]
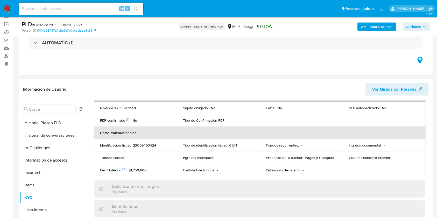
click at [139, 146] on p "23059453424" at bounding box center [144, 145] width 23 height 5
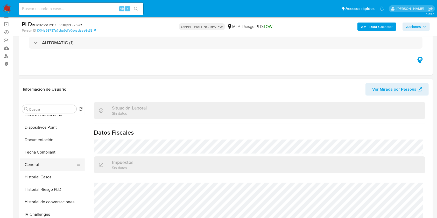
scroll to position [104, 0]
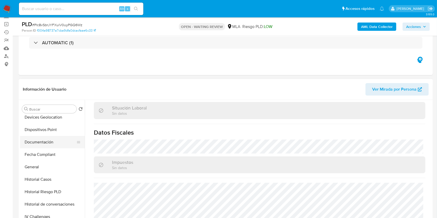
click at [44, 140] on button "Documentación" at bounding box center [50, 142] width 61 height 12
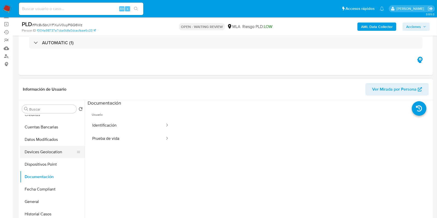
scroll to position [34, 0]
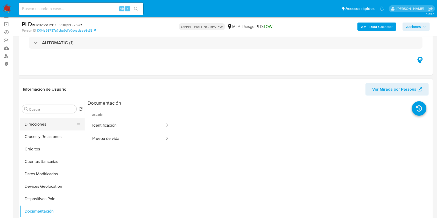
click at [48, 129] on button "Direcciones" at bounding box center [50, 124] width 61 height 12
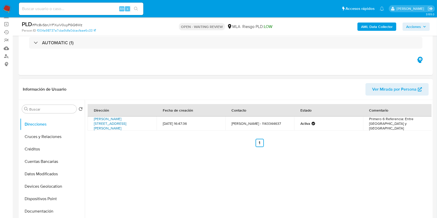
click at [100, 126] on link "Bernardo De Irigoyen 472, Monserrat, Capital Federal, 1072, Argentina 472" at bounding box center [110, 123] width 32 height 15
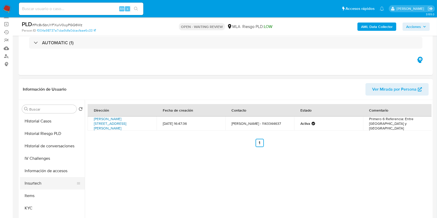
scroll to position [172, 0]
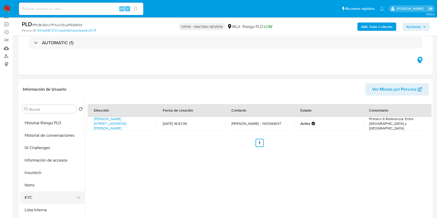
click at [27, 196] on button "KYC" at bounding box center [50, 197] width 61 height 12
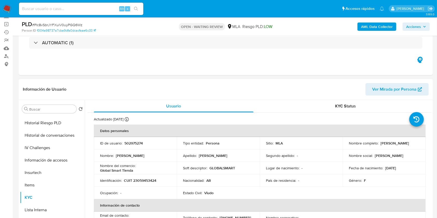
click at [135, 178] on p "CUIT 23059453424" at bounding box center [140, 180] width 32 height 5
click at [136, 178] on p "CUIT 23059453424" at bounding box center [140, 180] width 32 height 5
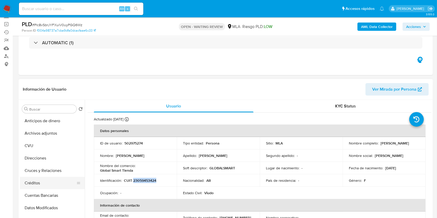
scroll to position [0, 0]
click at [53, 134] on button "Archivos adjuntos" at bounding box center [50, 134] width 61 height 12
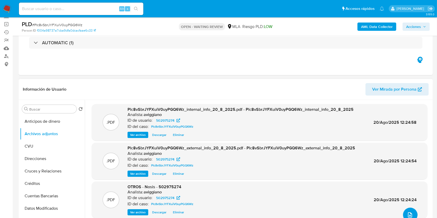
click at [410, 211] on button "upload-file" at bounding box center [410, 215] width 15 height 15
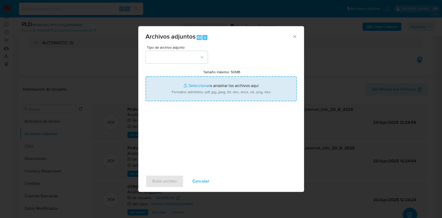
click at [244, 83] on input "Tamaño máximo: 50MB Seleccionar archivos" at bounding box center [221, 88] width 151 height 25
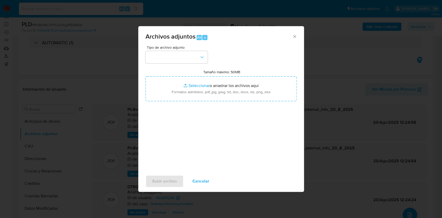
click at [295, 39] on div "Archivos adjuntos Alt a" at bounding box center [221, 35] width 166 height 19
click at [293, 37] on icon "Cerrar" at bounding box center [294, 36] width 5 height 5
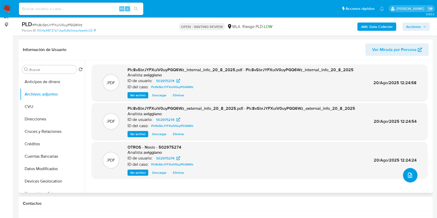
scroll to position [104, 0]
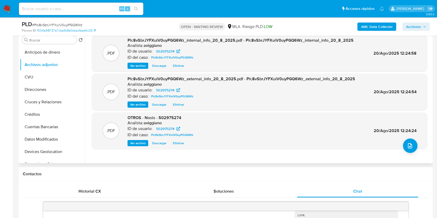
click at [165, 119] on span "OTROS - Nosis - 502975274" at bounding box center [154, 118] width 54 height 6
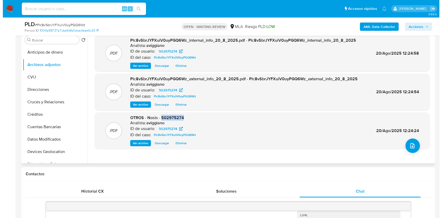
scroll to position [69, 0]
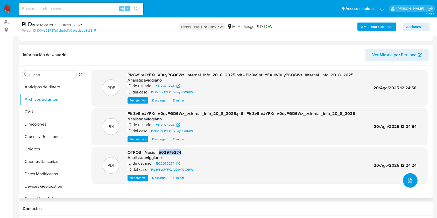
click at [413, 177] on button "upload-file" at bounding box center [410, 180] width 15 height 15
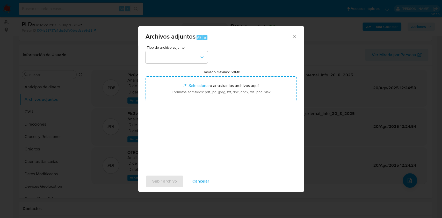
click at [249, 103] on div "Tipo de archivo adjunto Tamaño máximo: 50MB Seleccionar archivos Seleccionar o …" at bounding box center [221, 107] width 151 height 122
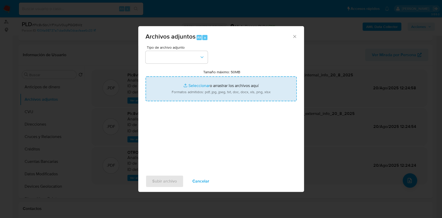
click at [245, 97] on input "Tamaño máximo: 50MB Seleccionar archivos" at bounding box center [221, 88] width 151 height 25
type input "C:\fakepath\Caselog Plc8vSbrJYFXuiV0uyPGQ6Wz_2025_07_18_09_44_54.docx"
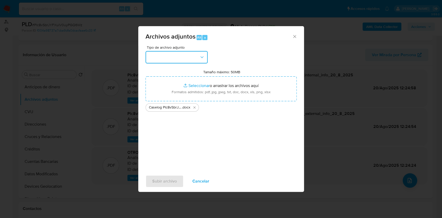
click at [198, 60] on button "button" at bounding box center [177, 57] width 62 height 12
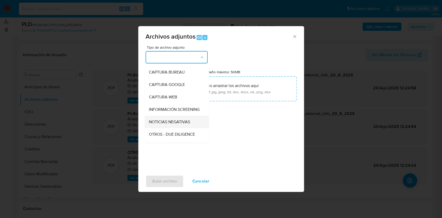
scroll to position [34, 0]
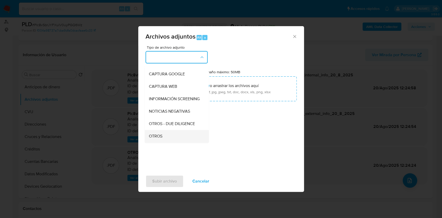
click at [162, 139] on span "OTROS" at bounding box center [155, 136] width 13 height 5
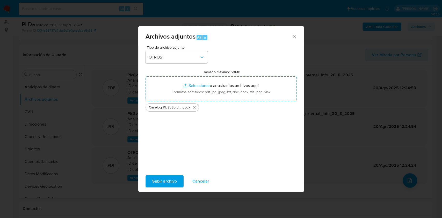
click at [160, 178] on span "Subir archivo" at bounding box center [164, 181] width 25 height 11
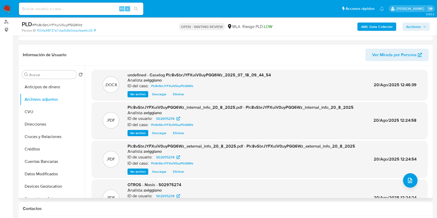
click at [173, 184] on span "OTROS - Nosis - 502975274" at bounding box center [154, 185] width 54 height 6
click at [413, 185] on div ".PDF OTROS - Nosis - 502975274 Analista: aviggiano ID de usuario: 502975274 ID …" at bounding box center [259, 198] width 330 height 32
click at [410, 182] on span "upload-file" at bounding box center [410, 180] width 6 height 6
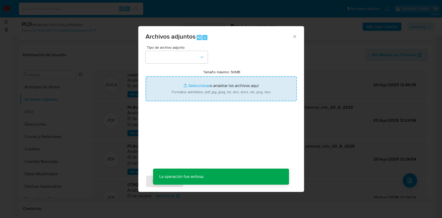
click at [249, 95] on input "Tamaño máximo: 50MB Seleccionar archivos" at bounding box center [221, 88] width 151 height 25
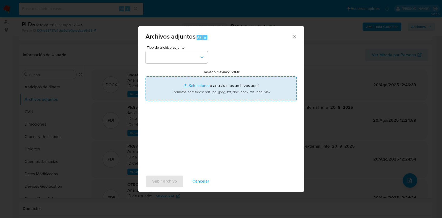
type input "C:\fakepath\Movimientos-Aladdin-v10_1 - 502975274.xlsx"
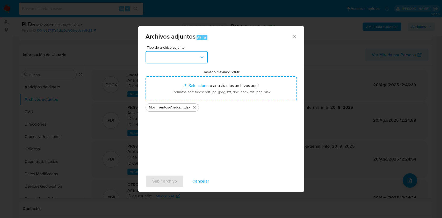
drag, startPoint x: 249, startPoint y: 95, endPoint x: 191, endPoint y: 65, distance: 64.9
click at [191, 65] on div "Tipo de archivo adjunto Tamaño máximo: 50MB Seleccionar archivos Seleccionar o …" at bounding box center [221, 107] width 151 height 122
click at [191, 60] on button "button" at bounding box center [177, 57] width 62 height 12
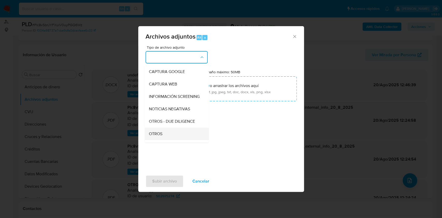
scroll to position [69, 0]
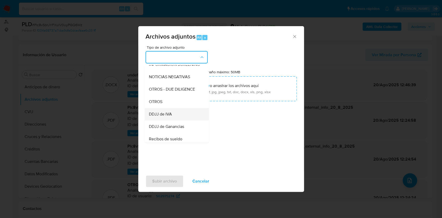
click at [166, 113] on div "DDJJ de IVA" at bounding box center [175, 114] width 53 height 12
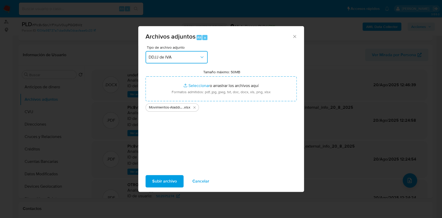
click at [163, 55] on span "DDJJ de IVA" at bounding box center [174, 57] width 51 height 5
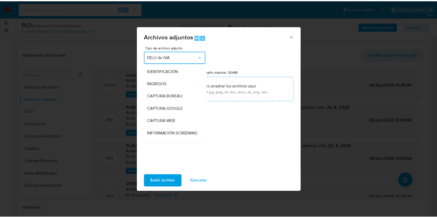
scroll to position [84, 0]
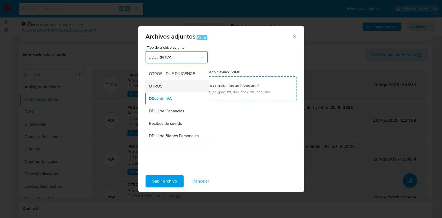
click at [160, 89] on span "OTROS" at bounding box center [155, 86] width 13 height 5
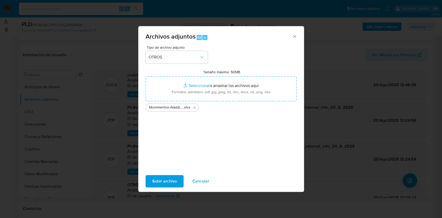
click at [165, 178] on span "Subir archivo" at bounding box center [164, 181] width 25 height 11
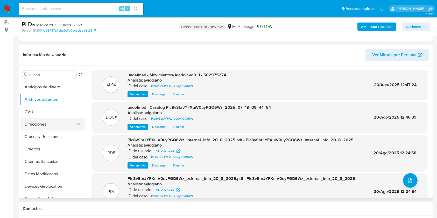
click at [49, 127] on button "Direcciones" at bounding box center [50, 124] width 61 height 12
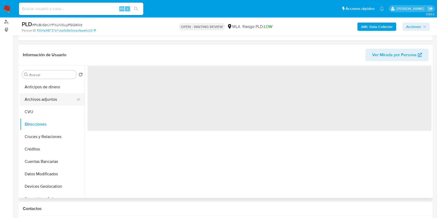
click at [45, 98] on button "Archivos adjuntos" at bounding box center [50, 99] width 61 height 12
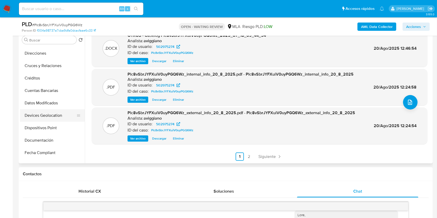
scroll to position [69, 0]
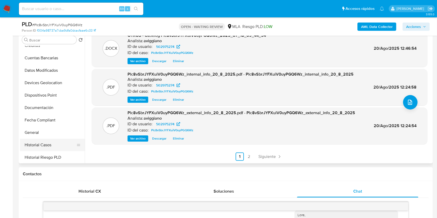
click at [38, 143] on button "Historial Casos" at bounding box center [50, 145] width 61 height 12
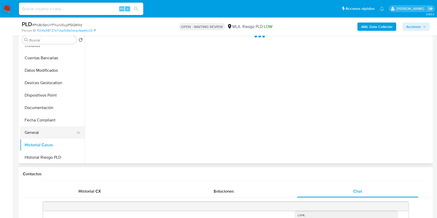
scroll to position [0, 0]
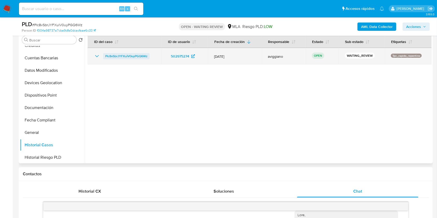
drag, startPoint x: 157, startPoint y: 53, endPoint x: 104, endPoint y: 59, distance: 53.1
click at [104, 59] on td "Plc8vSbrJYFXuiV0uyPGQ6Wz" at bounding box center [125, 56] width 74 height 17
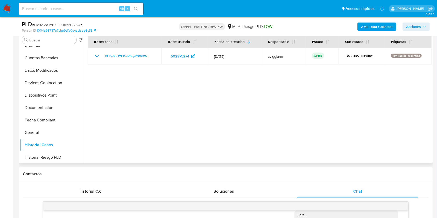
drag, startPoint x: 108, startPoint y: 59, endPoint x: 105, endPoint y: 69, distance: 9.7
click at [99, 73] on div at bounding box center [258, 97] width 347 height 133
drag, startPoint x: 156, startPoint y: 75, endPoint x: 154, endPoint y: 71, distance: 4.3
click at [156, 75] on div at bounding box center [258, 97] width 347 height 133
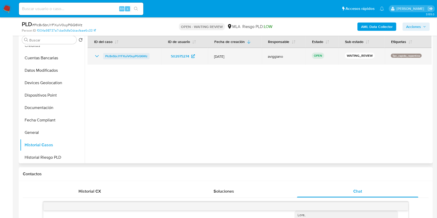
drag, startPoint x: 153, startPoint y: 59, endPoint x: 105, endPoint y: 55, distance: 48.6
click at [105, 55] on div "Plc8vSbrJYFXuiV0uyPGQ6Wz" at bounding box center [124, 56] width 61 height 6
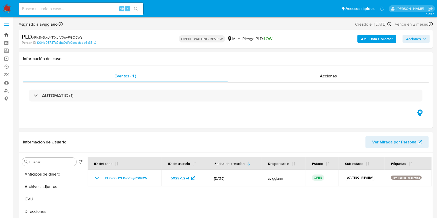
click at [6, 35] on link "Bandeja" at bounding box center [31, 35] width 62 height 8
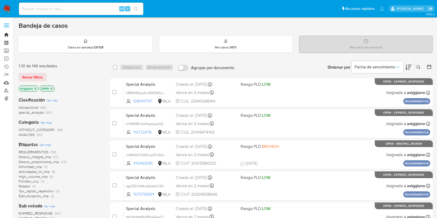
click at [5, 35] on link "Bandeja" at bounding box center [31, 35] width 62 height 8
click at [420, 68] on icon at bounding box center [418, 67] width 4 height 4
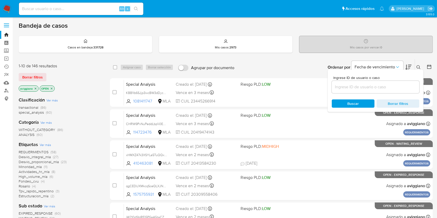
click at [380, 90] on div at bounding box center [376, 87] width 88 height 12
click at [379, 89] on input at bounding box center [376, 87] width 88 height 7
paste input "Plc8vSbrJYFXuiV0uyPGQ6Wz"
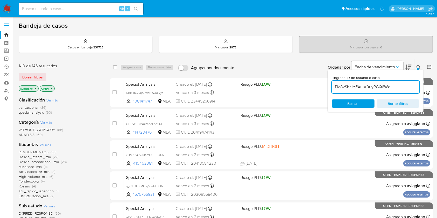
type input "Plc8vSbrJYFXuiV0uyPGQ6Wz"
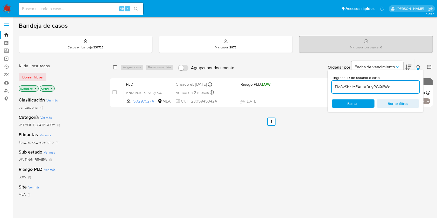
click at [114, 67] on input "checkbox" at bounding box center [115, 67] width 4 height 4
checkbox input "true"
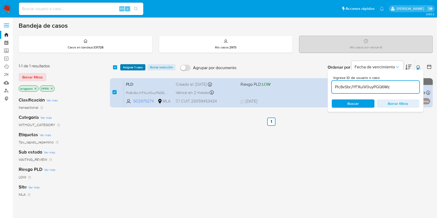
click at [132, 69] on span "Asignar 1 caso" at bounding box center [133, 67] width 20 height 5
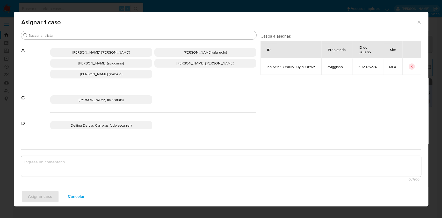
click at [106, 65] on span "[PERSON_NAME] (aviggiano)" at bounding box center [100, 63] width 45 height 5
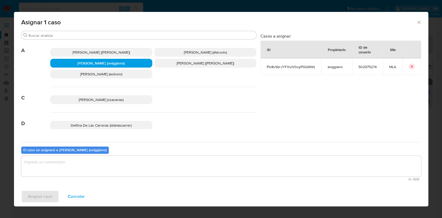
click at [89, 169] on textarea "assign-modal" at bounding box center [221, 166] width 400 height 21
drag, startPoint x: 47, startPoint y: 189, endPoint x: 47, endPoint y: 192, distance: 3.1
click at [46, 189] on div "Asignar caso Cancelar" at bounding box center [221, 197] width 414 height 20
click at [47, 192] on span "Asignar caso" at bounding box center [40, 196] width 24 height 11
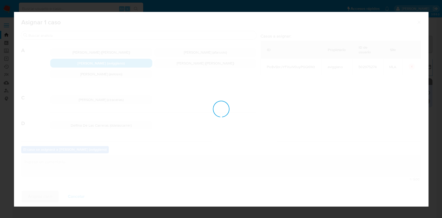
checkbox input "false"
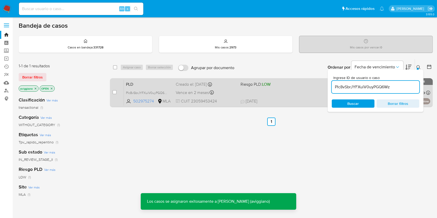
click at [252, 104] on div "PLD Plc8vSbrJYFXuiV0uyPGQ6Wz 502975274 MLA Riesgo PLD: LOW Creado el: [DATE] Cr…" at bounding box center [277, 93] width 306 height 26
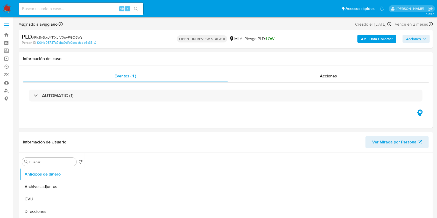
select select "10"
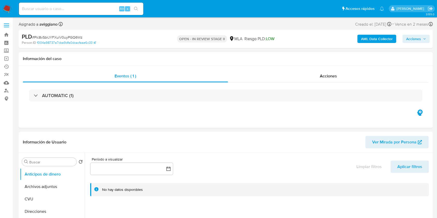
click at [413, 41] on span "Acciones" at bounding box center [413, 39] width 15 height 8
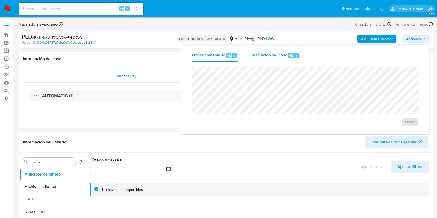
click at [278, 59] on div "Resolución del caso Alt r" at bounding box center [274, 55] width 49 height 13
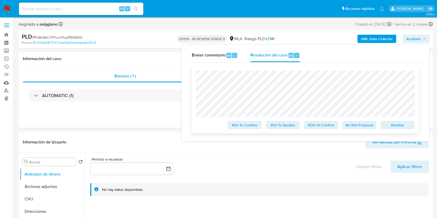
click at [394, 129] on span "Declinar" at bounding box center [397, 124] width 27 height 7
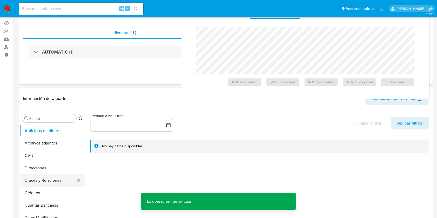
scroll to position [69, 0]
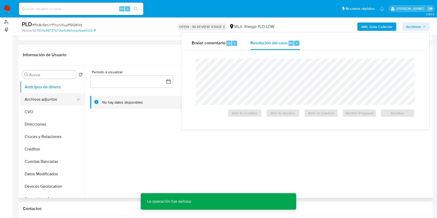
click at [48, 93] on button "Archivos adjuntos" at bounding box center [50, 99] width 61 height 12
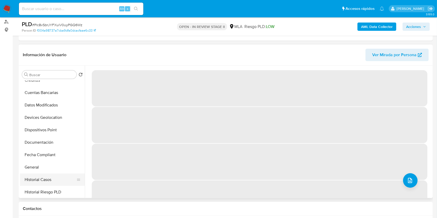
click at [37, 181] on button "Historial Casos" at bounding box center [50, 180] width 61 height 12
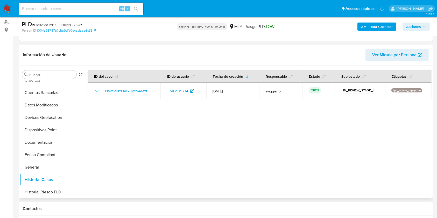
scroll to position [172, 0]
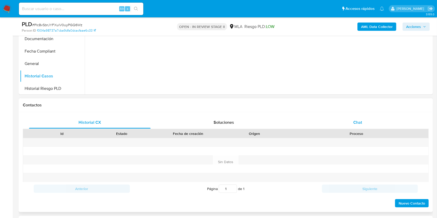
click at [354, 122] on span "Chat" at bounding box center [357, 122] width 9 height 6
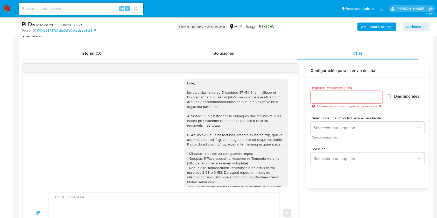
scroll to position [213, 0]
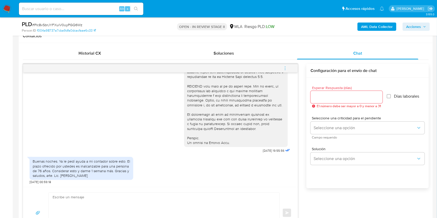
click at [284, 67] on icon "menu-action" at bounding box center [285, 68] width 5 height 5
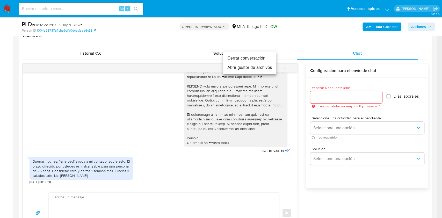
click at [239, 53] on ul "Cerrar conversación Abrir gestor de archivos" at bounding box center [249, 63] width 53 height 23
click at [238, 56] on li "Cerrar conversación" at bounding box center [249, 58] width 53 height 9
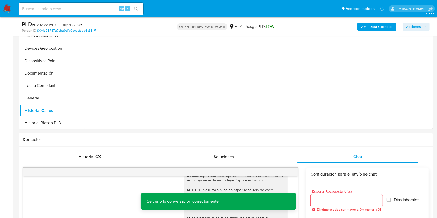
scroll to position [0, 0]
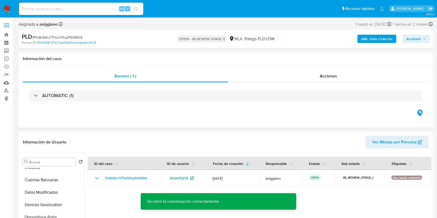
click at [408, 43] on div "AML Data Collector Acciones" at bounding box center [362, 39] width 134 height 12
click at [407, 38] on span "Acciones" at bounding box center [413, 39] width 15 height 8
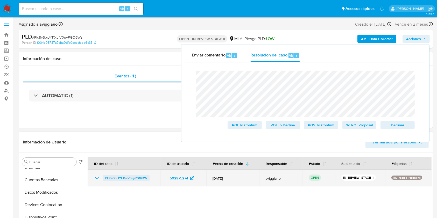
click at [111, 178] on span "Plc8vSbrJYFXuiV0uyPGQ6Wz" at bounding box center [126, 178] width 42 height 6
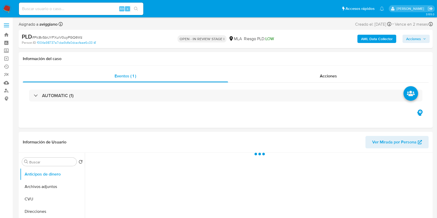
select select "10"
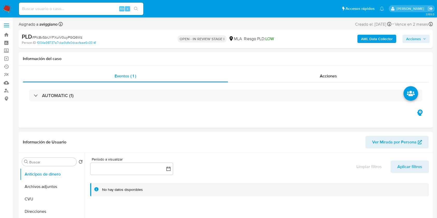
click at [418, 37] on span "Acciones" at bounding box center [413, 39] width 15 height 8
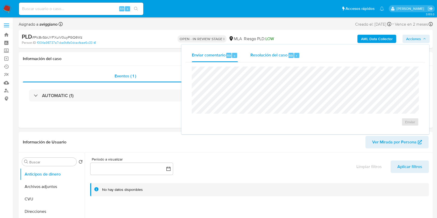
click at [276, 56] on span "Resolución del caso" at bounding box center [268, 55] width 37 height 6
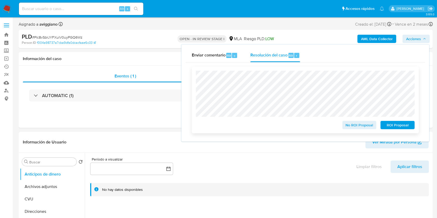
click at [355, 121] on div "No ROI Proposal" at bounding box center [359, 124] width 38 height 10
click at [354, 126] on span "No ROI Proposal" at bounding box center [359, 124] width 27 height 7
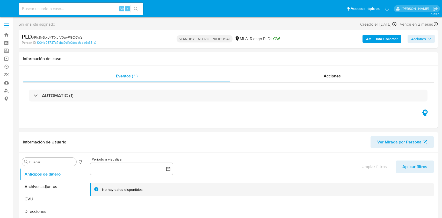
select select "10"
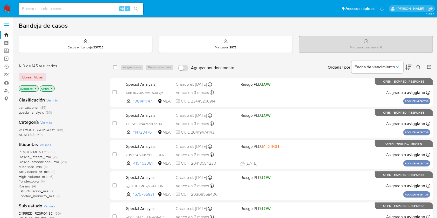
click at [35, 88] on icon "close-filter" at bounding box center [35, 88] width 3 height 3
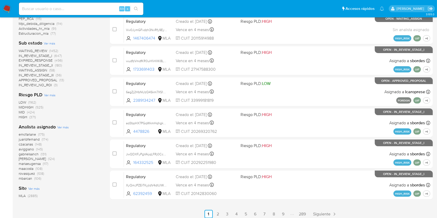
scroll to position [195, 0]
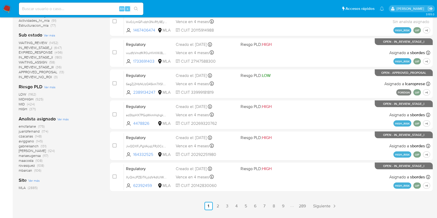
click at [82, 7] on input at bounding box center [81, 8] width 124 height 7
paste input "wQ4vvoHO27lWVOQSB2VTNslJ"
type input "wQ4vvoHO27lWVOQSB2VTNslJ"
click at [136, 9] on icon "search-icon" at bounding box center [136, 9] width 4 height 4
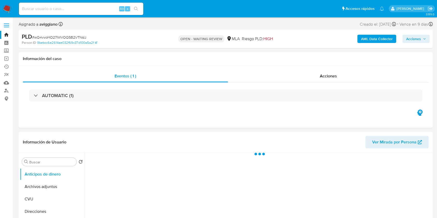
select select "10"
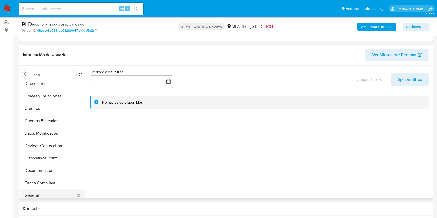
scroll to position [104, 0]
click at [49, 145] on button "Historial Casos" at bounding box center [50, 145] width 61 height 12
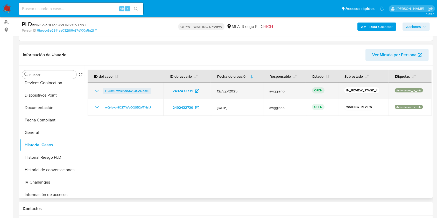
drag, startPoint x: 155, startPoint y: 87, endPoint x: 105, endPoint y: 88, distance: 50.0
click at [105, 88] on td "H28xK0wasL99SXvCJCADoccS" at bounding box center [126, 91] width 76 height 17
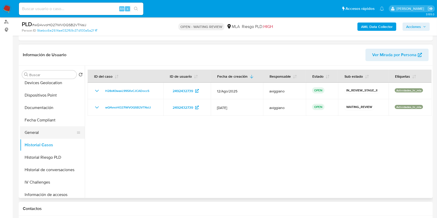
click at [38, 133] on button "General" at bounding box center [50, 132] width 61 height 12
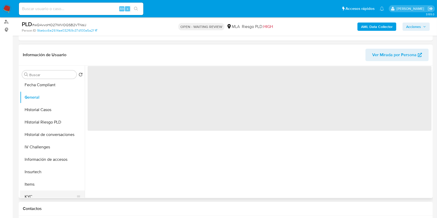
scroll to position [172, 0]
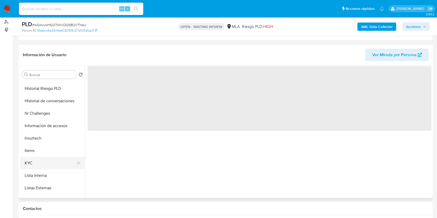
click at [38, 164] on button "KYC" at bounding box center [50, 163] width 61 height 12
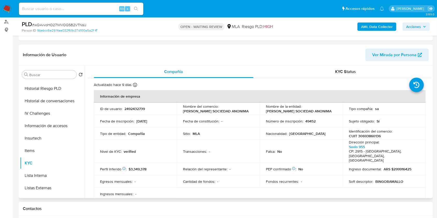
click at [315, 123] on div "Número de inscripción : 49452" at bounding box center [301, 121] width 70 height 5
click at [311, 119] on p "49452" at bounding box center [310, 121] width 10 height 5
copy p "49452"
drag, startPoint x: 135, startPoint y: 120, endPoint x: 155, endPoint y: 123, distance: 19.8
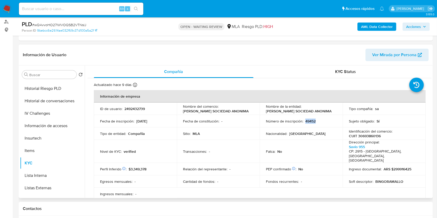
click at [155, 123] on div "Fecha de inscripción : [DATE]" at bounding box center [135, 121] width 70 height 5
copy p "[DATE]"
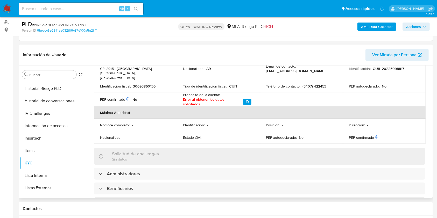
scroll to position [159, 0]
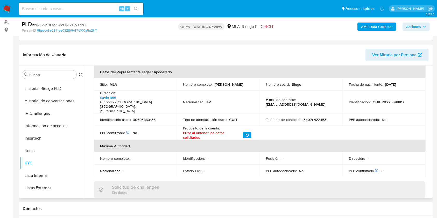
click at [315, 117] on p "(3407) 422453" at bounding box center [314, 119] width 24 height 5
copy p "422453"
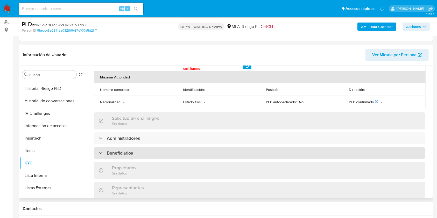
scroll to position [90, 0]
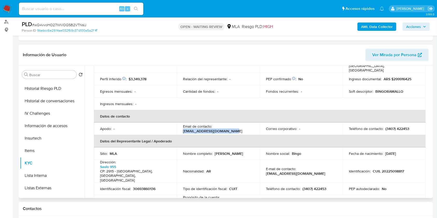
drag, startPoint x: 181, startPoint y: 126, endPoint x: 232, endPoint y: 127, distance: 51.5
click at [232, 127] on td "Email de contacto : [EMAIL_ADDRESS][DOMAIN_NAME]" at bounding box center [218, 129] width 83 height 12
copy p "[EMAIL_ADDRESS][DOMAIN_NAME]"
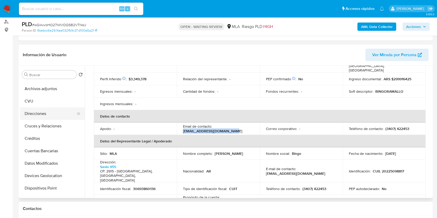
scroll to position [0, 0]
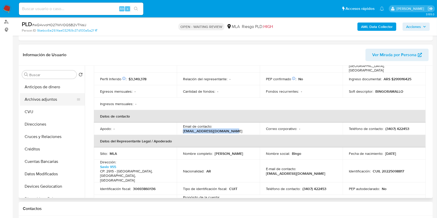
click at [47, 103] on button "Archivos adjuntos" at bounding box center [50, 99] width 61 height 12
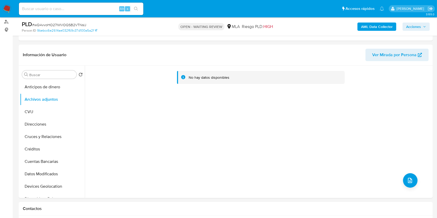
click at [374, 26] on b "AML Data Collector" at bounding box center [377, 27] width 32 height 8
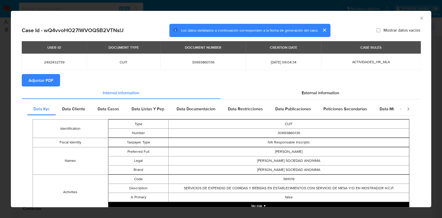
click at [49, 80] on span "Adjuntar PDF" at bounding box center [40, 80] width 25 height 11
click at [415, 15] on div "AML Data Collector" at bounding box center [221, 17] width 420 height 13
click at [420, 18] on icon "Cerrar ventana" at bounding box center [421, 18] width 3 height 3
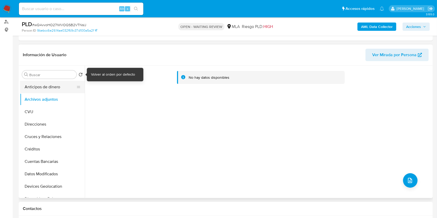
click at [46, 88] on button "Anticipos de dinero" at bounding box center [50, 87] width 61 height 12
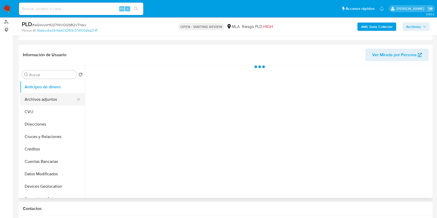
click at [44, 96] on button "Archivos adjuntos" at bounding box center [50, 99] width 61 height 12
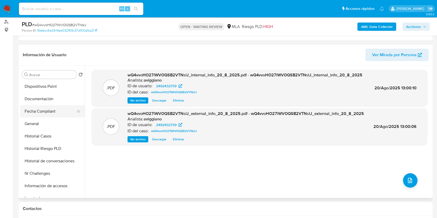
scroll to position [172, 0]
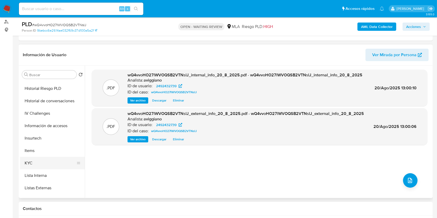
click at [40, 157] on button "KYC" at bounding box center [50, 163] width 61 height 12
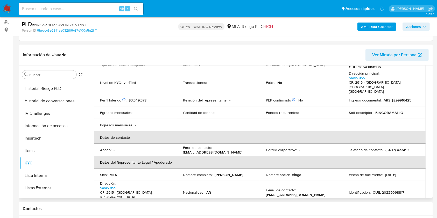
scroll to position [104, 0]
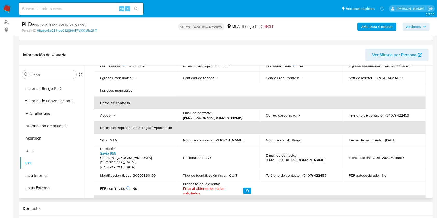
click at [145, 173] on p "30693860136" at bounding box center [144, 175] width 23 height 5
copy p "30693860136"
drag, startPoint x: 144, startPoint y: 169, endPoint x: 139, endPoint y: 166, distance: 6.0
click at [139, 173] on p "30693860136" at bounding box center [144, 175] width 23 height 5
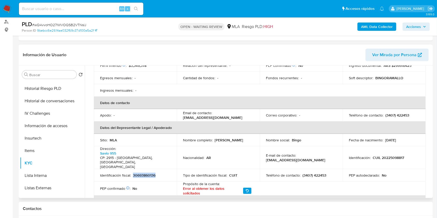
click at [139, 173] on p "30693860136" at bounding box center [144, 175] width 23 height 5
copy p "30693860136"
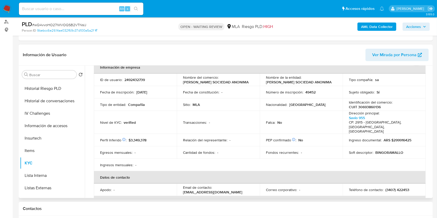
scroll to position [0, 0]
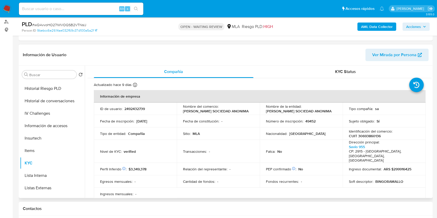
click at [130, 105] on td "ID de usuario : 2492432739" at bounding box center [135, 109] width 83 height 12
copy p "2492432739"
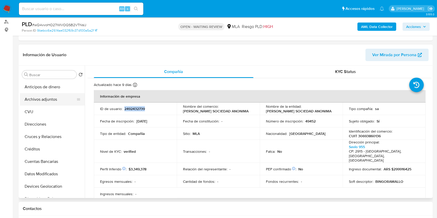
click at [58, 98] on button "Archivos adjuntos" at bounding box center [50, 99] width 61 height 12
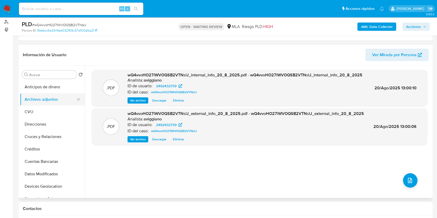
click at [45, 96] on button "Archivos adjuntos" at bounding box center [50, 99] width 61 height 12
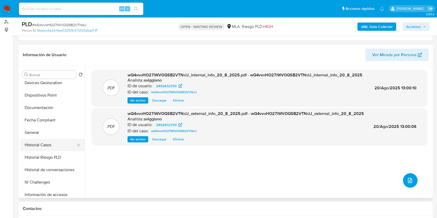
click at [44, 143] on button "Historial Casos" at bounding box center [50, 145] width 61 height 12
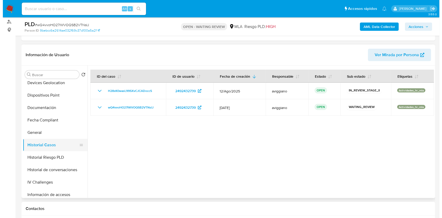
scroll to position [0, 0]
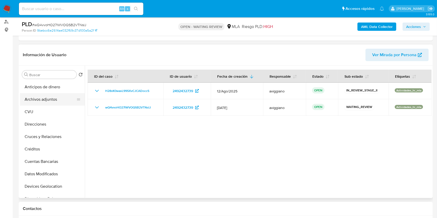
click at [51, 99] on button "Archivos adjuntos" at bounding box center [50, 99] width 61 height 12
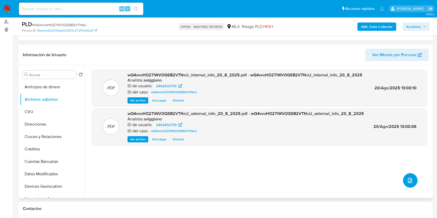
click at [409, 179] on icon "upload-file" at bounding box center [410, 180] width 6 height 6
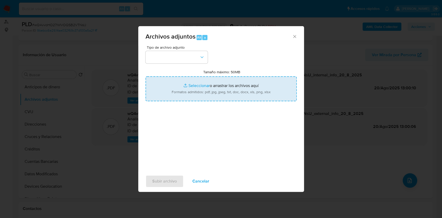
click at [261, 96] on input "Tamaño máximo: 50MB Seleccionar archivos" at bounding box center [221, 88] width 151 height 25
type input "C:\fakepath\Inscripción SO - BINGO [PERSON_NAME].pdf"
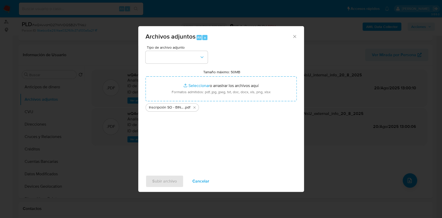
click at [190, 63] on div "Tipo de archivo adjunto Tamaño máximo: 50MB Seleccionar archivos Seleccionar o …" at bounding box center [221, 107] width 151 height 122
click at [189, 62] on button "button" at bounding box center [177, 57] width 62 height 12
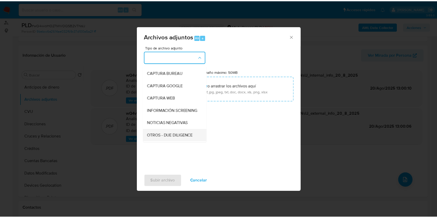
scroll to position [69, 0]
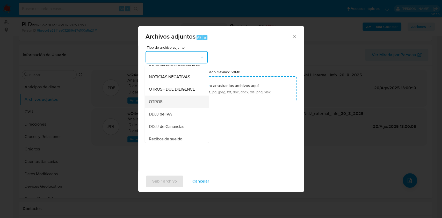
click at [170, 108] on div "OTROS" at bounding box center [175, 102] width 53 height 12
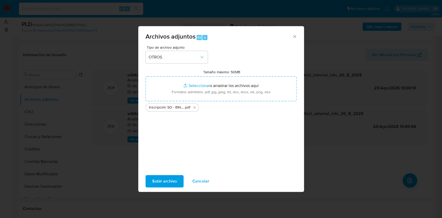
click at [159, 180] on span "Subir archivo" at bounding box center [164, 181] width 25 height 11
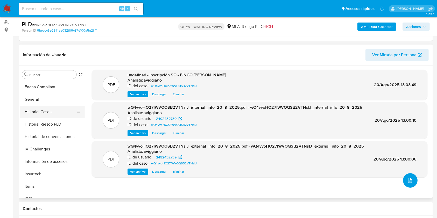
scroll to position [138, 0]
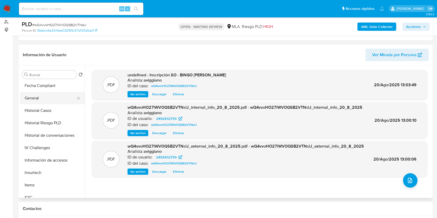
click at [39, 100] on button "General" at bounding box center [50, 98] width 61 height 12
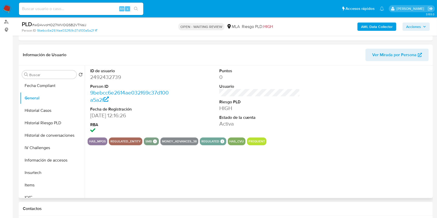
click at [107, 79] on dd "2492432739" at bounding box center [130, 77] width 81 height 7
copy dd "2492432739"
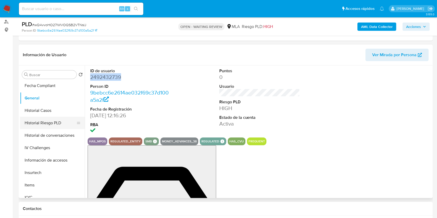
scroll to position [207, 0]
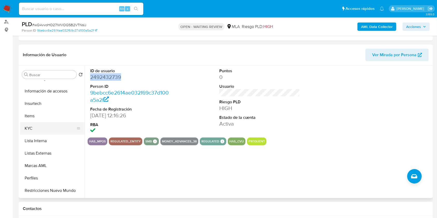
click at [37, 132] on button "KYC" at bounding box center [50, 128] width 61 height 12
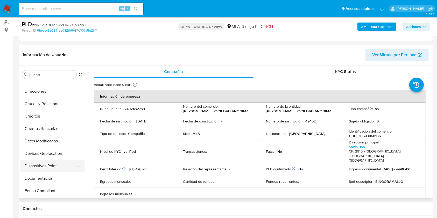
scroll to position [0, 0]
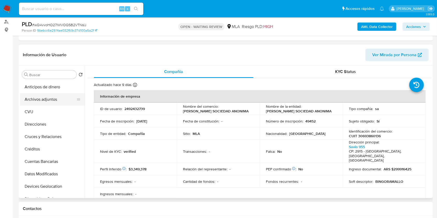
click at [50, 97] on button "Archivos adjuntos" at bounding box center [50, 99] width 61 height 12
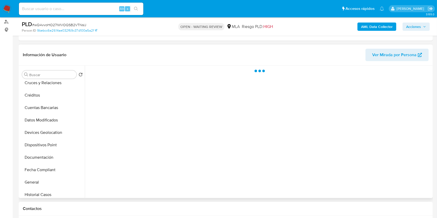
scroll to position [69, 0]
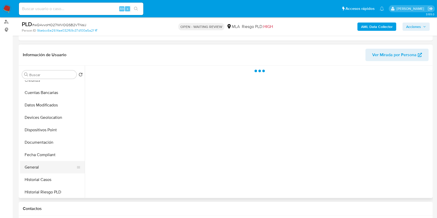
click at [46, 162] on button "General" at bounding box center [50, 167] width 61 height 12
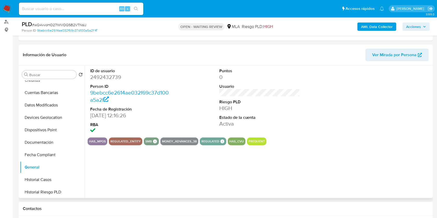
click at [114, 77] on dd "2492432739" at bounding box center [130, 77] width 81 height 7
copy dd "2492432739"
drag, startPoint x: 116, startPoint y: 80, endPoint x: 122, endPoint y: 83, distance: 7.2
click at [122, 84] on dt "Person ID" at bounding box center [130, 87] width 81 height 6
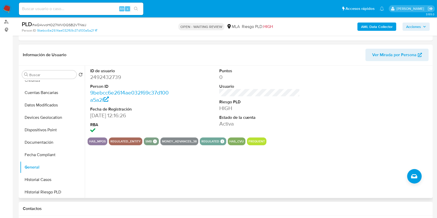
click at [109, 80] on dd "2492432739" at bounding box center [130, 77] width 81 height 7
copy dd "2492432739"
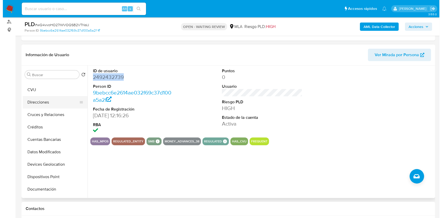
scroll to position [0, 0]
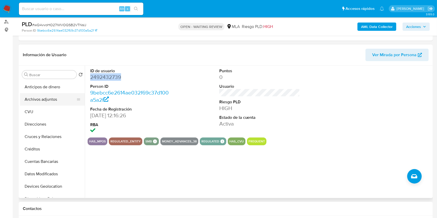
click at [56, 94] on button "Archivos adjuntos" at bounding box center [50, 99] width 61 height 12
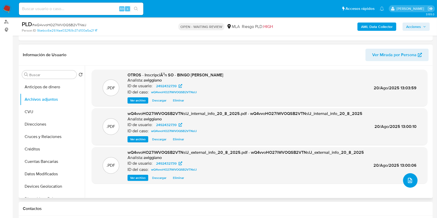
click at [408, 180] on icon "upload-file" at bounding box center [410, 180] width 6 height 6
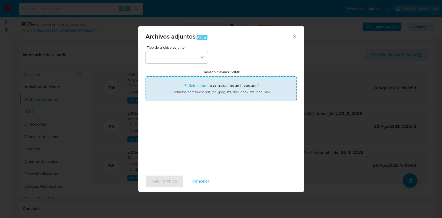
click at [211, 81] on input "Tamaño máximo: 50MB Seleccionar archivos" at bounding box center [221, 88] width 151 height 25
type input "C:\fakepath\NOSIS - 2492432739.pdf"
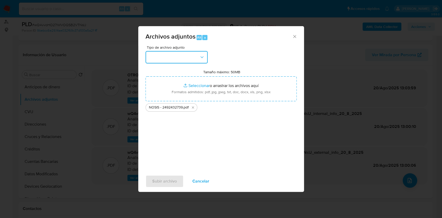
click at [196, 54] on button "button" at bounding box center [177, 57] width 62 height 12
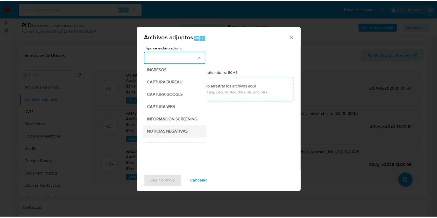
scroll to position [34, 0]
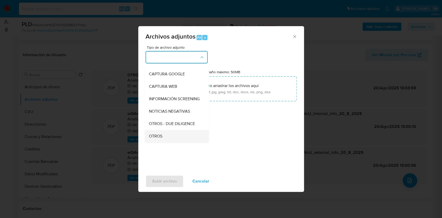
click at [149, 137] on div "OTROS" at bounding box center [175, 136] width 53 height 12
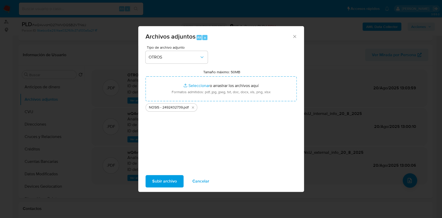
click at [153, 173] on div "Subir archivo Cancelar" at bounding box center [221, 181] width 166 height 20
click at [153, 179] on span "Subir archivo" at bounding box center [164, 181] width 25 height 11
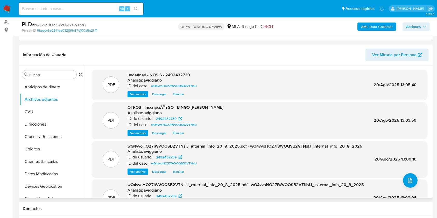
click at [178, 73] on span "undefined - NOSIS - 2492432739" at bounding box center [158, 75] width 62 height 6
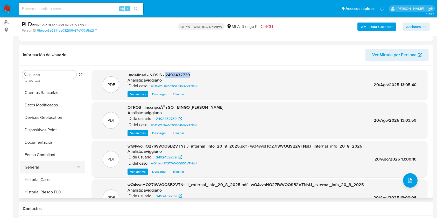
click at [37, 164] on button "General" at bounding box center [50, 167] width 61 height 12
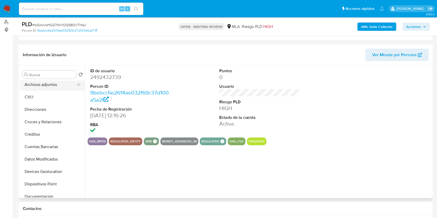
scroll to position [0, 0]
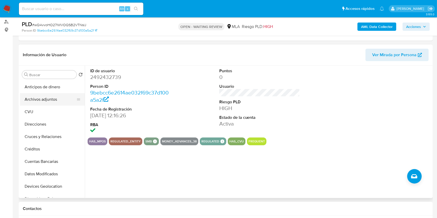
click at [46, 95] on button "Archivos adjuntos" at bounding box center [50, 99] width 61 height 12
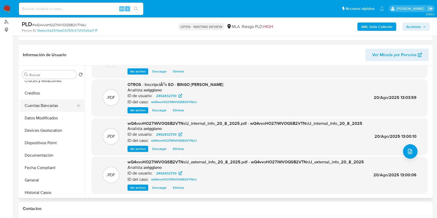
scroll to position [138, 0]
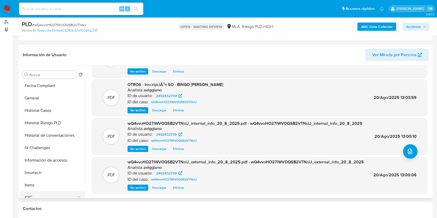
click at [27, 195] on button "KYC" at bounding box center [50, 197] width 61 height 12
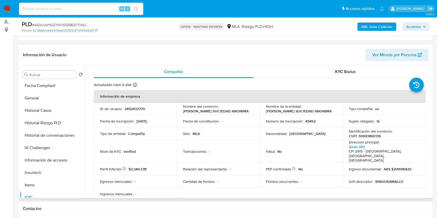
click at [127, 106] on p "2492432739" at bounding box center [134, 108] width 20 height 5
drag, startPoint x: 133, startPoint y: 113, endPoint x: 129, endPoint y: 110, distance: 4.9
click at [129, 110] on p "2492432739" at bounding box center [134, 108] width 20 height 5
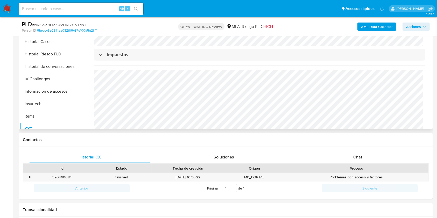
scroll to position [207, 0]
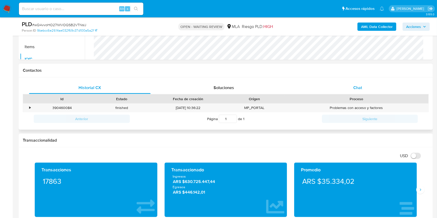
click at [355, 88] on span "Chat" at bounding box center [357, 88] width 9 height 6
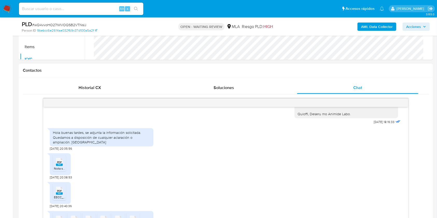
scroll to position [103, 0]
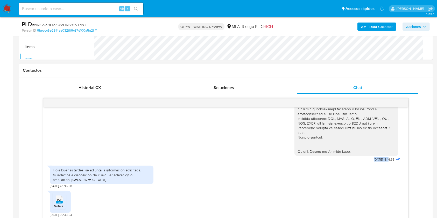
drag, startPoint x: 361, startPoint y: 156, endPoint x: 379, endPoint y: 157, distance: 18.2
click at [379, 157] on div "[DATE] 18:16:33" at bounding box center [347, 85] width 107 height 156
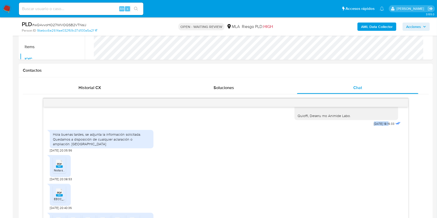
scroll to position [172, 0]
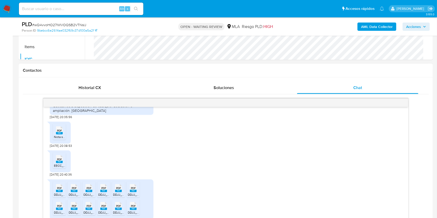
click at [59, 161] on rect at bounding box center [59, 162] width 7 height 2
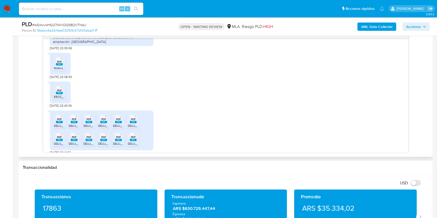
click at [61, 111] on rect at bounding box center [65, 113] width 8 height 7
click at [63, 115] on icon at bounding box center [59, 119] width 7 height 8
click at [83, 114] on div "PDF PDF" at bounding box center [88, 119] width 11 height 10
click at [63, 116] on icon at bounding box center [59, 119] width 7 height 8
click at [116, 124] on span "DDJJ_Mensual_390501983 CM 05 2025 Acuse.pdf" at bounding box center [148, 126] width 71 height 4
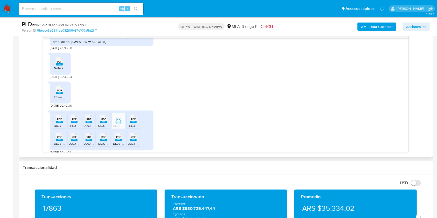
drag, startPoint x: 127, startPoint y: 120, endPoint x: 128, endPoint y: 126, distance: 6.2
click at [127, 120] on li "PDF PDF DDJJ_Mensual_390501983 CM 03 2025 Acuse.pdf" at bounding box center [133, 121] width 13 height 16
click at [128, 133] on div "PDF PDF" at bounding box center [133, 137] width 11 height 10
click at [121, 139] on rect at bounding box center [118, 140] width 7 height 2
click at [107, 141] on span "DDJJ_Mensual_390501983 CM 02 2025.pdf" at bounding box center [128, 143] width 61 height 4
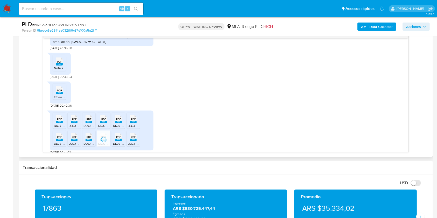
click at [86, 139] on rect at bounding box center [88, 140] width 7 height 2
click at [78, 136] on div "PDF PDF" at bounding box center [74, 137] width 11 height 10
drag, startPoint x: 56, startPoint y: 135, endPoint x: 67, endPoint y: 140, distance: 11.4
click at [56, 139] on rect at bounding box center [59, 140] width 7 height 2
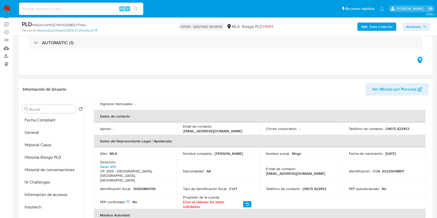
scroll to position [0, 0]
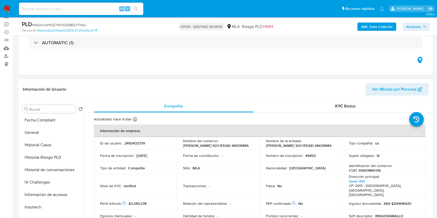
click at [133, 147] on td "ID de usuario : 2492432739" at bounding box center [135, 143] width 83 height 12
click at [133, 144] on p "2492432739" at bounding box center [134, 143] width 20 height 5
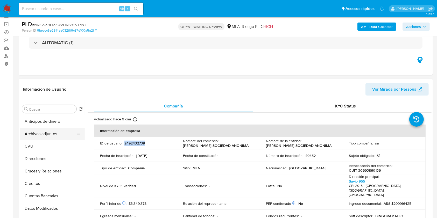
click at [41, 131] on button "Archivos adjuntos" at bounding box center [50, 134] width 61 height 12
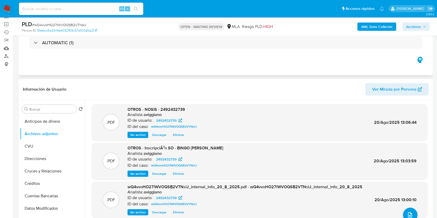
click at [288, 73] on div "Eventos ( 1 ) Acciones AUTOMATIC (1)" at bounding box center [226, 44] width 414 height 62
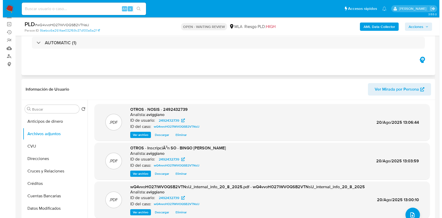
scroll to position [69, 0]
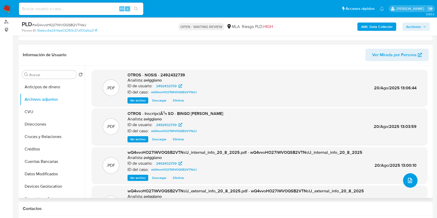
click at [407, 179] on icon "upload-file" at bounding box center [410, 180] width 6 height 6
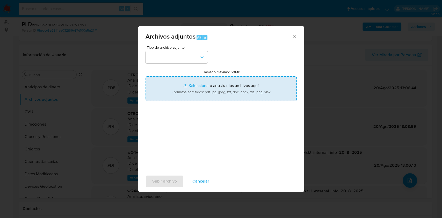
click at [232, 87] on input "Tamaño máximo: 50MB Seleccionar archivos" at bounding box center [221, 88] width 151 height 25
type input "C:\fakepath\Movimientos-Aladdin-v10_1 - 2492432739.xlsx"
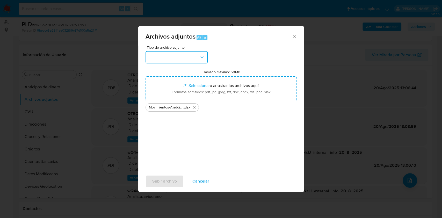
click at [206, 57] on button "button" at bounding box center [177, 57] width 62 height 12
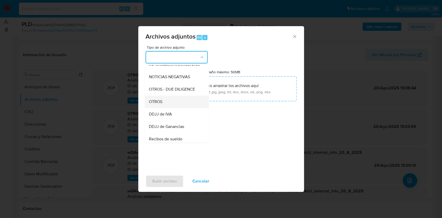
click at [167, 107] on div "OTROS" at bounding box center [175, 102] width 53 height 12
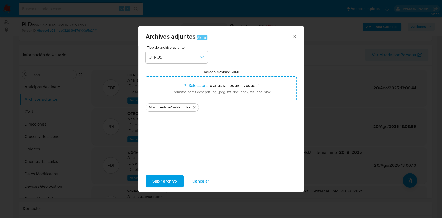
click at [161, 178] on span "Subir archivo" at bounding box center [164, 181] width 25 height 11
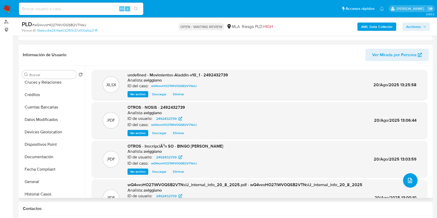
scroll to position [104, 0]
click at [27, 131] on button "General" at bounding box center [50, 132] width 61 height 12
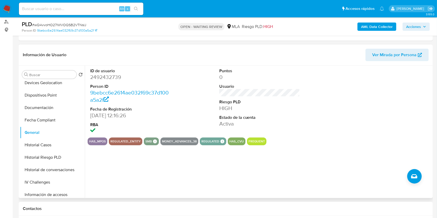
click at [98, 78] on dd "2492432739" at bounding box center [130, 77] width 81 height 7
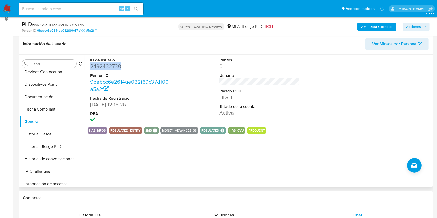
scroll to position [69, 0]
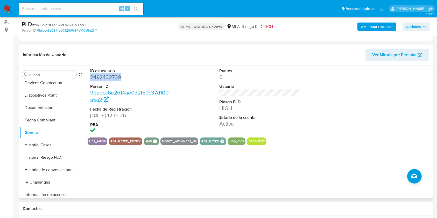
drag, startPoint x: 99, startPoint y: 75, endPoint x: 104, endPoint y: 78, distance: 5.9
click at [104, 78] on dd "2492432739" at bounding box center [130, 77] width 81 height 7
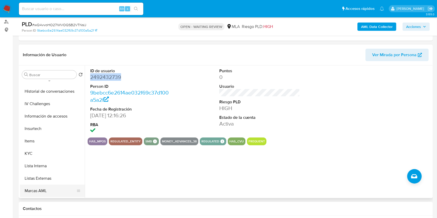
scroll to position [207, 0]
click at [54, 134] on button "KYC" at bounding box center [50, 128] width 61 height 12
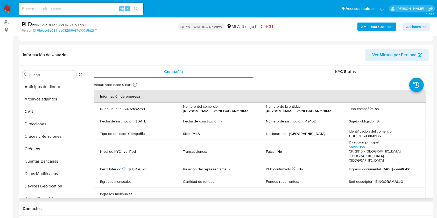
scroll to position [0, 0]
click at [56, 97] on button "Archivos adjuntos" at bounding box center [50, 99] width 61 height 12
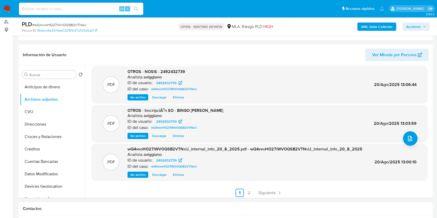
scroll to position [44, 0]
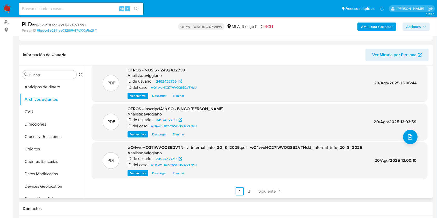
click at [176, 68] on span "OTROS - NOSIS - 2492432739" at bounding box center [155, 70] width 57 height 6
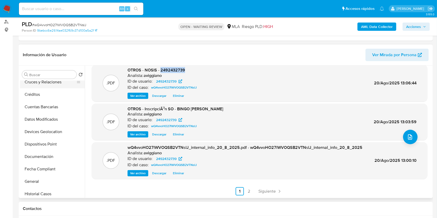
scroll to position [69, 0]
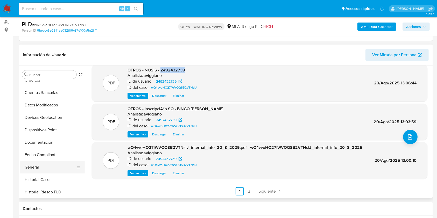
click at [42, 170] on button "General" at bounding box center [50, 167] width 61 height 12
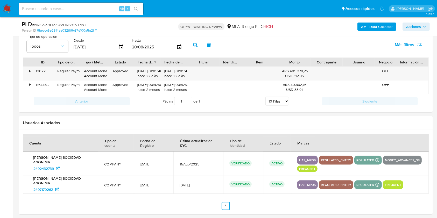
scroll to position [647, 0]
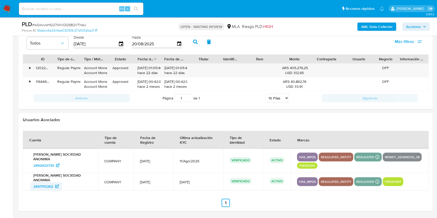
drag, startPoint x: 27, startPoint y: 185, endPoint x: 55, endPoint y: 187, distance: 28.3
click at [55, 187] on td "BINGO RAMALLO SOCIEDAD ANONIMA 2497170262" at bounding box center [60, 182] width 75 height 18
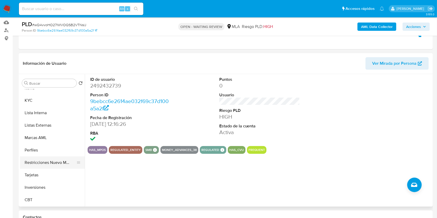
scroll to position [175, 0]
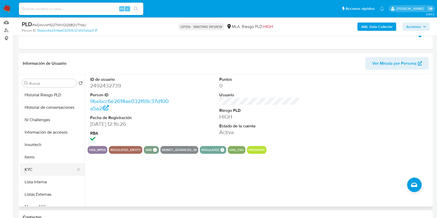
click at [35, 163] on button "KYC" at bounding box center [50, 169] width 61 height 12
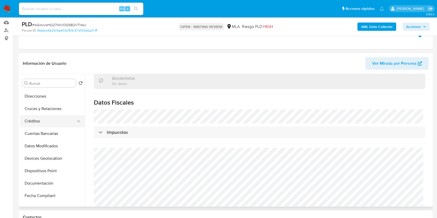
scroll to position [2, 0]
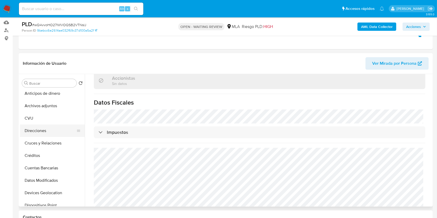
click at [39, 133] on button "Direcciones" at bounding box center [50, 131] width 61 height 12
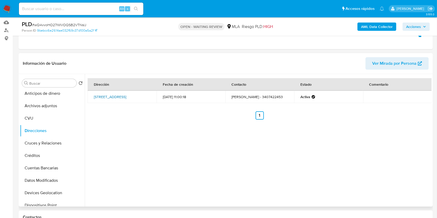
click at [111, 97] on link "Savio 953, Ramallo, Buenos Aires, 2915, Argentina 953" at bounding box center [110, 97] width 32 height 15
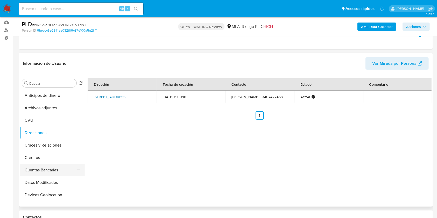
scroll to position [104, 0]
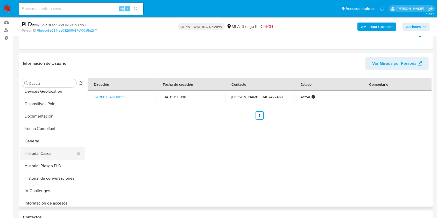
click at [46, 149] on button "Historial Casos" at bounding box center [50, 153] width 61 height 12
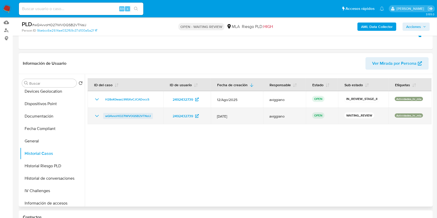
drag, startPoint x: 154, startPoint y: 117, endPoint x: 104, endPoint y: 117, distance: 50.0
click at [104, 117] on div "wQ4vvoHO27lWVOQSB2VTNslJ" at bounding box center [125, 116] width 63 height 6
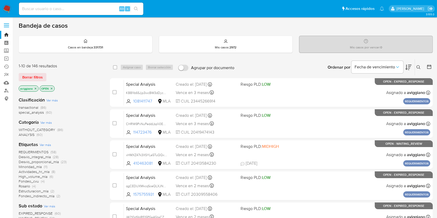
click at [417, 69] on button at bounding box center [419, 67] width 9 height 6
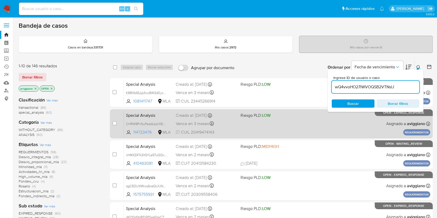
type input "wQ4vvoHO27lWVOQSB2VTNslJ"
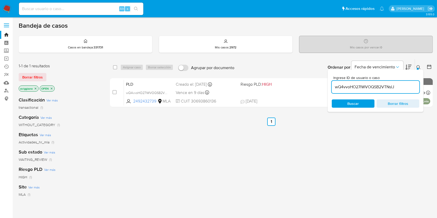
click at [33, 87] on p "aviggiano" at bounding box center [28, 89] width 19 height 6
click at [35, 88] on icon "close-filter" at bounding box center [36, 89] width 2 height 2
click at [31, 87] on icon "close-filter" at bounding box center [30, 88] width 3 height 3
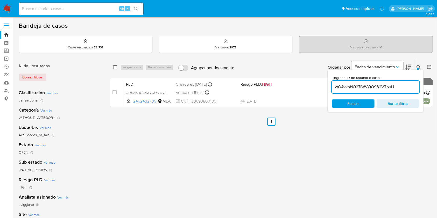
click at [116, 69] on input "checkbox" at bounding box center [115, 67] width 4 height 4
checkbox input "true"
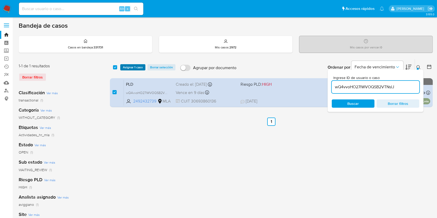
click at [124, 67] on span "Asignar 1 caso" at bounding box center [133, 67] width 20 height 5
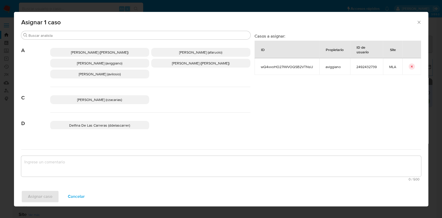
click at [122, 64] on span "[PERSON_NAME] (aviggiano)" at bounding box center [99, 63] width 45 height 5
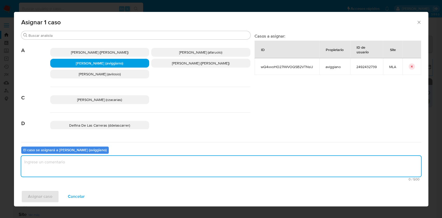
click at [128, 169] on textarea "assign-modal" at bounding box center [221, 166] width 400 height 21
paste textarea "wQ4vvoHO27lWVOQSB2VTNslJ"
type textarea "wQ4vvoHO27lWVOQSB2VTNslJ"
drag, startPoint x: 102, startPoint y: 169, endPoint x: 7, endPoint y: 173, distance: 95.1
click at [7, 173] on div "Asignar 1 caso Buscar A [PERSON_NAME] ([PERSON_NAME]) [PERSON_NAME] (afaruolo) …" at bounding box center [221, 109] width 442 height 218
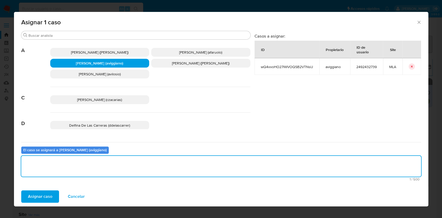
click at [36, 191] on span "Asignar caso" at bounding box center [40, 196] width 24 height 11
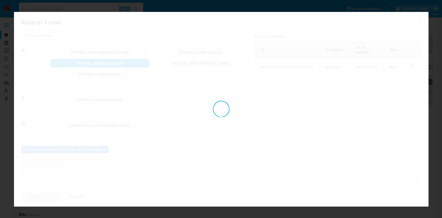
checkbox input "false"
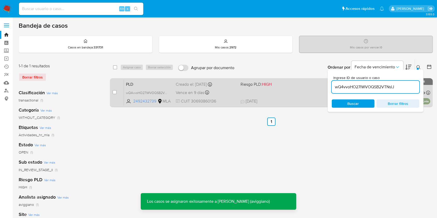
click at [257, 94] on div "PLD wQ4vvoHO27lWVOQSB2VTNslJ 2492432739 MLA Riesgo PLD: HIGH Creado el: [DATE] …" at bounding box center [277, 93] width 306 height 26
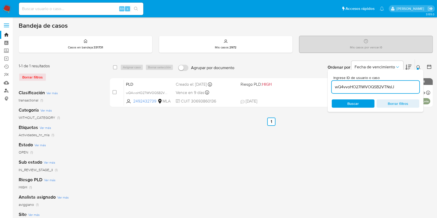
click at [6, 88] on link "Buscador de personas" at bounding box center [31, 91] width 62 height 8
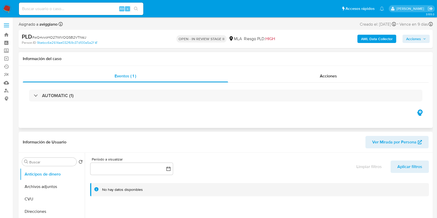
select select "10"
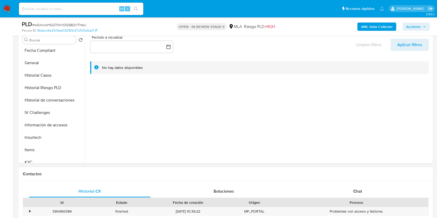
scroll to position [172, 0]
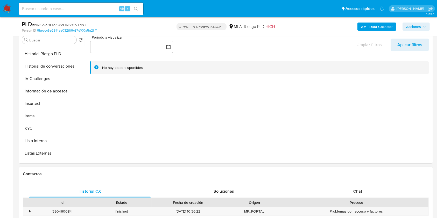
click at [351, 184] on div "Historial CX Soluciones Chat Id Estado Fecha de creación Origen Proceso • 39046…" at bounding box center [226, 213] width 414 height 65
click at [352, 189] on div "Chat" at bounding box center [357, 191] width 121 height 12
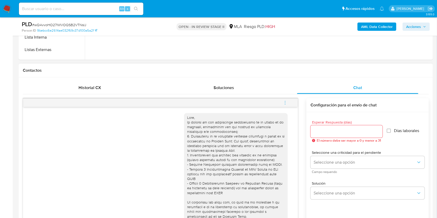
scroll to position [172, 0]
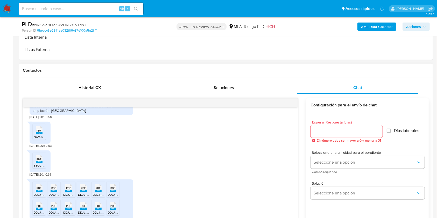
click at [287, 102] on icon "menu-action" at bounding box center [285, 102] width 5 height 5
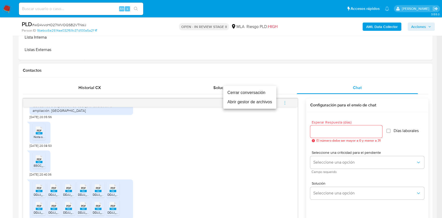
click at [258, 106] on li "Abrir gestor de archivos" at bounding box center [249, 101] width 53 height 9
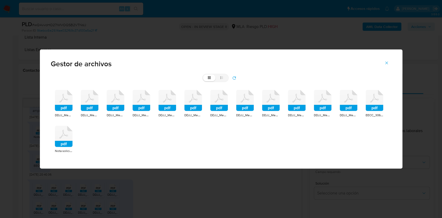
click at [52, 109] on div "pdf DDJJ_Mensual_390501983 CM 01 2025 Acuse.pdf pdf DDJJ_Mensual_390501983 CM 0…" at bounding box center [221, 122] width 341 height 72
click at [61, 112] on div "pdf" at bounding box center [64, 101] width 18 height 23
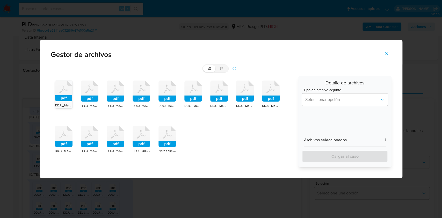
click at [92, 109] on div "pdf DDJJ_Mensual_390501983 CM 01 2025 Acuse.pdf pdf DDJJ_Mensual_390501983 CM 0…" at bounding box center [173, 121] width 244 height 91
click at [90, 102] on div "pdf" at bounding box center [90, 92] width 18 height 23
click at [116, 98] on rect at bounding box center [116, 99] width 18 height 6
drag, startPoint x: 145, startPoint y: 93, endPoint x: 163, endPoint y: 89, distance: 18.1
click at [72, 93] on icon at bounding box center [63, 91] width 17 height 20
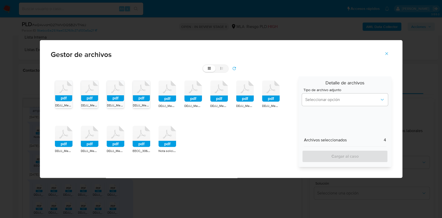
drag, startPoint x: 185, startPoint y: 92, endPoint x: 208, endPoint y: 94, distance: 23.4
click at [72, 92] on icon at bounding box center [63, 91] width 17 height 20
click at [72, 93] on icon at bounding box center [63, 91] width 17 height 20
click at [72, 92] on icon at bounding box center [63, 91] width 17 height 20
click at [244, 97] on rect at bounding box center [245, 99] width 18 height 6
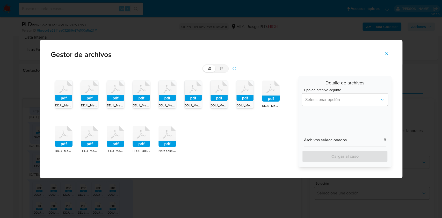
click at [269, 96] on rect at bounding box center [271, 99] width 18 height 6
click at [72, 101] on icon at bounding box center [63, 91] width 17 height 20
click at [140, 142] on rect at bounding box center [142, 144] width 18 height 6
click at [108, 143] on rect at bounding box center [116, 144] width 18 height 6
click at [83, 143] on rect at bounding box center [90, 144] width 18 height 6
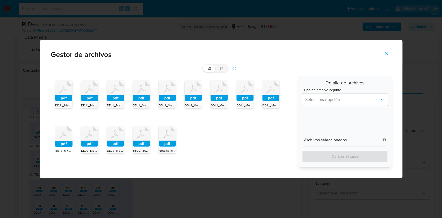
click at [56, 141] on rect at bounding box center [64, 144] width 18 height 6
click at [313, 88] on span "Tipo de archivo adjunto" at bounding box center [347, 90] width 86 height 4
click at [315, 96] on button "Seleccionar opción" at bounding box center [345, 99] width 86 height 12
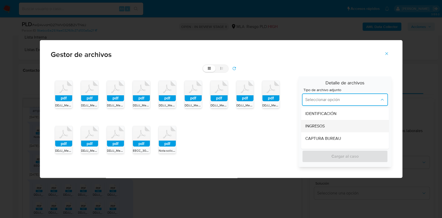
click at [315, 126] on span "INGRESOS" at bounding box center [314, 126] width 19 height 5
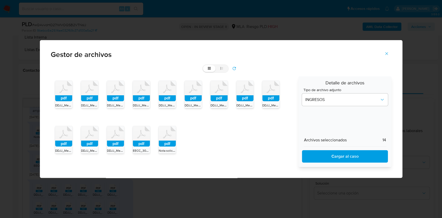
click at [325, 161] on span "Cargar al caso" at bounding box center [345, 156] width 72 height 11
click at [385, 54] on icon "Cerrar" at bounding box center [386, 53] width 5 height 5
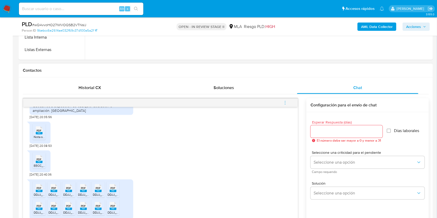
click at [40, 135] on span "Nota solicitud de informacion y documentacion.pdf" at bounding box center [69, 137] width 71 height 4
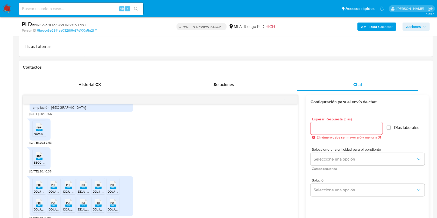
scroll to position [345, 0]
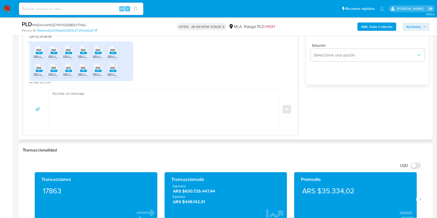
click at [123, 109] on textarea at bounding box center [163, 109] width 220 height 41
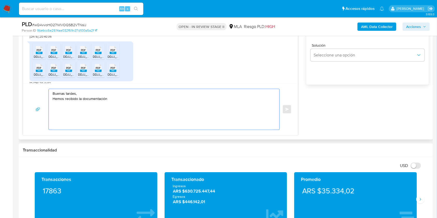
drag, startPoint x: 108, startPoint y: 102, endPoint x: 53, endPoint y: 100, distance: 54.9
click at [53, 100] on textarea "Buenas tardes, Hemos recibido la documentación" at bounding box center [163, 109] width 220 height 41
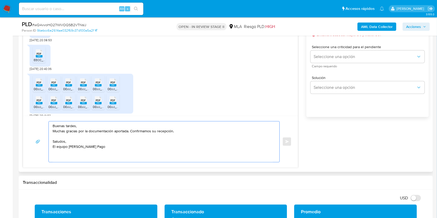
scroll to position [242, 0]
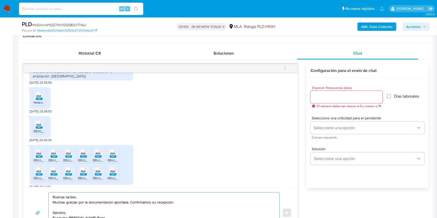
type textarea "Buenas tardes, Muchas gracias por la documentación aportada. Confirmamos su rec…"
click at [315, 102] on div at bounding box center [346, 97] width 72 height 12
click at [317, 99] on input "Esperar Respuesta (días)" at bounding box center [346, 97] width 72 height 7
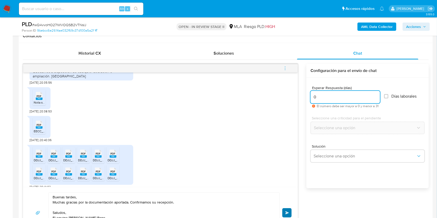
type input "0"
click at [289, 211] on button "Enviar" at bounding box center [286, 212] width 9 height 9
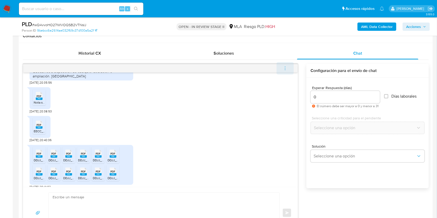
scroll to position [215, 0]
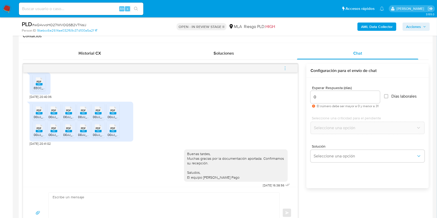
click at [287, 67] on icon "menu-action" at bounding box center [285, 68] width 5 height 5
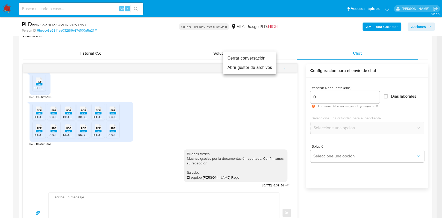
click at [242, 60] on li "Cerrar conversación" at bounding box center [249, 58] width 53 height 9
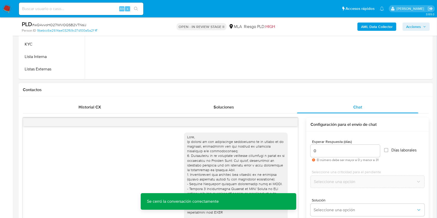
scroll to position [104, 0]
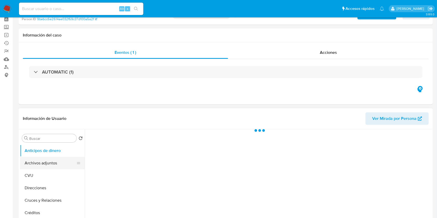
scroll to position [34, 0]
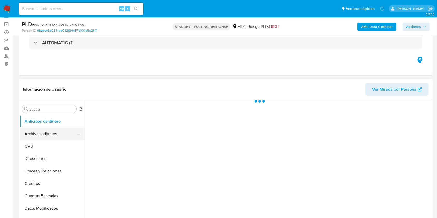
click at [56, 136] on button "Archivos adjuntos" at bounding box center [50, 134] width 61 height 12
select select "10"
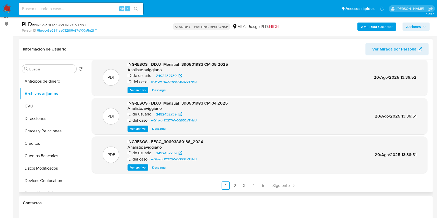
scroll to position [138, 0]
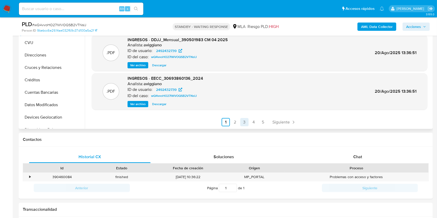
click at [243, 119] on link "3" at bounding box center [244, 122] width 8 height 8
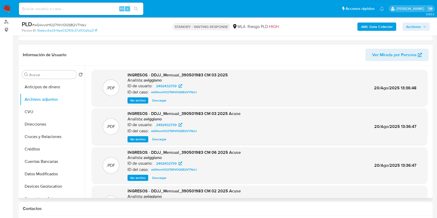
scroll to position [44, 0]
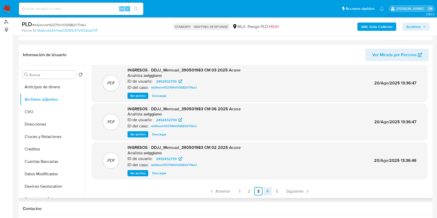
click at [269, 192] on link "4" at bounding box center [267, 191] width 8 height 8
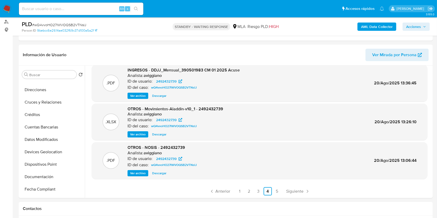
scroll to position [104, 0]
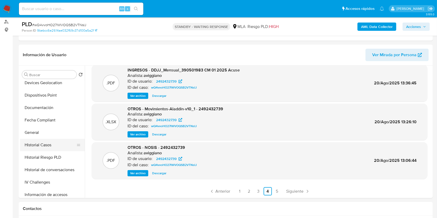
click at [42, 145] on button "Historial Casos" at bounding box center [50, 145] width 61 height 12
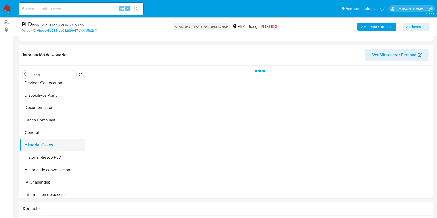
scroll to position [0, 0]
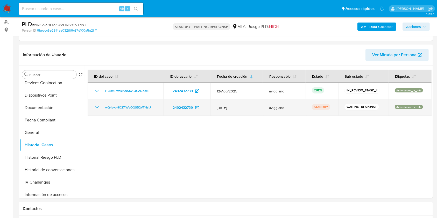
drag, startPoint x: 153, startPoint y: 106, endPoint x: 103, endPoint y: 107, distance: 50.8
click at [103, 107] on div "wQ4vvoHO27lWVOQSB2VTNslJ" at bounding box center [125, 107] width 63 height 6
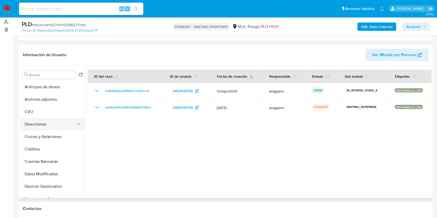
click at [40, 125] on button "Direcciones" at bounding box center [50, 124] width 61 height 12
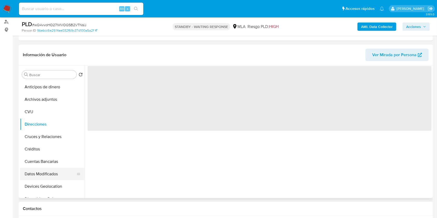
click at [33, 170] on button "Datos Modificados" at bounding box center [50, 174] width 61 height 12
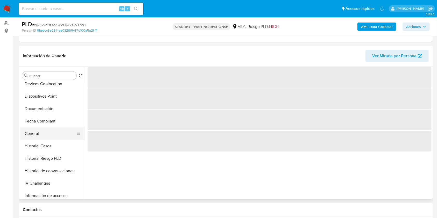
scroll to position [69, 0]
click at [51, 142] on button "Historial Casos" at bounding box center [50, 145] width 61 height 12
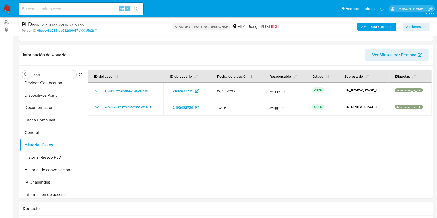
click at [402, 25] on button "Acciones" at bounding box center [415, 27] width 27 height 8
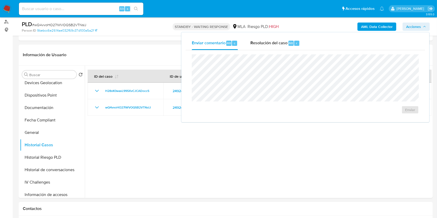
click at [268, 33] on div "Enviar comentario Alt c Resolución del caso Alt r Enviar" at bounding box center [305, 77] width 248 height 90
click at [267, 40] on span "Resolución del caso" at bounding box center [268, 43] width 37 height 6
click at [147, 119] on div at bounding box center [258, 132] width 347 height 133
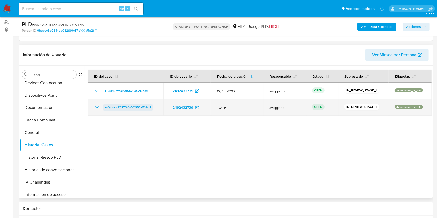
click at [141, 108] on span "wQ4vvoHO27lWVOQSB2VTNslJ" at bounding box center [128, 107] width 46 height 6
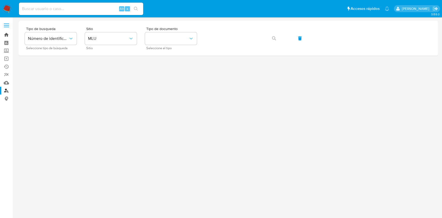
click at [8, 32] on link "Bandeja" at bounding box center [31, 35] width 62 height 8
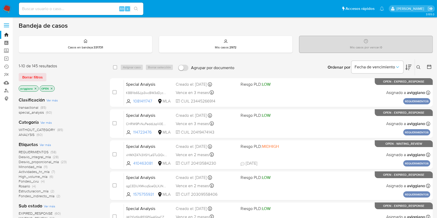
click at [415, 66] on button at bounding box center [419, 67] width 9 height 6
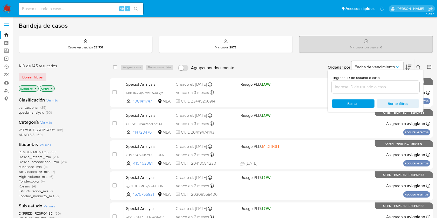
click at [390, 89] on input at bounding box center [376, 87] width 88 height 7
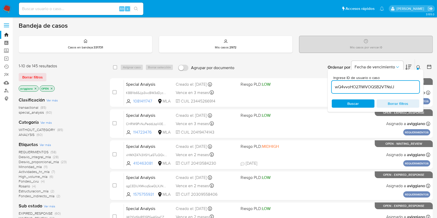
type input "wQ4vvoHO27lWVOQSB2VTNslJ"
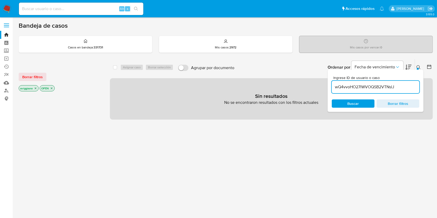
click at [36, 87] on icon "close-filter" at bounding box center [35, 88] width 3 height 3
click at [30, 88] on icon "close-filter" at bounding box center [31, 89] width 2 height 2
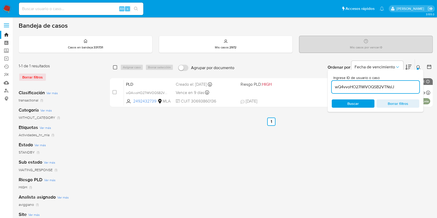
click at [115, 67] on input "checkbox" at bounding box center [115, 67] width 4 height 4
checkbox input "true"
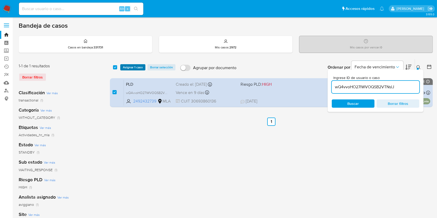
click at [123, 68] on span "Asignar 1 caso" at bounding box center [133, 67] width 20 height 5
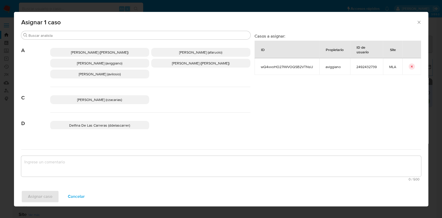
click at [110, 63] on span "Agustina Belen Viggiano (aviggiano)" at bounding box center [99, 63] width 45 height 5
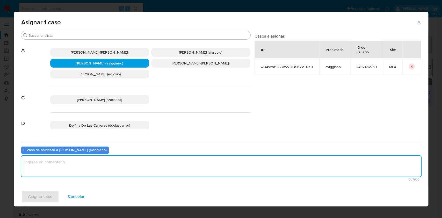
drag, startPoint x: 66, startPoint y: 164, endPoint x: 53, endPoint y: 178, distance: 19.1
click at [66, 164] on textarea "assign-modal" at bounding box center [221, 166] width 400 height 21
click at [41, 196] on span "Asignar caso" at bounding box center [40, 196] width 24 height 11
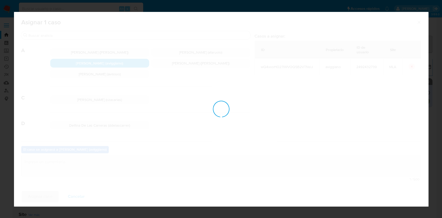
checkbox input "false"
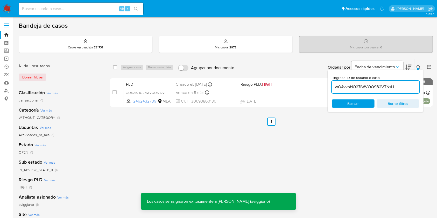
click at [228, 94] on div "Vence en 9 días Vence el 29/08/2025 03:04:34" at bounding box center [206, 92] width 60 height 7
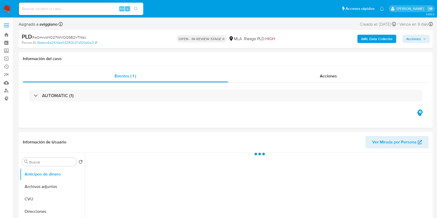
select select "10"
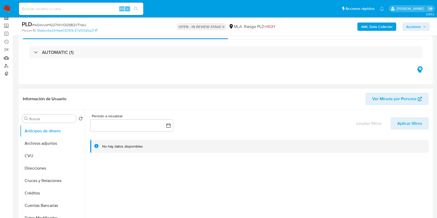
scroll to position [34, 0]
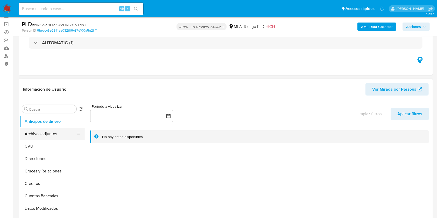
click at [58, 131] on button "Archivos adjuntos" at bounding box center [50, 134] width 61 height 12
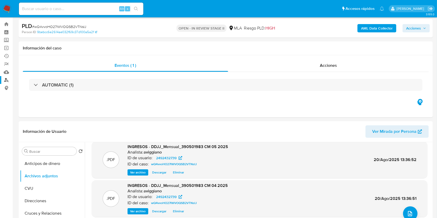
scroll to position [0, 0]
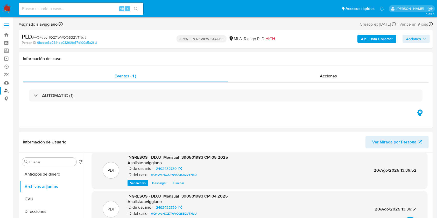
click at [5, 89] on link "Buscador de personas" at bounding box center [31, 91] width 62 height 8
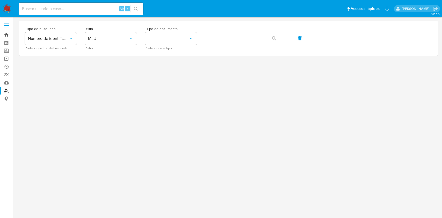
click at [8, 34] on link "Bandeja" at bounding box center [31, 35] width 62 height 8
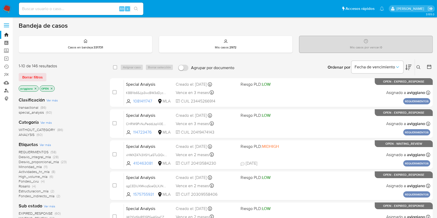
click at [6, 90] on link "Buscador de personas" at bounding box center [31, 91] width 62 height 8
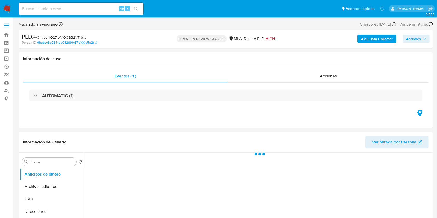
click at [422, 40] on span "Acciones" at bounding box center [416, 38] width 20 height 7
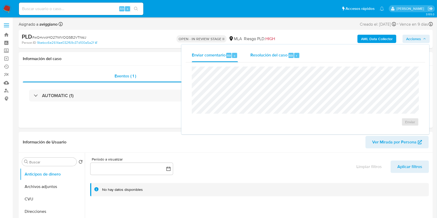
select select "10"
drag, startPoint x: 281, startPoint y: 55, endPoint x: 279, endPoint y: 64, distance: 9.2
click at [281, 55] on span "Resolución del caso" at bounding box center [268, 55] width 37 height 6
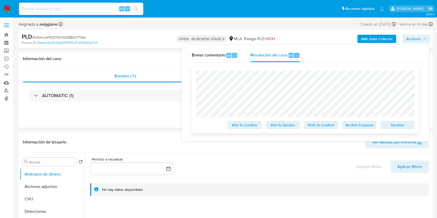
click at [395, 124] on span "Declinar" at bounding box center [397, 124] width 27 height 7
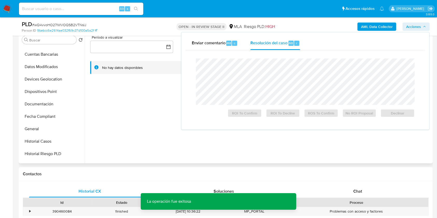
scroll to position [104, 0]
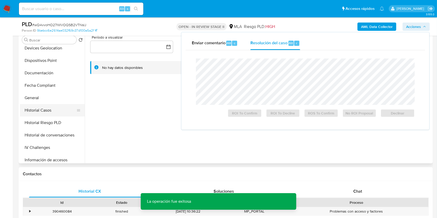
click at [56, 115] on button "Historial Casos" at bounding box center [50, 110] width 61 height 12
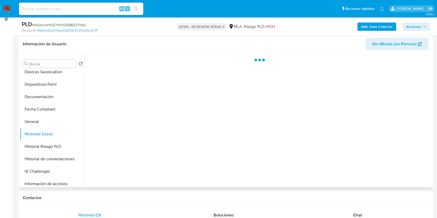
scroll to position [69, 0]
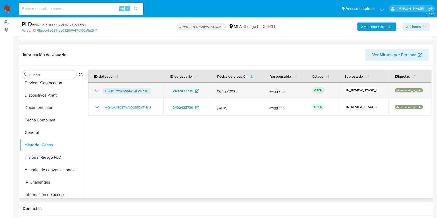
click at [122, 91] on span "H28xK0wasL99SXvCJCADoccS" at bounding box center [127, 91] width 44 height 6
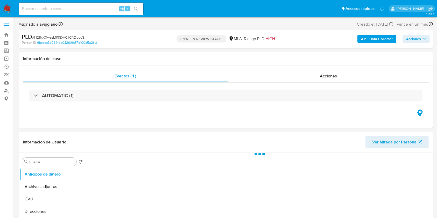
click at [410, 40] on span "Acciones" at bounding box center [413, 39] width 15 height 8
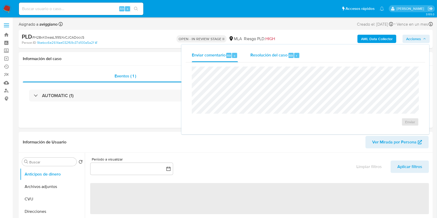
select select "10"
drag, startPoint x: 254, startPoint y: 55, endPoint x: 247, endPoint y: 66, distance: 11.9
click at [254, 57] on span "Resolución del caso" at bounding box center [268, 55] width 37 height 6
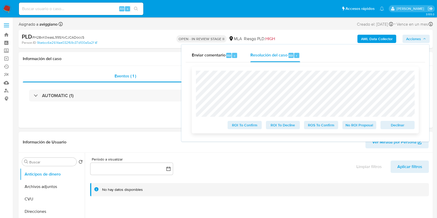
click at [401, 124] on span "Declinar" at bounding box center [397, 124] width 27 height 7
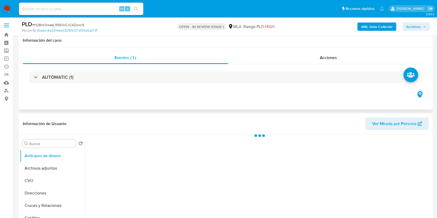
scroll to position [34, 0]
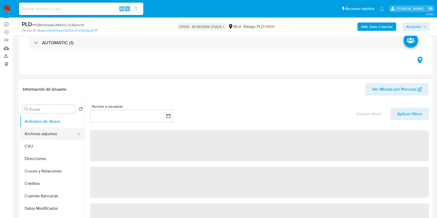
click at [30, 136] on button "Archivos adjuntos" at bounding box center [50, 134] width 61 height 12
select select "10"
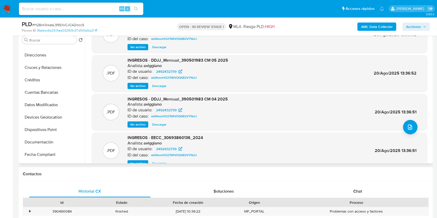
scroll to position [44, 0]
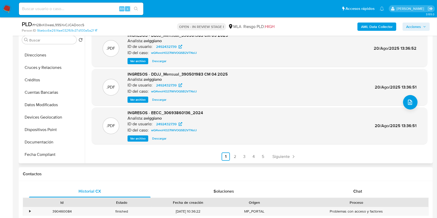
click at [257, 158] on ul "Anterior 1 2 3 4 5 Siguiente" at bounding box center [259, 157] width 335 height 8
click at [259, 158] on link "5" at bounding box center [263, 157] width 8 height 8
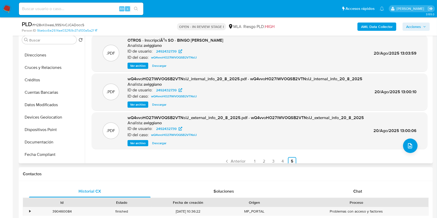
scroll to position [69, 0]
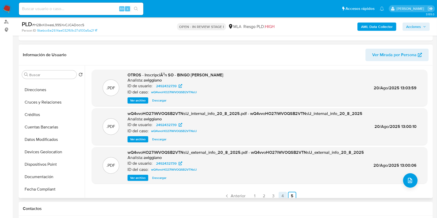
click at [278, 194] on link "4" at bounding box center [282, 196] width 8 height 8
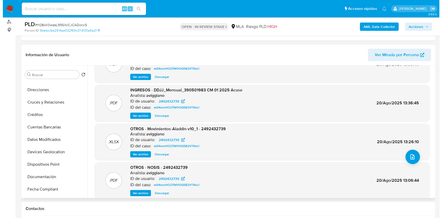
scroll to position [34, 0]
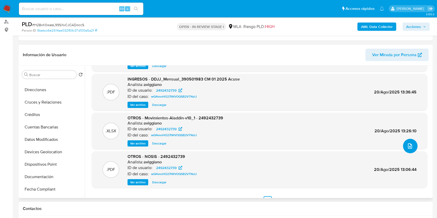
click at [412, 144] on button "upload-file" at bounding box center [410, 146] width 15 height 15
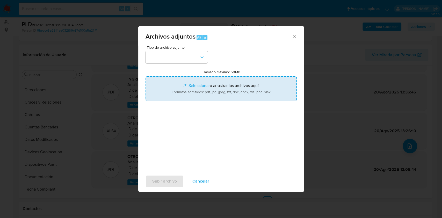
click at [222, 86] on input "Tamaño máximo: 50MB Seleccionar archivos" at bounding box center [221, 88] width 151 height 25
type input "C:\fakepath\Caselog wQ4vvoHO27lWVOQSB2VTNslJ_2025_08_20_10_51_25 (1).docx"
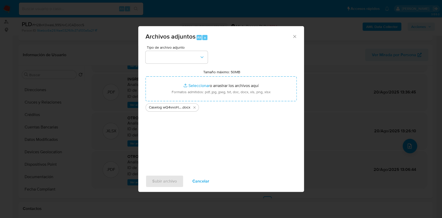
click at [208, 59] on div "Tipo de archivo adjunto Tamaño máximo: 50MB Seleccionar archivos Seleccionar o …" at bounding box center [221, 107] width 151 height 122
click at [206, 59] on button "button" at bounding box center [177, 57] width 62 height 12
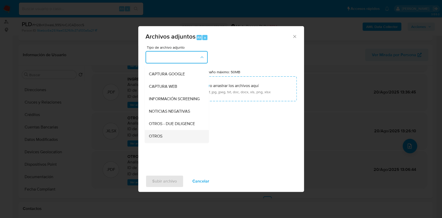
click at [152, 135] on div "OTROS" at bounding box center [175, 136] width 53 height 12
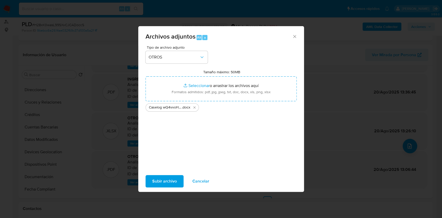
click at [157, 181] on span "Subir archivo" at bounding box center [164, 181] width 25 height 11
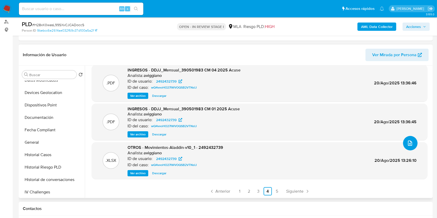
scroll to position [138, 0]
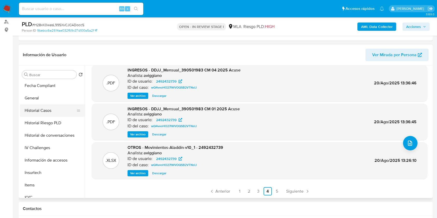
click at [44, 114] on button "Historial Casos" at bounding box center [50, 110] width 61 height 12
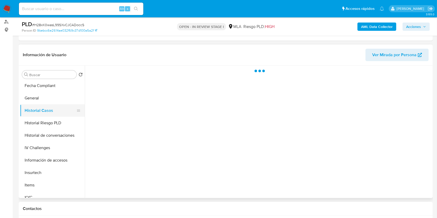
scroll to position [0, 0]
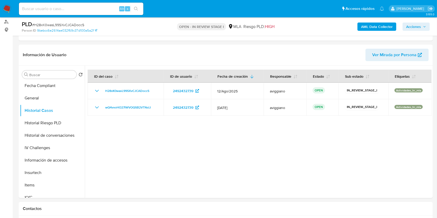
click at [406, 30] on span "Acciones" at bounding box center [413, 27] width 15 height 8
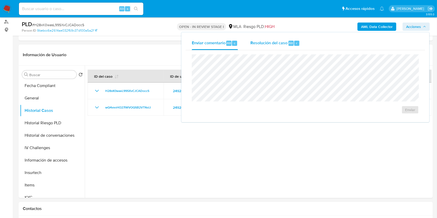
click at [255, 45] on span "Resolución del caso" at bounding box center [268, 43] width 37 height 6
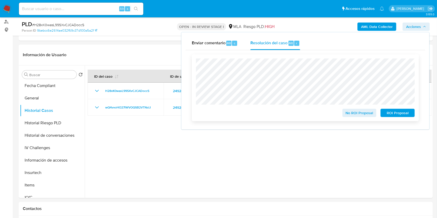
click at [402, 113] on span "ROI Proposal" at bounding box center [397, 112] width 27 height 7
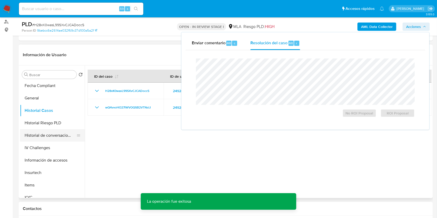
scroll to position [172, 0]
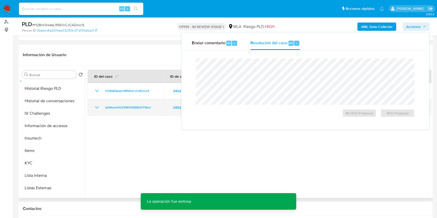
drag, startPoint x: 160, startPoint y: 106, endPoint x: 101, endPoint y: 104, distance: 58.8
click at [101, 104] on td "wQ4vvoHO27lWVOQSB2VTNslJ" at bounding box center [126, 107] width 76 height 17
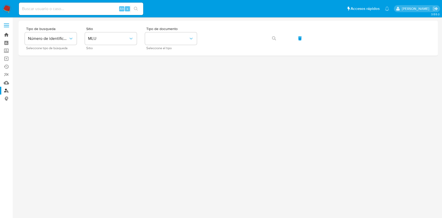
click at [6, 35] on link "Bandeja" at bounding box center [31, 35] width 62 height 8
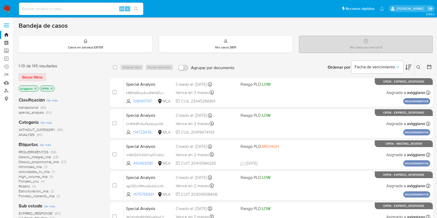
click at [417, 69] on icon at bounding box center [418, 67] width 4 height 4
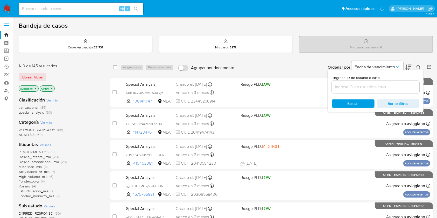
click at [387, 90] on div at bounding box center [376, 87] width 88 height 12
paste input "wQ4vvoHO27lWVOQSB2VTNslJ"
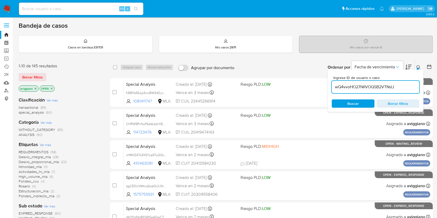
type input "wQ4vvoHO27lWVOQSB2VTNslJ"
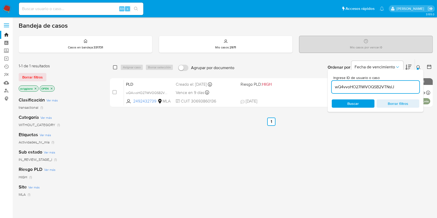
click at [113, 65] on input "checkbox" at bounding box center [115, 67] width 4 height 4
checkbox input "true"
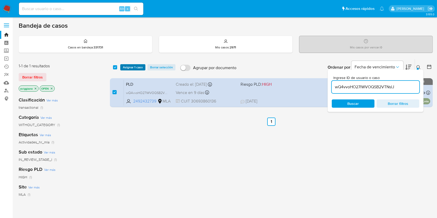
click at [128, 66] on span "Asignar 1 caso" at bounding box center [133, 67] width 20 height 5
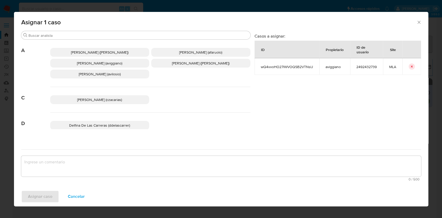
click at [95, 66] on p "[PERSON_NAME] (aviggiano)" at bounding box center [99, 63] width 99 height 9
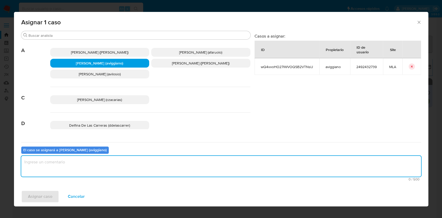
click at [81, 163] on textarea "assign-modal" at bounding box center [221, 166] width 400 height 21
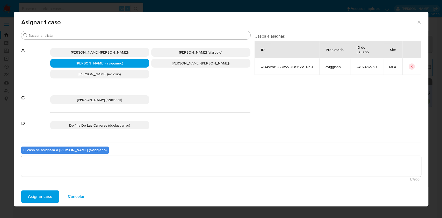
click at [52, 197] on button "Asignar caso" at bounding box center [40, 196] width 38 height 12
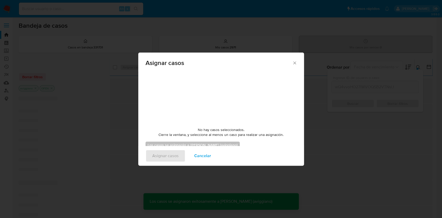
checkbox input "false"
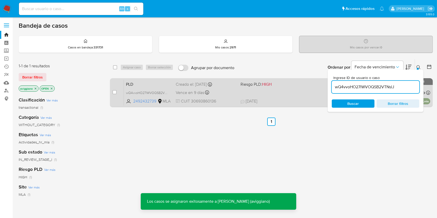
click at [235, 90] on div "Vence en 9 días Vence el 29/08/2025 03:04:34" at bounding box center [206, 92] width 60 height 7
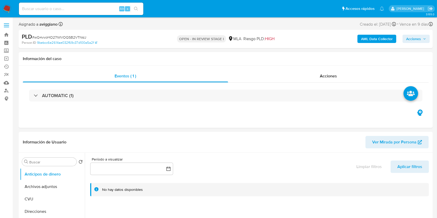
select select "10"
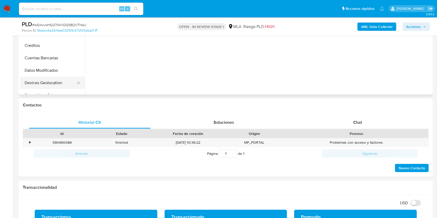
scroll to position [69, 0]
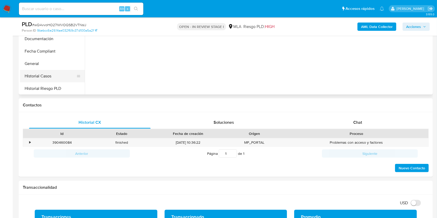
click at [62, 74] on button "Historial Casos" at bounding box center [50, 76] width 61 height 12
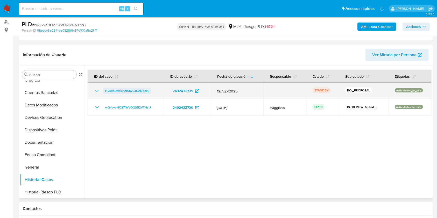
drag, startPoint x: 151, startPoint y: 89, endPoint x: 104, endPoint y: 89, distance: 47.4
click at [104, 89] on div "H28xK0wasL99SXvCJCADoccS" at bounding box center [125, 91] width 63 height 6
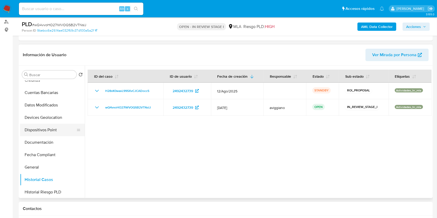
click at [41, 124] on button "Dispositivos Point" at bounding box center [50, 130] width 61 height 12
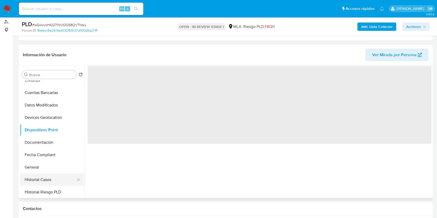
click at [34, 183] on button "Historial Casos" at bounding box center [50, 180] width 61 height 12
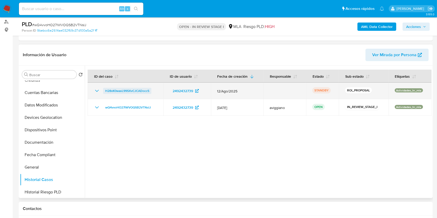
drag, startPoint x: 155, startPoint y: 92, endPoint x: 103, endPoint y: 89, distance: 52.4
click at [103, 89] on div "H28xK0wasL99SXvCJCADoccS" at bounding box center [125, 91] width 63 height 6
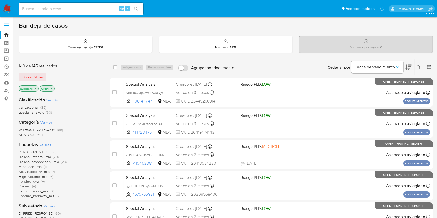
click at [419, 65] on icon at bounding box center [418, 67] width 4 height 4
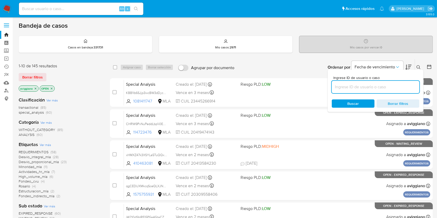
click at [381, 88] on input at bounding box center [376, 87] width 88 height 7
type input "H28xK0wasL99SXvCJCADoccS"
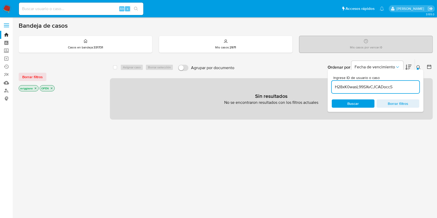
click at [36, 87] on icon "close-filter" at bounding box center [35, 88] width 3 height 3
click at [32, 88] on icon "close-filter" at bounding box center [30, 88] width 3 height 3
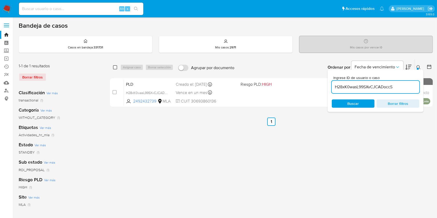
click at [115, 68] on input "checkbox" at bounding box center [115, 67] width 4 height 4
checkbox input "true"
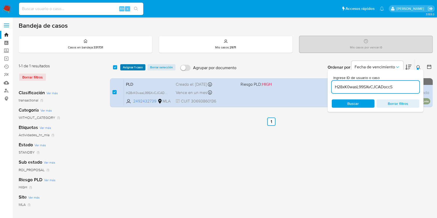
click at [127, 68] on span "Asignar 1 caso" at bounding box center [133, 67] width 20 height 5
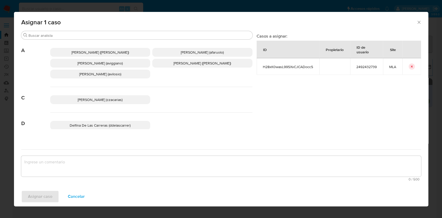
click at [77, 65] on span "[PERSON_NAME] (aviggiano)" at bounding box center [99, 63] width 45 height 5
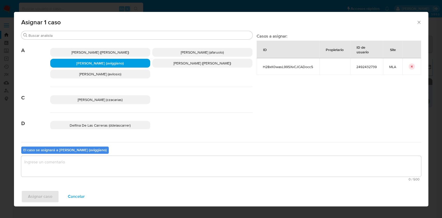
click at [41, 167] on textarea "assign-modal" at bounding box center [221, 166] width 400 height 21
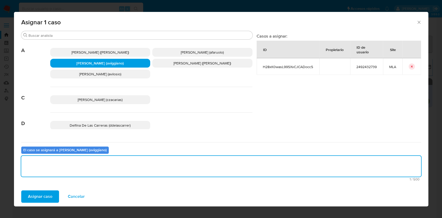
click at [39, 193] on span "Asignar caso" at bounding box center [40, 196] width 24 height 11
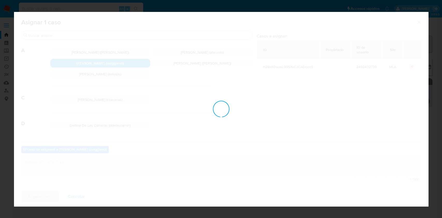
checkbox input "false"
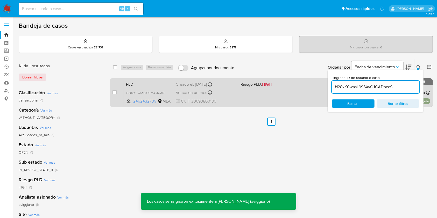
click at [280, 92] on div "PLD H28xK0wasL99SXvCJCADoccS 2492432739 MLA Riesgo PLD: HIGH Creado el: [DATE] …" at bounding box center [277, 93] width 306 height 26
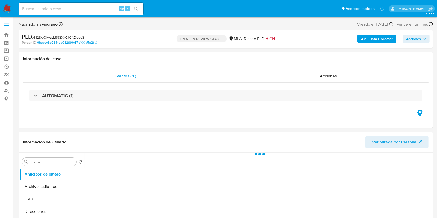
click at [409, 41] on span "Acciones" at bounding box center [413, 39] width 15 height 8
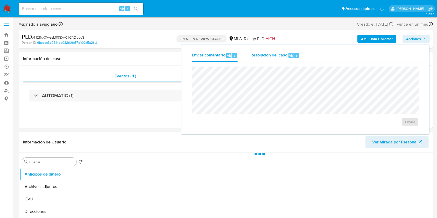
click at [256, 57] on span "Resolución del caso" at bounding box center [268, 55] width 37 height 6
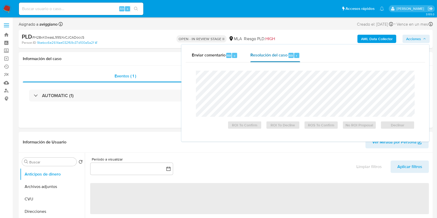
select select "10"
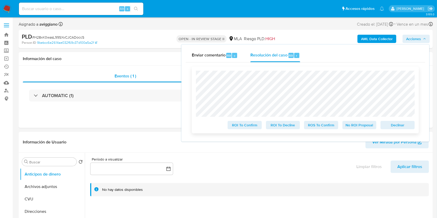
click at [388, 126] on span "Declinar" at bounding box center [397, 124] width 27 height 7
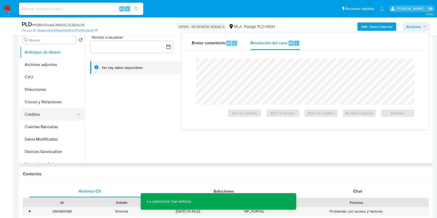
scroll to position [104, 0]
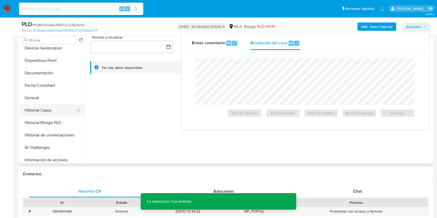
click at [42, 115] on button "Historial Casos" at bounding box center [50, 110] width 61 height 12
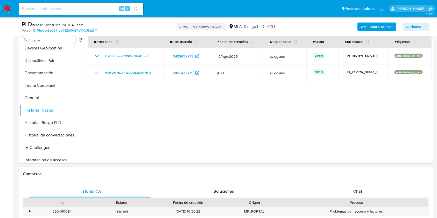
click at [357, 185] on div "Historial CX Soluciones Chat Id Estado Fecha de creación Origen Proceso • 39046…" at bounding box center [226, 213] width 414 height 65
click at [356, 189] on span "Chat" at bounding box center [357, 191] width 9 height 6
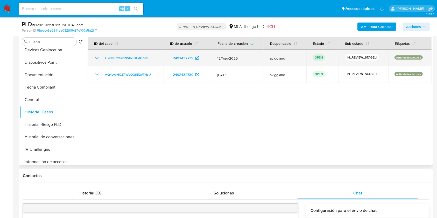
scroll to position [69, 0]
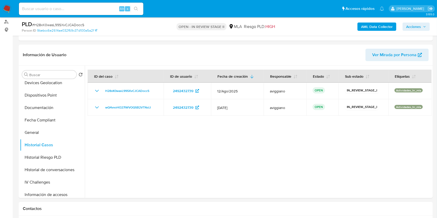
click at [418, 23] on span "Acciones" at bounding box center [413, 27] width 15 height 8
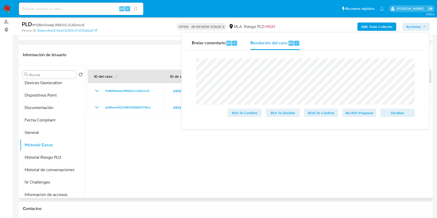
drag, startPoint x: 101, startPoint y: 147, endPoint x: 105, endPoint y: 137, distance: 10.5
click at [102, 144] on div at bounding box center [258, 132] width 347 height 133
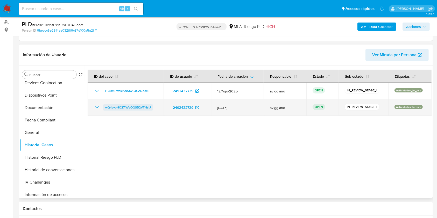
click at [115, 107] on span "wQ4vvoHO27lWVOQSB2VTNslJ" at bounding box center [128, 107] width 46 height 6
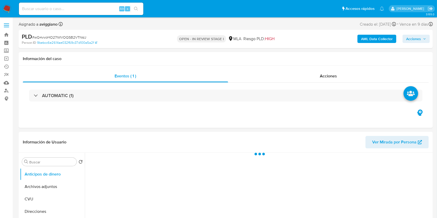
click at [415, 36] on span "Acciones" at bounding box center [413, 39] width 15 height 8
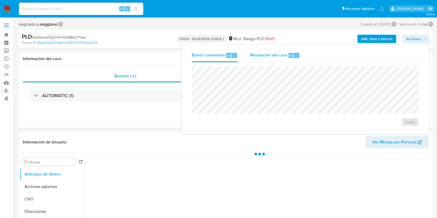
click at [261, 57] on span "Resolución del caso" at bounding box center [268, 55] width 37 height 6
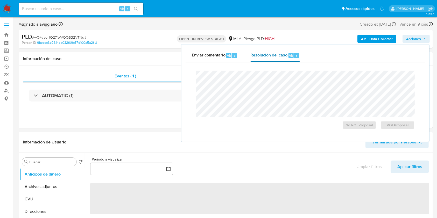
select select "10"
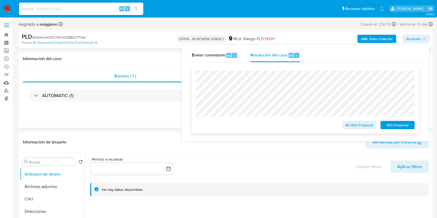
click at [349, 129] on span "No ROI Proposal" at bounding box center [359, 124] width 27 height 7
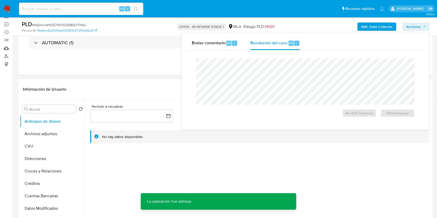
scroll to position [104, 0]
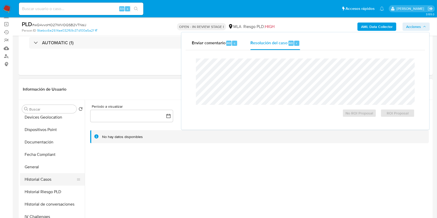
click at [48, 179] on button "Historial Casos" at bounding box center [50, 179] width 61 height 12
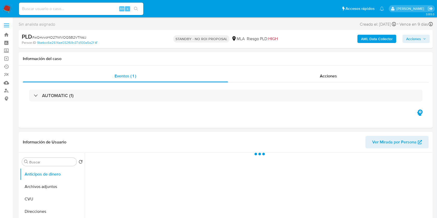
select select "10"
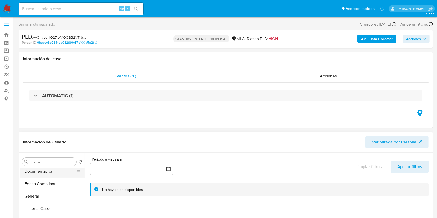
scroll to position [138, 0]
click at [43, 194] on button "Historial Casos" at bounding box center [50, 198] width 61 height 12
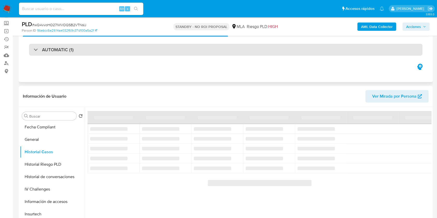
scroll to position [69, 0]
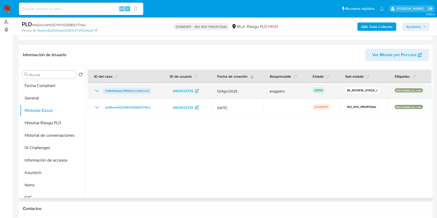
click at [128, 89] on span "H28xK0wasL99SXvCJCADoccS" at bounding box center [127, 91] width 44 height 6
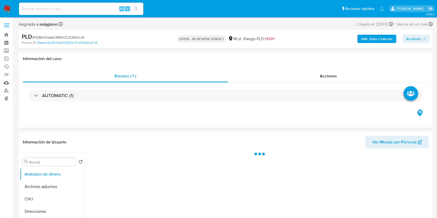
select select "10"
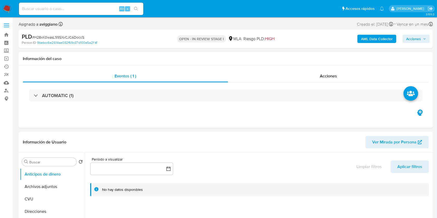
click at [409, 38] on span "Acciones" at bounding box center [413, 39] width 15 height 8
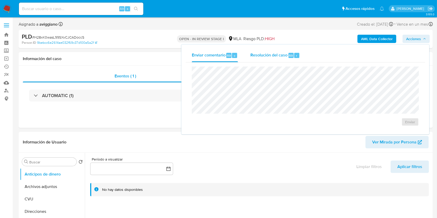
click at [257, 57] on span "Resolución del caso" at bounding box center [268, 55] width 37 height 6
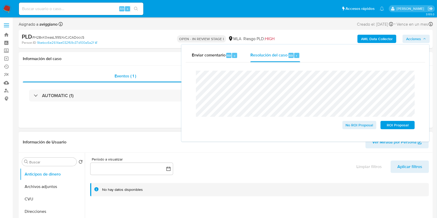
click at [106, 135] on div "Información de Usuario Ver Mirada por Persona" at bounding box center [226, 142] width 414 height 21
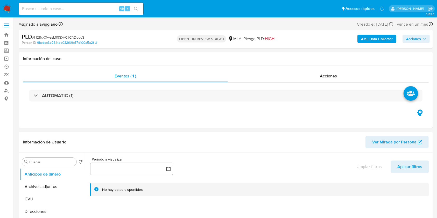
click at [412, 39] on span "Acciones" at bounding box center [413, 39] width 15 height 8
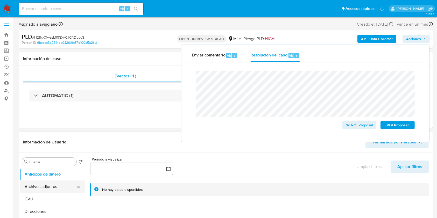
click at [40, 183] on button "Archivos adjuntos" at bounding box center [50, 187] width 61 height 12
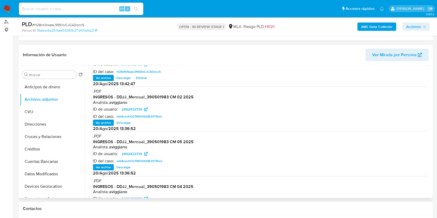
scroll to position [44, 0]
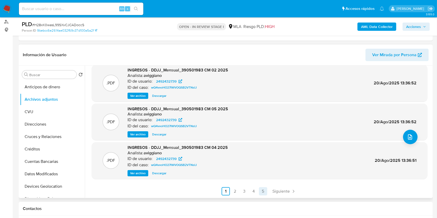
click at [261, 192] on link "5" at bounding box center [263, 191] width 8 height 8
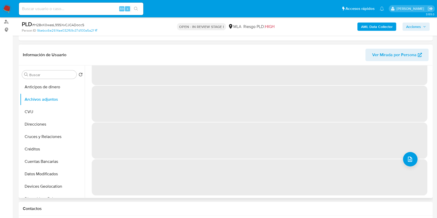
scroll to position [0, 0]
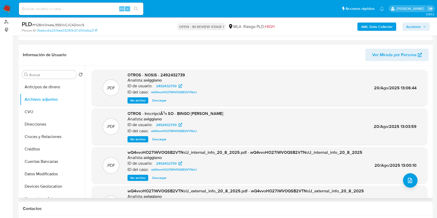
click at [408, 27] on span "Acciones" at bounding box center [413, 27] width 15 height 8
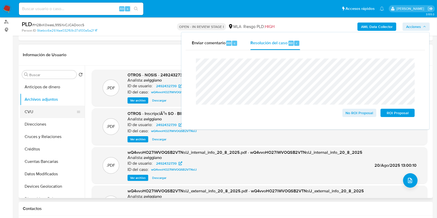
drag, startPoint x: 361, startPoint y: 113, endPoint x: 29, endPoint y: 117, distance: 332.3
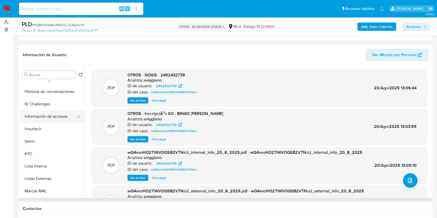
scroll to position [207, 0]
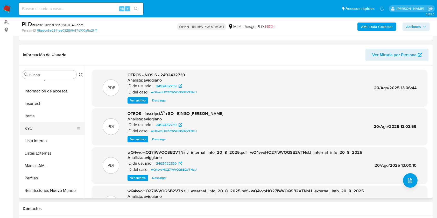
click at [43, 133] on button "KYC" at bounding box center [50, 128] width 61 height 12
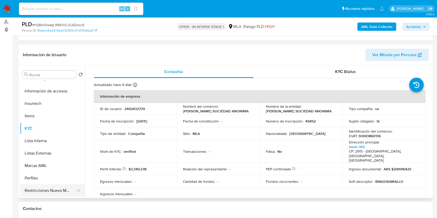
click at [41, 186] on button "Restricciones Nuevo Mundo" at bounding box center [50, 190] width 61 height 12
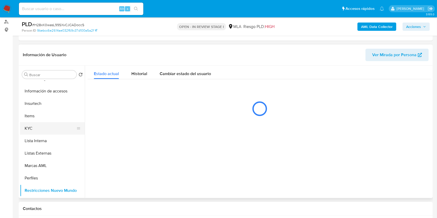
click at [49, 123] on button "KYC" at bounding box center [50, 128] width 61 height 12
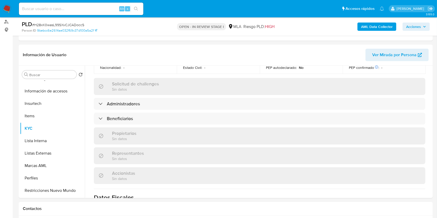
scroll to position [263, 0]
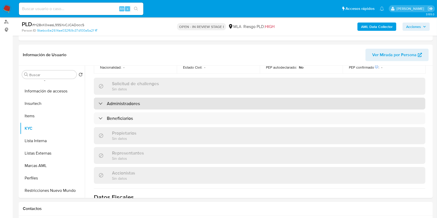
click at [145, 100] on div "Administradores" at bounding box center [259, 104] width 331 height 12
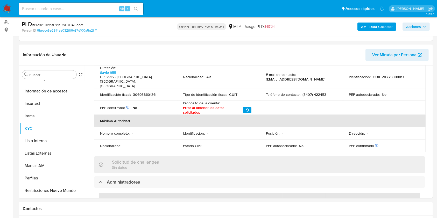
scroll to position [159, 0]
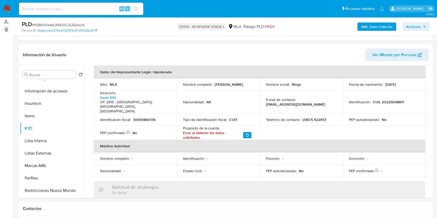
drag, startPoint x: 214, startPoint y: 80, endPoint x: 246, endPoint y: 82, distance: 32.0
click at [246, 82] on td "Nombre completo : Juan Pablo Fichera" at bounding box center [218, 84] width 83 height 12
copy p "Juan Pablo Fichera"
click at [414, 28] on span "Acciones" at bounding box center [413, 27] width 15 height 8
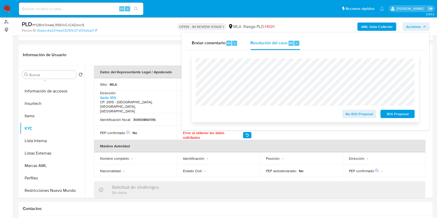
click at [361, 115] on span "No ROI Proposal" at bounding box center [359, 113] width 27 height 7
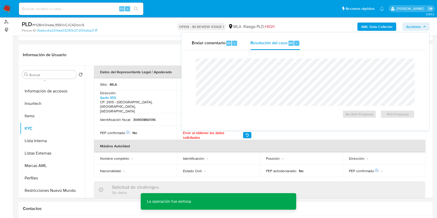
scroll to position [0, 0]
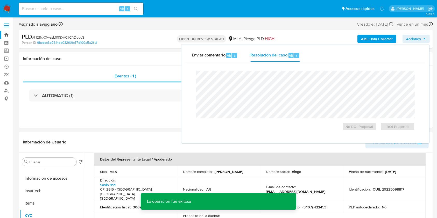
click at [4, 34] on link "Bandeja" at bounding box center [31, 35] width 62 height 8
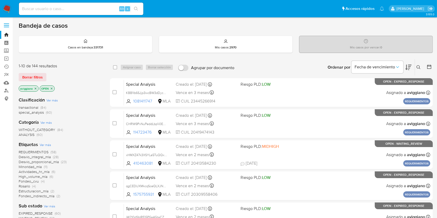
click at [37, 89] on p "aviggiano" at bounding box center [28, 89] width 19 height 6
click at [36, 89] on icon "close-filter" at bounding box center [35, 88] width 3 height 3
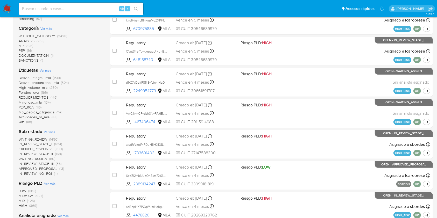
scroll to position [200, 0]
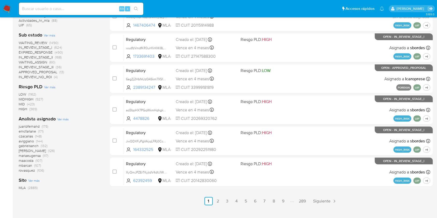
click at [59, 118] on span "Ver más" at bounding box center [62, 119] width 11 height 5
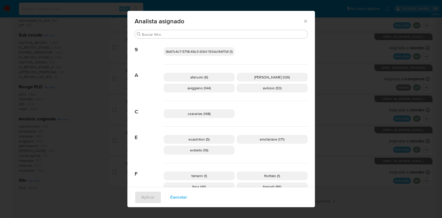
click at [305, 19] on icon "Cerrar" at bounding box center [305, 21] width 5 height 5
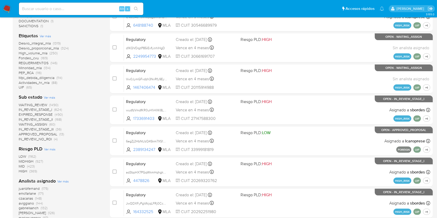
scroll to position [200, 0]
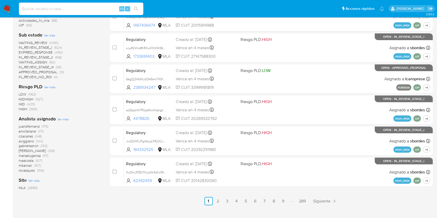
click at [39, 9] on input at bounding box center [81, 8] width 124 height 7
paste input "229141409"
type input "229141409"
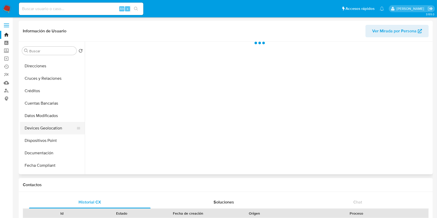
scroll to position [104, 0]
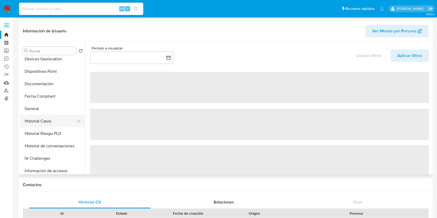
click at [46, 123] on button "Historial Casos" at bounding box center [50, 121] width 61 height 12
select select "10"
